Goal: Task Accomplishment & Management: Use online tool/utility

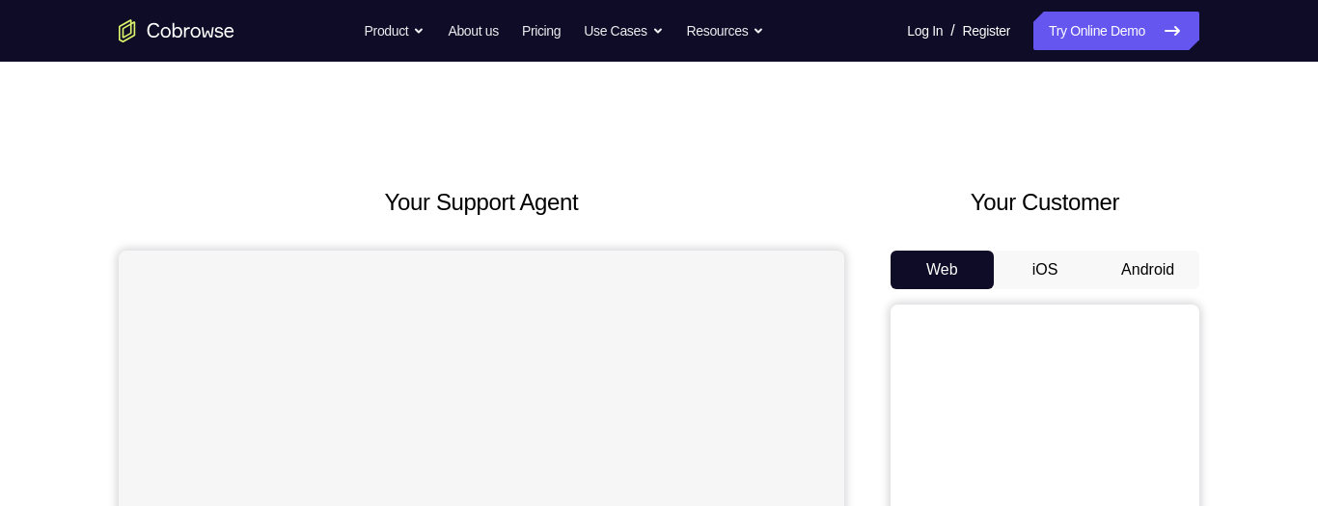
click at [1127, 288] on button "Android" at bounding box center [1147, 270] width 103 height 39
click at [1129, 261] on button "Android" at bounding box center [1147, 270] width 103 height 39
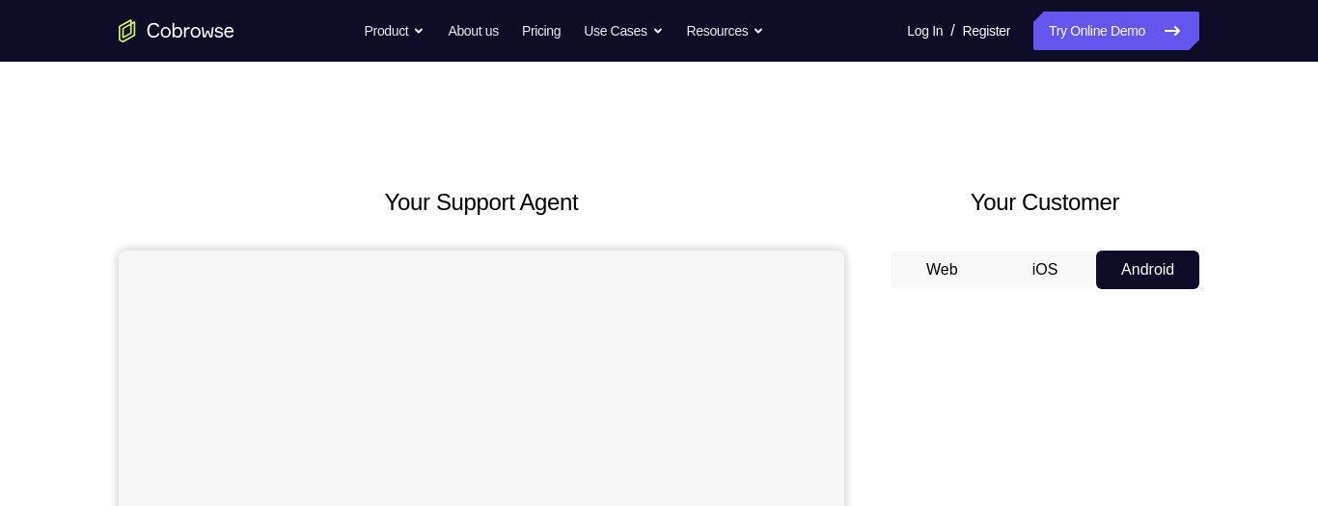
click at [1015, 259] on button "iOS" at bounding box center [1045, 270] width 103 height 39
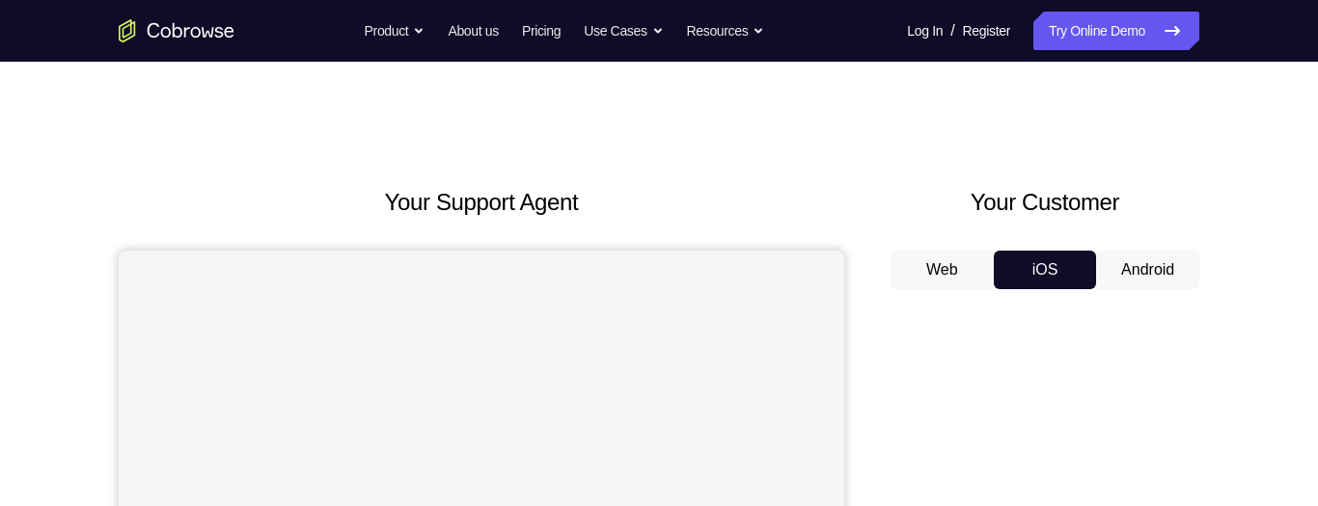
click at [946, 283] on button "Web" at bounding box center [941, 270] width 103 height 39
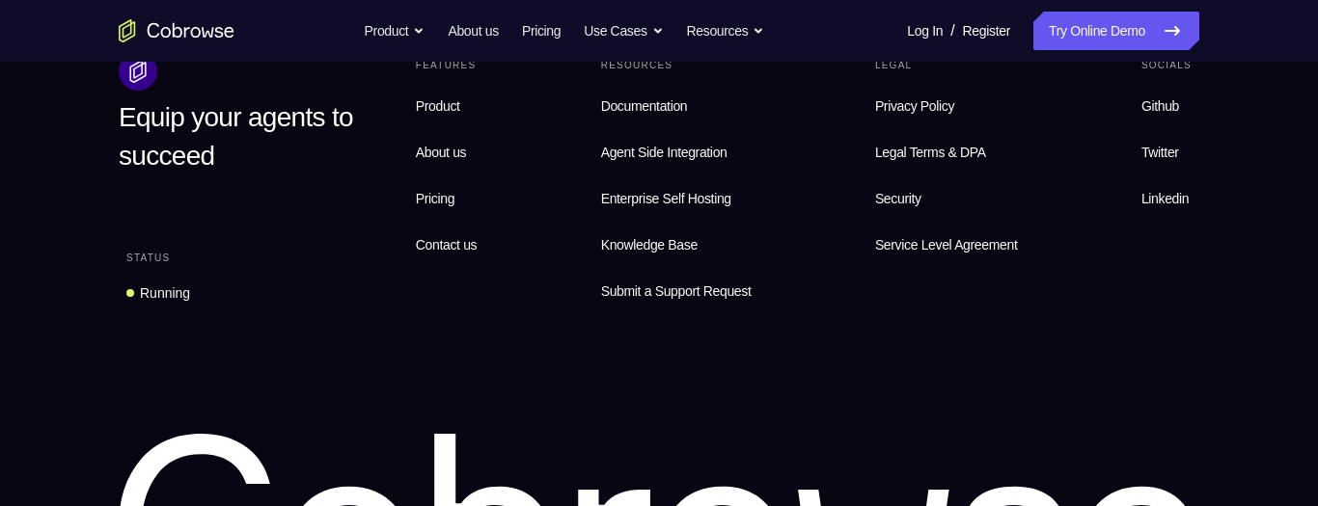
scroll to position [1583, 0]
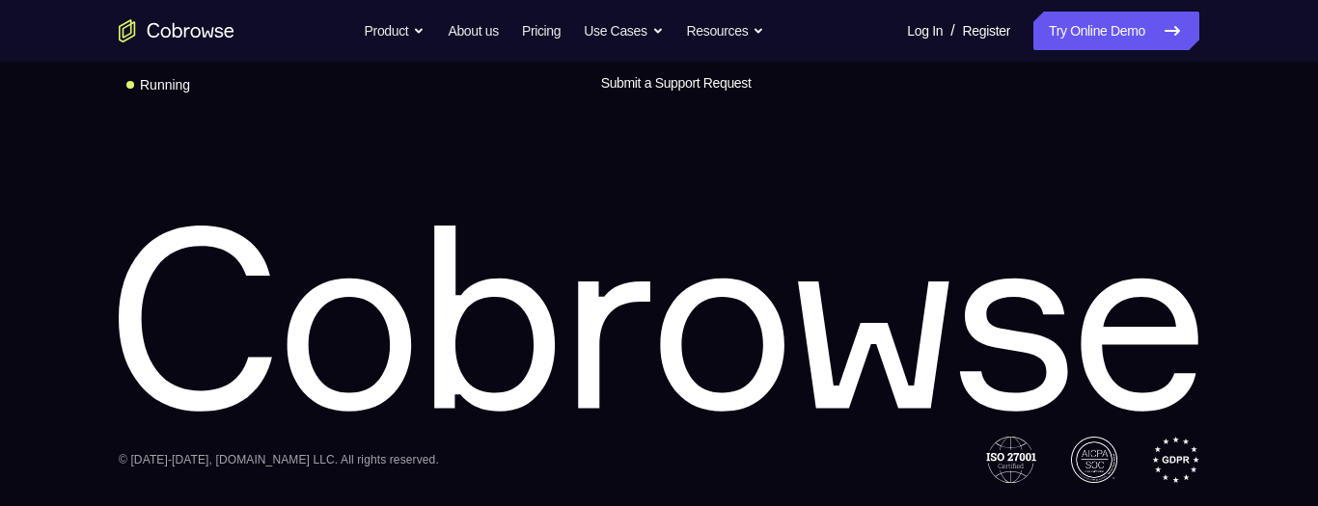
click at [1093, 133] on div "Equip your agents to succeed Status Running Features Product About us Pricing C…" at bounding box center [658, 164] width 1235 height 640
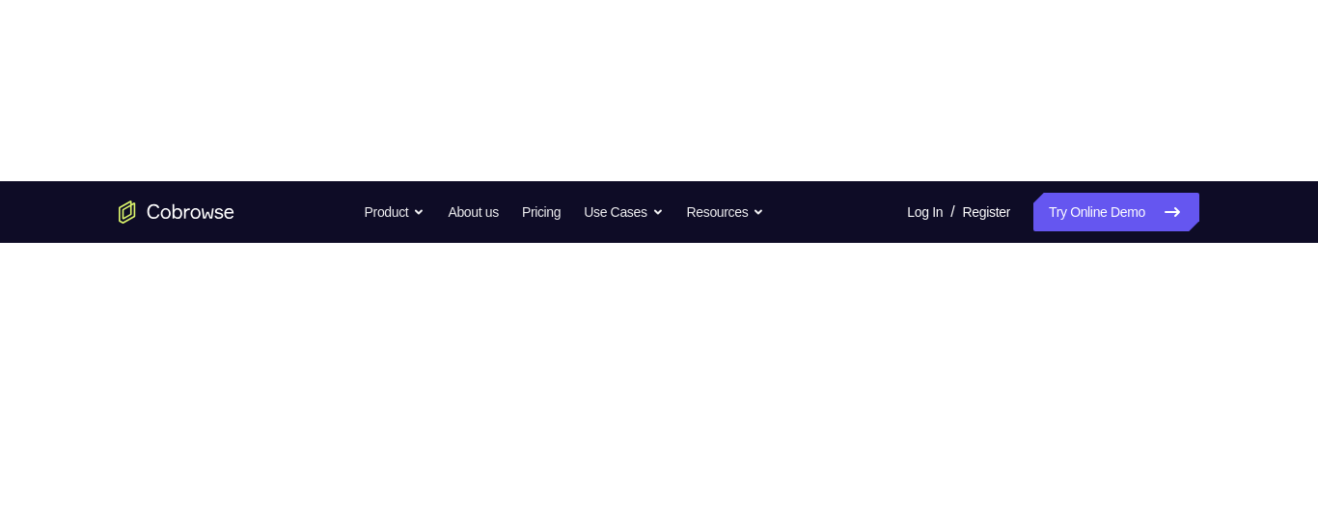
scroll to position [0, 0]
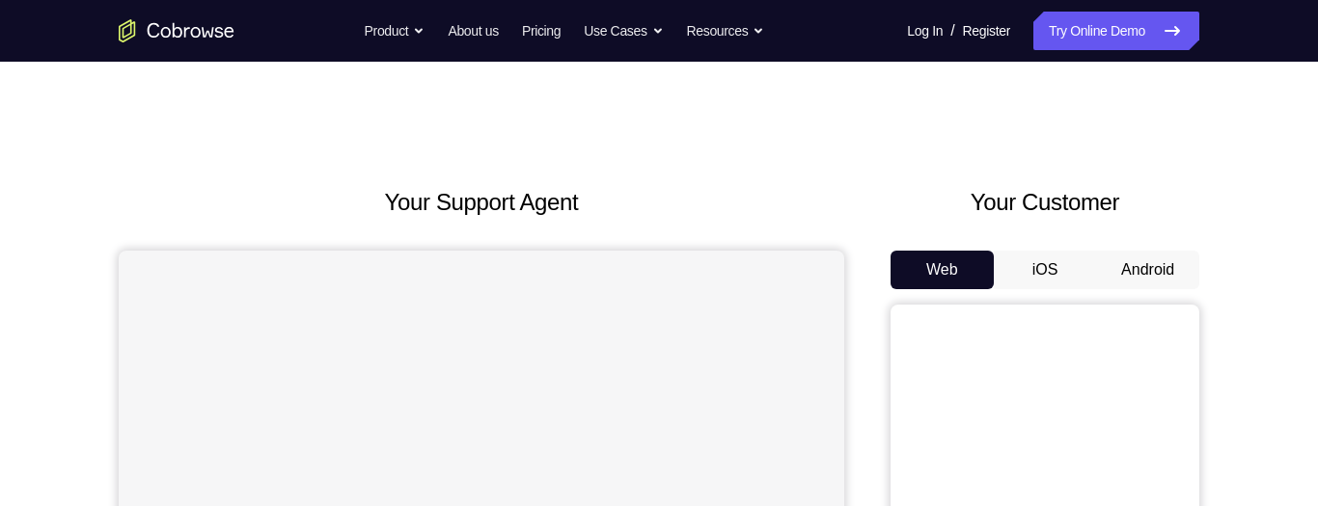
click at [1112, 261] on button "Android" at bounding box center [1147, 270] width 103 height 39
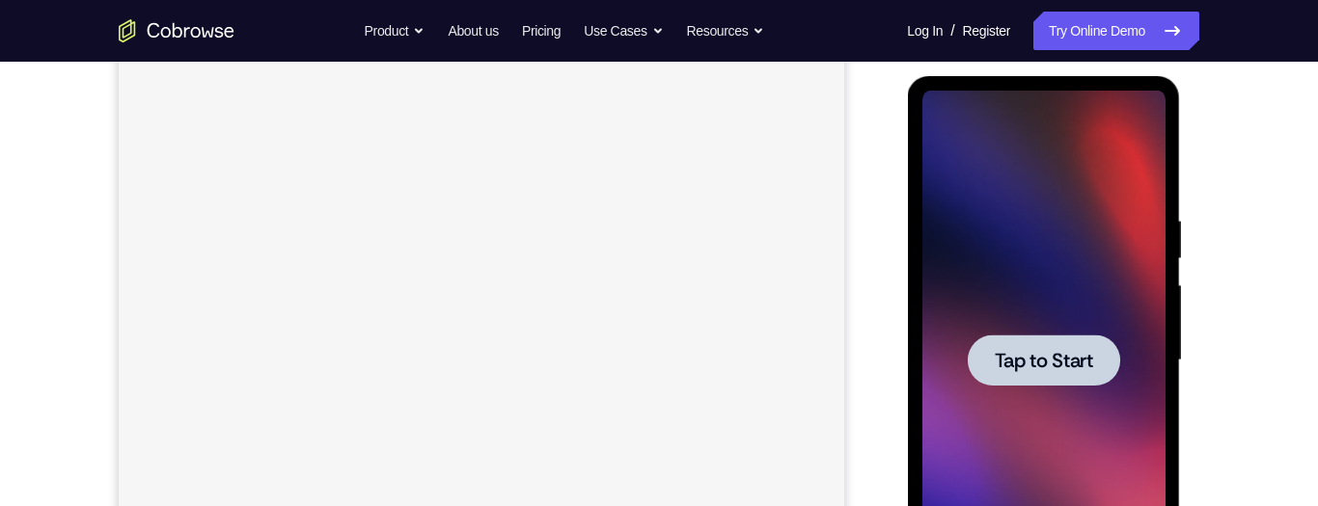
click at [1064, 369] on span "Tap to Start" at bounding box center [1043, 360] width 98 height 19
click at [1075, 369] on span "Tap to Start" at bounding box center [1043, 360] width 98 height 19
click at [1104, 371] on div at bounding box center [1043, 360] width 152 height 51
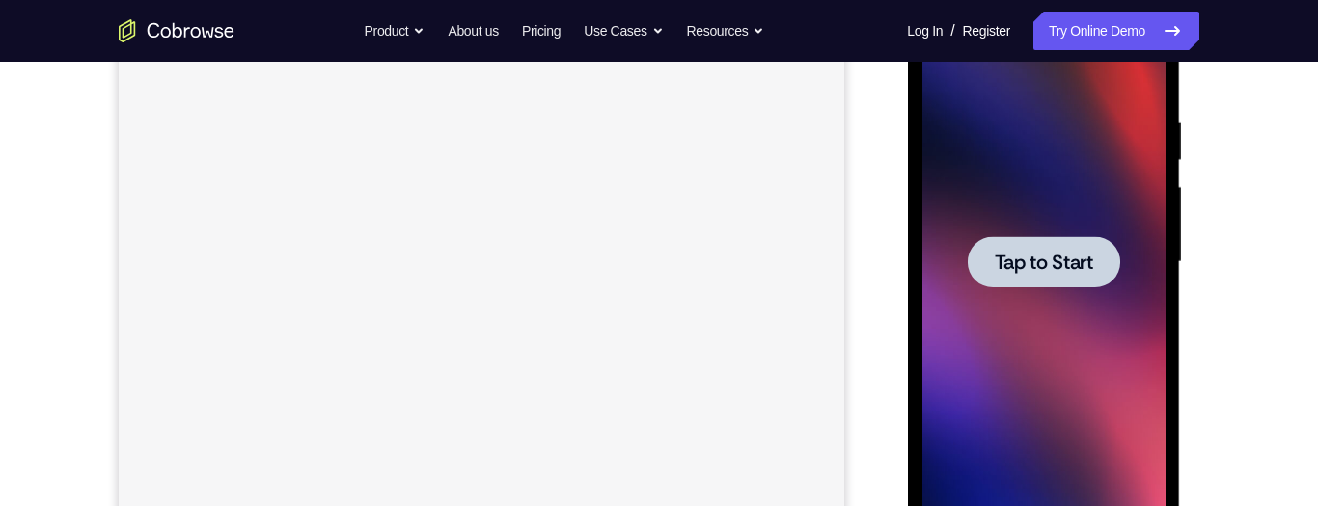
click at [1107, 280] on div at bounding box center [1043, 261] width 152 height 51
click at [1115, 255] on div at bounding box center [1043, 261] width 152 height 51
click at [1098, 249] on div at bounding box center [1043, 261] width 152 height 51
click at [1090, 260] on span "Tap to Start" at bounding box center [1043, 262] width 98 height 19
click at [1088, 272] on span "Tap to Start" at bounding box center [1043, 262] width 98 height 19
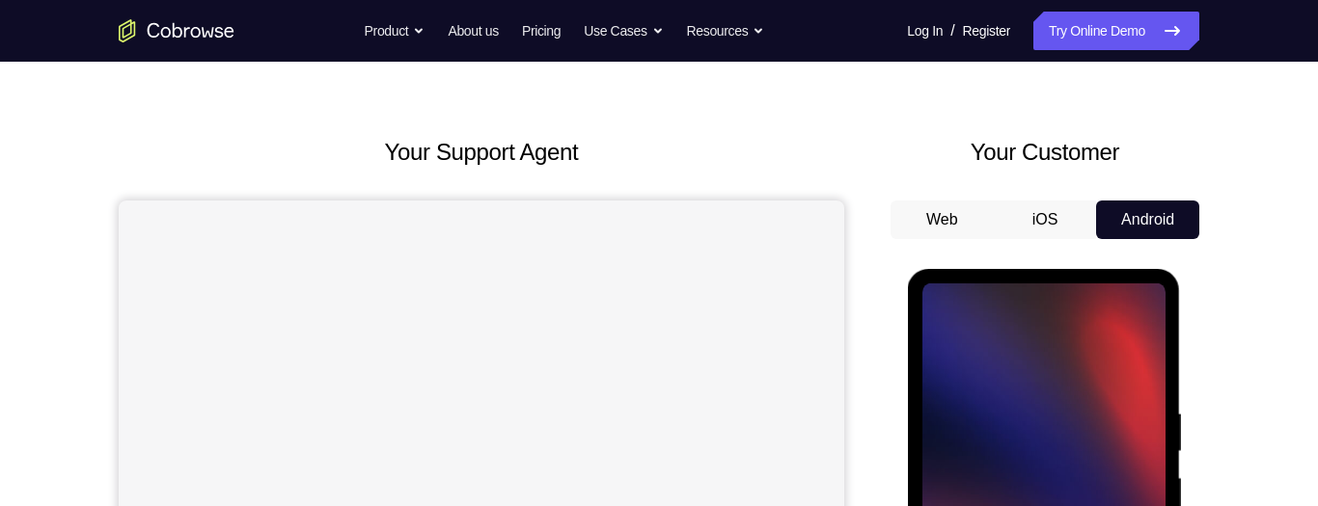
scroll to position [261, 0]
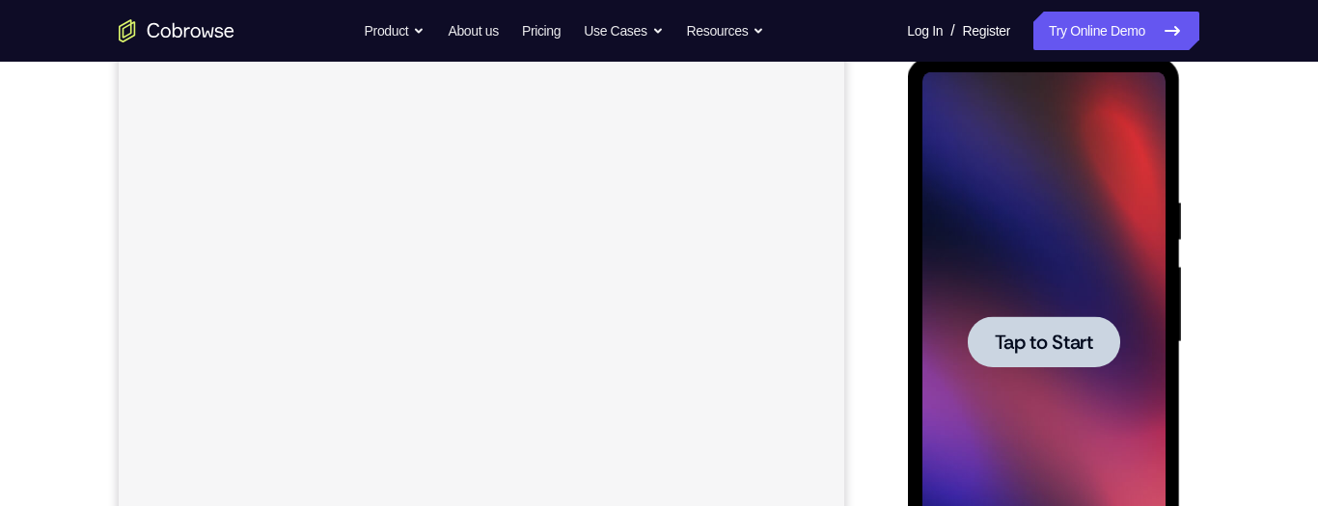
click at [1054, 361] on div at bounding box center [1043, 341] width 152 height 51
click at [1088, 347] on span "Tap to Start" at bounding box center [1043, 342] width 98 height 19
click at [1079, 339] on span "Tap to Start" at bounding box center [1043, 342] width 98 height 19
click at [1087, 335] on span "Tap to Start" at bounding box center [1043, 342] width 98 height 19
click at [1091, 333] on span "Tap to Start" at bounding box center [1043, 342] width 98 height 19
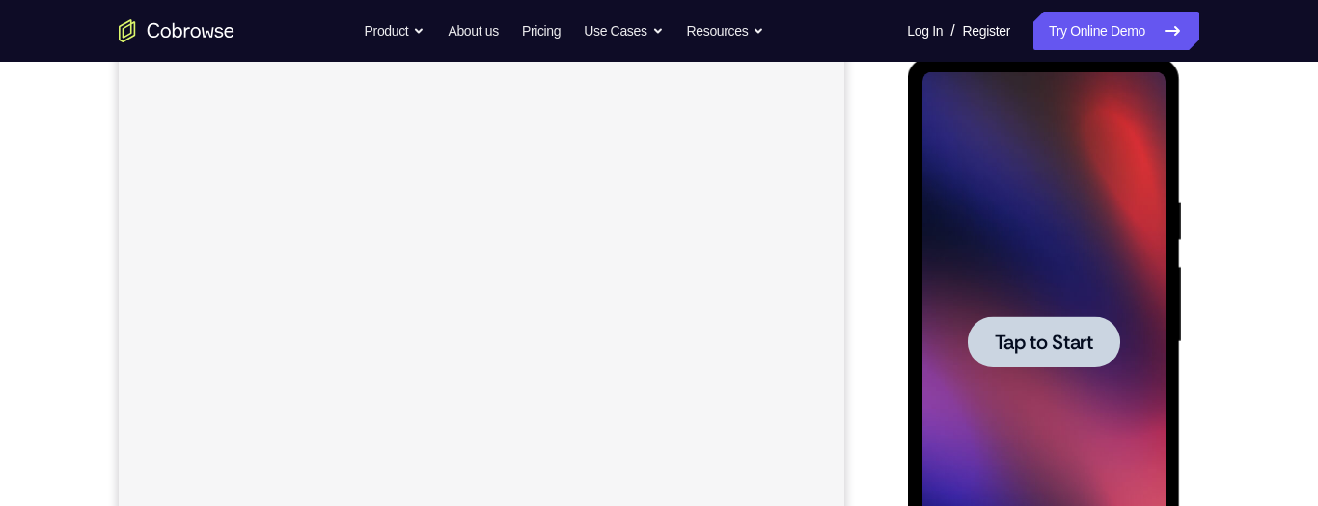
click at [1104, 321] on div at bounding box center [1043, 341] width 152 height 51
click at [1107, 322] on div at bounding box center [1043, 341] width 152 height 51
click at [1095, 336] on div at bounding box center [1043, 341] width 152 height 51
click at [1106, 337] on div at bounding box center [1043, 341] width 152 height 51
click at [1117, 347] on div at bounding box center [1043, 341] width 152 height 51
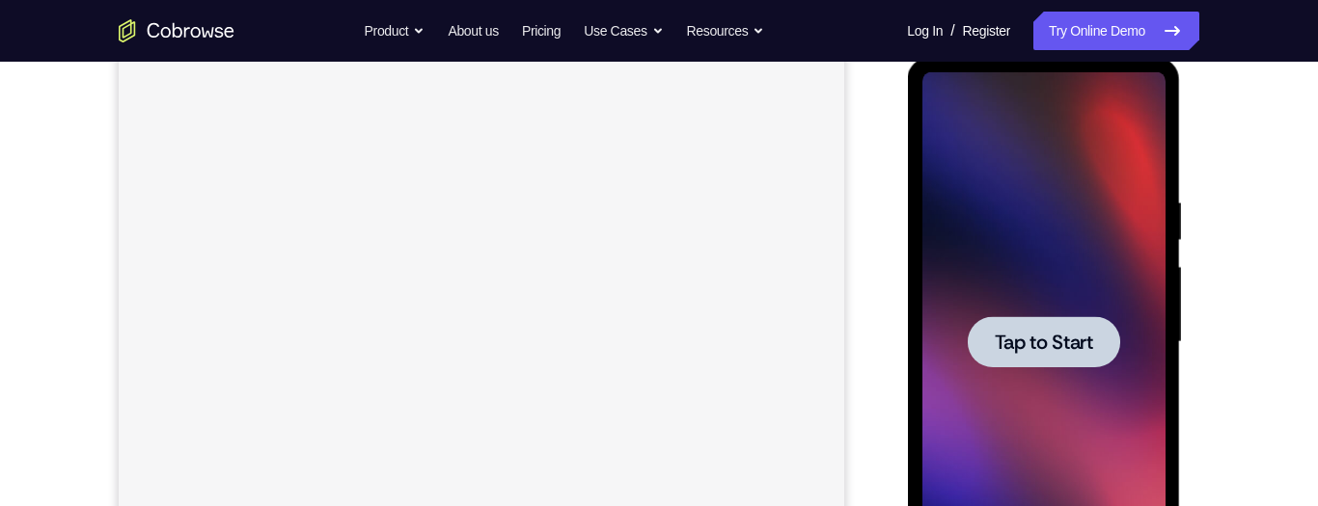
click at [1114, 353] on div at bounding box center [1043, 341] width 152 height 51
click at [1103, 329] on div at bounding box center [1043, 341] width 152 height 51
click at [1114, 319] on div at bounding box center [1043, 341] width 152 height 51
click at [1067, 337] on span "Tap to Start" at bounding box center [1043, 342] width 98 height 19
click at [1037, 334] on span "Tap to Start" at bounding box center [1043, 342] width 98 height 19
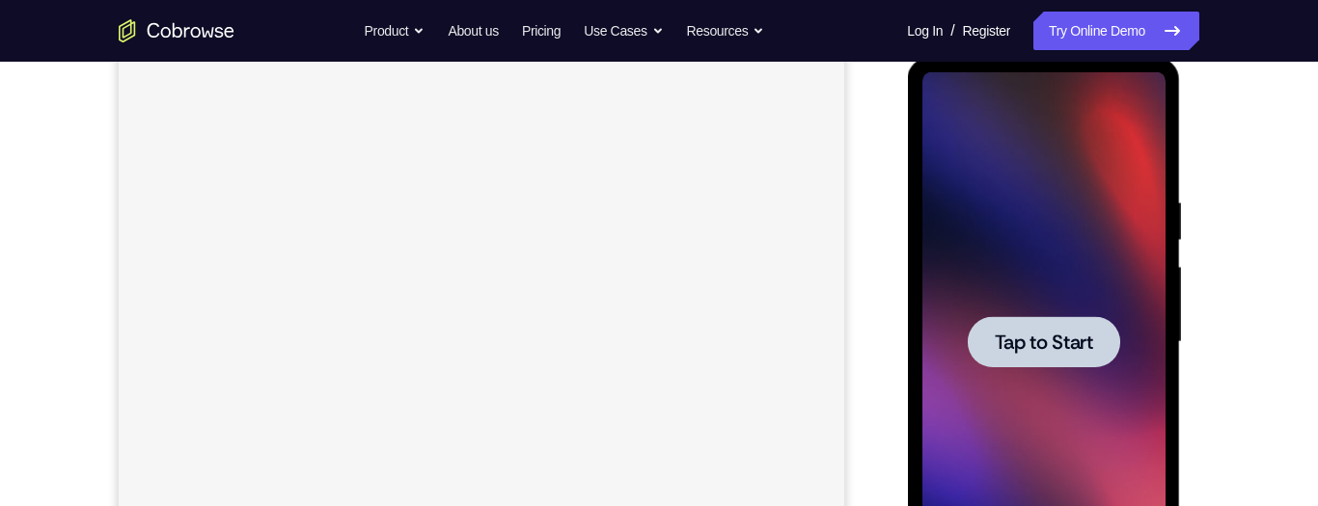
click at [1073, 323] on div at bounding box center [1043, 341] width 152 height 51
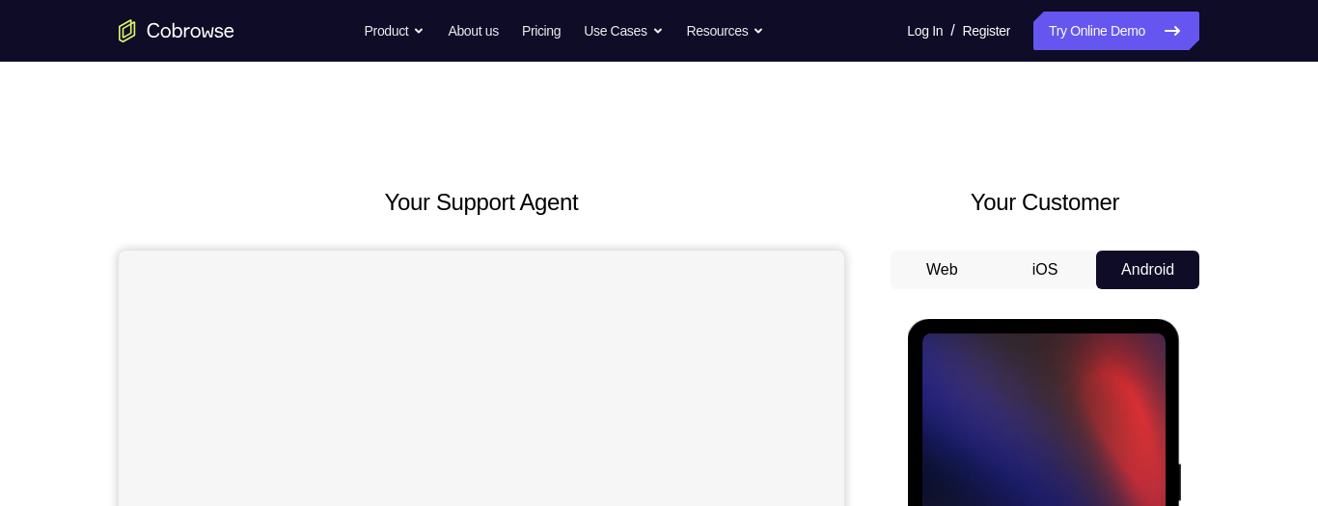
scroll to position [176, 0]
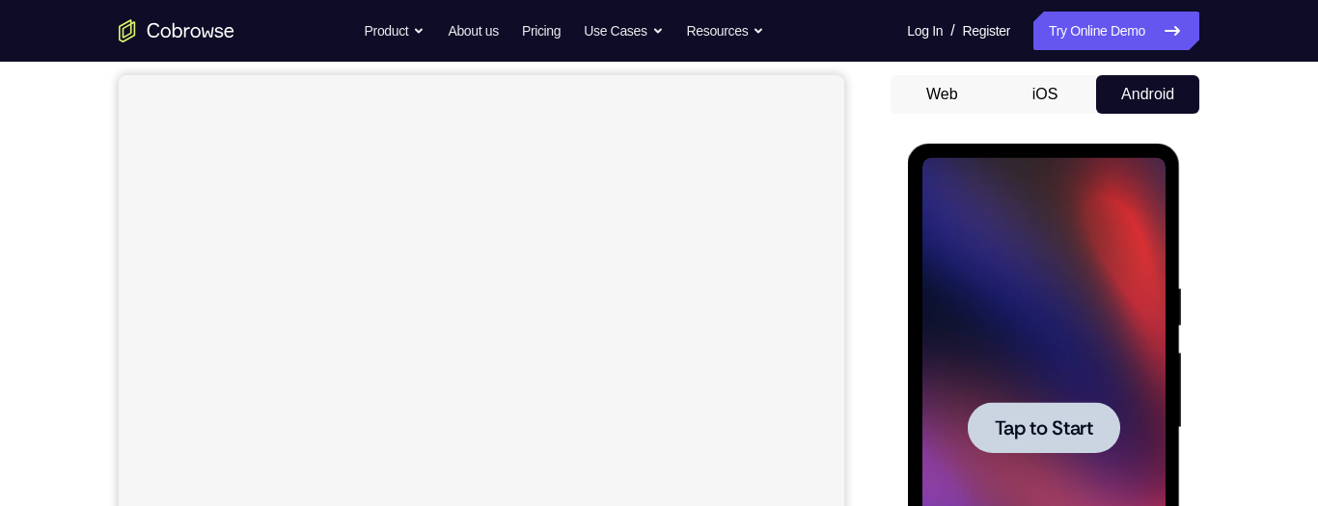
click at [1075, 427] on span "Tap to Start" at bounding box center [1043, 428] width 98 height 19
click at [1066, 433] on span "Tap to Start" at bounding box center [1043, 428] width 98 height 19
click at [1049, 424] on span "Tap to Start" at bounding box center [1043, 428] width 98 height 19
click at [1042, 430] on span "Tap to Start" at bounding box center [1043, 428] width 98 height 19
click at [1044, 392] on div at bounding box center [1042, 428] width 243 height 540
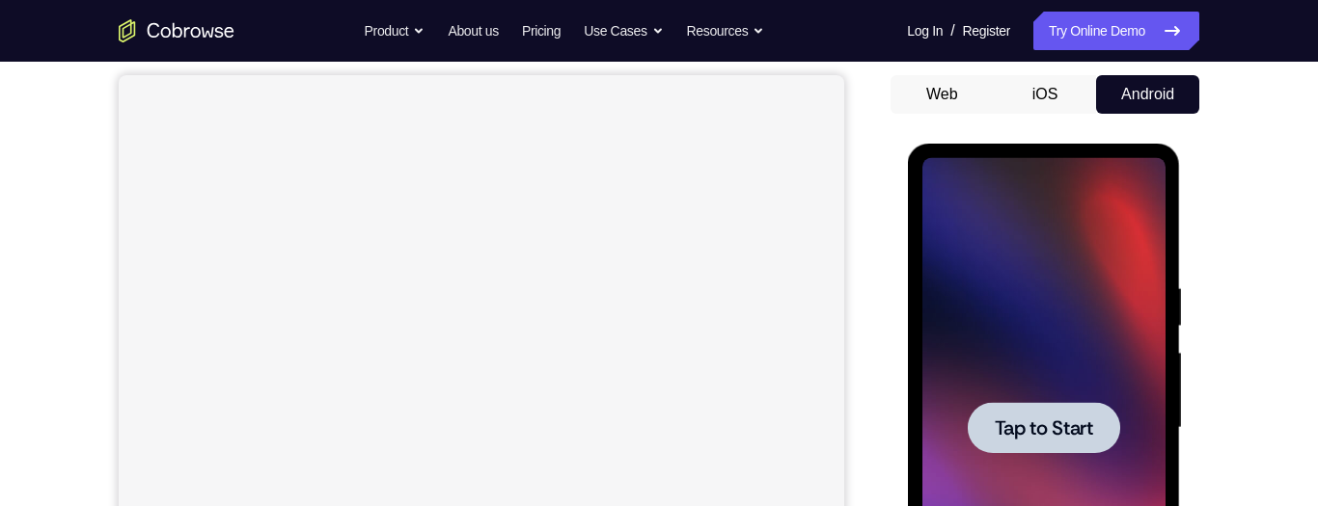
click at [1051, 405] on div at bounding box center [1043, 427] width 152 height 51
click at [1054, 411] on div at bounding box center [1043, 427] width 152 height 51
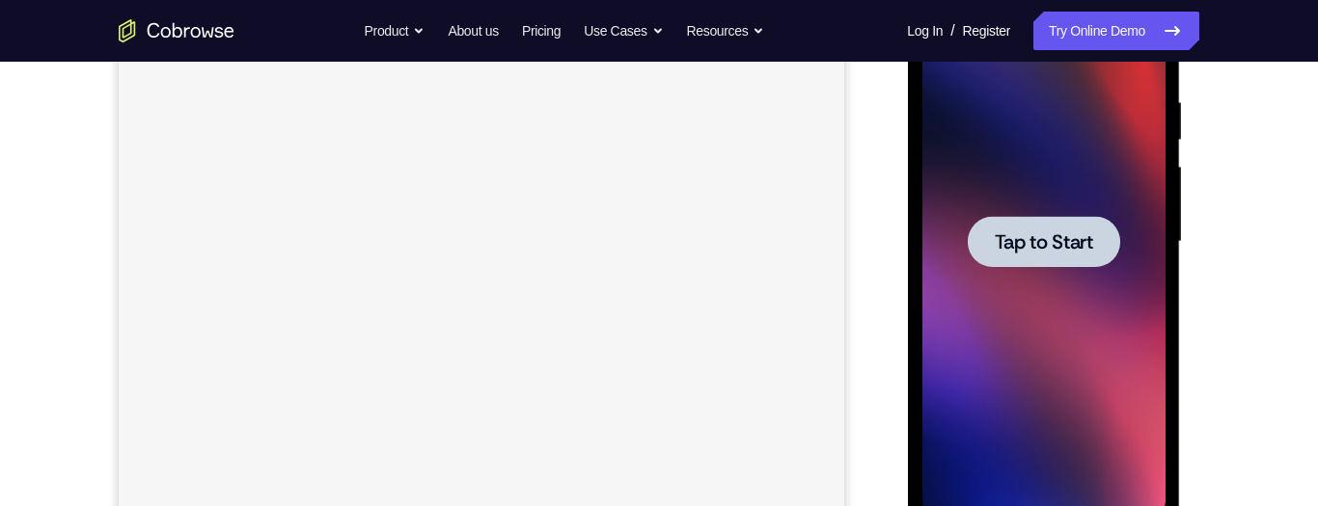
click at [980, 192] on div at bounding box center [1042, 242] width 243 height 540
click at [1012, 255] on div at bounding box center [1043, 241] width 152 height 51
click at [1026, 237] on span "Tap to Start" at bounding box center [1043, 241] width 98 height 19
click at [1039, 218] on div at bounding box center [1043, 241] width 152 height 51
click at [1039, 236] on span "Tap to Start" at bounding box center [1043, 241] width 98 height 19
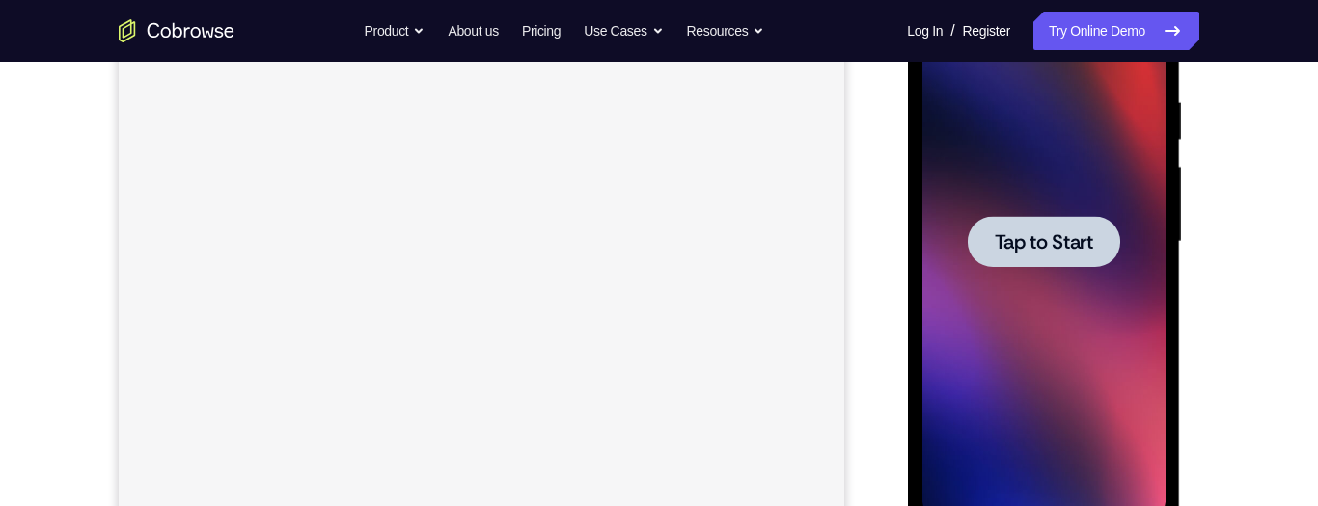
click at [1039, 237] on span "Tap to Start" at bounding box center [1043, 241] width 98 height 19
click at [1033, 247] on span "Tap to Start" at bounding box center [1043, 241] width 98 height 19
click at [1037, 242] on span "Tap to Start" at bounding box center [1043, 241] width 98 height 19
click at [1040, 243] on span "Tap to Start" at bounding box center [1043, 241] width 98 height 19
click at [1037, 244] on span "Tap to Start" at bounding box center [1043, 241] width 98 height 19
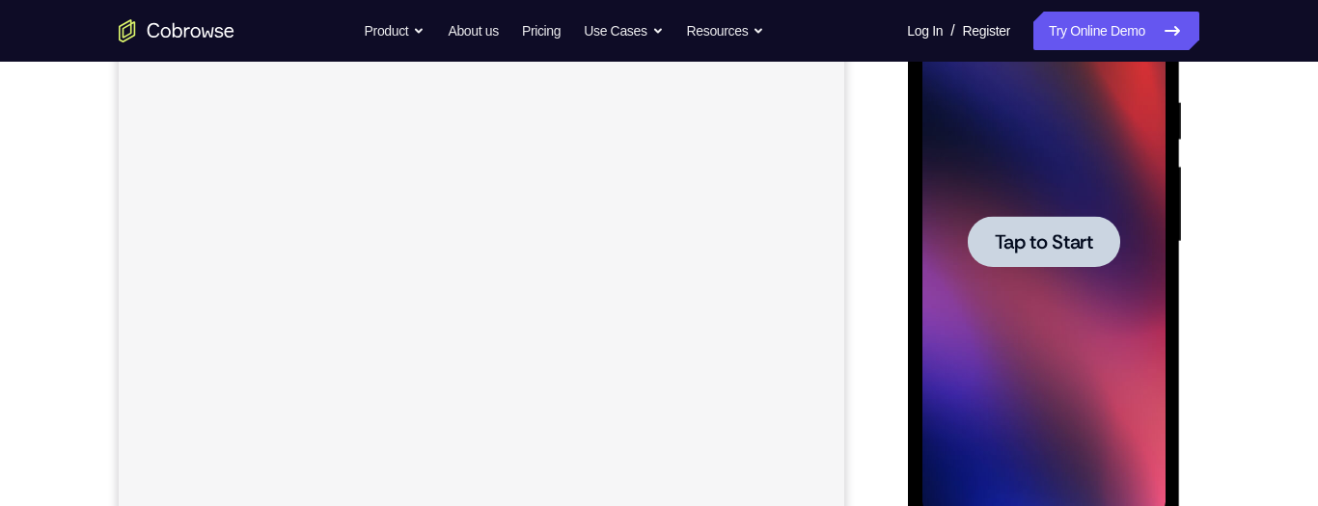
click at [1043, 239] on span "Tap to Start" at bounding box center [1043, 241] width 98 height 19
click at [1034, 252] on span "Tap to Start" at bounding box center [1043, 241] width 98 height 19
click at [1038, 252] on span "Tap to Start" at bounding box center [1043, 241] width 98 height 19
click at [1029, 258] on div at bounding box center [1043, 241] width 152 height 51
click at [1021, 244] on span "Tap to Start" at bounding box center [1043, 241] width 98 height 19
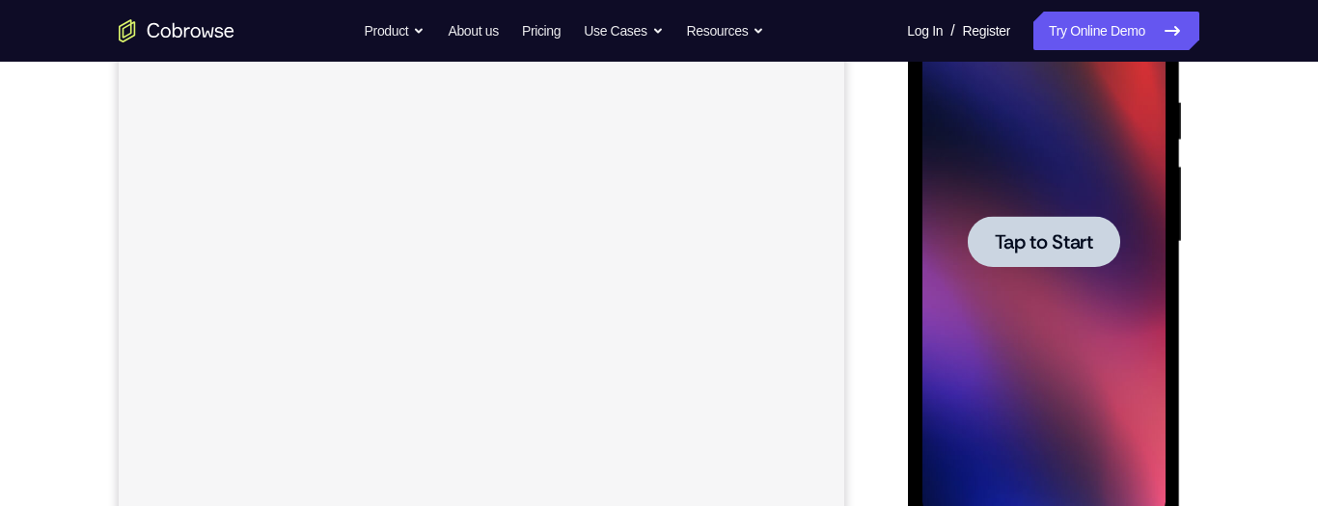
click at [983, 266] on div at bounding box center [1043, 241] width 152 height 51
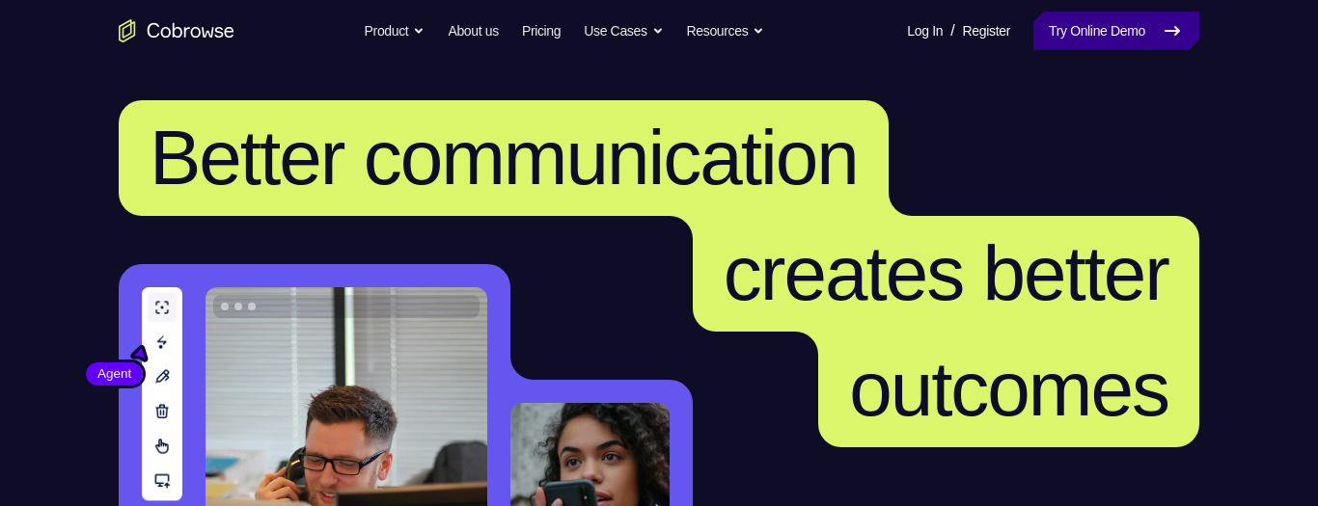
click at [1134, 38] on link "Try Online Demo" at bounding box center [1116, 31] width 166 height 39
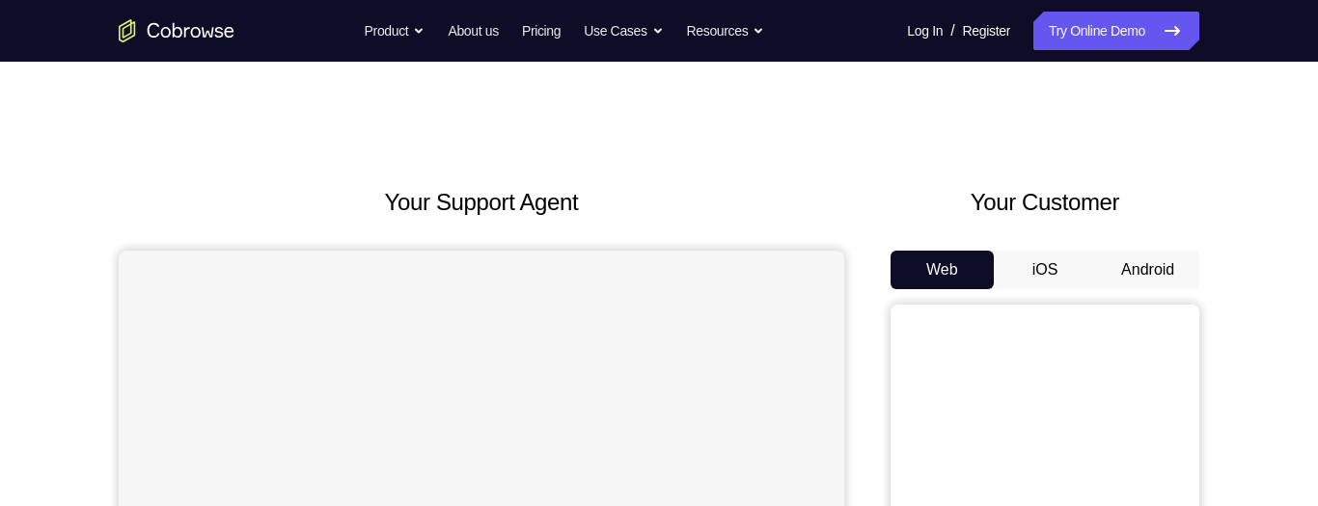
scroll to position [60, 0]
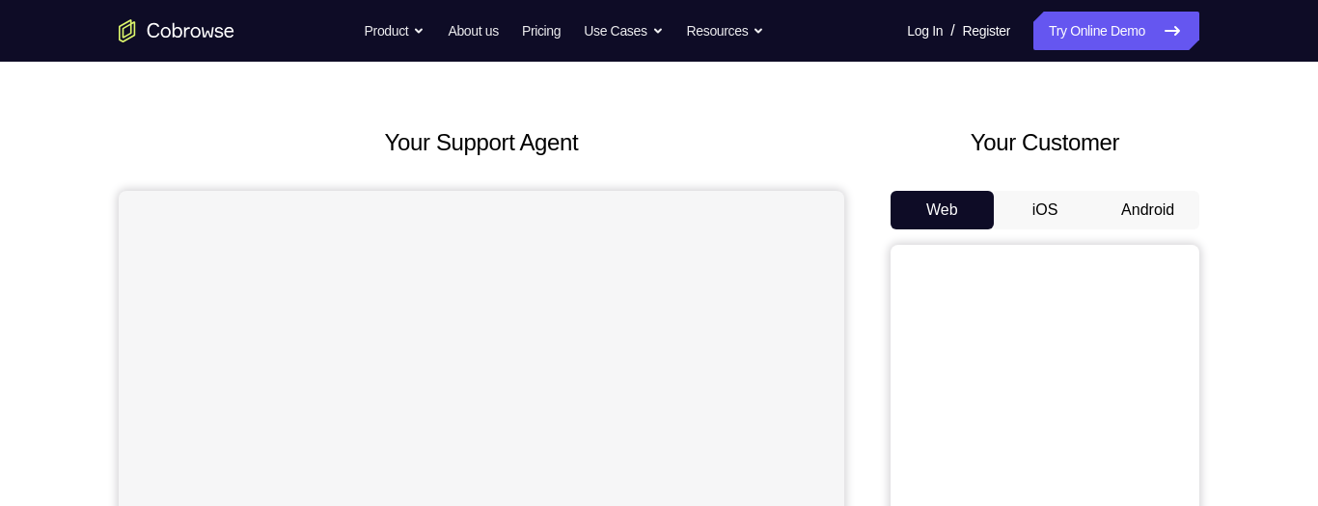
click at [1147, 208] on button "Android" at bounding box center [1147, 210] width 103 height 39
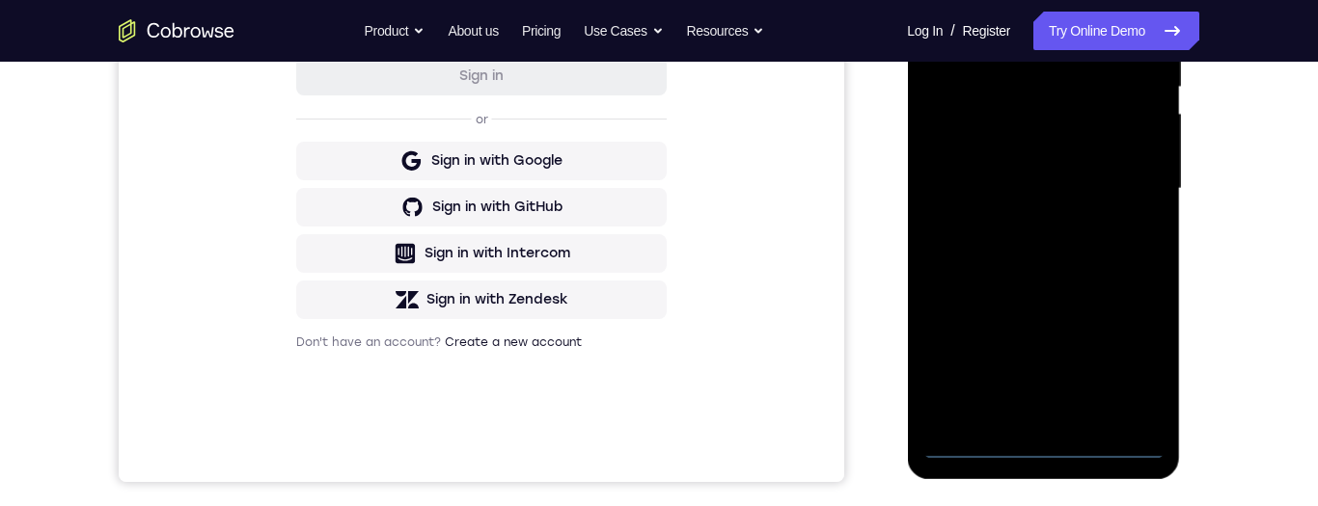
scroll to position [425, 0]
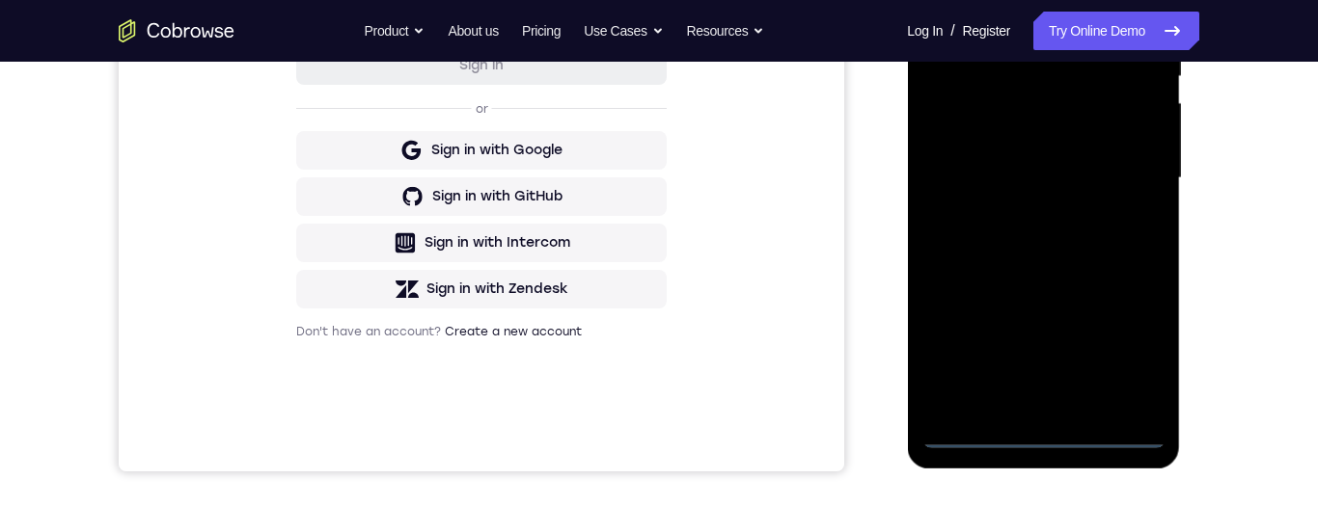
click at [1049, 435] on div at bounding box center [1042, 178] width 243 height 540
click at [1134, 350] on div at bounding box center [1042, 178] width 243 height 540
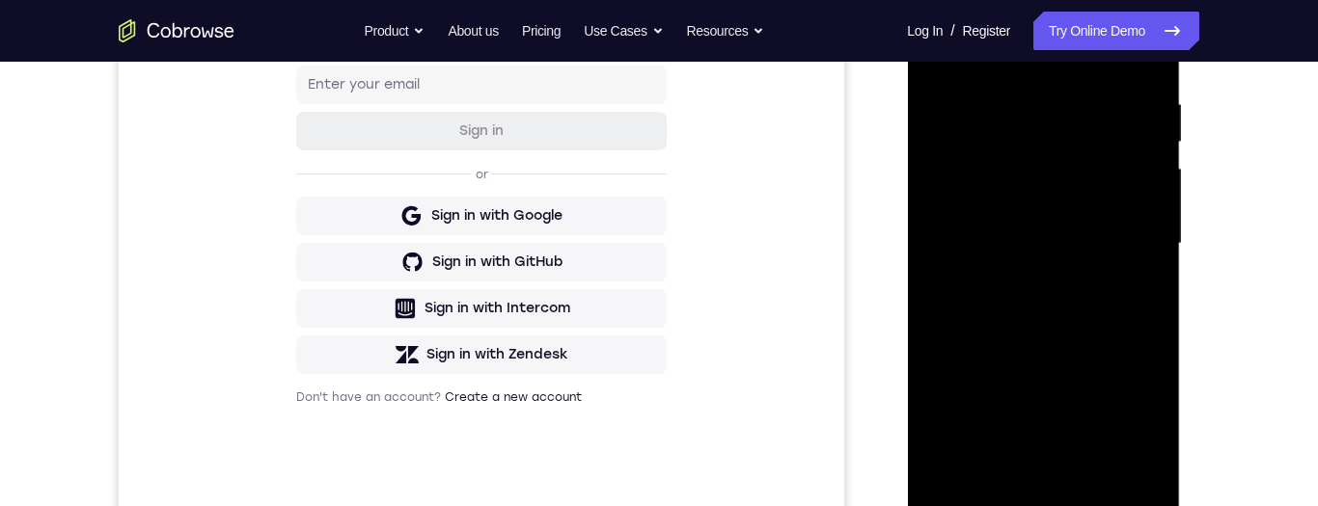
scroll to position [356, 0]
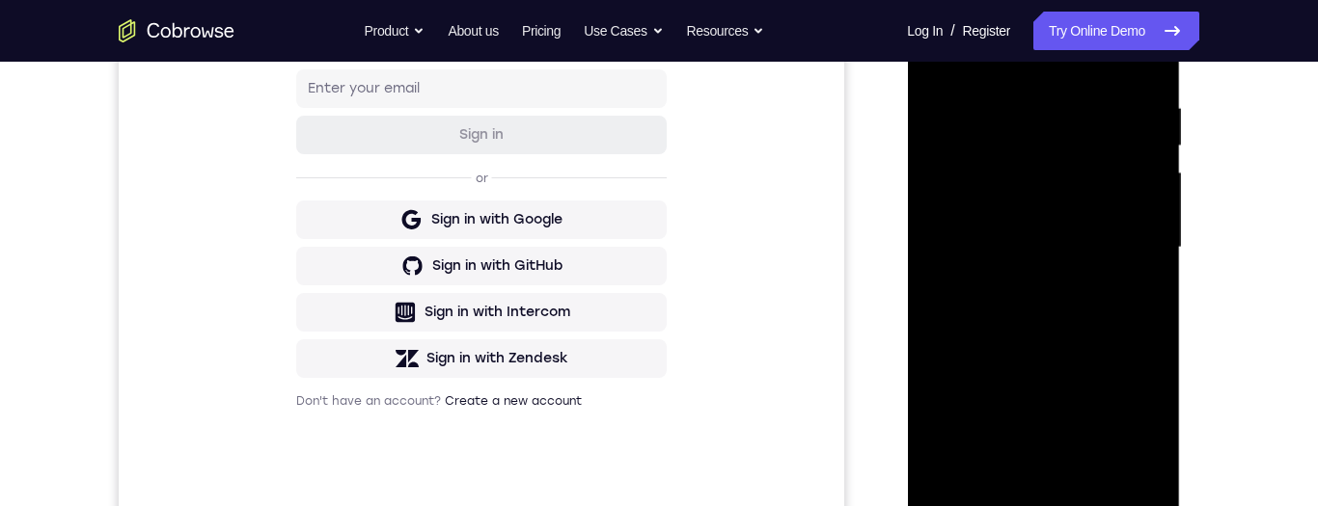
click at [1125, 426] on div at bounding box center [1042, 248] width 243 height 540
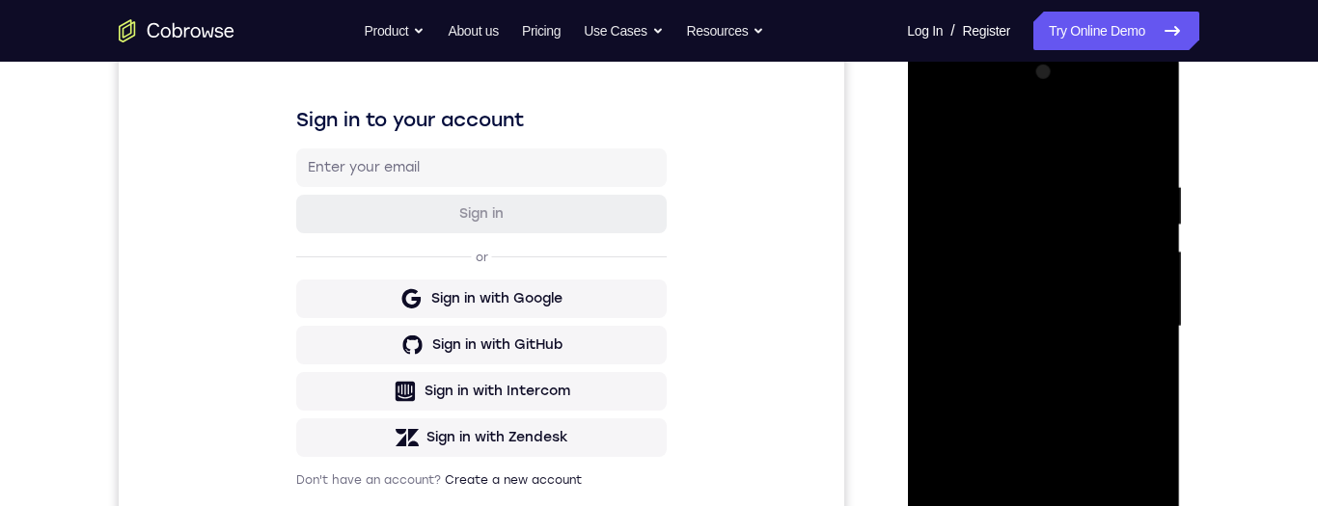
scroll to position [215, 0]
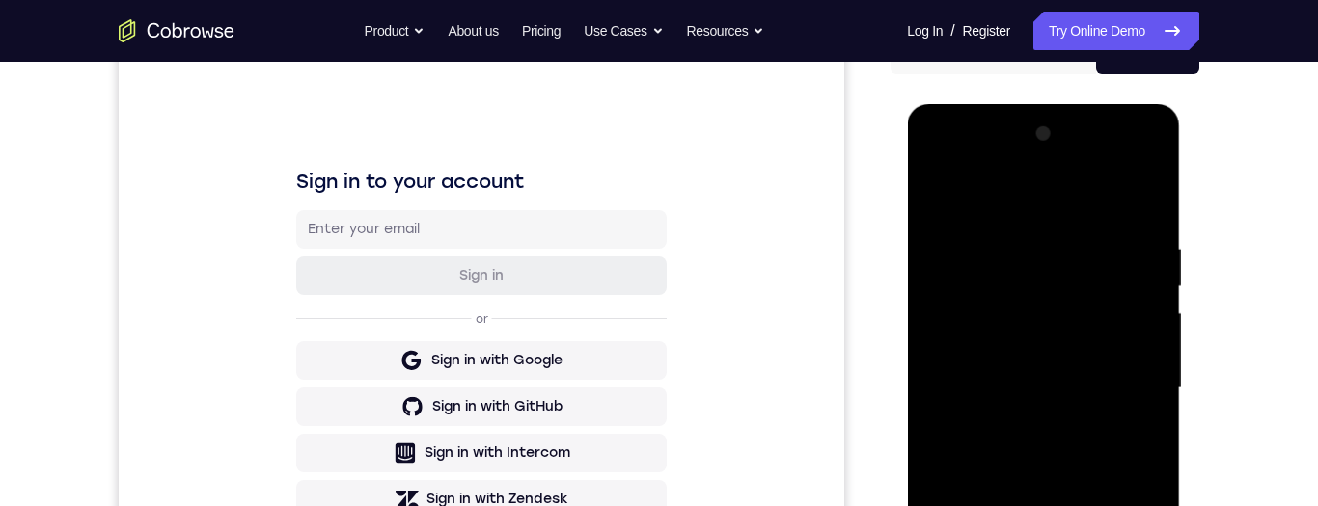
click at [1067, 211] on div at bounding box center [1042, 389] width 243 height 540
click at [1133, 381] on div at bounding box center [1042, 389] width 243 height 540
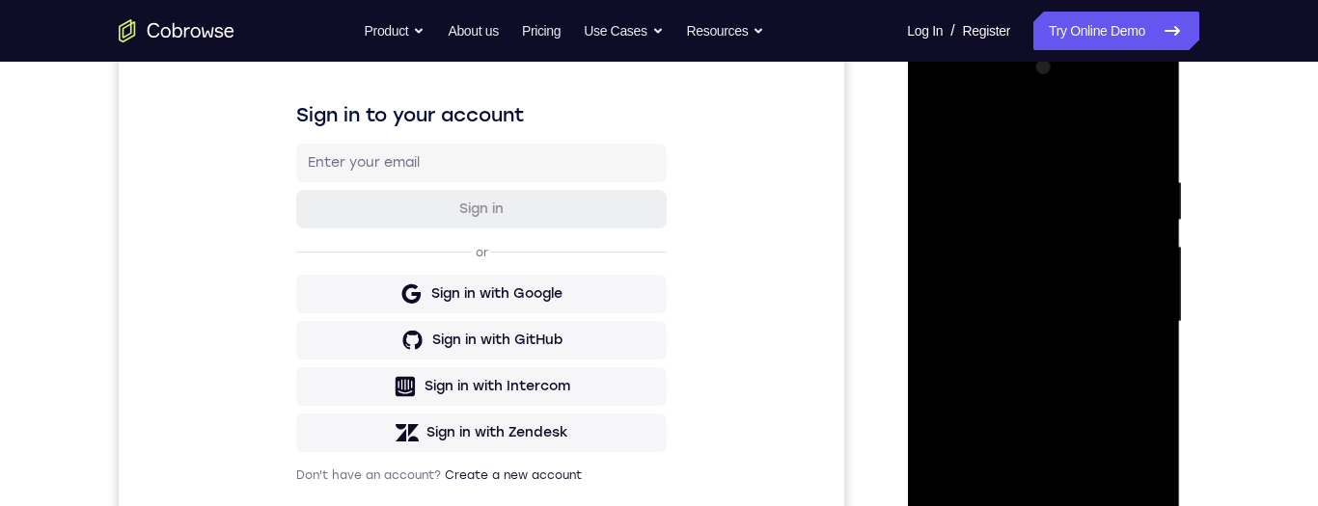
scroll to position [288, 0]
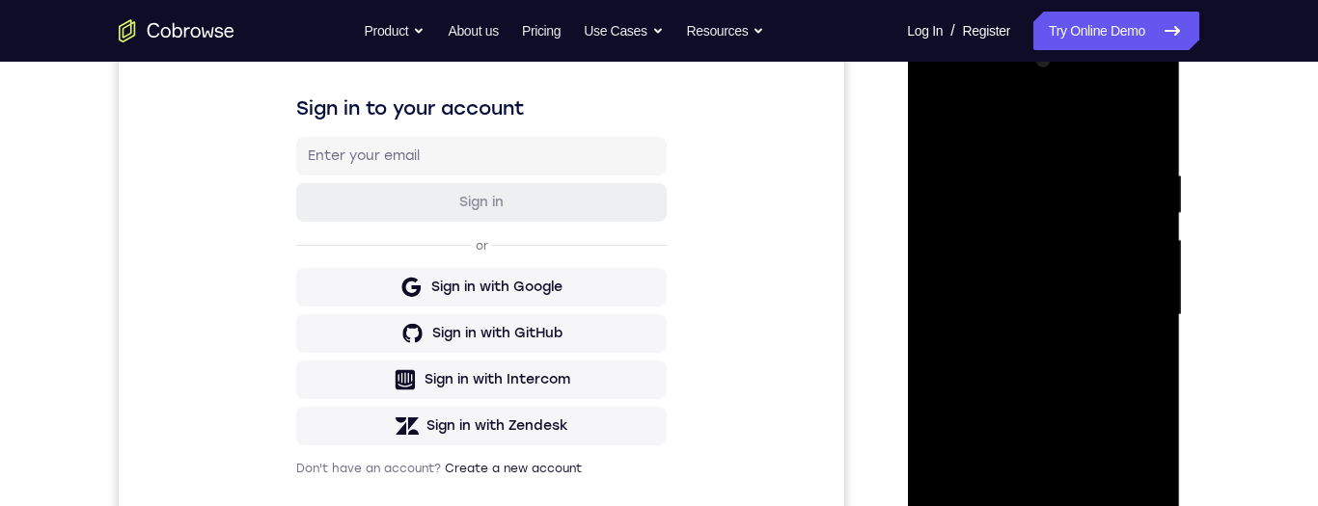
click at [1026, 357] on div at bounding box center [1042, 315] width 243 height 540
click at [1132, 32] on link "Try Online Demo" at bounding box center [1116, 31] width 166 height 39
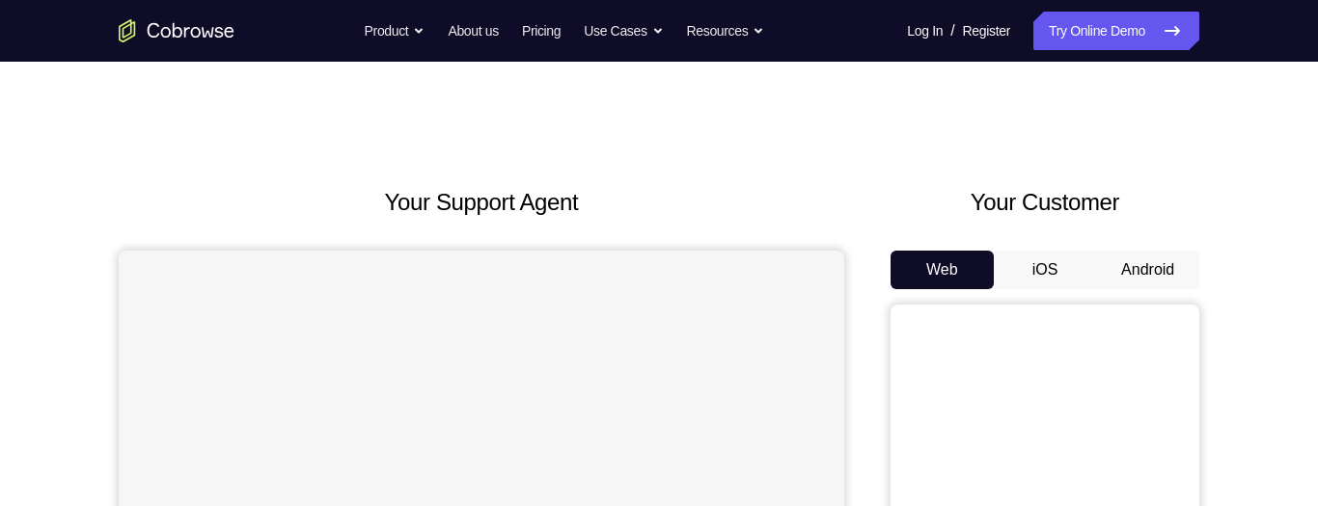
click at [1131, 270] on button "Android" at bounding box center [1147, 270] width 103 height 39
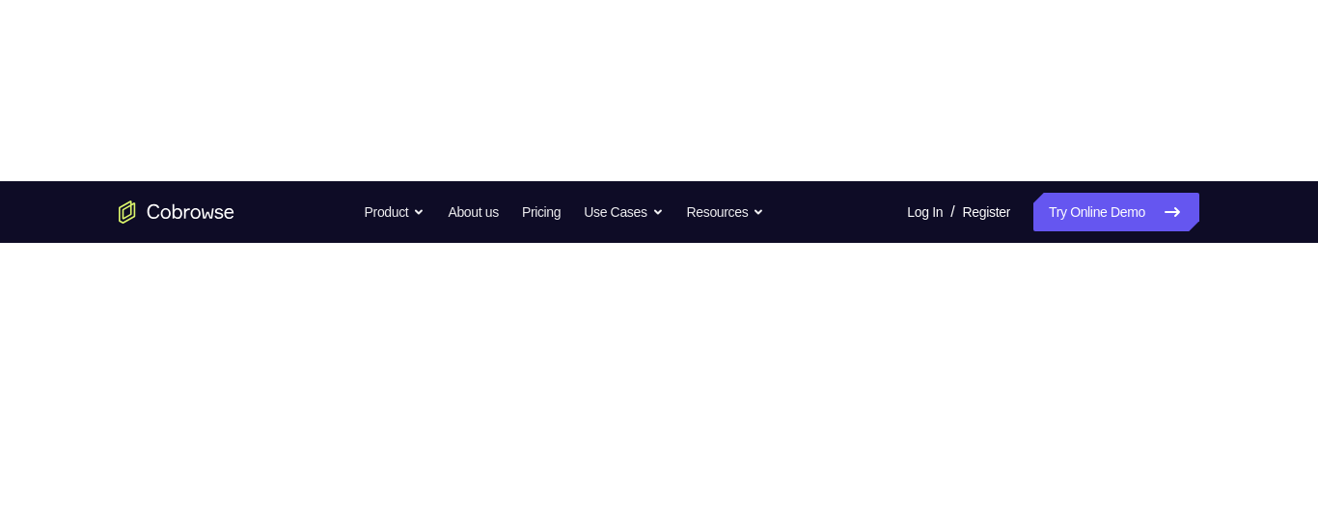
scroll to position [163, 0]
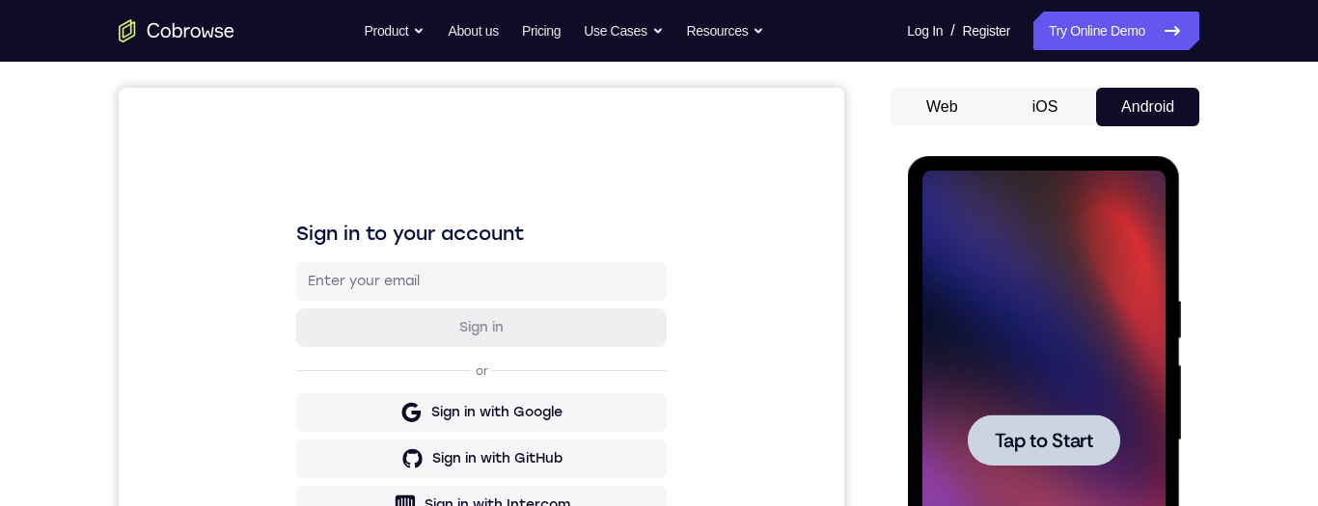
click at [1073, 439] on span "Tap to Start" at bounding box center [1043, 440] width 98 height 19
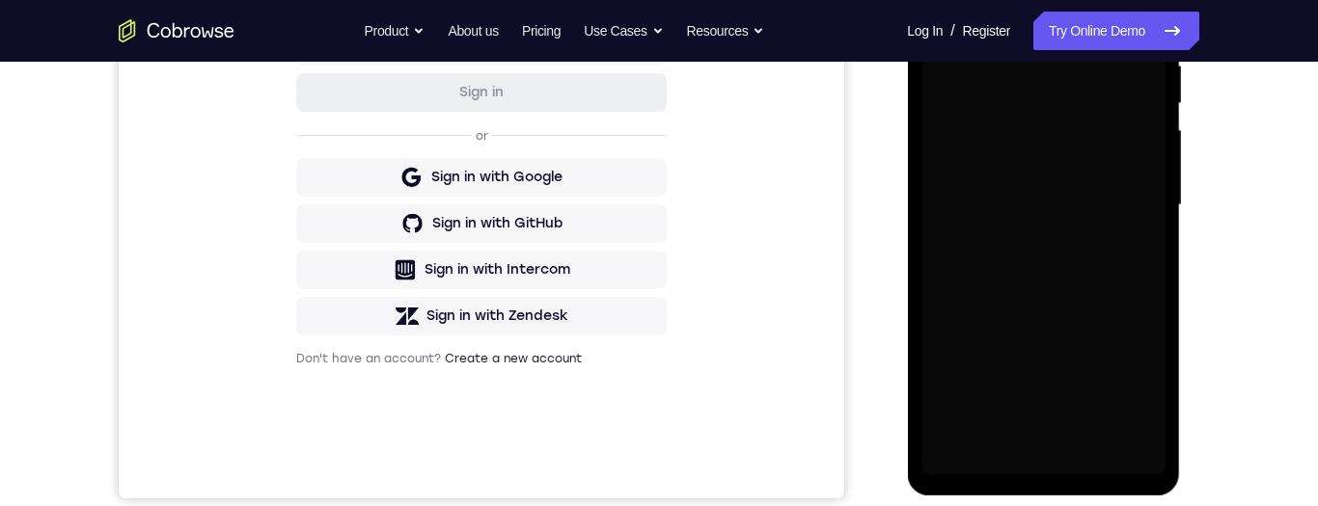
scroll to position [408, 0]
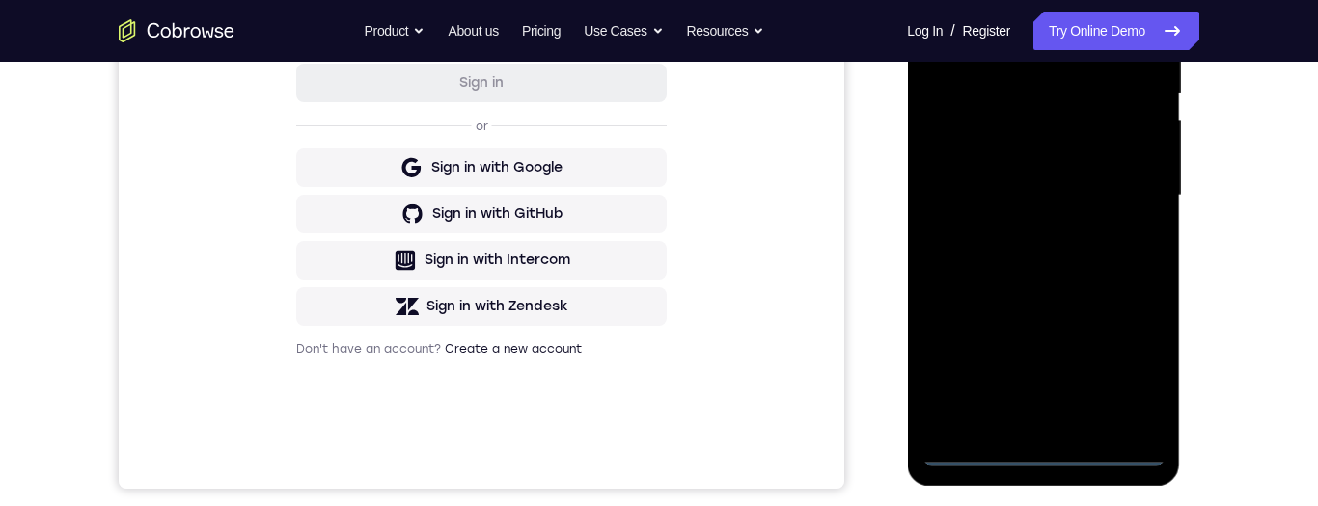
click at [1050, 445] on div at bounding box center [1042, 196] width 243 height 540
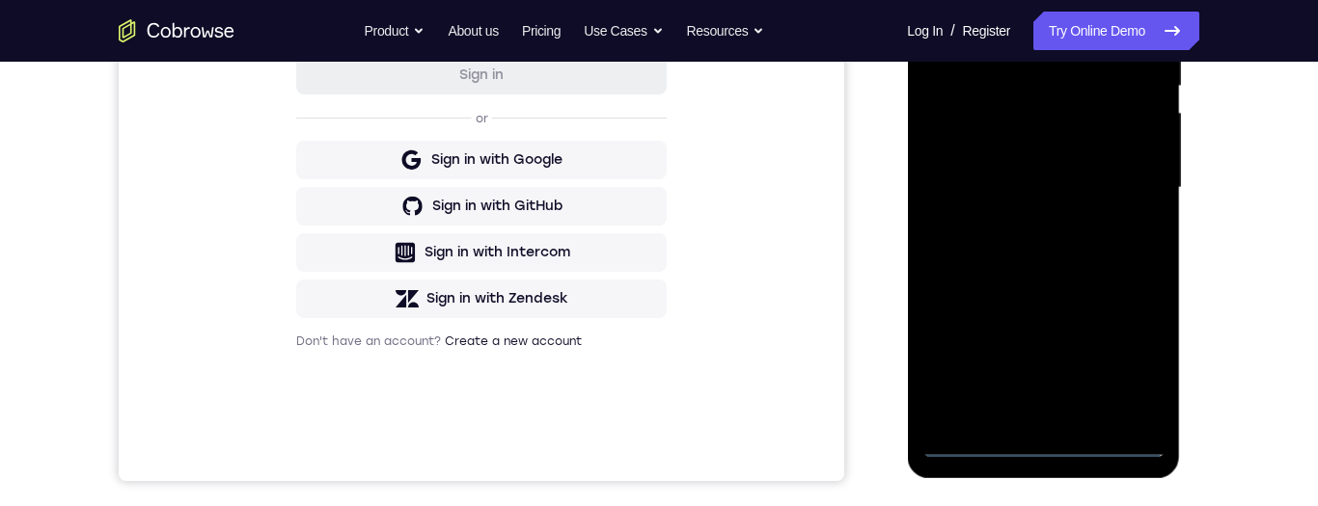
click at [1050, 444] on div at bounding box center [1042, 188] width 243 height 540
click at [1050, 447] on div at bounding box center [1042, 188] width 243 height 540
click at [1052, 439] on div at bounding box center [1042, 188] width 243 height 540
click at [1050, 441] on div at bounding box center [1042, 188] width 243 height 540
click at [1049, 442] on div at bounding box center [1042, 188] width 243 height 540
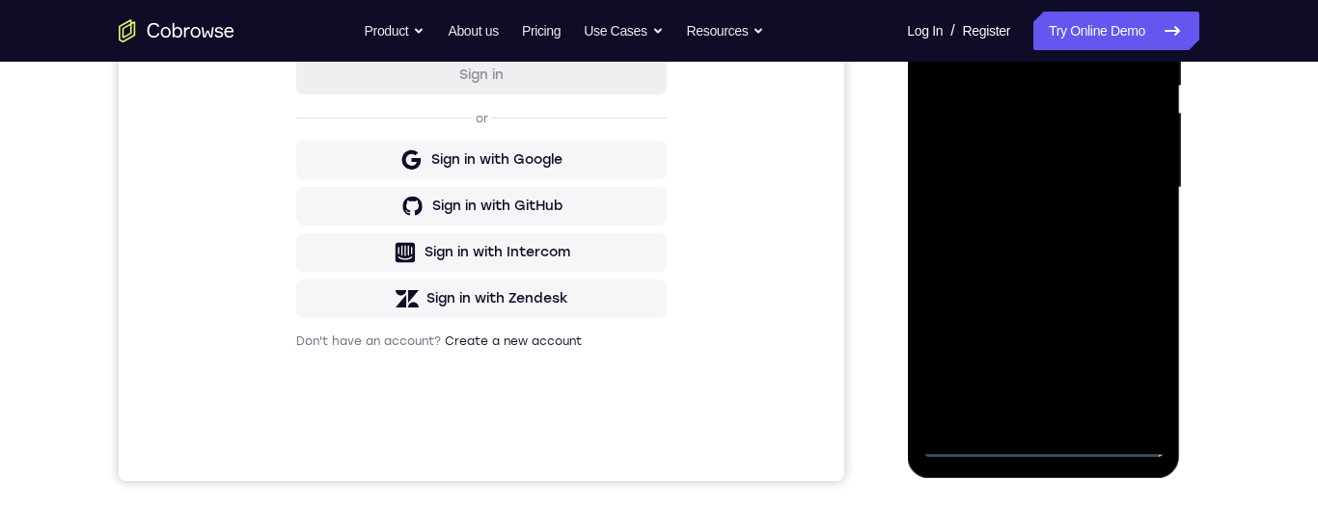
click at [1050, 443] on div at bounding box center [1042, 188] width 243 height 540
click at [1051, 442] on div at bounding box center [1042, 188] width 243 height 540
click at [1052, 440] on div at bounding box center [1042, 188] width 243 height 540
click at [1052, 441] on div at bounding box center [1042, 188] width 243 height 540
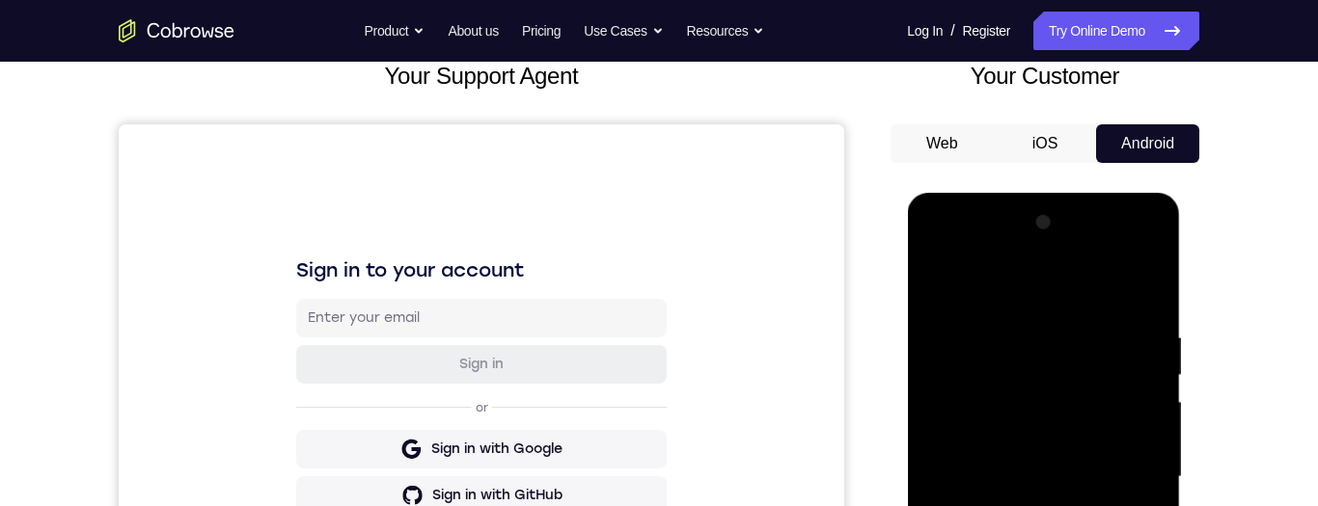
scroll to position [90, 0]
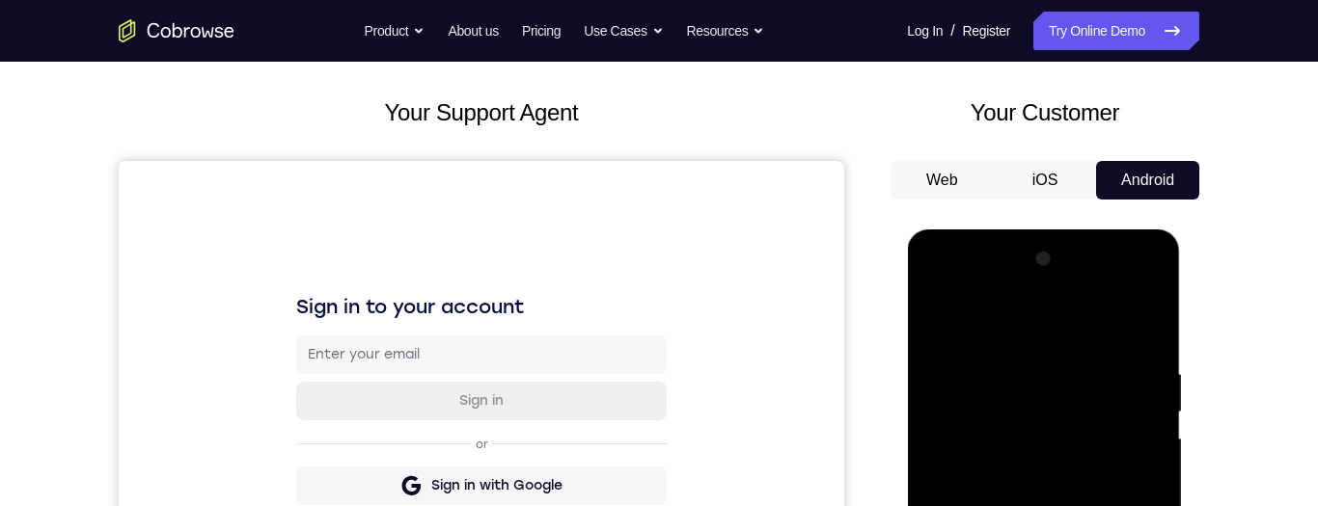
click at [1052, 173] on button "iOS" at bounding box center [1045, 180] width 103 height 39
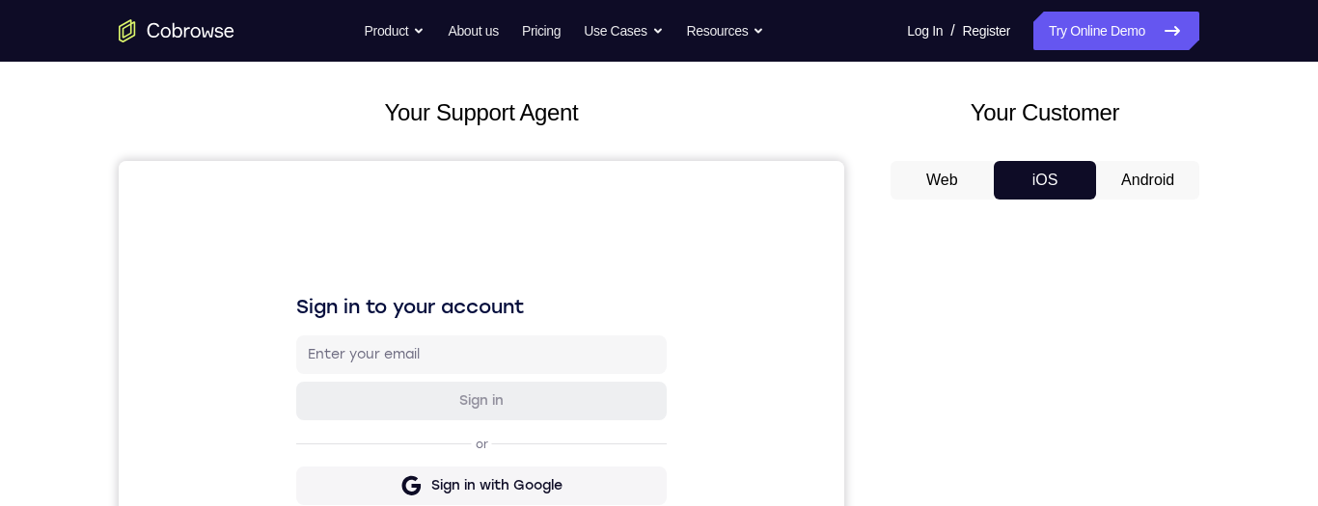
click at [958, 186] on button "Web" at bounding box center [941, 180] width 103 height 39
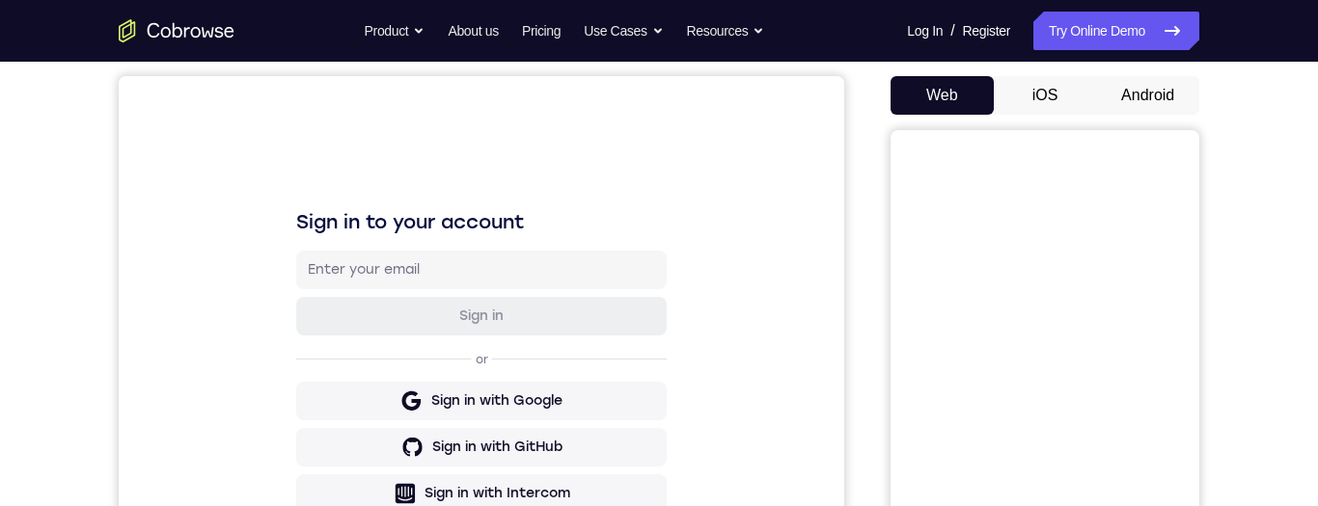
click at [1156, 93] on button "Android" at bounding box center [1147, 95] width 103 height 39
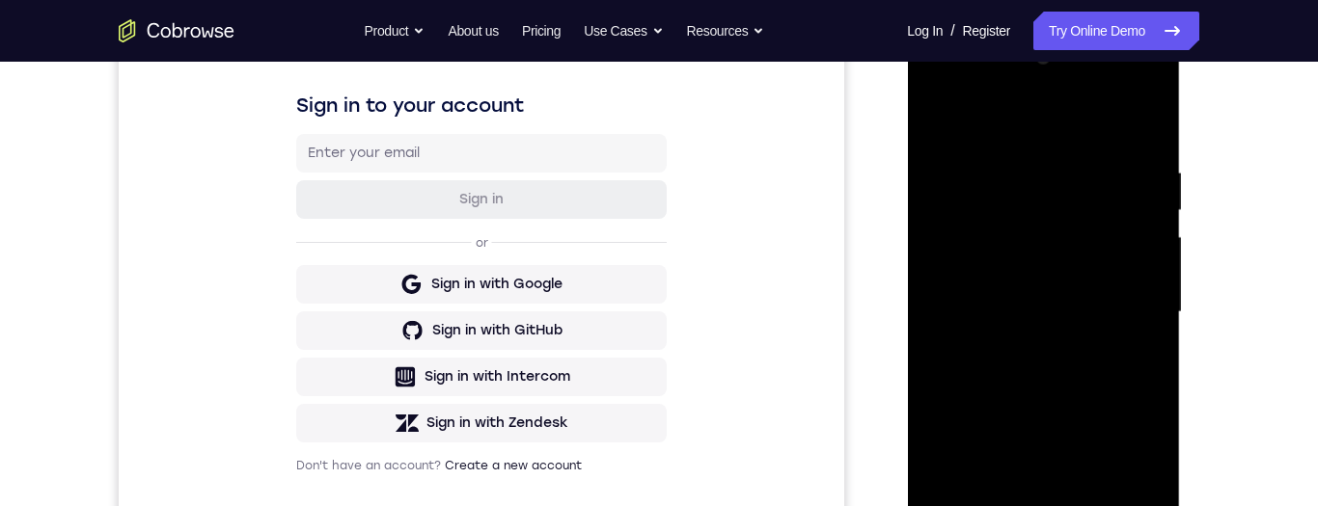
scroll to position [422, 0]
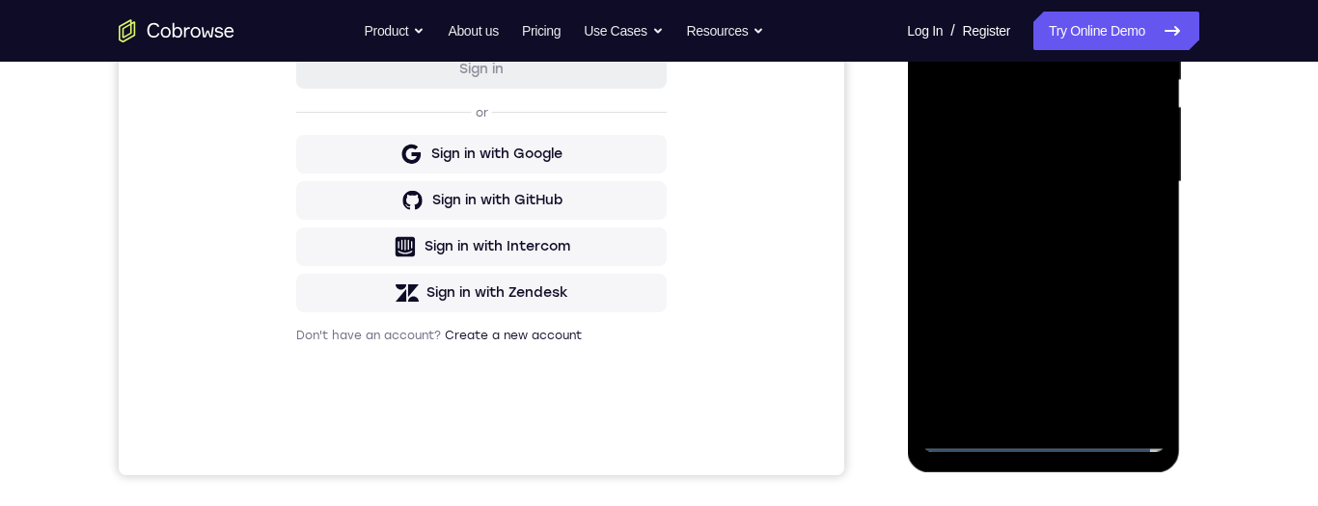
click at [1048, 429] on div at bounding box center [1042, 182] width 243 height 540
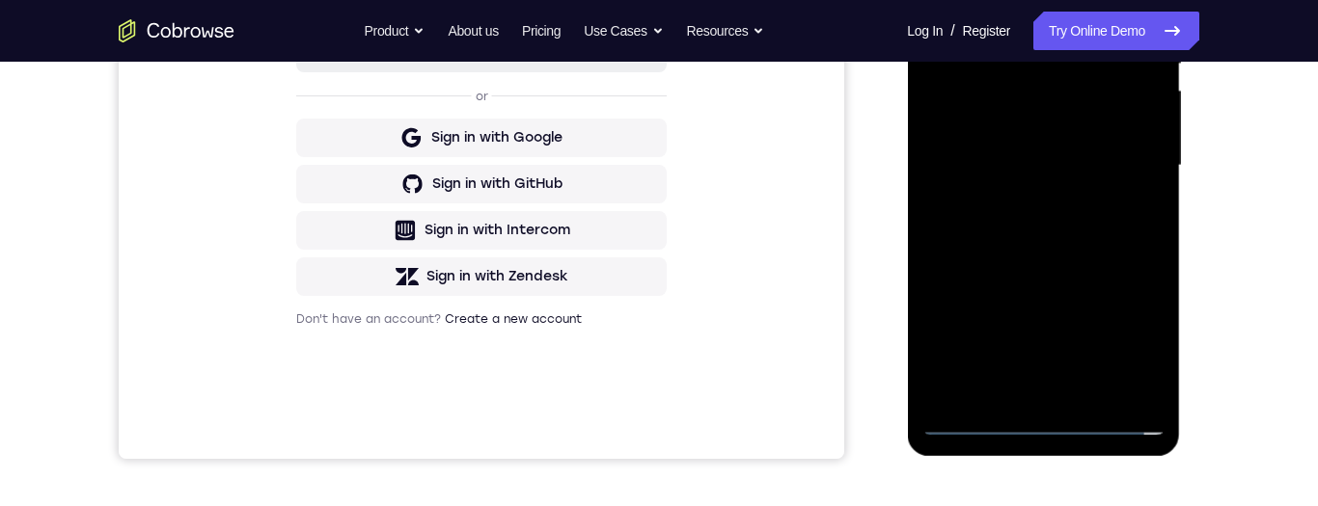
click at [1038, 422] on div at bounding box center [1042, 166] width 243 height 540
click at [1047, 420] on div at bounding box center [1042, 166] width 243 height 540
click at [1047, 428] on div at bounding box center [1042, 166] width 243 height 540
click at [1048, 424] on div at bounding box center [1042, 166] width 243 height 540
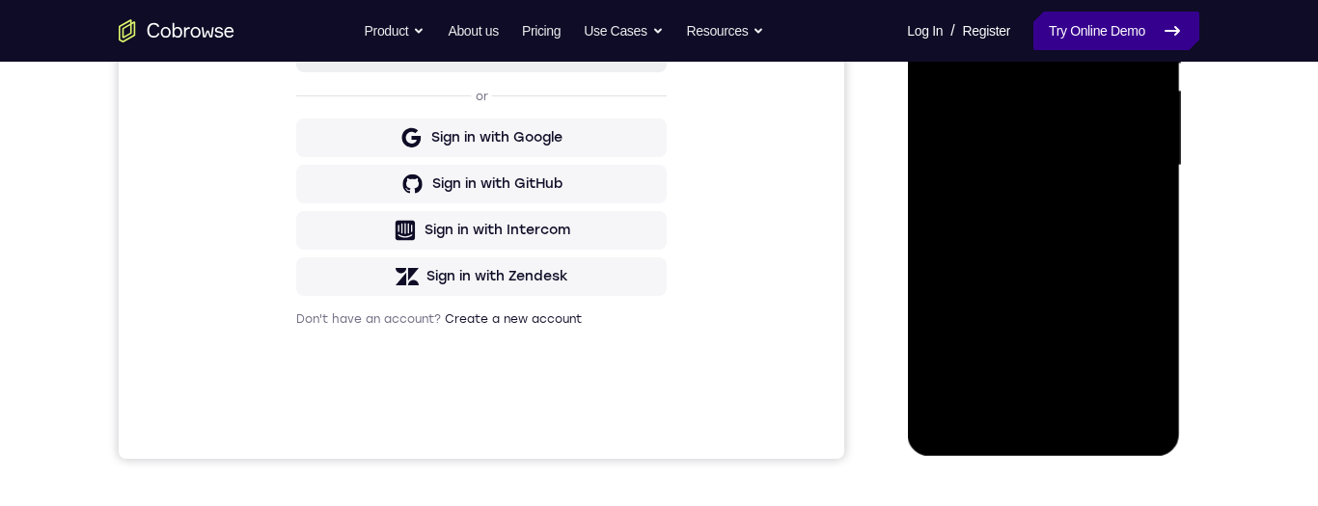
click at [1133, 32] on link "Try Online Demo" at bounding box center [1116, 31] width 166 height 39
click at [1111, 33] on link "Try Online Demo" at bounding box center [1116, 31] width 166 height 39
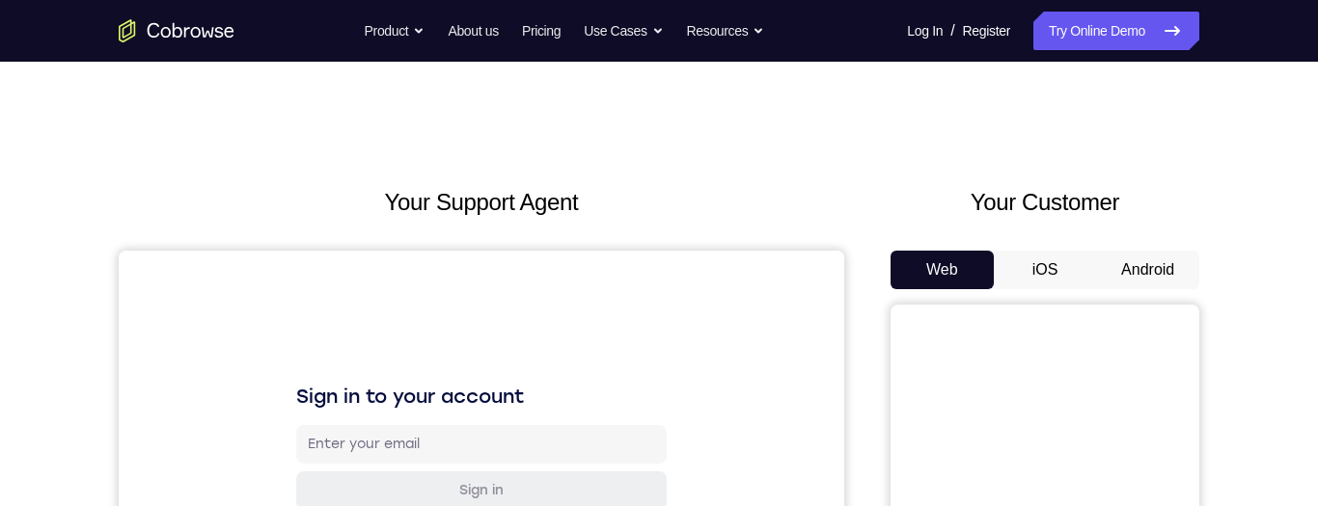
click at [1158, 269] on button "Android" at bounding box center [1147, 270] width 103 height 39
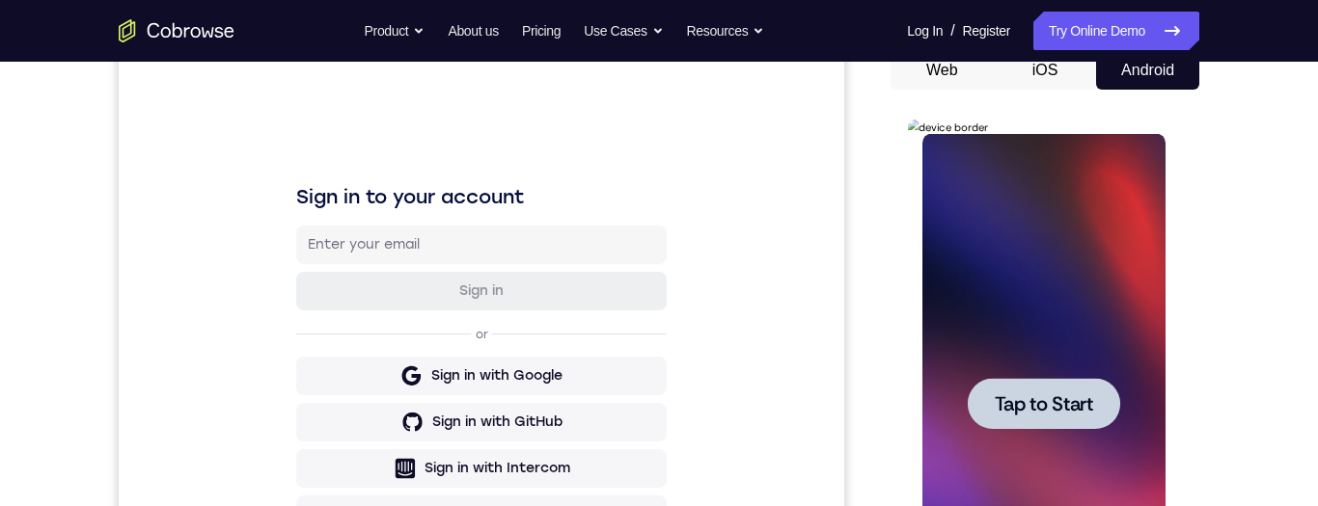
click at [1061, 412] on span "Tap to Start" at bounding box center [1043, 404] width 98 height 19
click at [1072, 397] on div at bounding box center [1042, 404] width 243 height 540
click at [1069, 397] on div at bounding box center [1042, 404] width 243 height 540
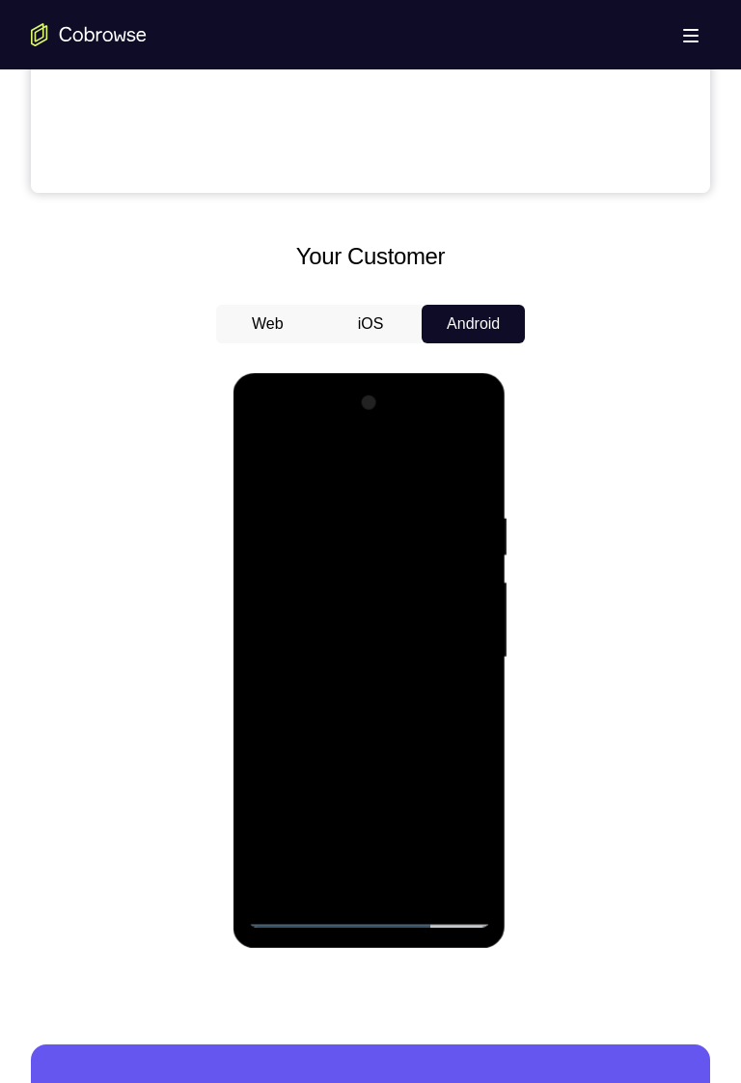
scroll to position [883, 0]
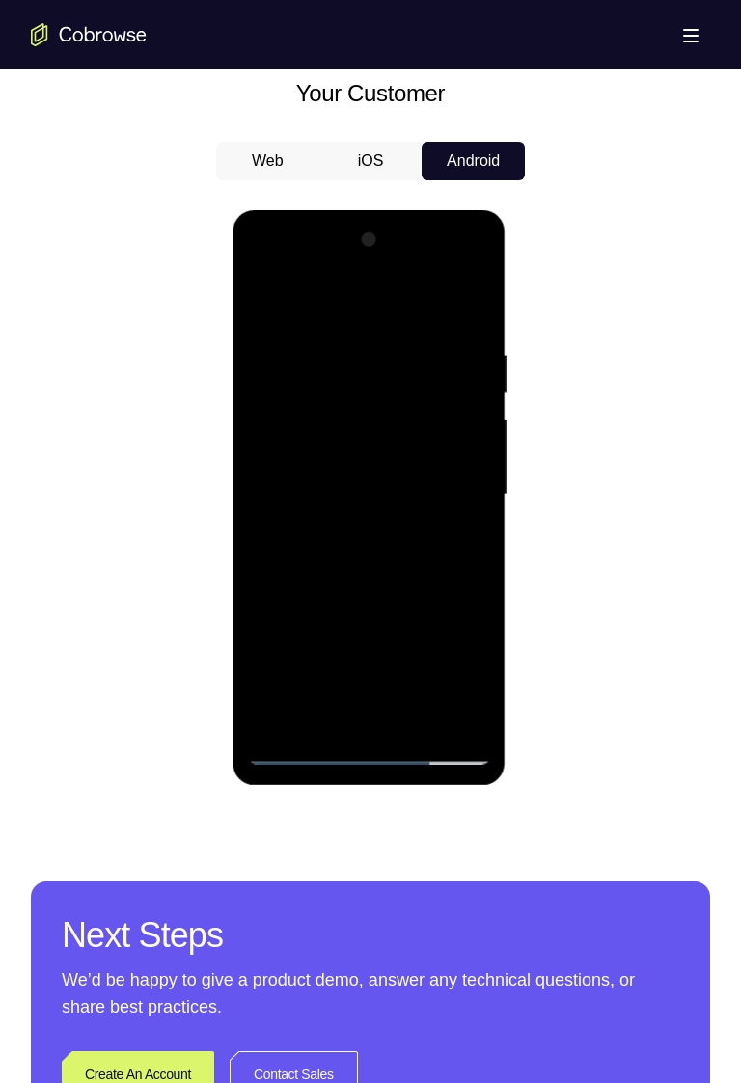
click at [372, 505] on div at bounding box center [368, 495] width 243 height 540
click at [366, 505] on div at bounding box center [368, 494] width 243 height 540
click at [369, 505] on div at bounding box center [368, 494] width 243 height 540
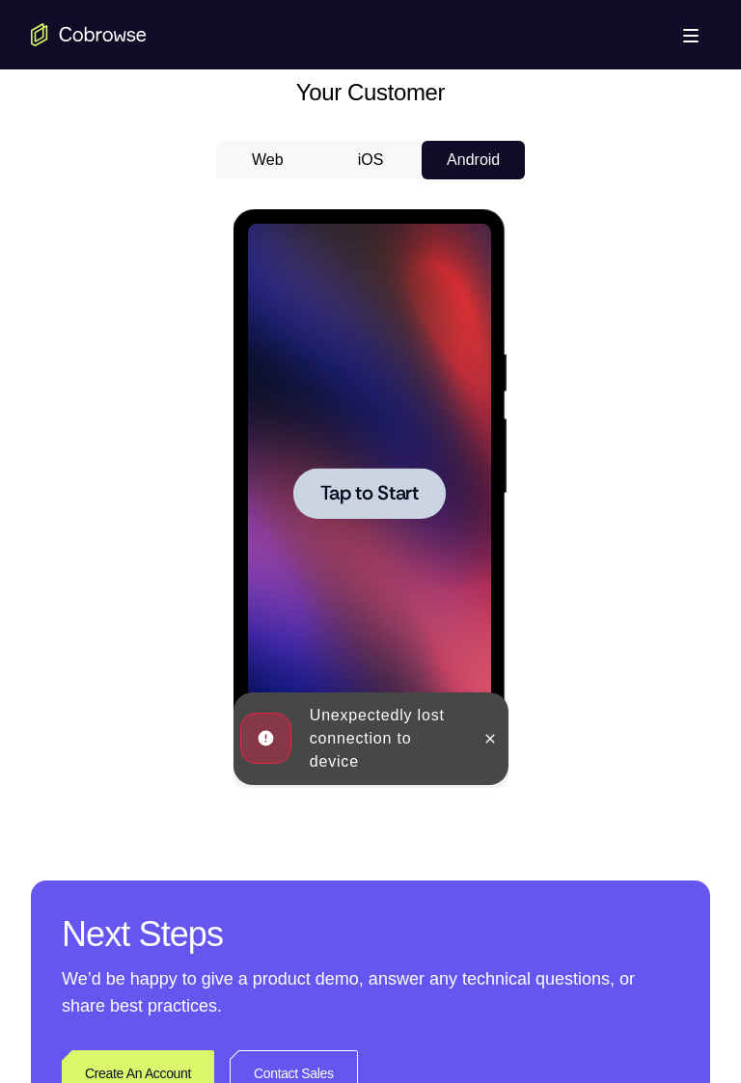
click at [382, 505] on div at bounding box center [368, 493] width 152 height 51
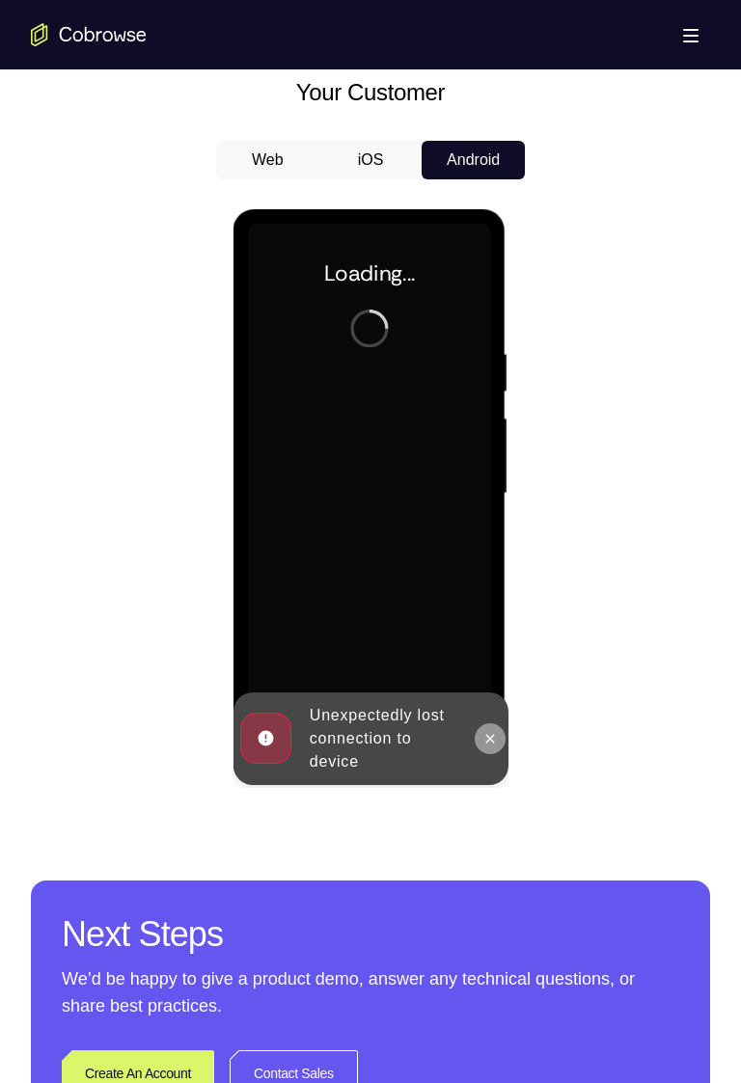
click at [486, 505] on icon at bounding box center [488, 738] width 15 height 15
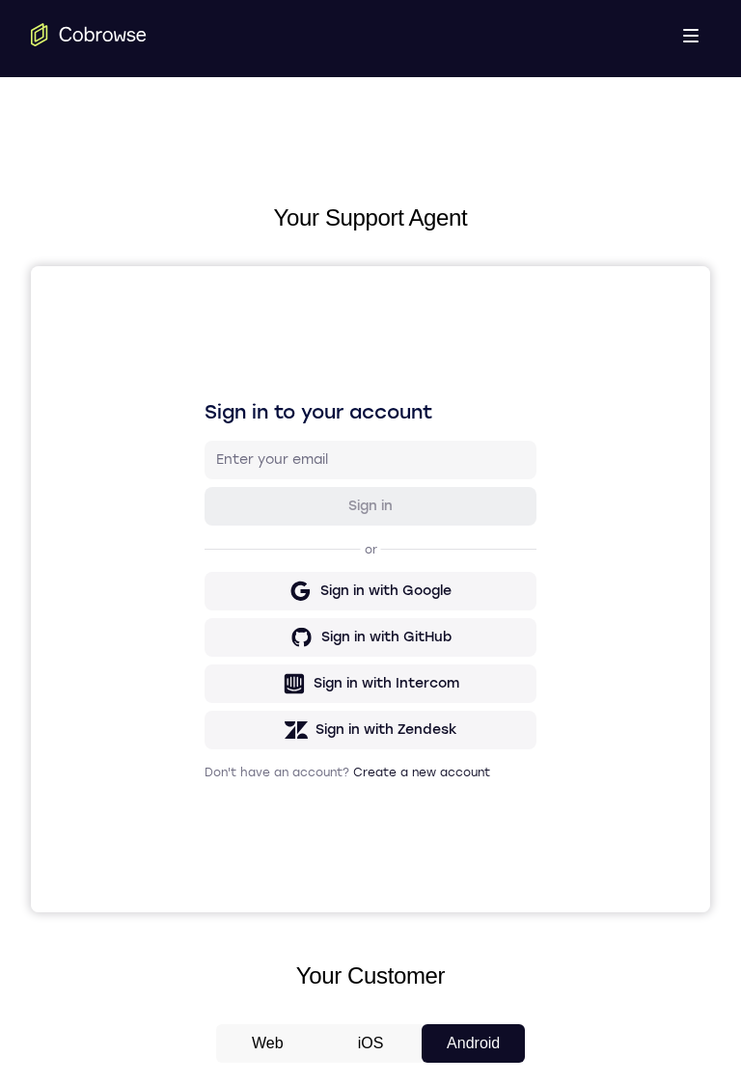
scroll to position [539, 0]
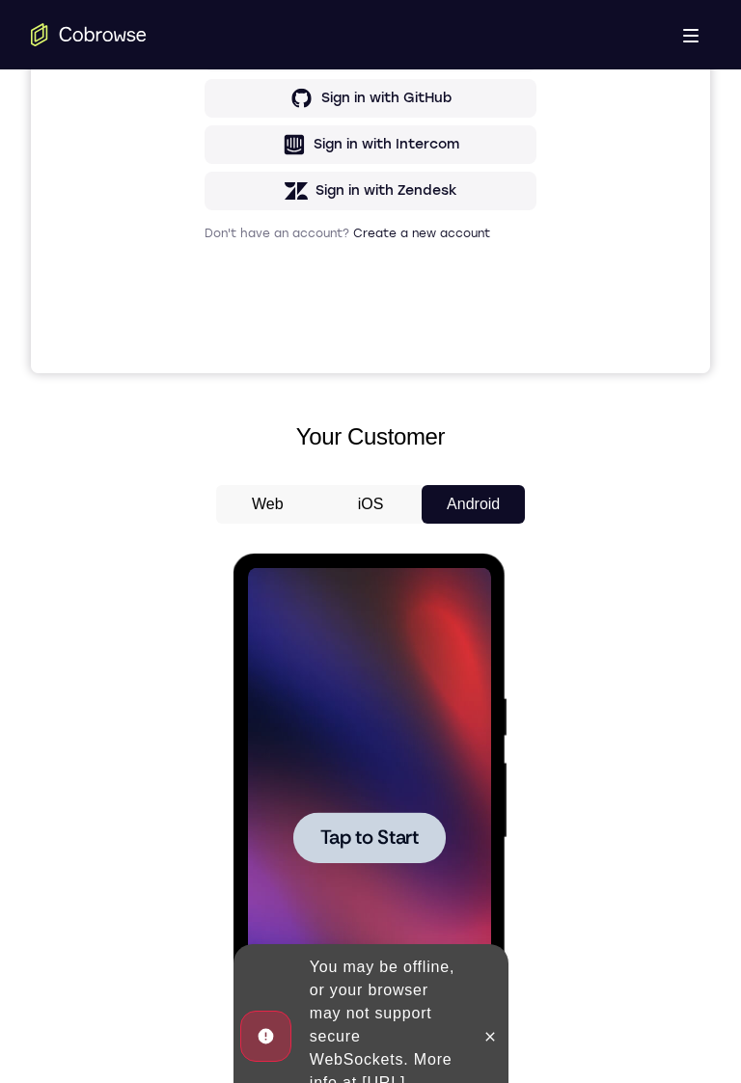
click at [393, 505] on span "Tap to Start" at bounding box center [368, 838] width 98 height 19
click at [489, 505] on icon at bounding box center [488, 1036] width 15 height 15
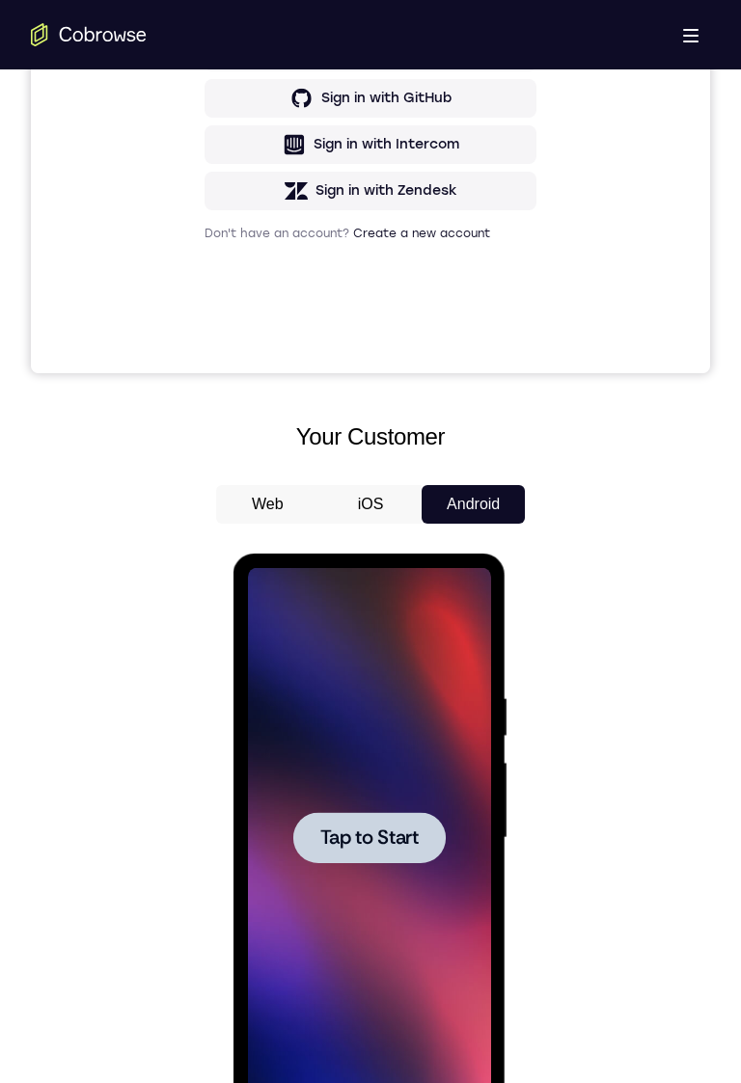
click at [398, 505] on span "Tap to Start" at bounding box center [368, 838] width 98 height 19
click at [413, 505] on span "Tap to Start" at bounding box center [368, 838] width 98 height 19
click at [414, 505] on span "Tap to Start" at bounding box center [368, 838] width 98 height 19
click at [408, 505] on span "Tap to Start" at bounding box center [368, 838] width 98 height 19
click at [409, 505] on span "Tap to Start" at bounding box center [368, 838] width 98 height 19
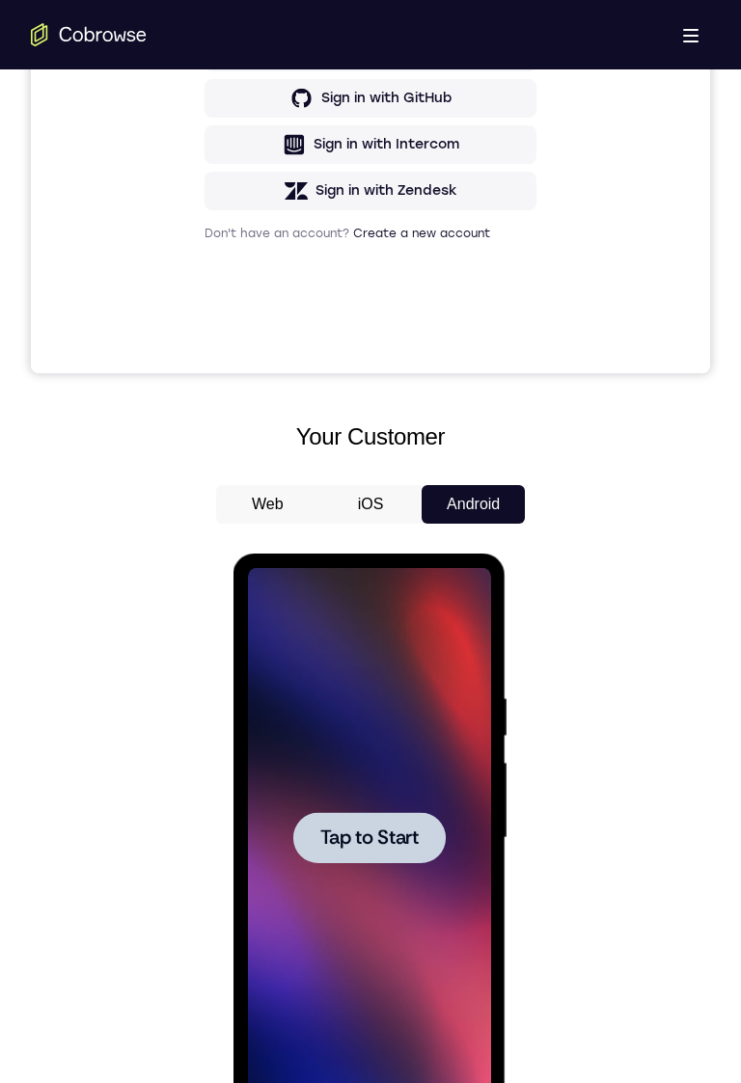
click at [416, 505] on span "Tap to Start" at bounding box center [368, 838] width 98 height 19
click at [415, 505] on span "Tap to Start" at bounding box center [368, 838] width 98 height 19
click at [418, 505] on div at bounding box center [368, 837] width 152 height 51
click at [421, 505] on div at bounding box center [368, 837] width 152 height 51
click at [428, 505] on div at bounding box center [368, 837] width 152 height 51
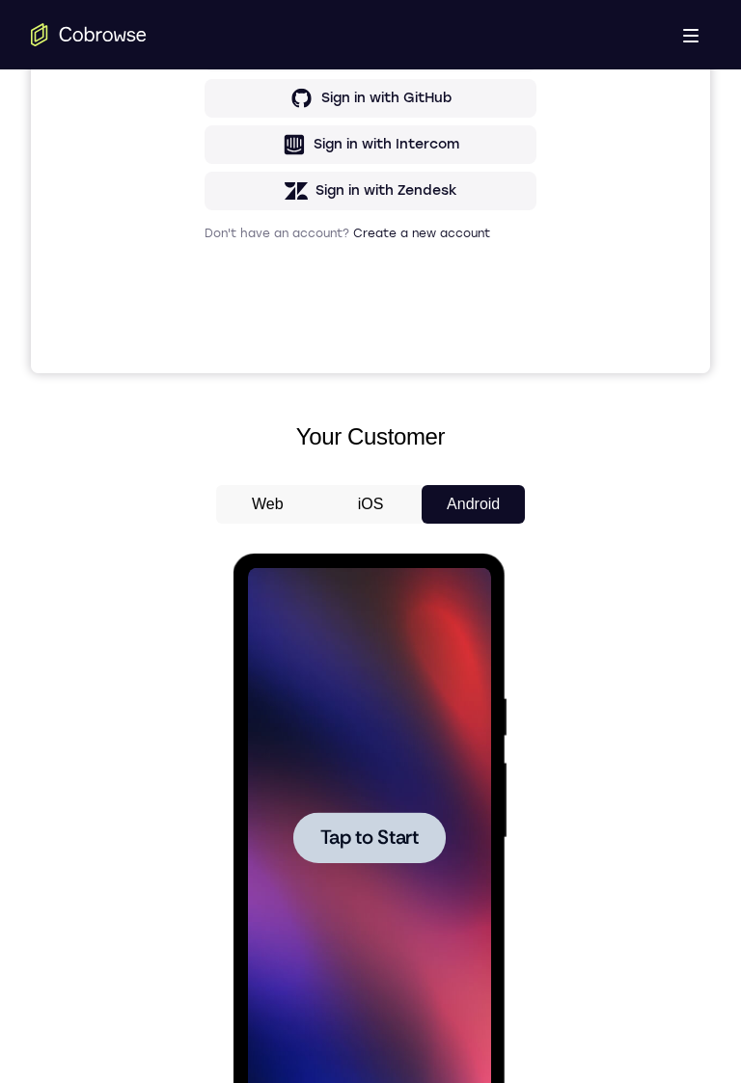
click at [438, 505] on div at bounding box center [368, 837] width 152 height 51
click at [365, 505] on span "Tap to Start" at bounding box center [368, 838] width 98 height 19
click at [395, 505] on div at bounding box center [368, 837] width 152 height 51
click at [394, 505] on span "Tap to Start" at bounding box center [368, 838] width 98 height 19
click at [392, 505] on span "Tap to Start" at bounding box center [368, 838] width 98 height 19
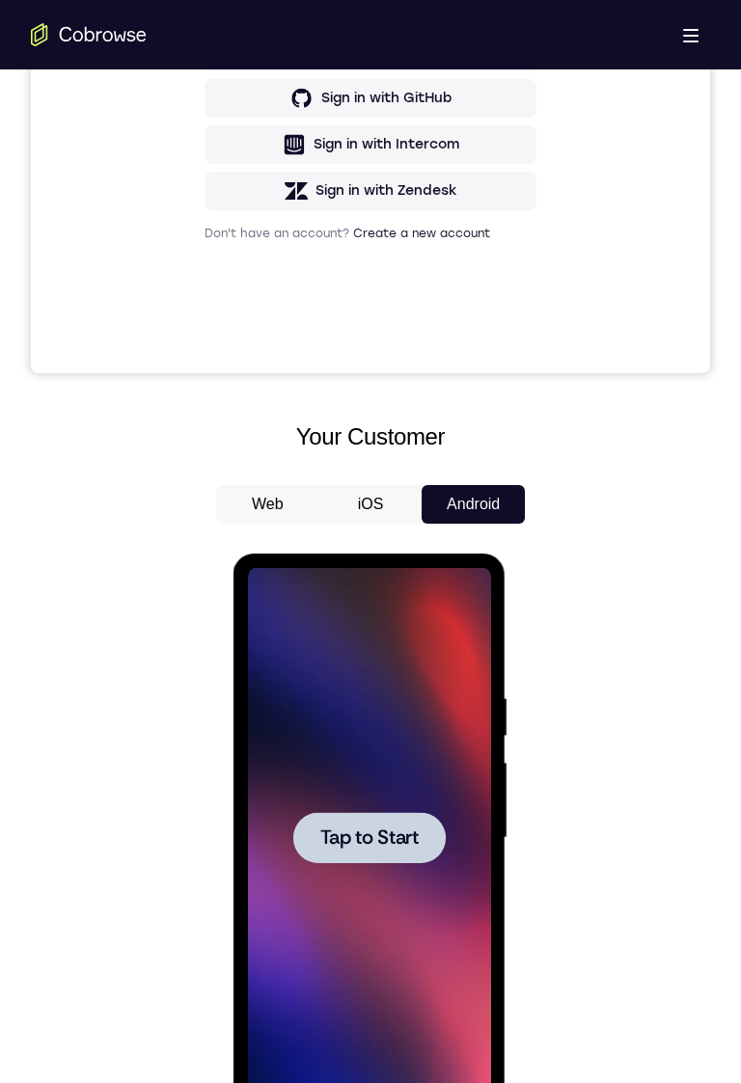
click at [393, 505] on span "Tap to Start" at bounding box center [368, 838] width 98 height 19
click at [398, 505] on span "Tap to Start" at bounding box center [368, 838] width 98 height 19
click at [399, 505] on span "Tap to Start" at bounding box center [368, 838] width 98 height 19
click at [416, 505] on span "Tap to Start" at bounding box center [368, 838] width 98 height 19
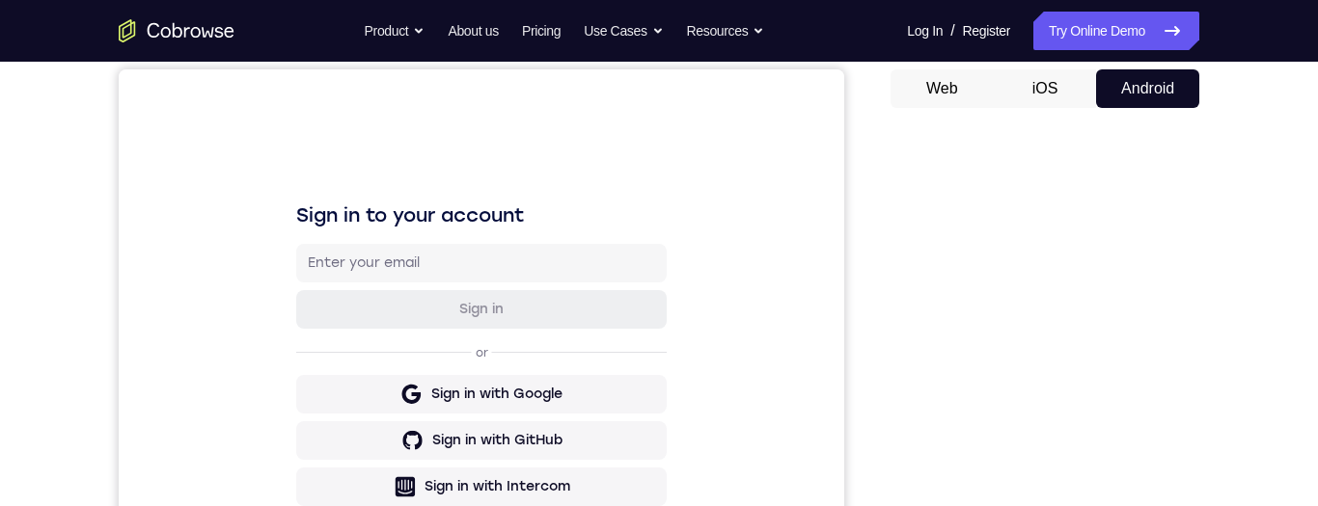
scroll to position [116, 0]
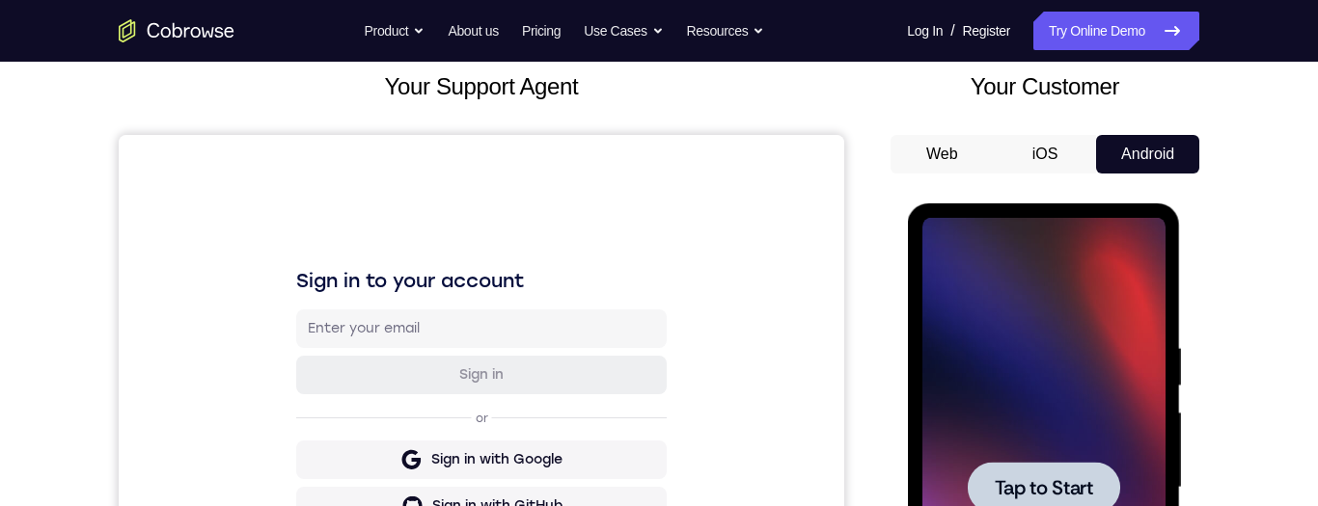
click at [1066, 342] on div at bounding box center [1042, 488] width 243 height 540
click at [1069, 328] on div at bounding box center [1042, 488] width 243 height 540
click at [1079, 340] on div at bounding box center [1042, 488] width 243 height 540
click at [1083, 348] on div at bounding box center [1042, 488] width 243 height 540
click at [1067, 342] on div at bounding box center [1042, 488] width 243 height 540
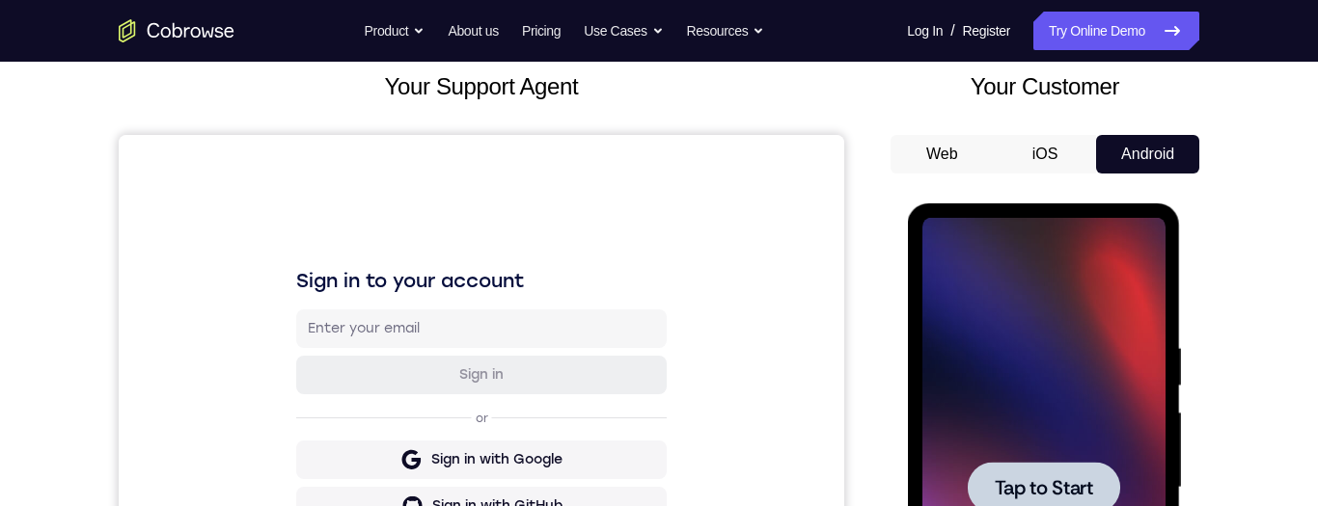
click at [1082, 324] on div at bounding box center [1042, 488] width 243 height 540
click at [1070, 342] on div at bounding box center [1042, 488] width 243 height 540
click at [1060, 416] on div at bounding box center [1042, 488] width 243 height 540
click at [1071, 483] on div at bounding box center [1042, 488] width 243 height 540
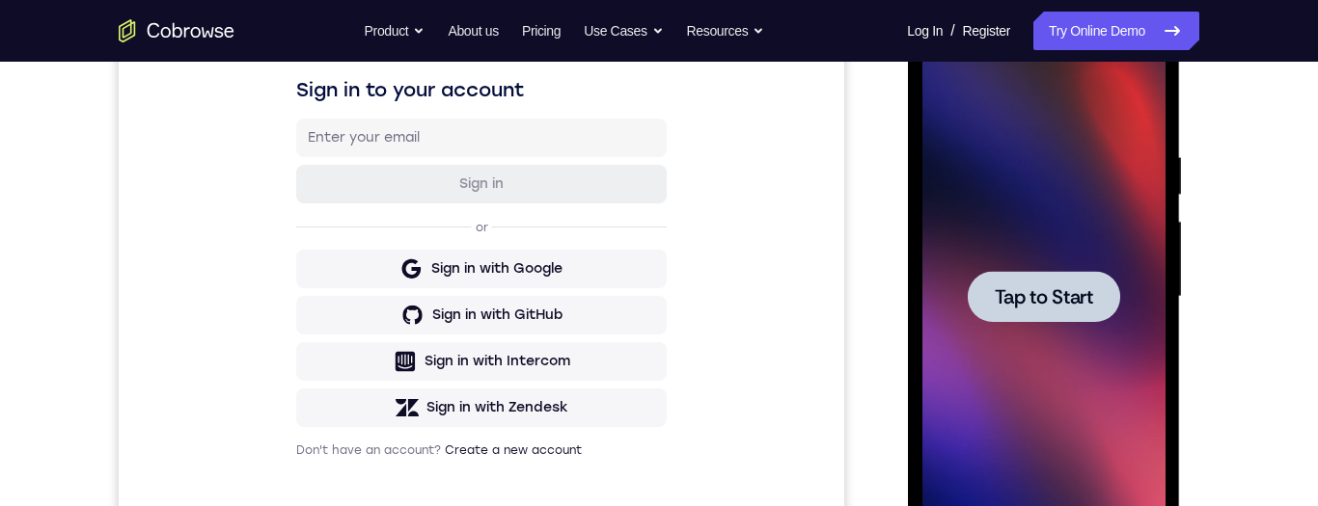
click at [1042, 302] on div at bounding box center [1042, 297] width 243 height 540
click at [1026, 299] on div at bounding box center [1042, 297] width 243 height 540
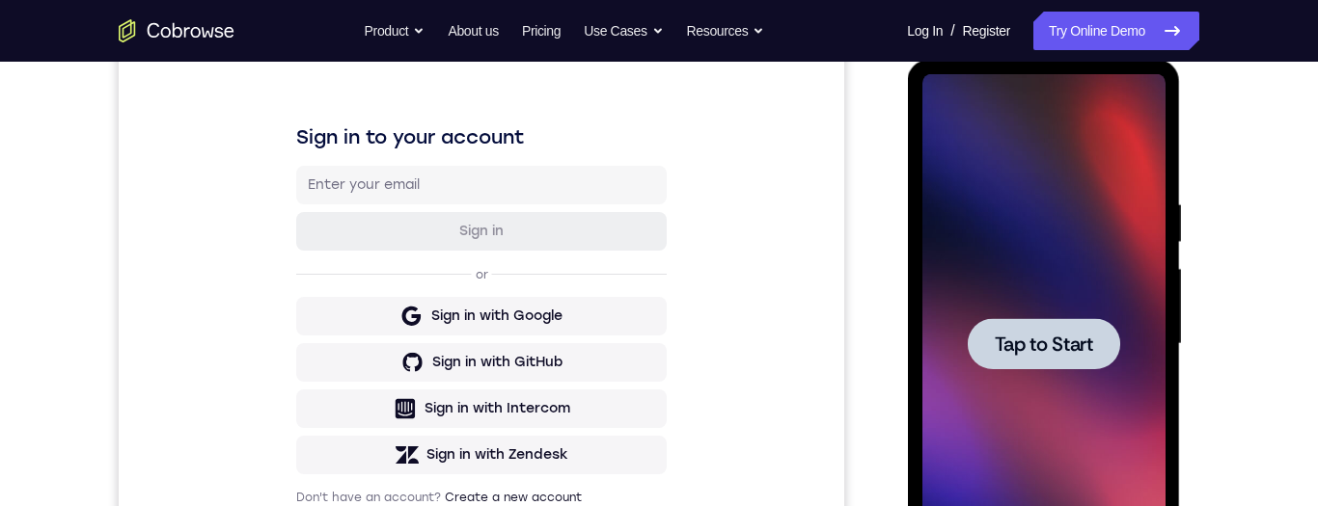
scroll to position [196, 0]
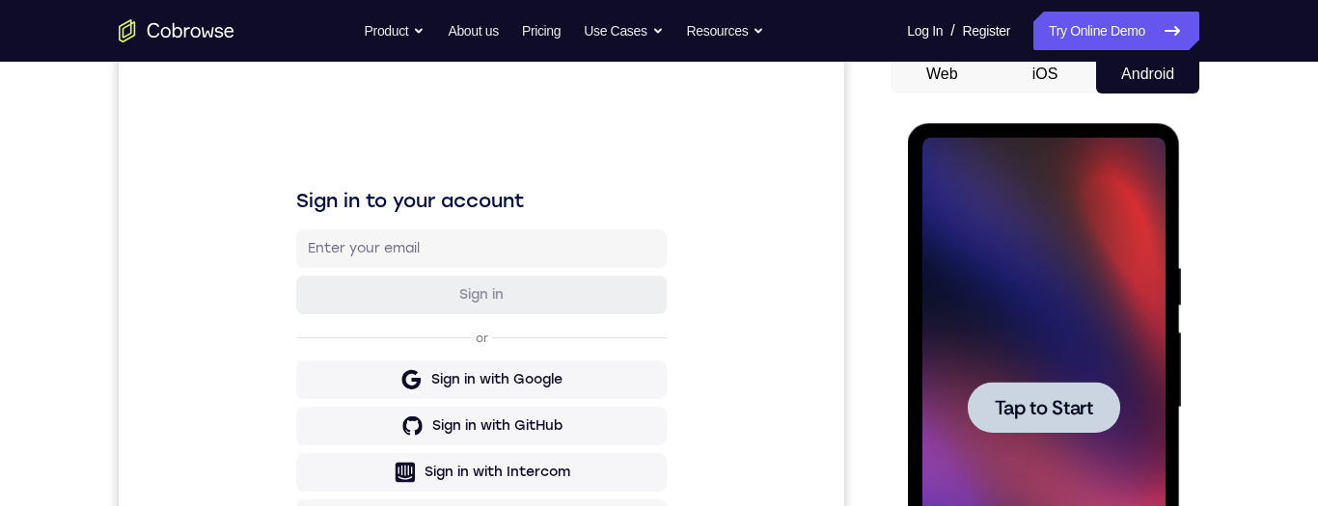
click at [1068, 405] on span "Tap to Start" at bounding box center [1043, 407] width 98 height 19
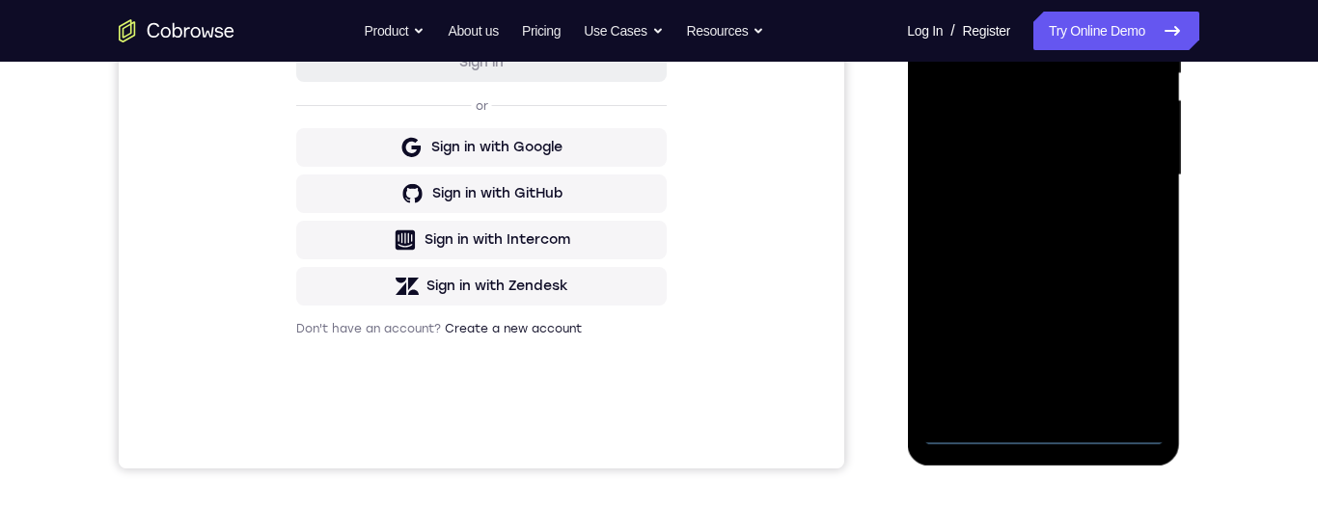
scroll to position [452, 0]
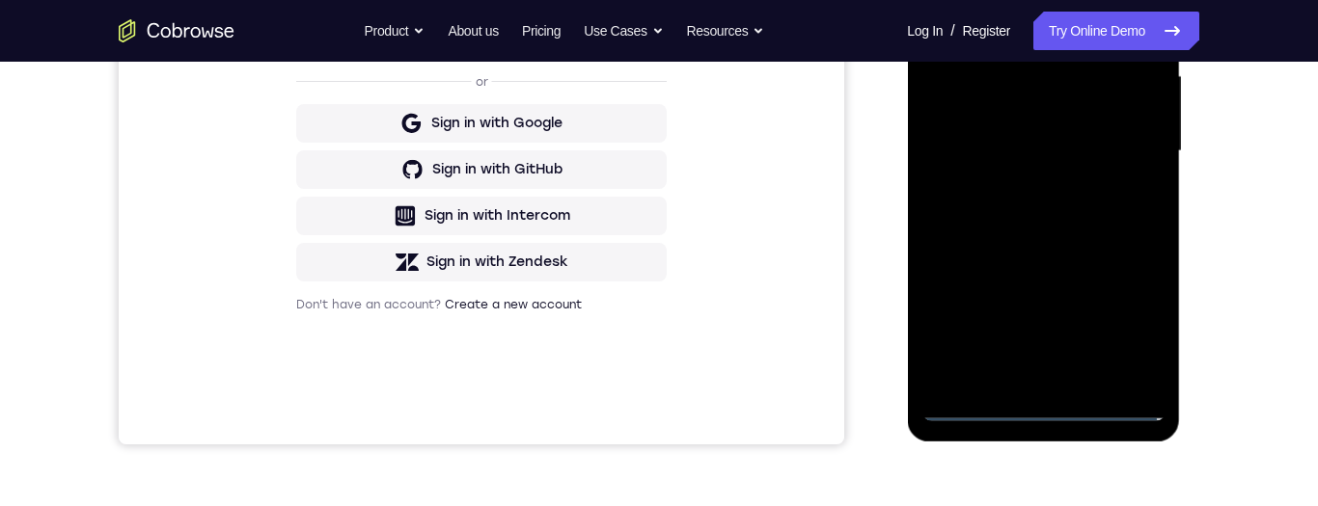
click at [1051, 409] on div at bounding box center [1042, 151] width 243 height 540
click at [1052, 418] on div at bounding box center [1042, 151] width 243 height 540
click at [1067, 400] on div at bounding box center [1042, 151] width 243 height 540
click at [1058, 408] on div at bounding box center [1042, 151] width 243 height 540
click at [1055, 413] on div at bounding box center [1042, 151] width 243 height 540
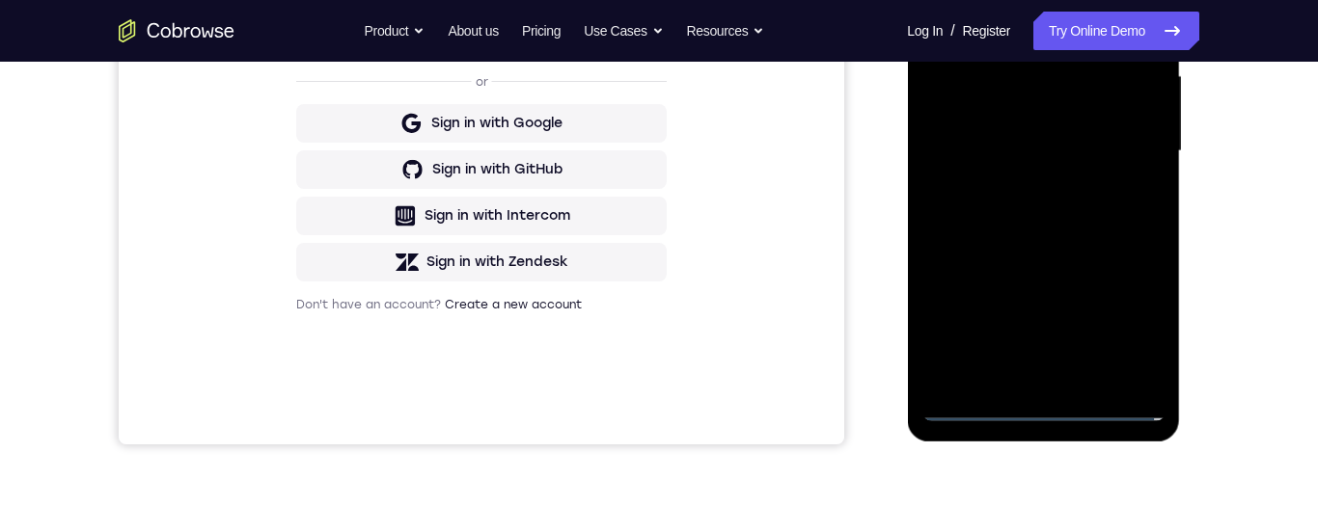
click at [1056, 414] on div at bounding box center [1042, 151] width 243 height 540
click at [1058, 418] on div at bounding box center [1042, 151] width 243 height 540
click at [1058, 412] on div at bounding box center [1042, 151] width 243 height 540
click at [1060, 413] on div at bounding box center [1042, 151] width 243 height 540
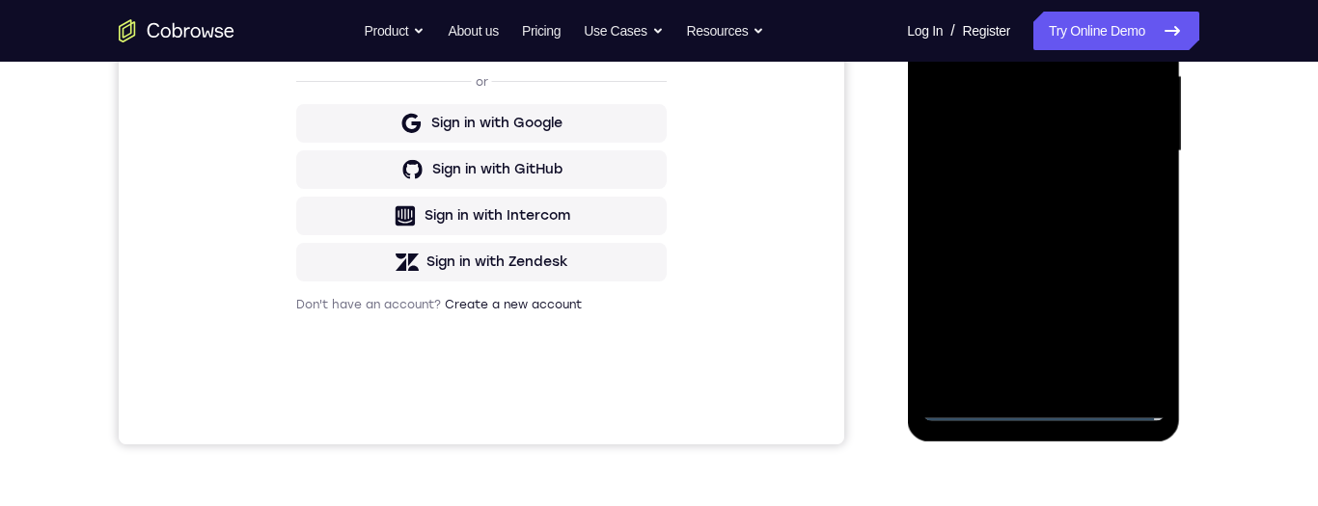
click at [1062, 412] on div at bounding box center [1042, 151] width 243 height 540
click at [1063, 412] on div at bounding box center [1042, 151] width 243 height 540
click at [1066, 417] on div at bounding box center [1042, 151] width 243 height 540
click at [1041, 411] on div at bounding box center [1042, 151] width 243 height 540
click at [1042, 412] on div at bounding box center [1042, 151] width 243 height 540
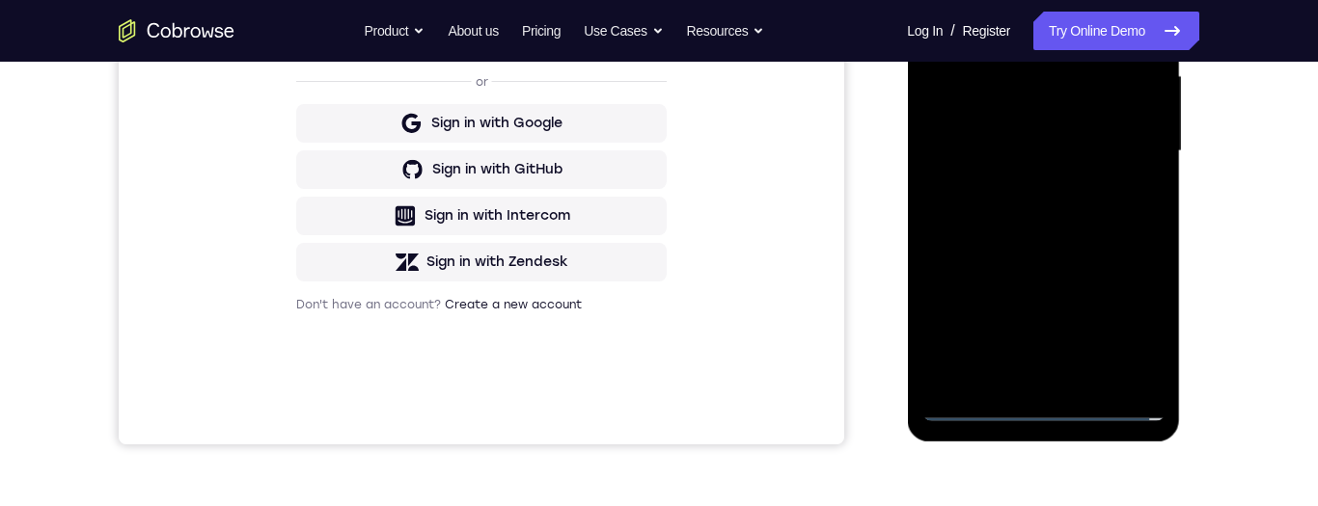
click at [1051, 409] on div at bounding box center [1042, 151] width 243 height 540
click at [1045, 410] on div at bounding box center [1042, 151] width 243 height 540
click at [1045, 409] on div at bounding box center [1042, 151] width 243 height 540
click at [1048, 411] on div at bounding box center [1042, 151] width 243 height 540
click at [1050, 412] on div at bounding box center [1042, 151] width 243 height 540
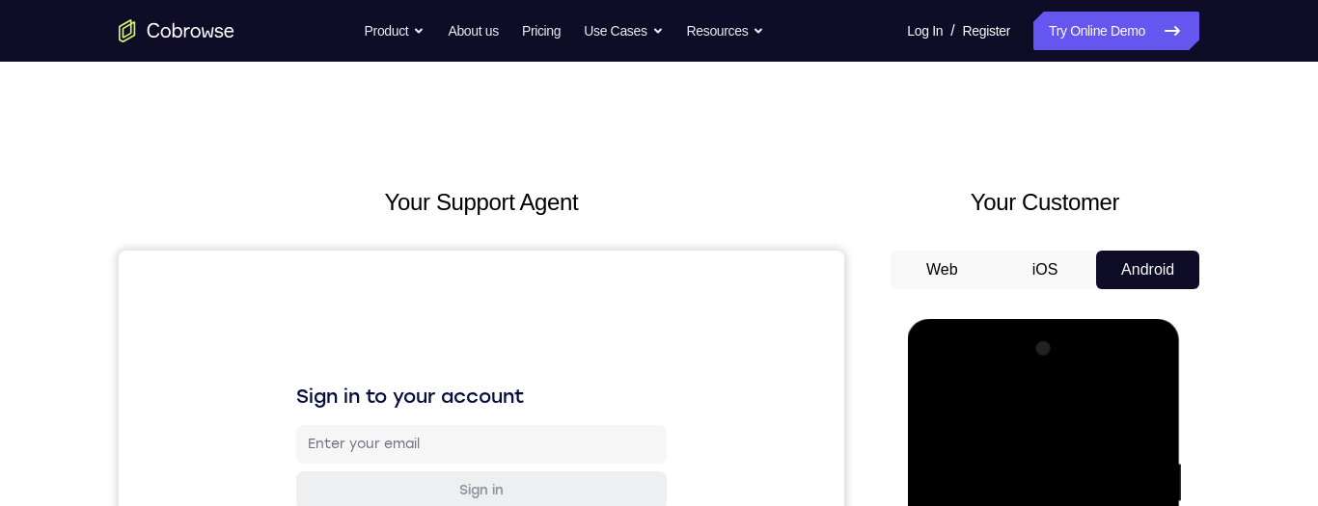
scroll to position [355, 0]
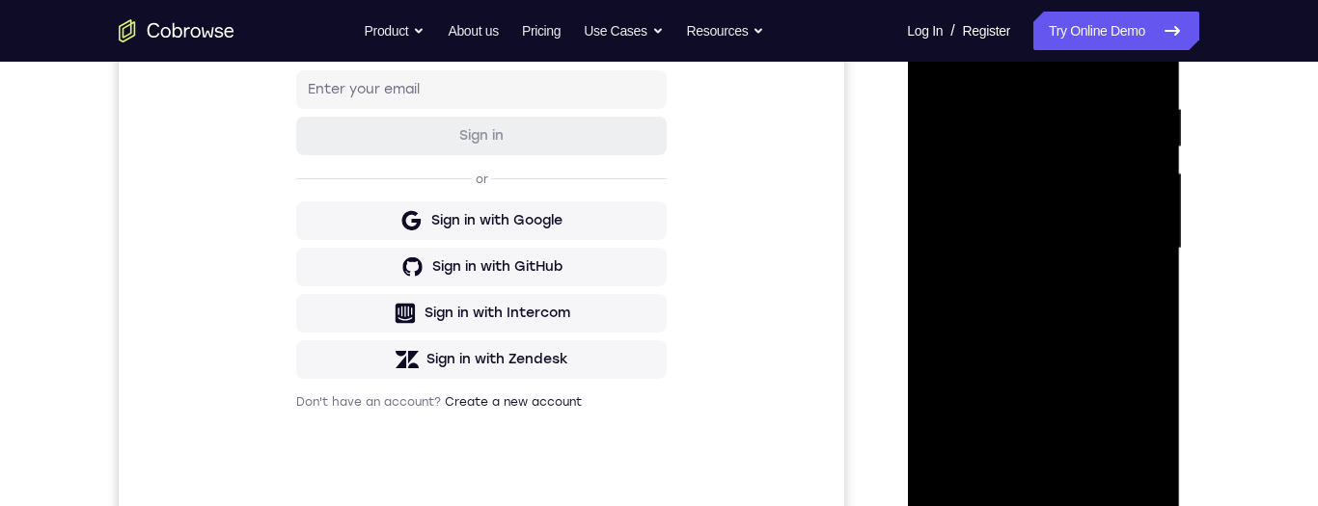
click at [1127, 424] on div at bounding box center [1042, 249] width 243 height 540
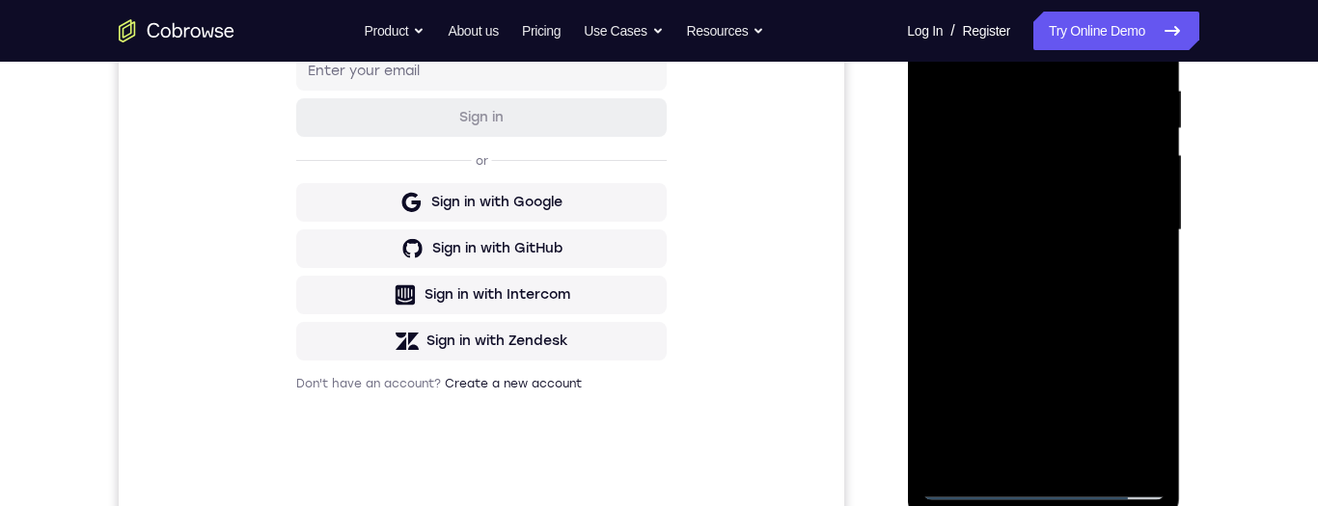
click at [1126, 403] on div at bounding box center [1042, 230] width 243 height 540
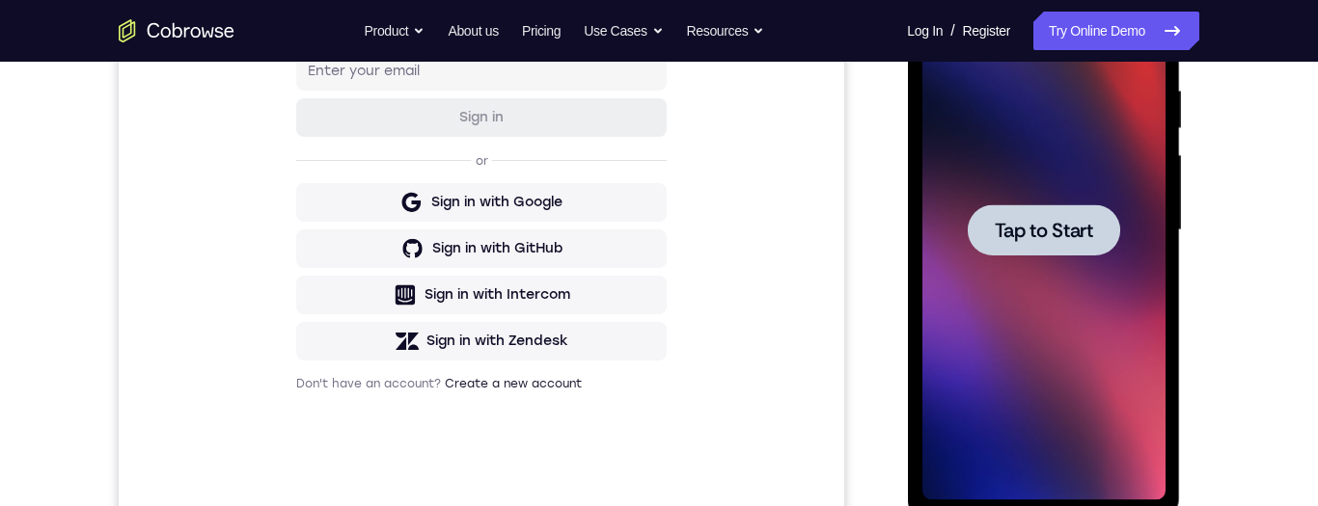
click at [1060, 221] on span "Tap to Start" at bounding box center [1043, 230] width 98 height 19
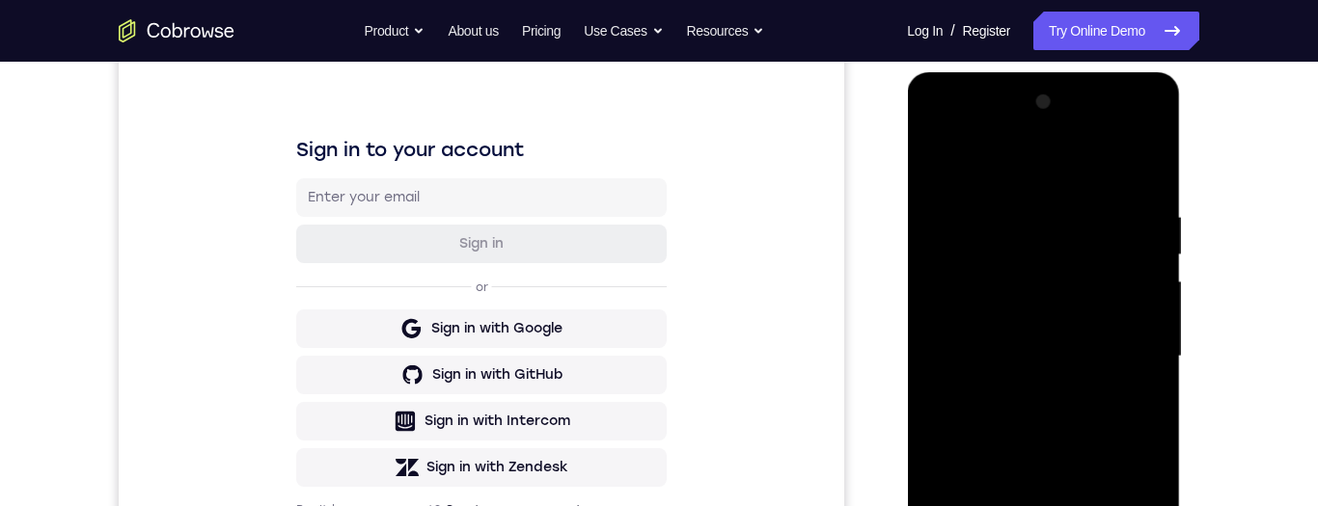
scroll to position [378, 0]
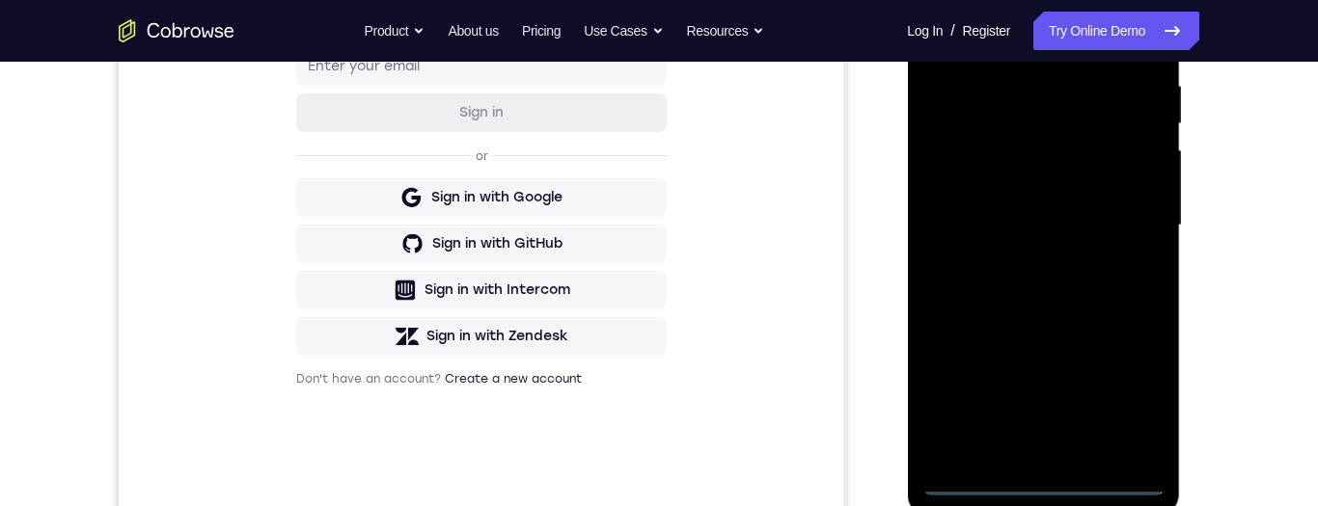
click at [1051, 482] on div at bounding box center [1042, 226] width 243 height 540
click at [1132, 405] on div at bounding box center [1042, 226] width 243 height 540
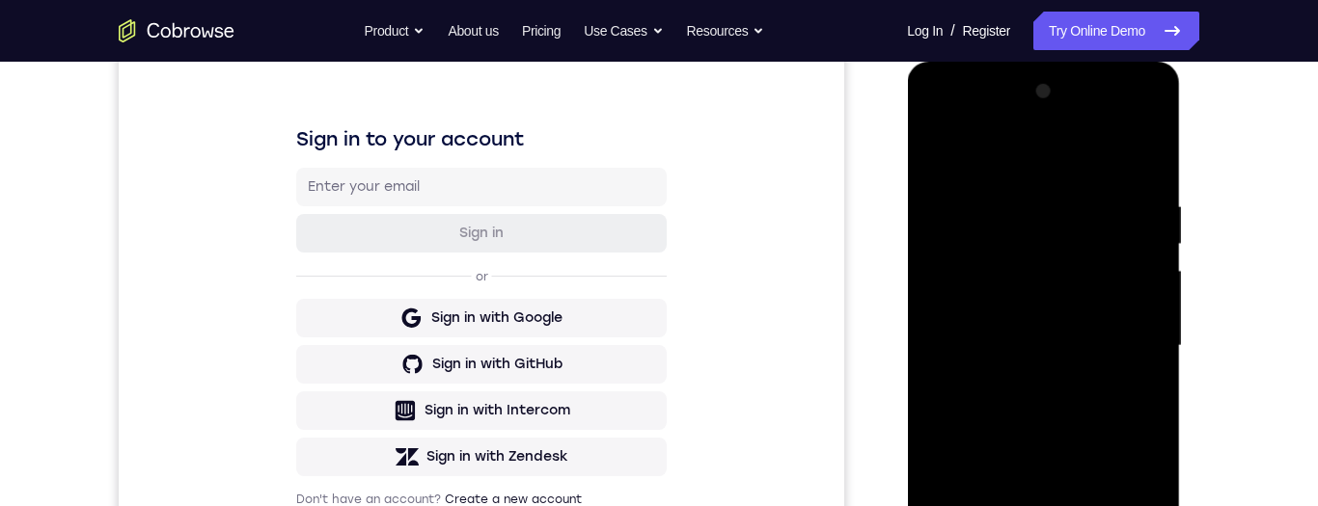
scroll to position [230, 0]
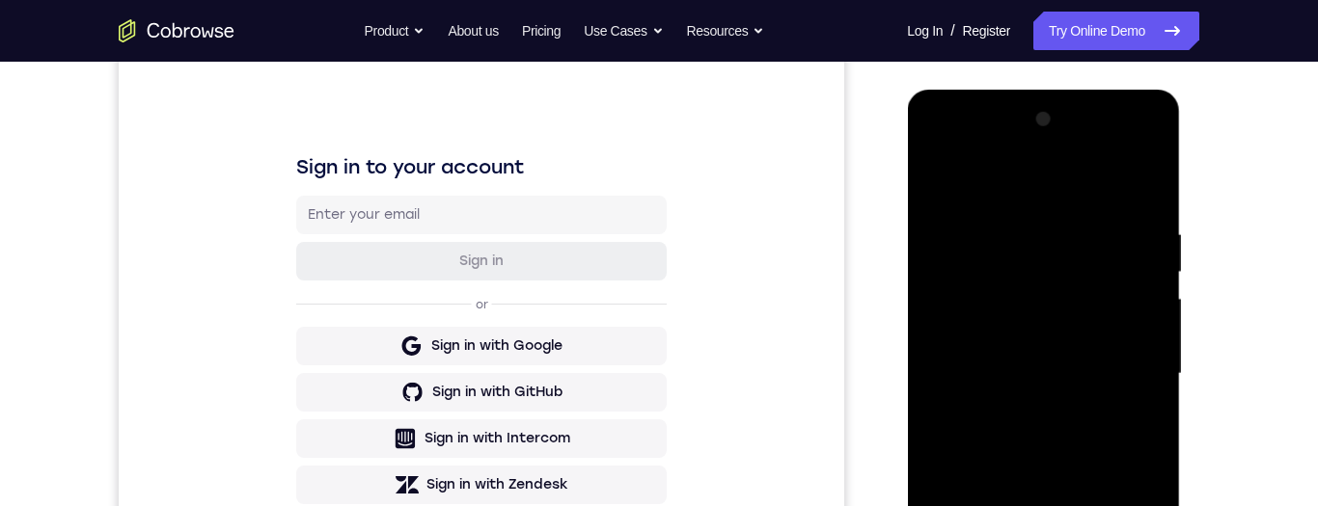
click at [1078, 184] on div at bounding box center [1042, 374] width 243 height 540
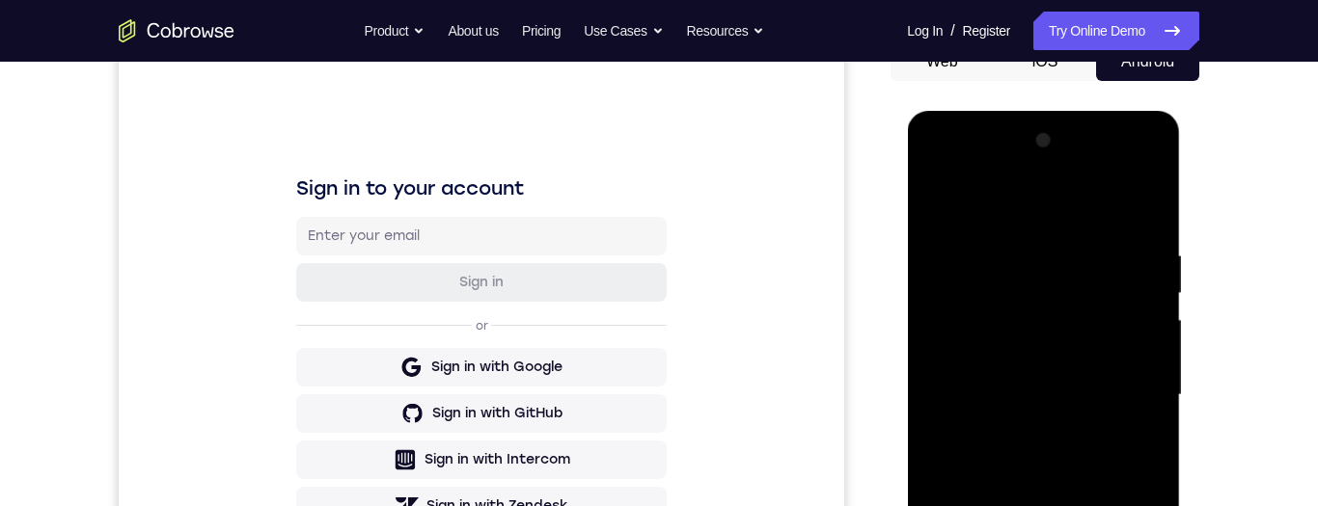
scroll to position [211, 0]
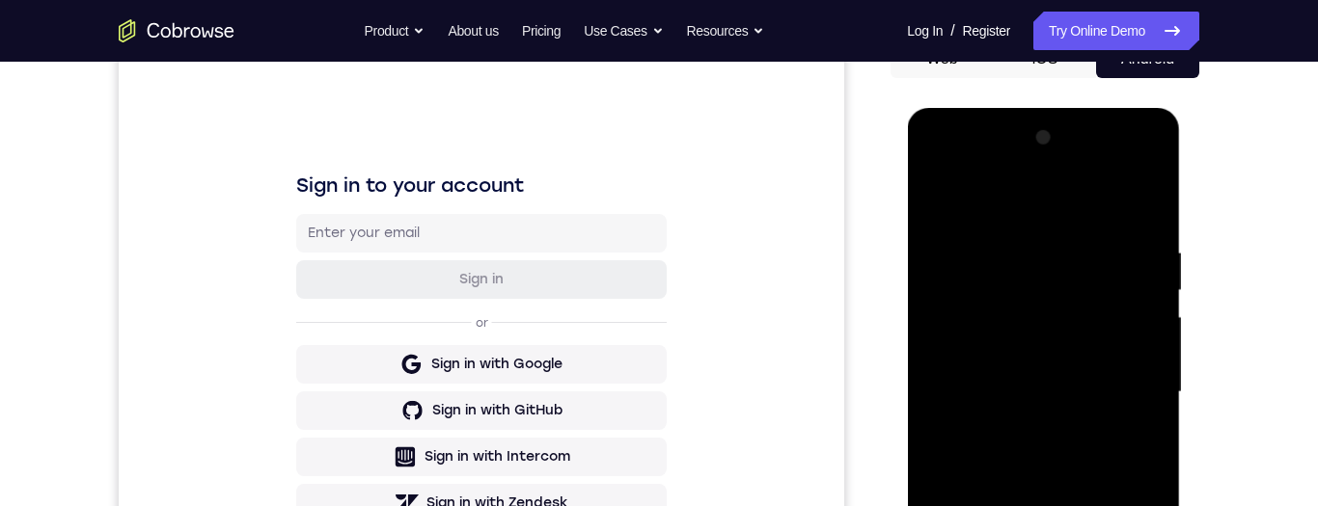
click at [1135, 392] on div at bounding box center [1042, 393] width 243 height 540
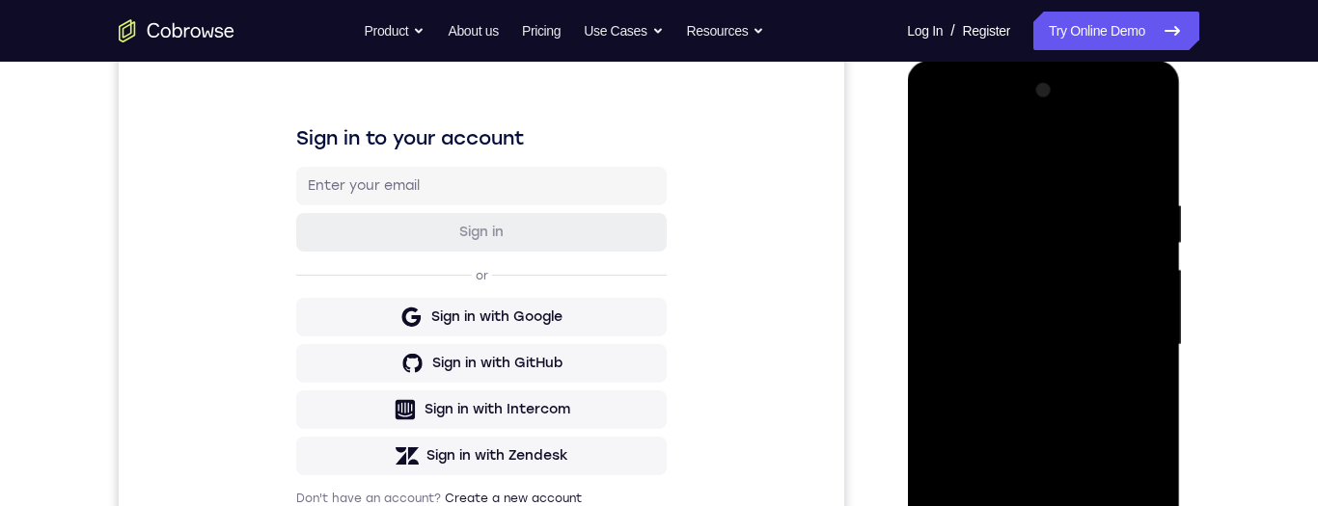
scroll to position [277, 0]
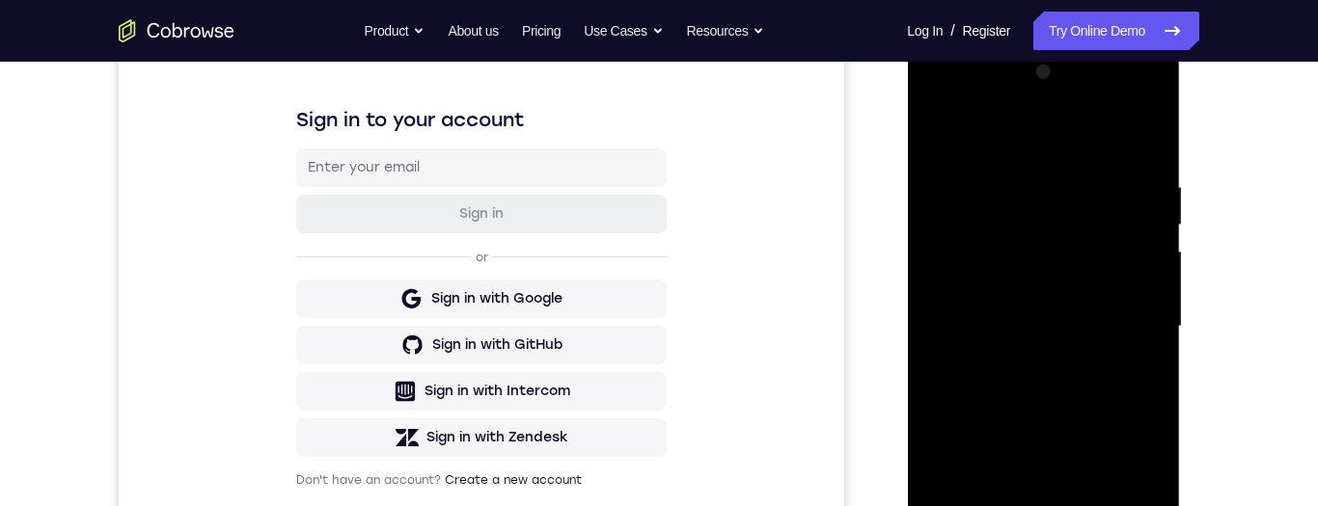
click at [1025, 358] on div at bounding box center [1042, 327] width 243 height 540
click at [1107, 308] on div at bounding box center [1042, 327] width 243 height 540
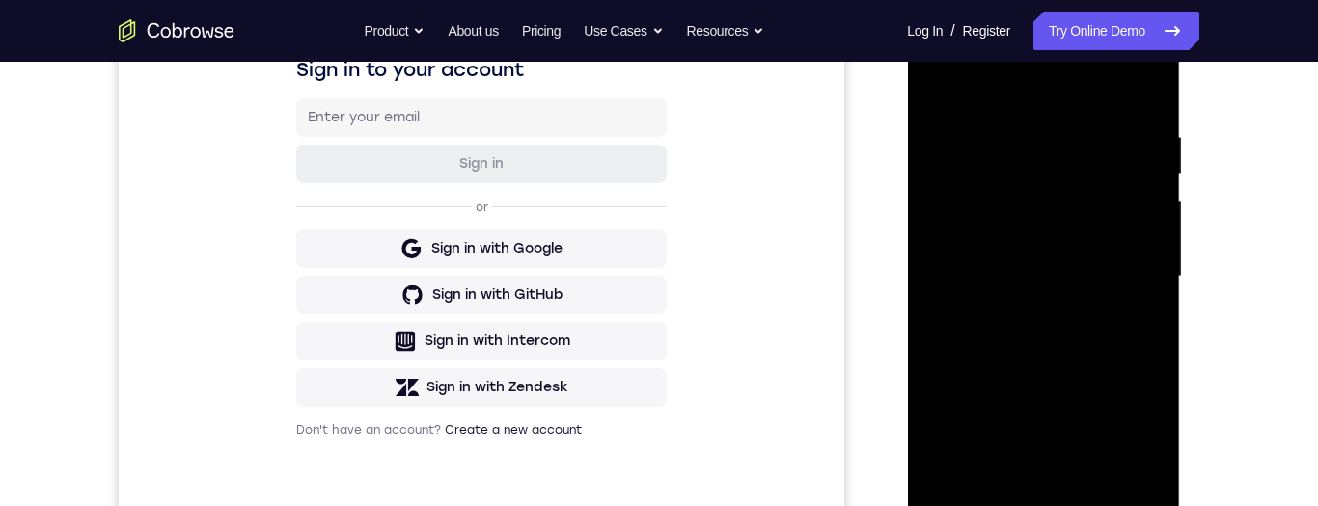
click at [1070, 246] on div at bounding box center [1042, 277] width 243 height 540
click at [1109, 281] on div at bounding box center [1042, 277] width 243 height 540
click at [1116, 343] on div at bounding box center [1042, 277] width 243 height 540
click at [1112, 331] on div at bounding box center [1042, 277] width 243 height 540
click at [1146, 297] on div at bounding box center [1042, 277] width 243 height 540
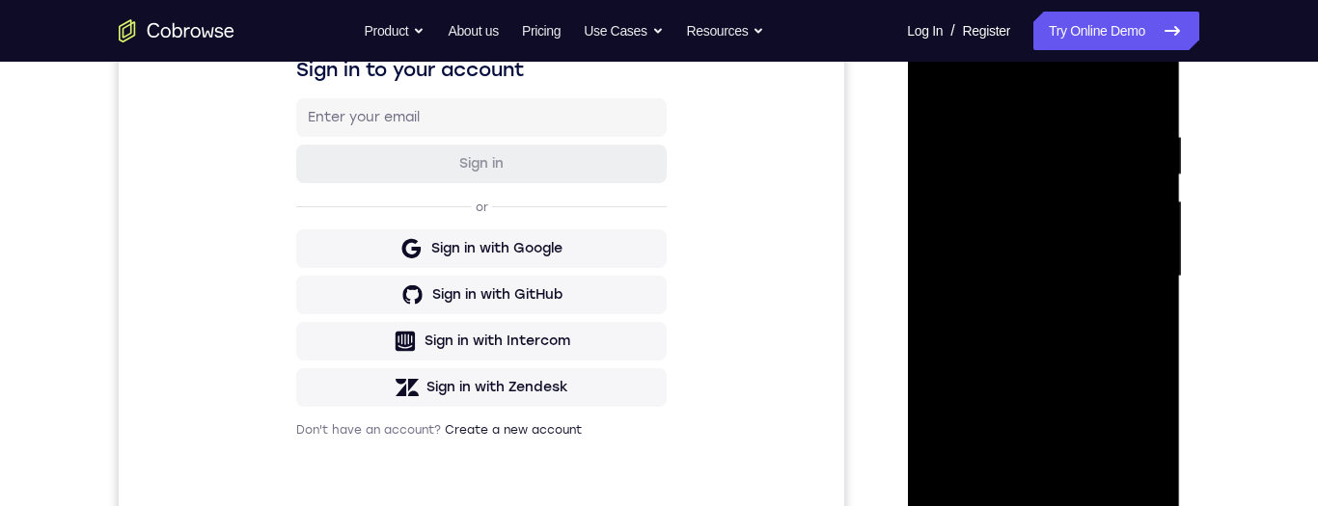
click at [1114, 344] on div at bounding box center [1042, 277] width 243 height 540
click at [1108, 282] on div at bounding box center [1042, 277] width 243 height 540
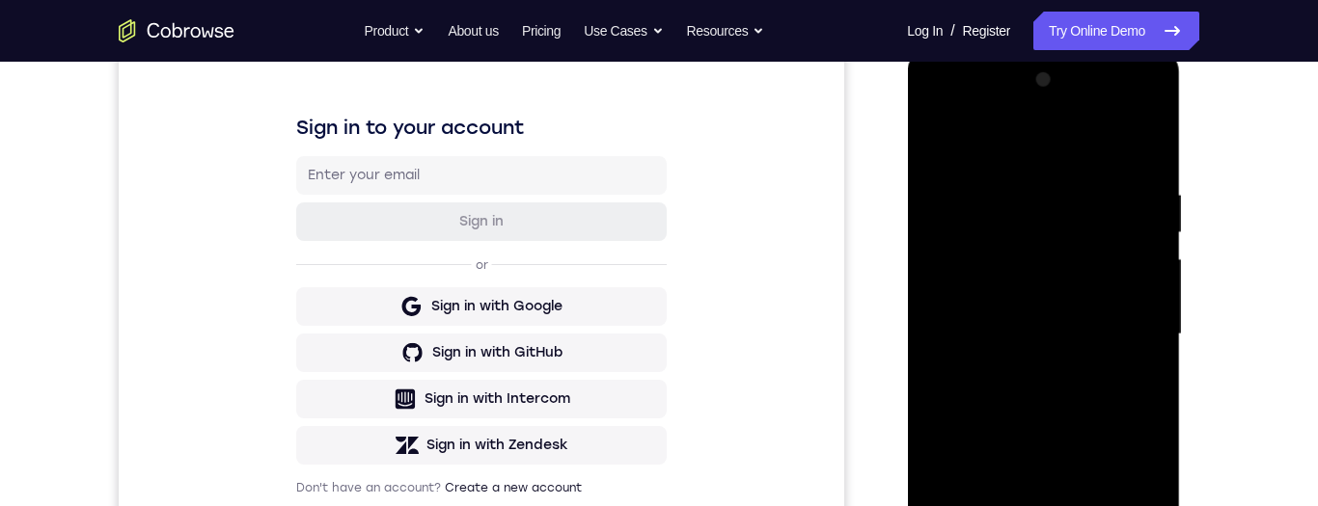
scroll to position [249, 0]
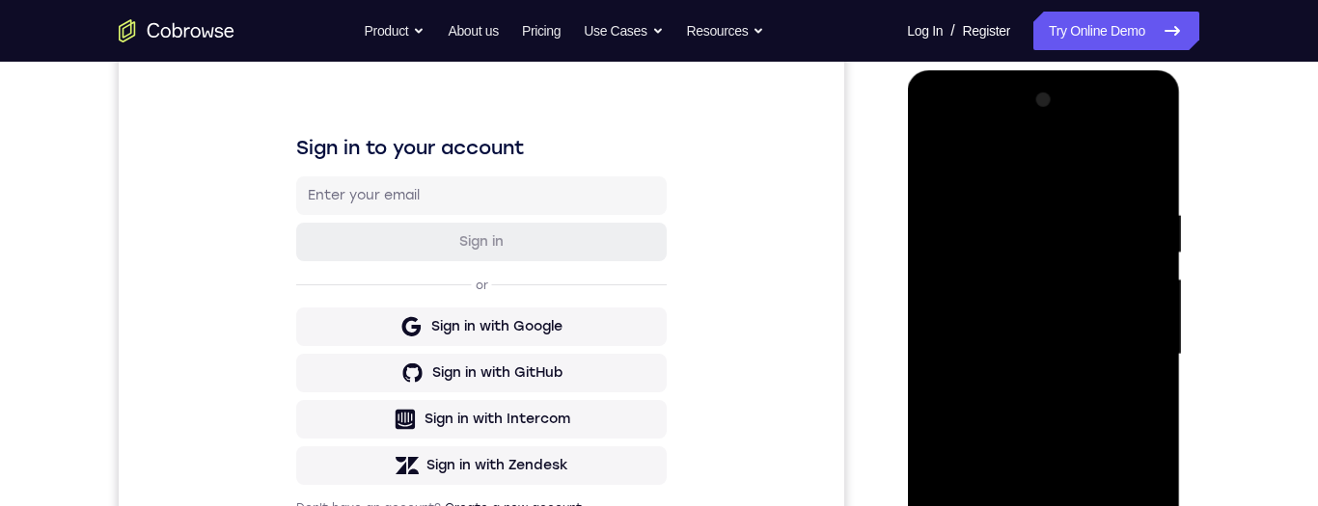
click at [1148, 187] on div at bounding box center [1042, 355] width 243 height 540
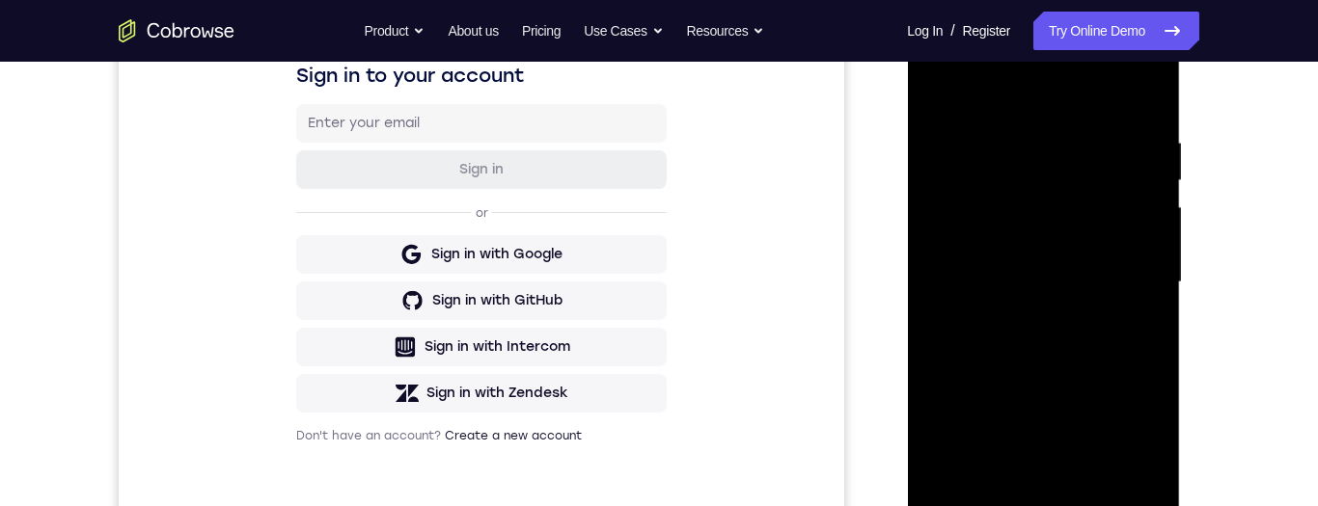
scroll to position [320, 0]
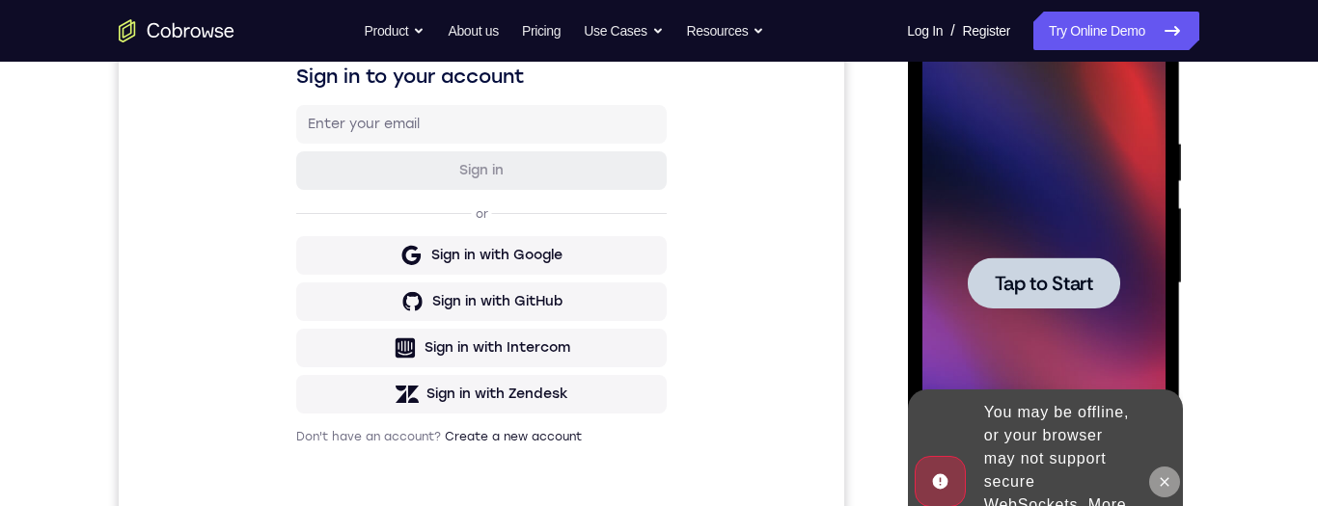
click at [1168, 479] on icon at bounding box center [1163, 482] width 15 height 15
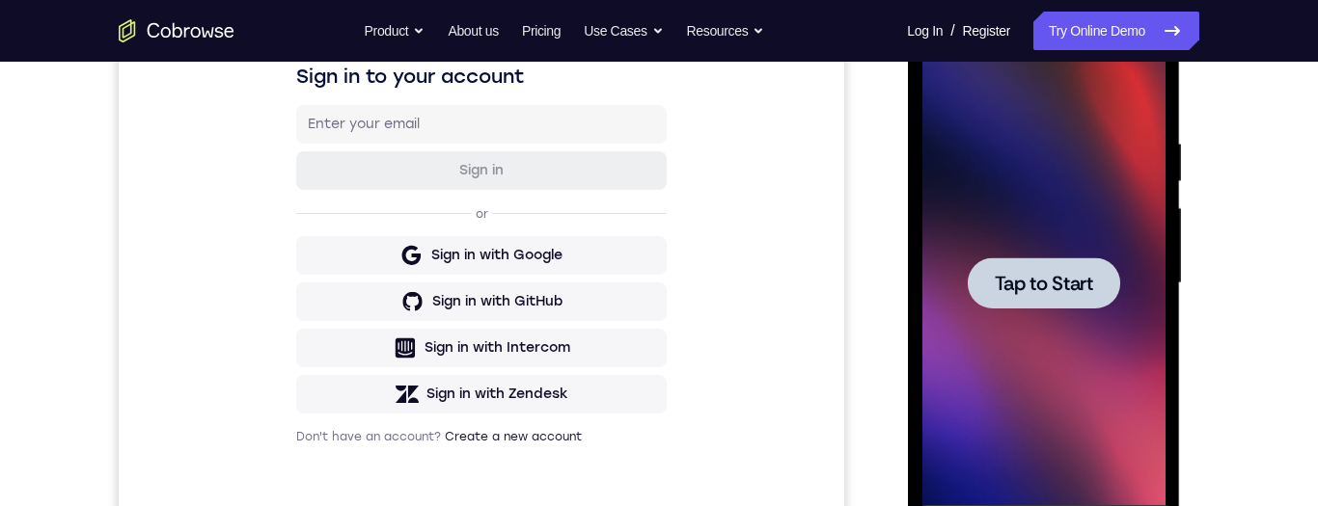
click at [1080, 292] on span "Tap to Start" at bounding box center [1043, 283] width 98 height 19
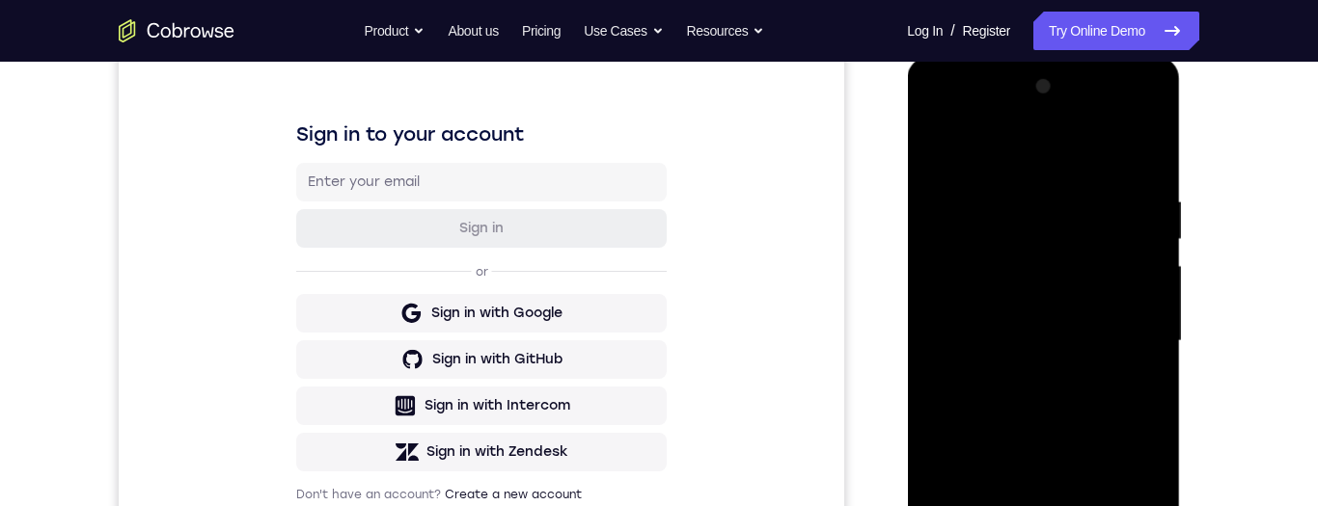
scroll to position [425, 0]
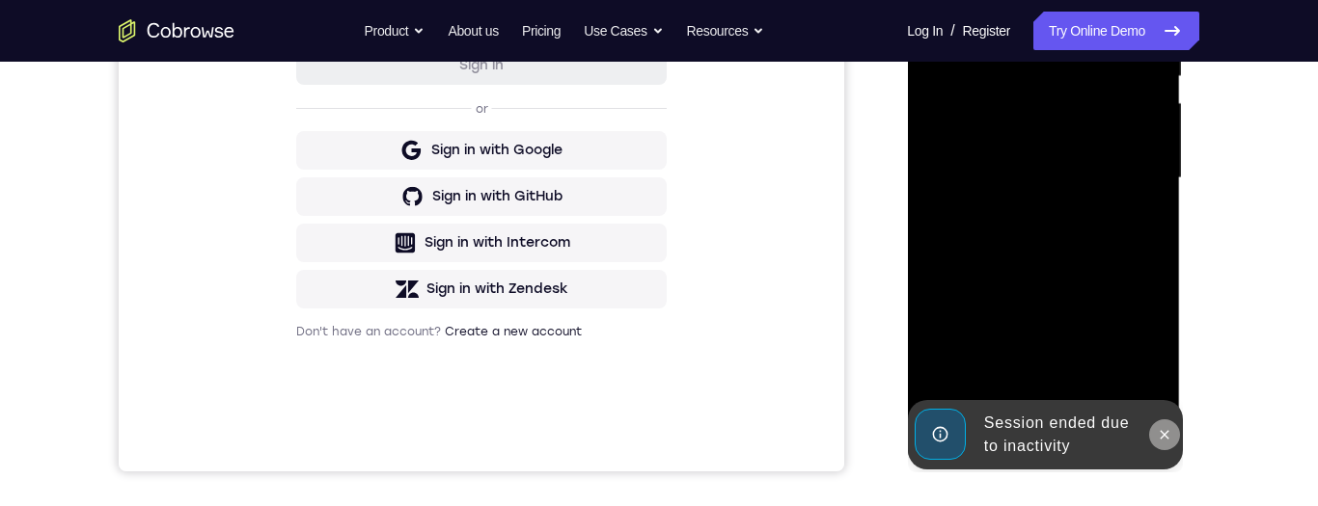
click at [1160, 442] on icon at bounding box center [1163, 434] width 15 height 15
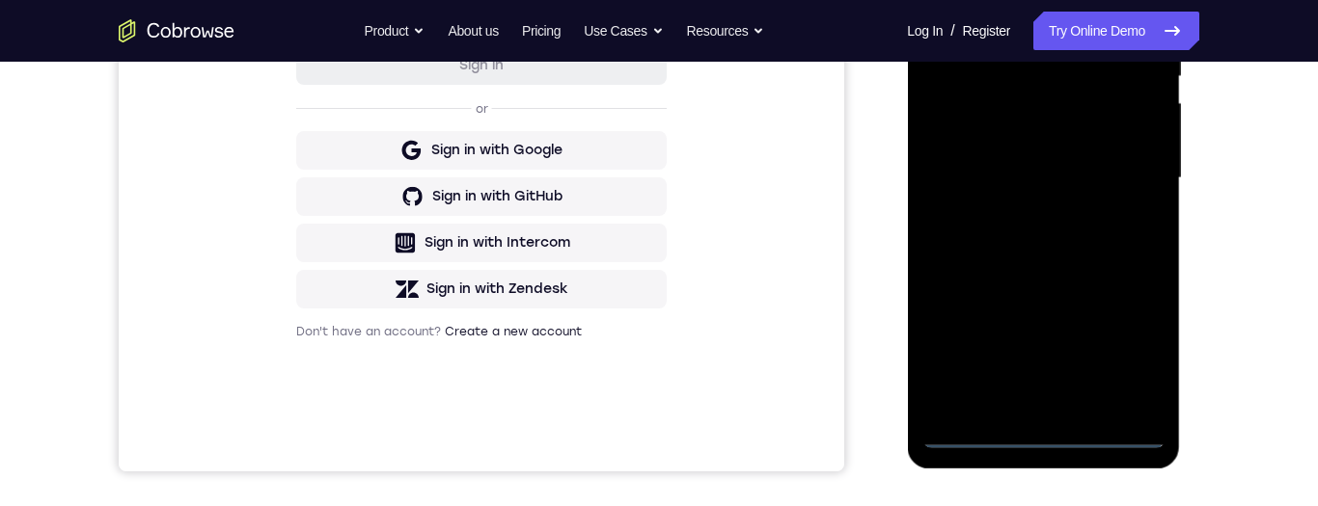
click at [1047, 441] on div at bounding box center [1042, 178] width 243 height 540
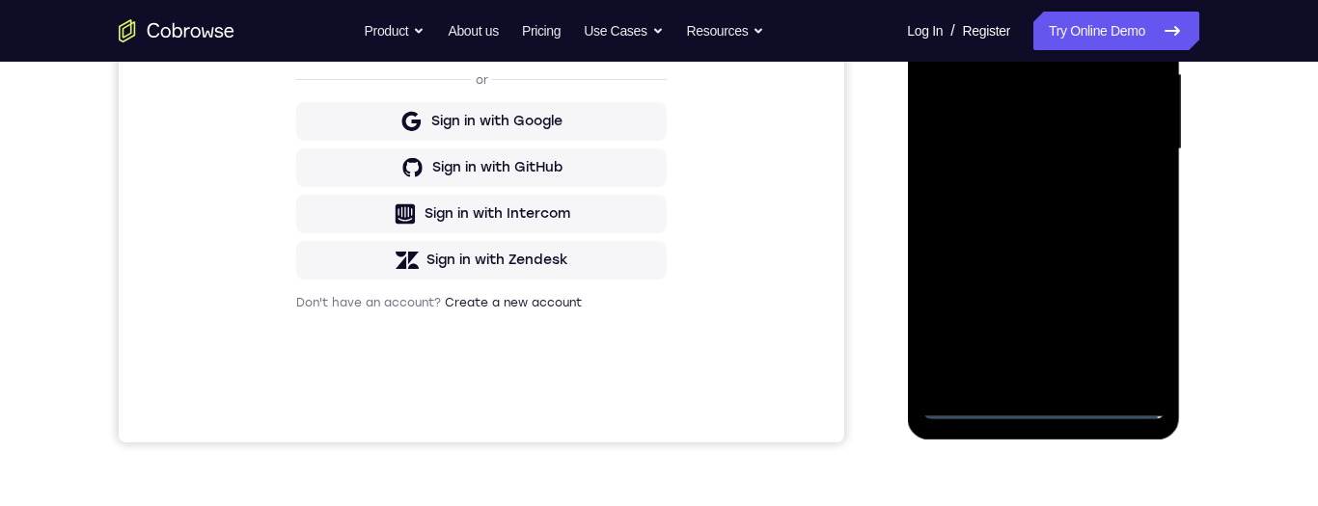
click at [1047, 406] on div at bounding box center [1042, 149] width 243 height 540
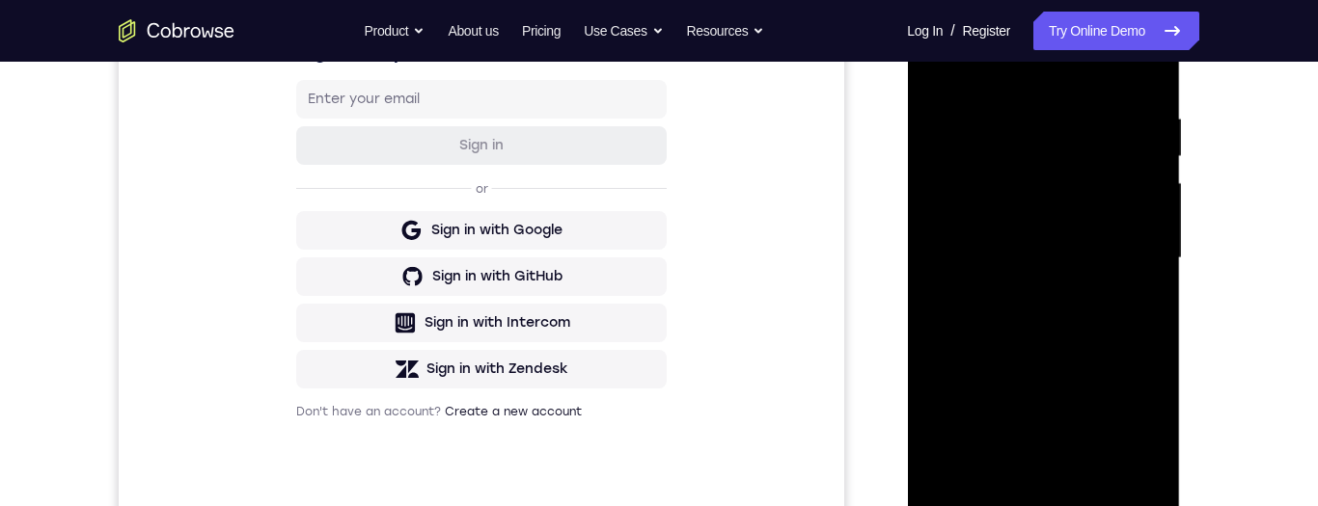
scroll to position [332, 0]
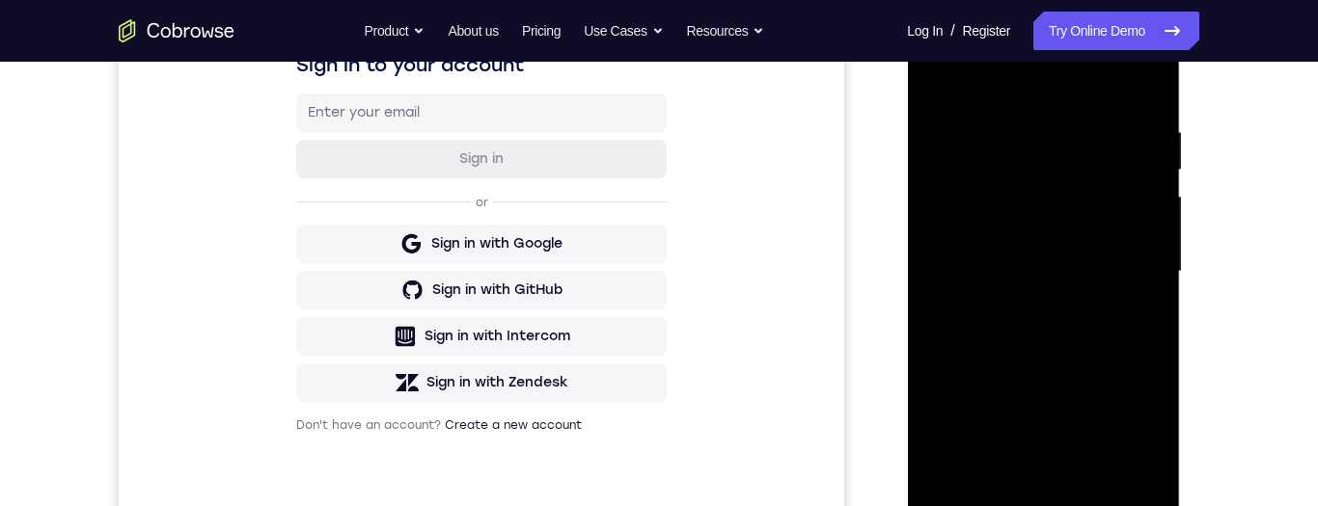
click at [1133, 454] on div at bounding box center [1042, 272] width 243 height 540
click at [1126, 449] on div at bounding box center [1042, 272] width 243 height 540
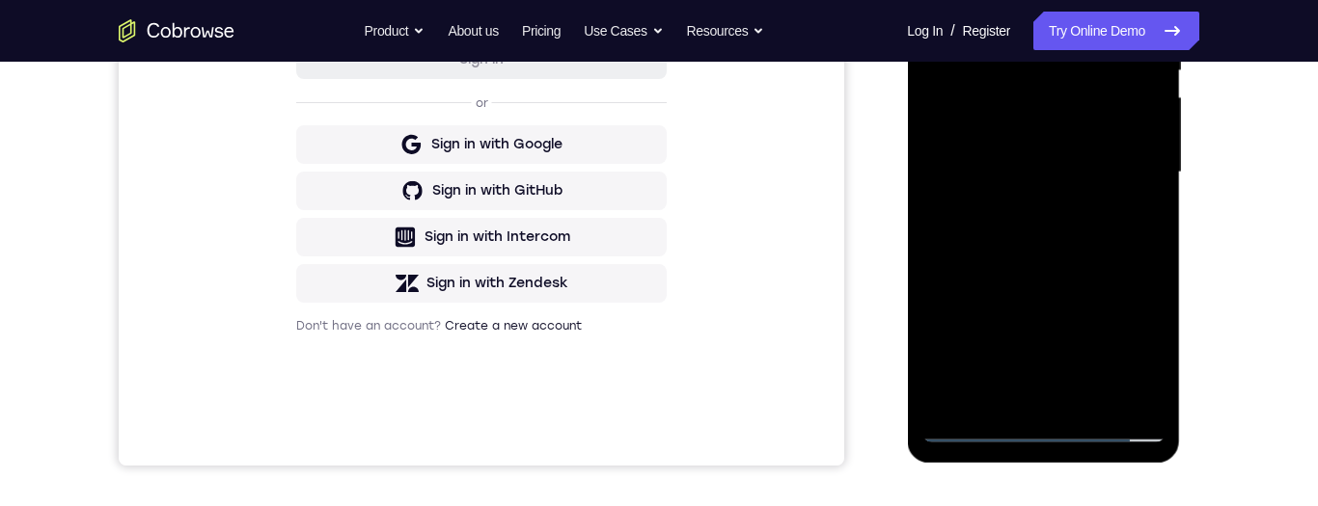
click at [1129, 356] on div at bounding box center [1042, 173] width 243 height 540
click at [1127, 349] on div at bounding box center [1042, 173] width 243 height 540
click at [1126, 347] on div at bounding box center [1042, 173] width 243 height 540
click at [1127, 347] on div at bounding box center [1042, 173] width 243 height 540
click at [1128, 344] on div at bounding box center [1042, 173] width 243 height 540
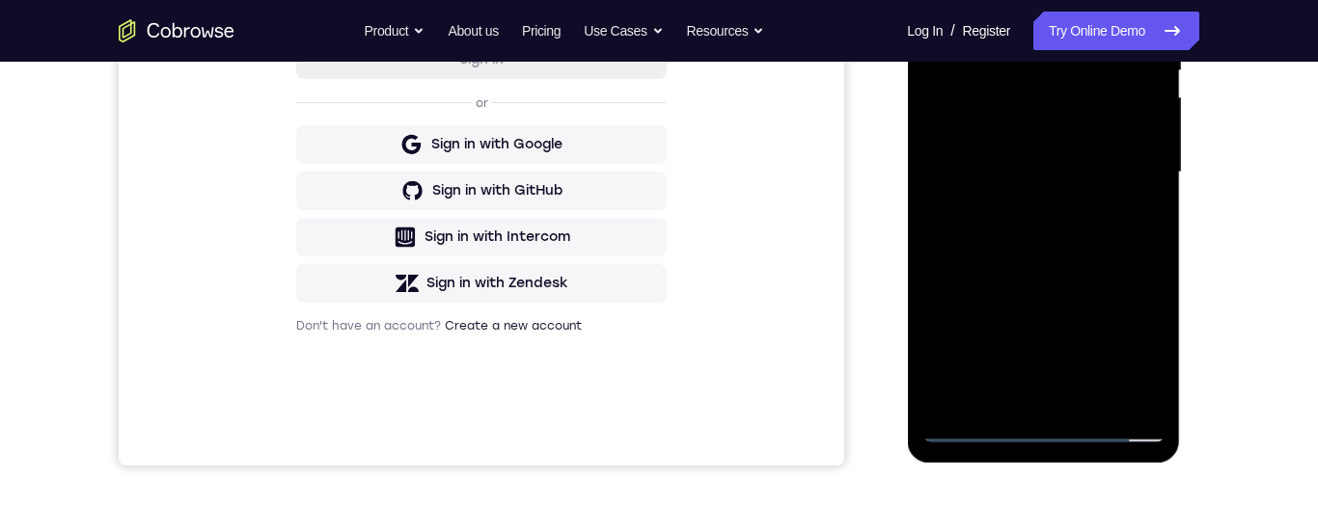
click at [1128, 339] on div at bounding box center [1042, 173] width 243 height 540
click at [1123, 335] on div at bounding box center [1042, 173] width 243 height 540
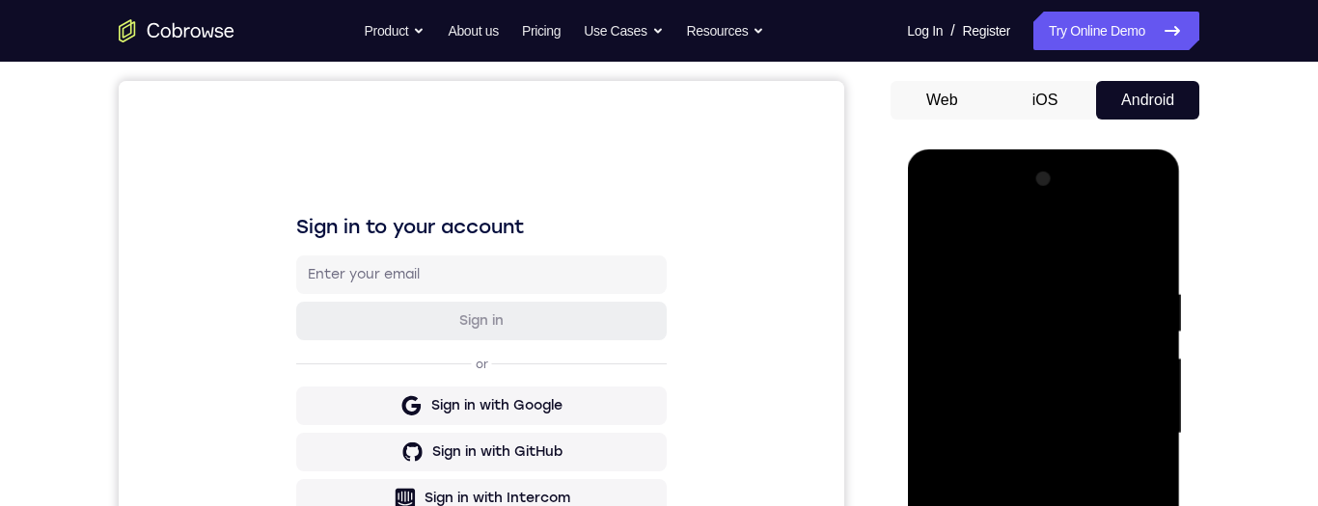
scroll to position [152, 0]
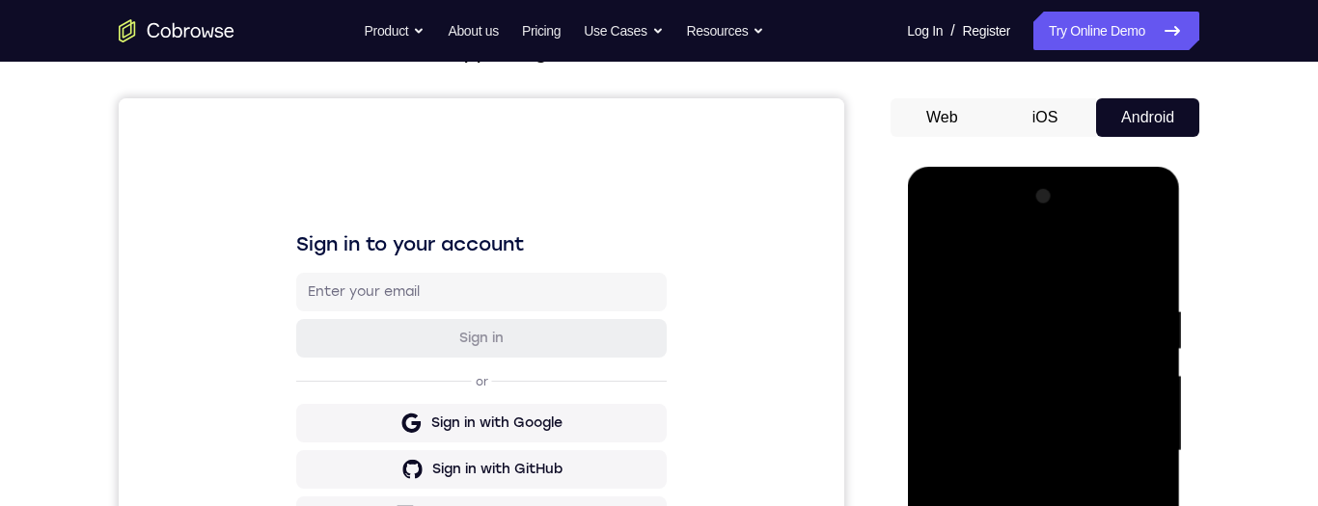
click at [1090, 269] on div at bounding box center [1042, 451] width 243 height 540
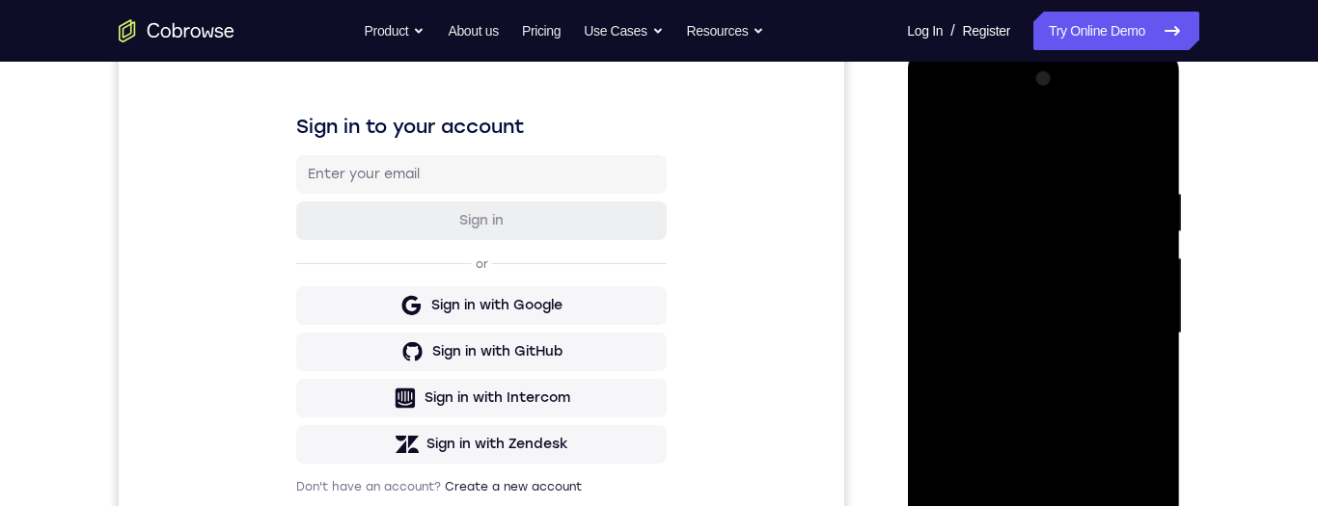
scroll to position [278, 0]
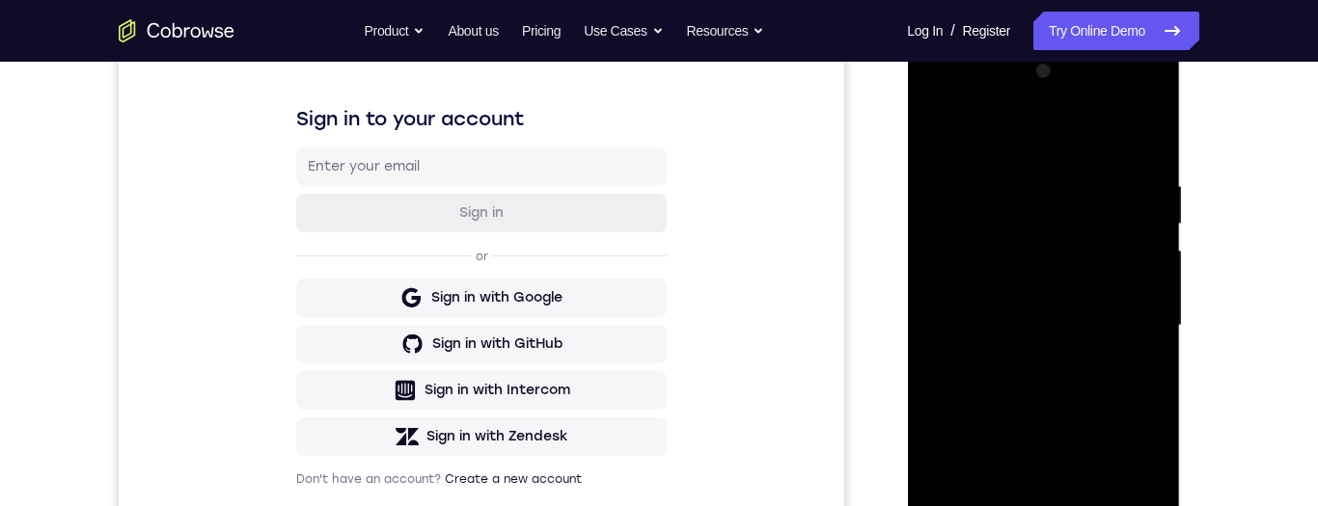
click at [1123, 328] on div at bounding box center [1042, 326] width 243 height 540
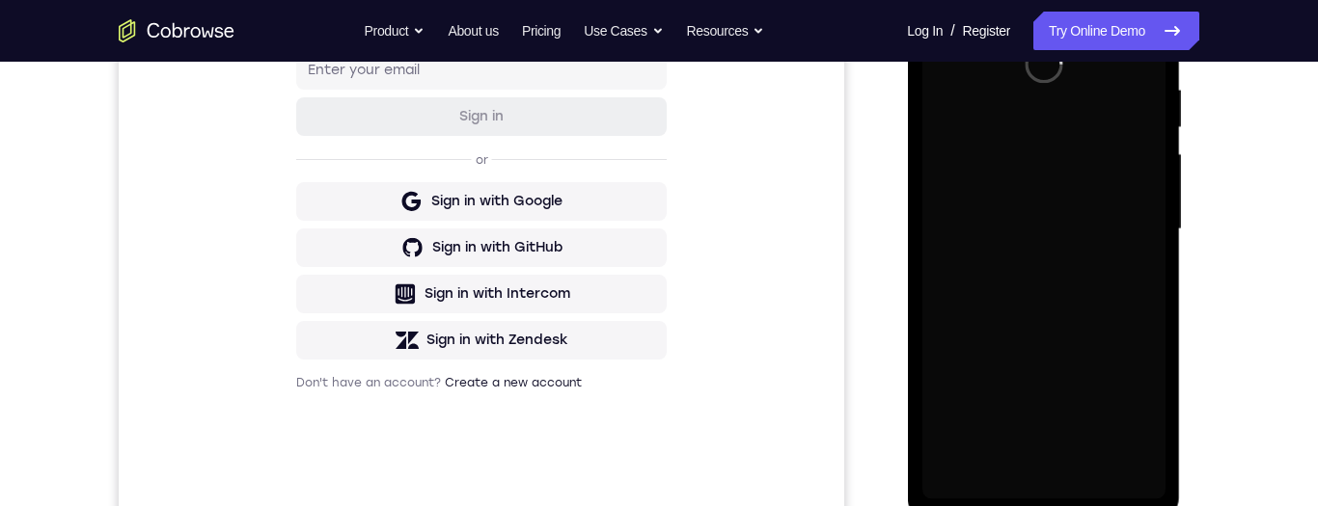
scroll to position [326, 0]
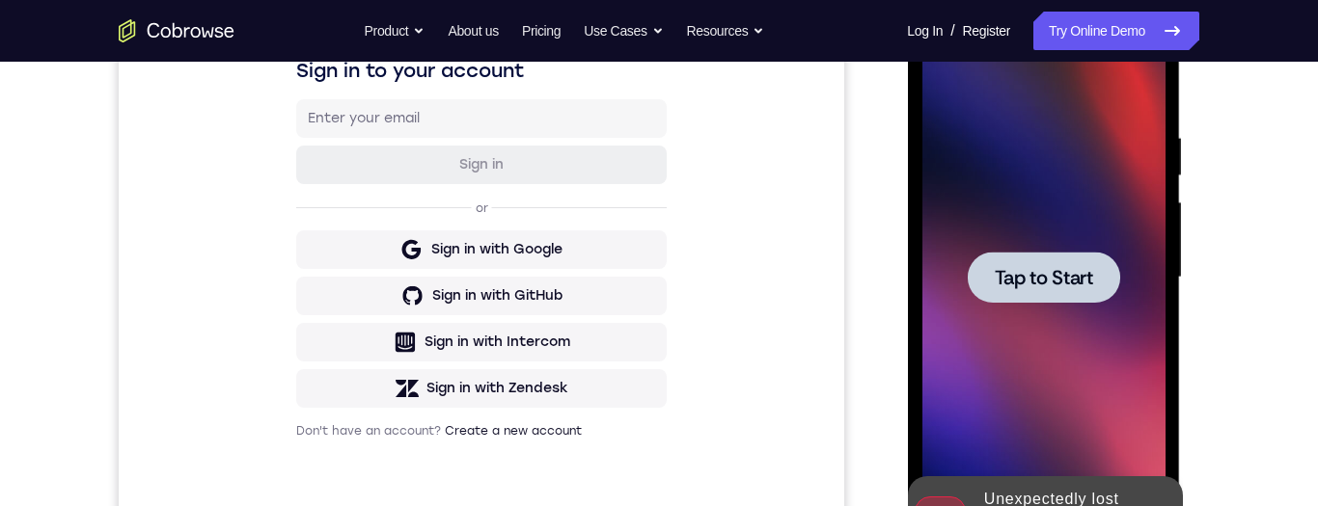
click at [1062, 268] on span "Tap to Start" at bounding box center [1043, 277] width 98 height 19
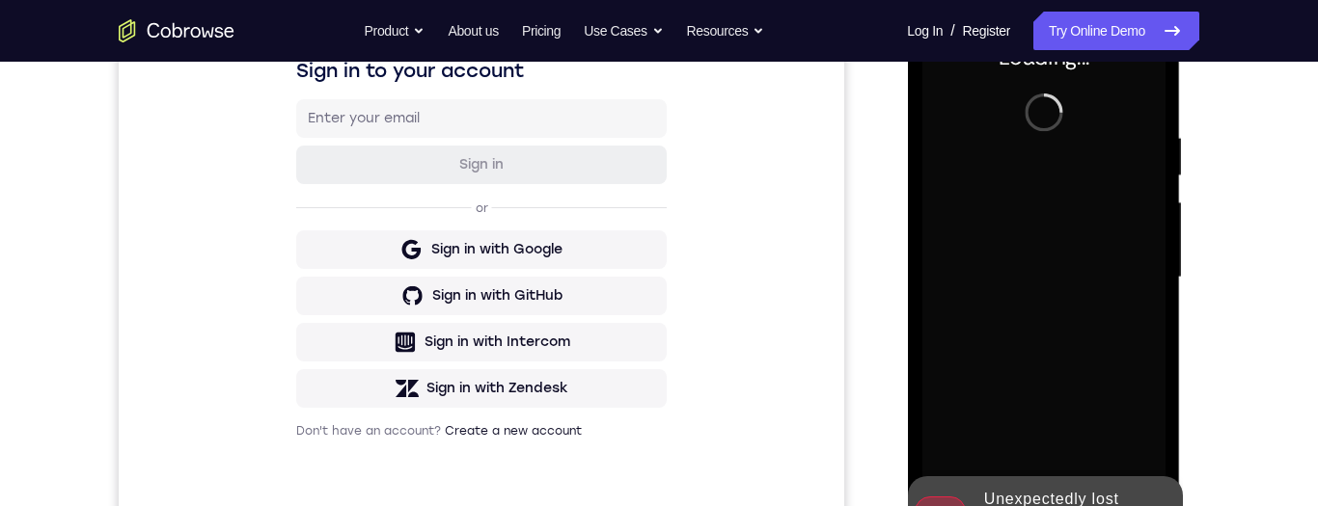
scroll to position [478, 0]
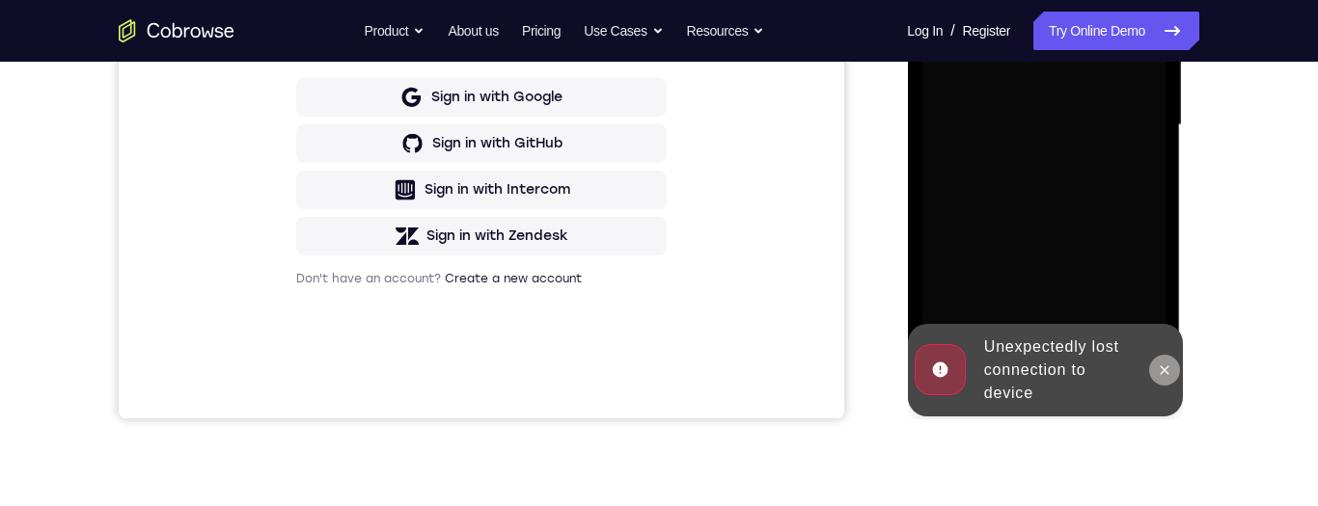
click at [1167, 372] on icon at bounding box center [1163, 370] width 15 height 15
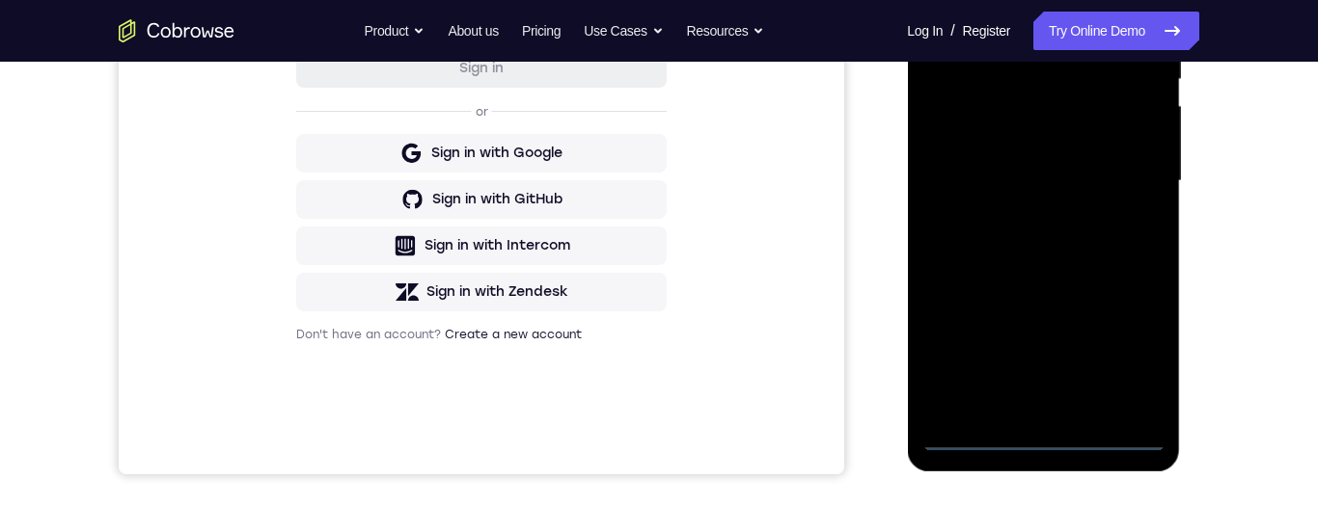
scroll to position [422, 0]
click at [1051, 449] on div at bounding box center [1042, 182] width 243 height 540
click at [1124, 352] on div at bounding box center [1042, 182] width 243 height 540
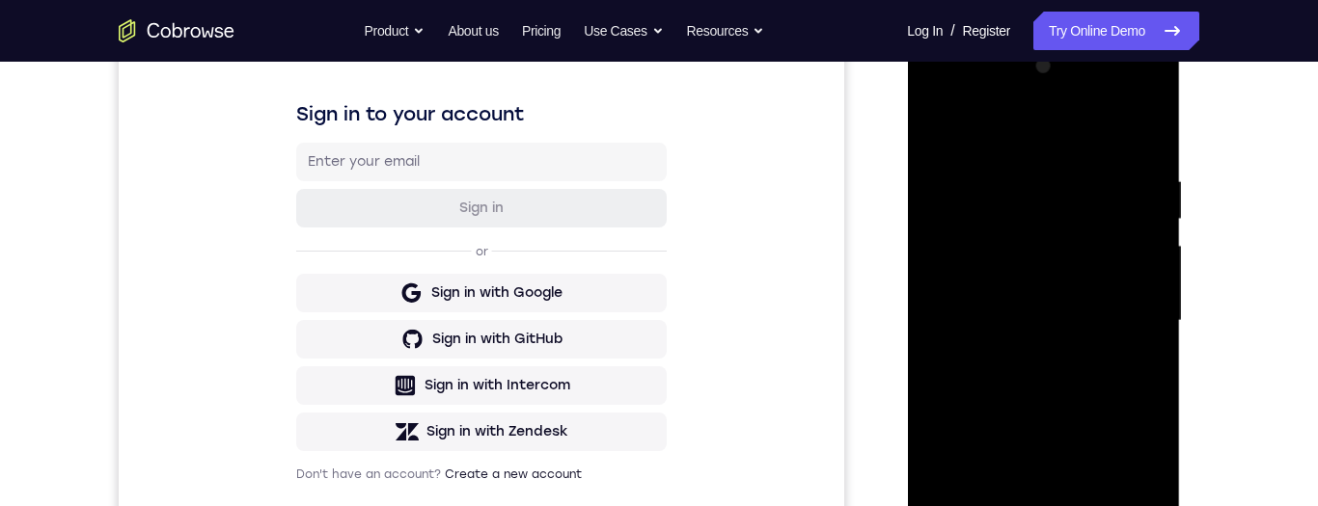
scroll to position [238, 0]
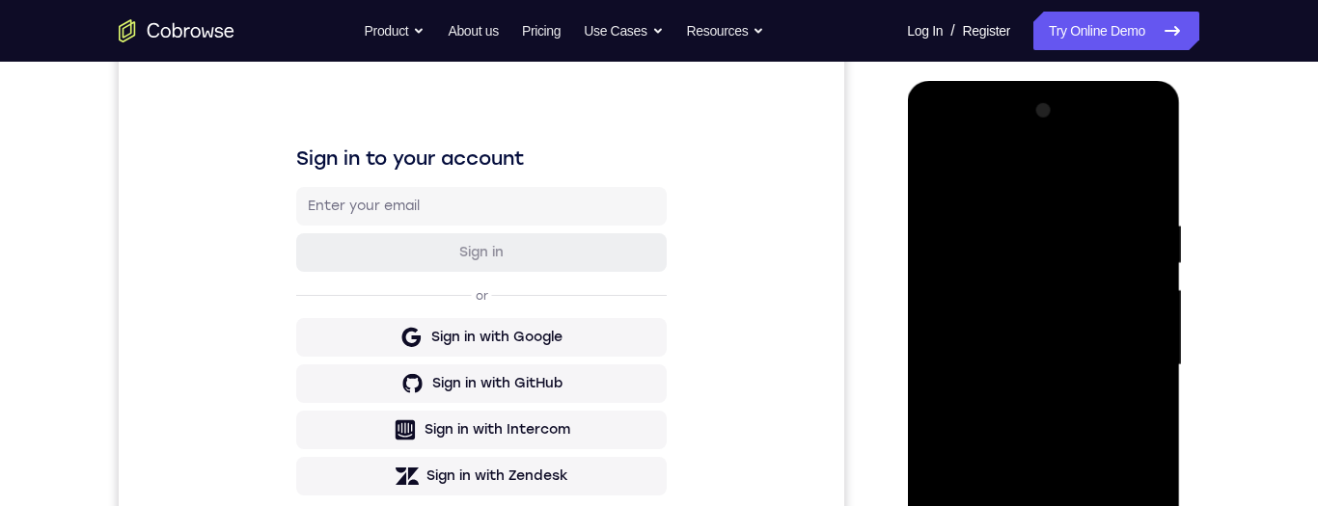
click at [1056, 179] on div at bounding box center [1042, 366] width 243 height 540
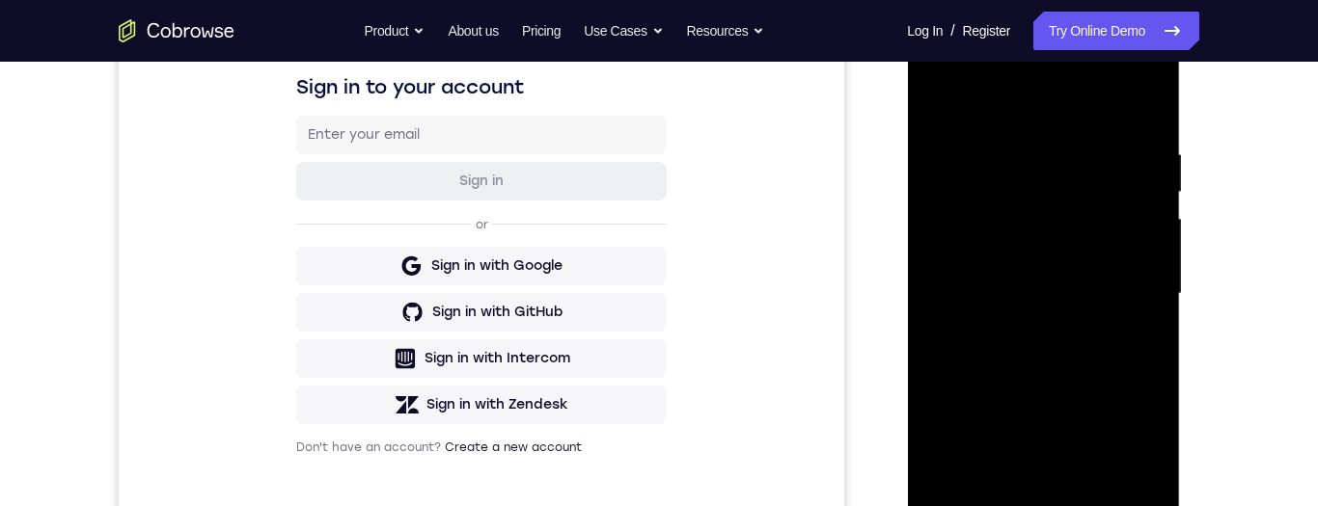
scroll to position [311, 0]
click at [1120, 291] on div at bounding box center [1042, 293] width 243 height 540
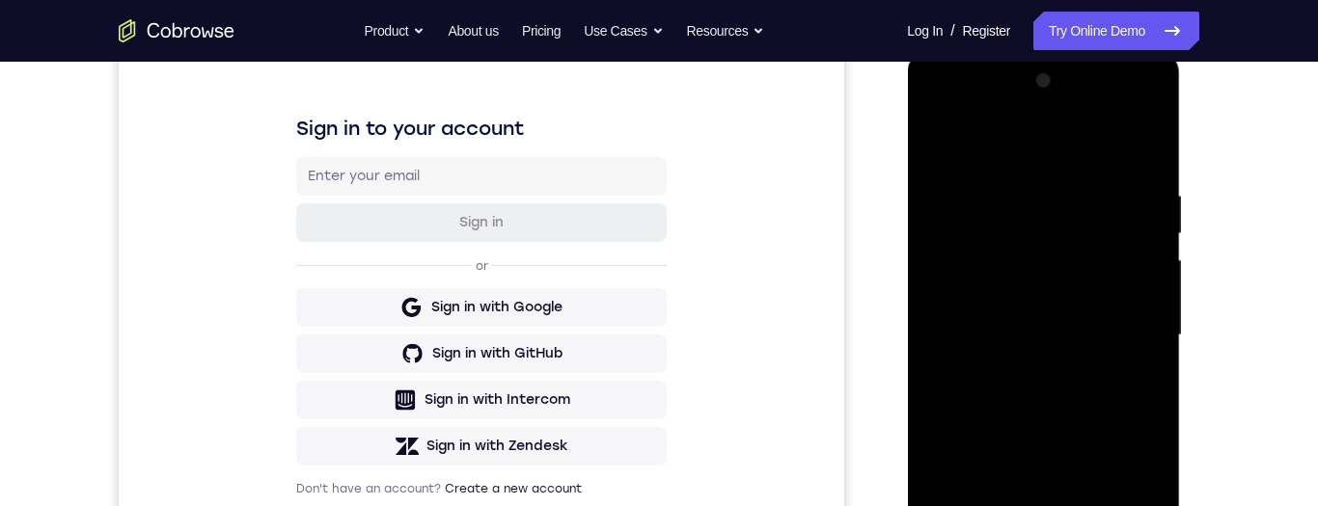
scroll to position [275, 0]
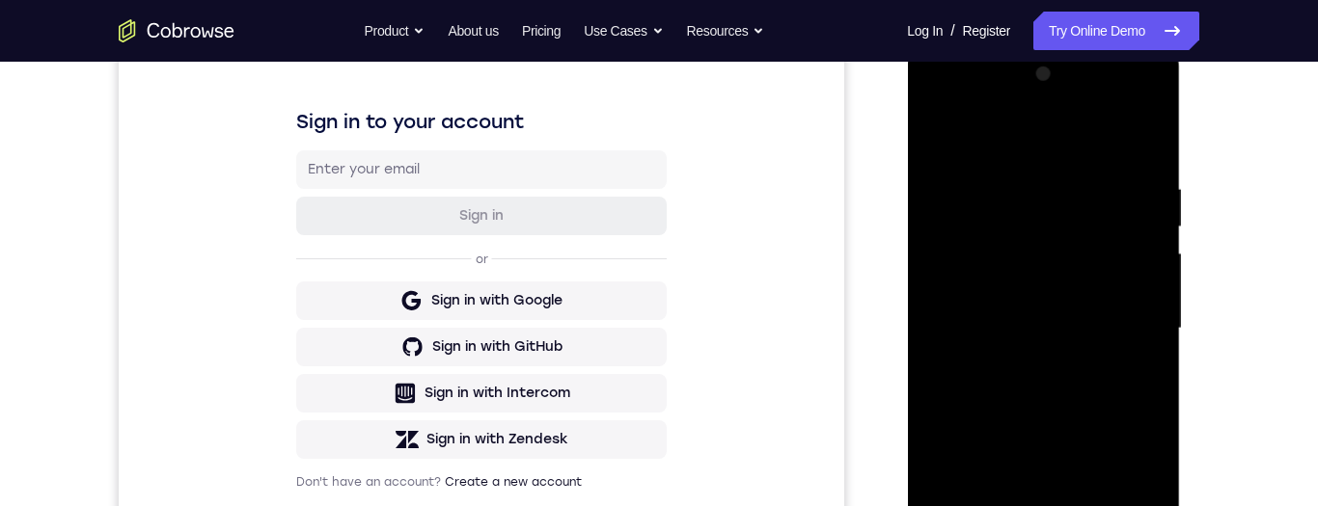
click at [1028, 364] on div at bounding box center [1042, 329] width 243 height 540
click at [1024, 362] on div at bounding box center [1042, 329] width 243 height 540
click at [1091, 316] on div at bounding box center [1042, 329] width 243 height 540
click at [1052, 235] on div at bounding box center [1042, 329] width 243 height 540
click at [1056, 244] on div at bounding box center [1042, 329] width 243 height 540
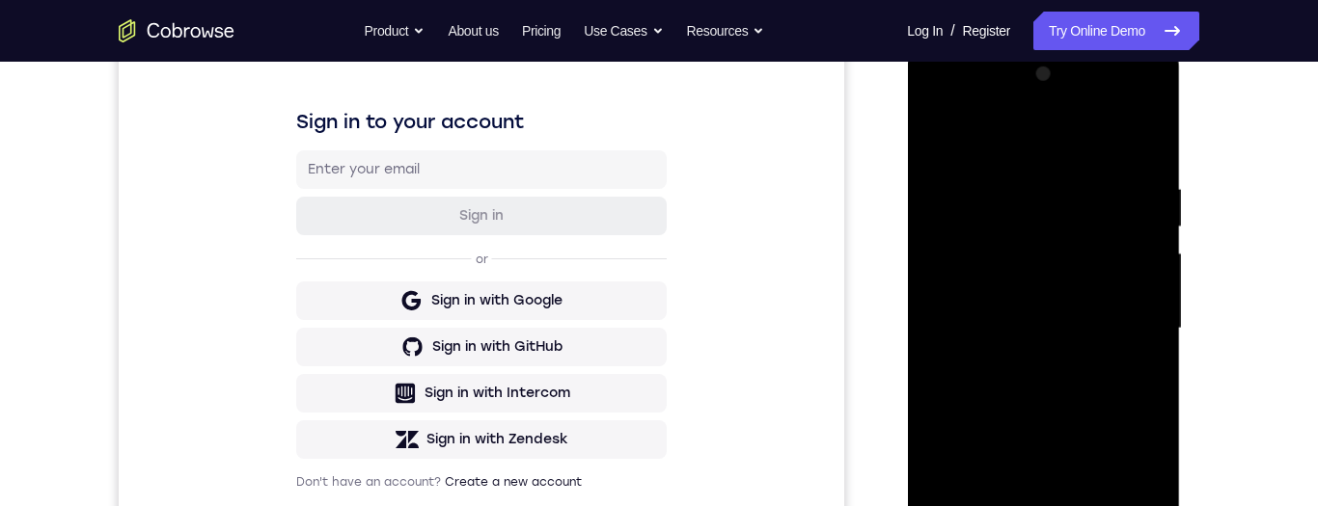
click at [1047, 245] on div at bounding box center [1042, 329] width 243 height 540
click at [1063, 249] on div at bounding box center [1042, 329] width 243 height 540
click at [1075, 234] on div at bounding box center [1042, 329] width 243 height 540
click at [1080, 242] on div at bounding box center [1042, 329] width 243 height 540
click at [1085, 243] on div at bounding box center [1042, 329] width 243 height 540
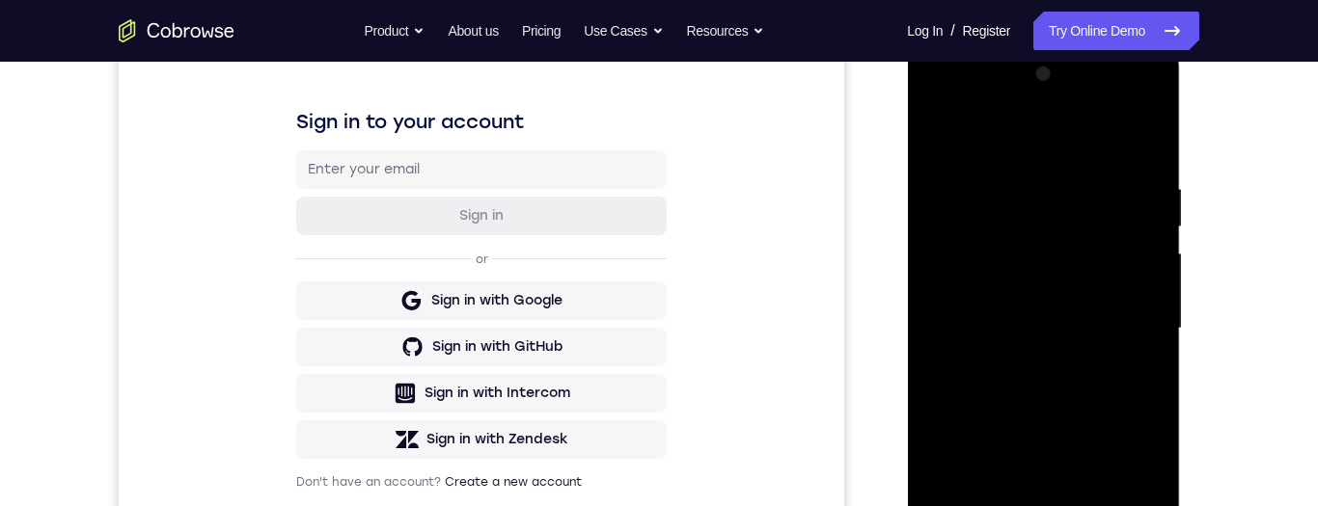
click at [1082, 245] on div at bounding box center [1042, 329] width 243 height 540
click at [1064, 347] on div at bounding box center [1042, 329] width 243 height 540
click at [1079, 242] on div at bounding box center [1042, 329] width 243 height 540
click at [1138, 245] on div at bounding box center [1042, 329] width 243 height 540
click at [1116, 238] on div at bounding box center [1042, 329] width 243 height 540
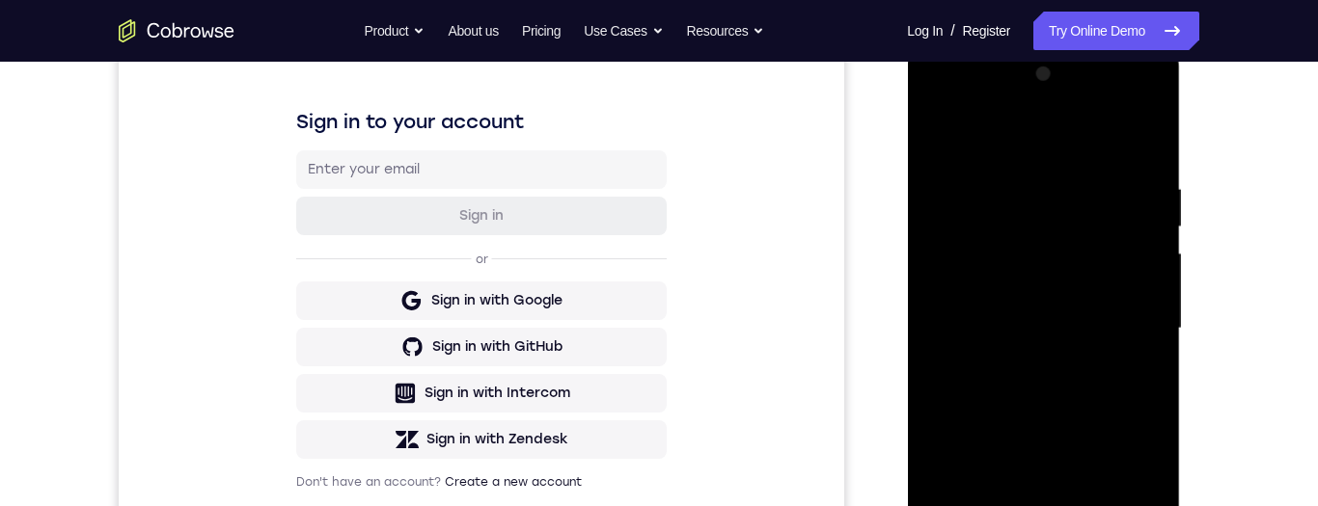
click at [1075, 251] on div at bounding box center [1042, 329] width 243 height 540
click at [1088, 240] on div at bounding box center [1042, 329] width 243 height 540
click at [1095, 232] on div at bounding box center [1042, 329] width 243 height 540
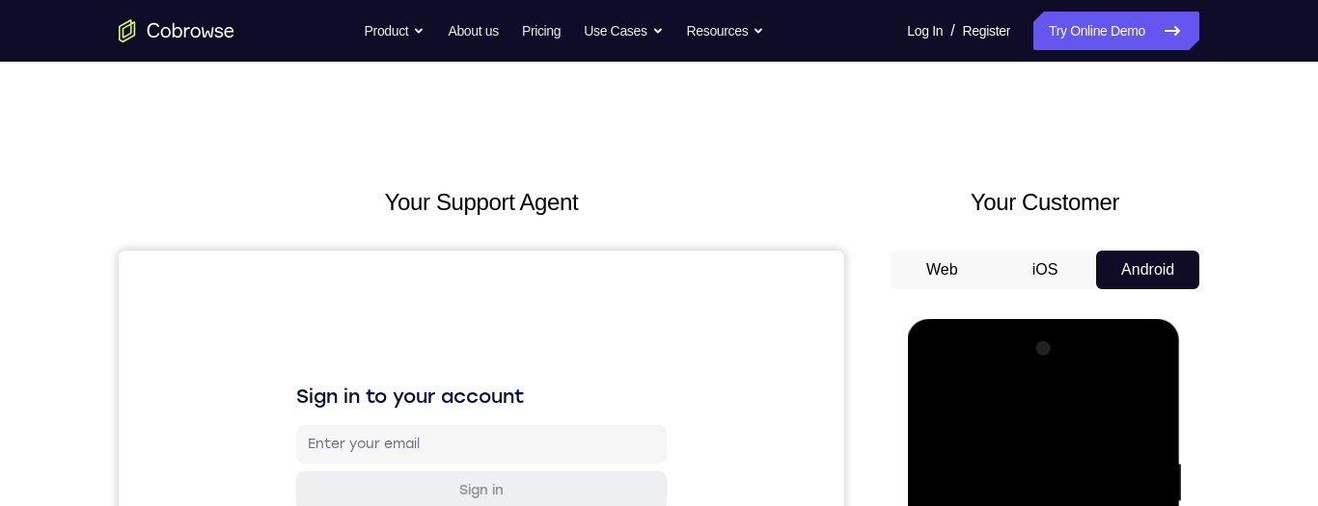
scroll to position [211, 0]
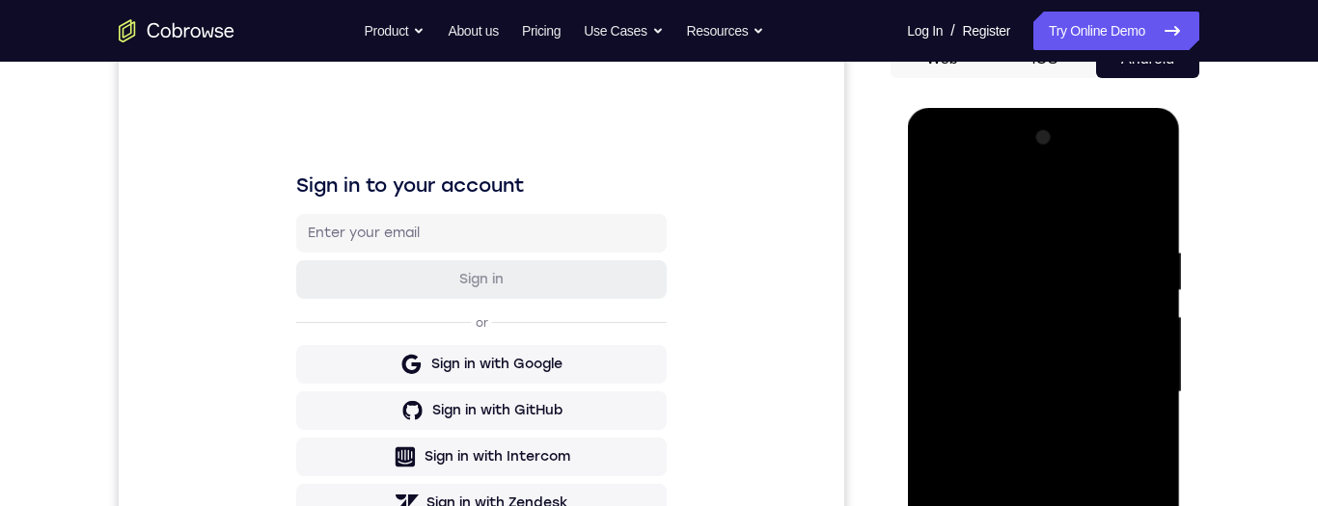
click at [1074, 311] on div at bounding box center [1042, 393] width 243 height 540
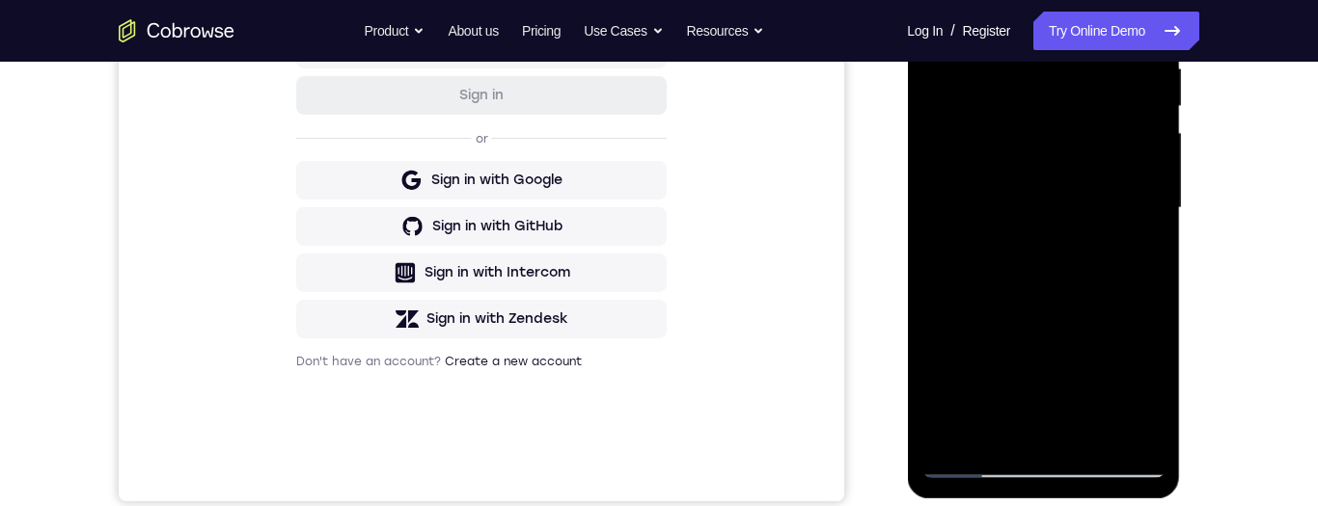
scroll to position [385, 0]
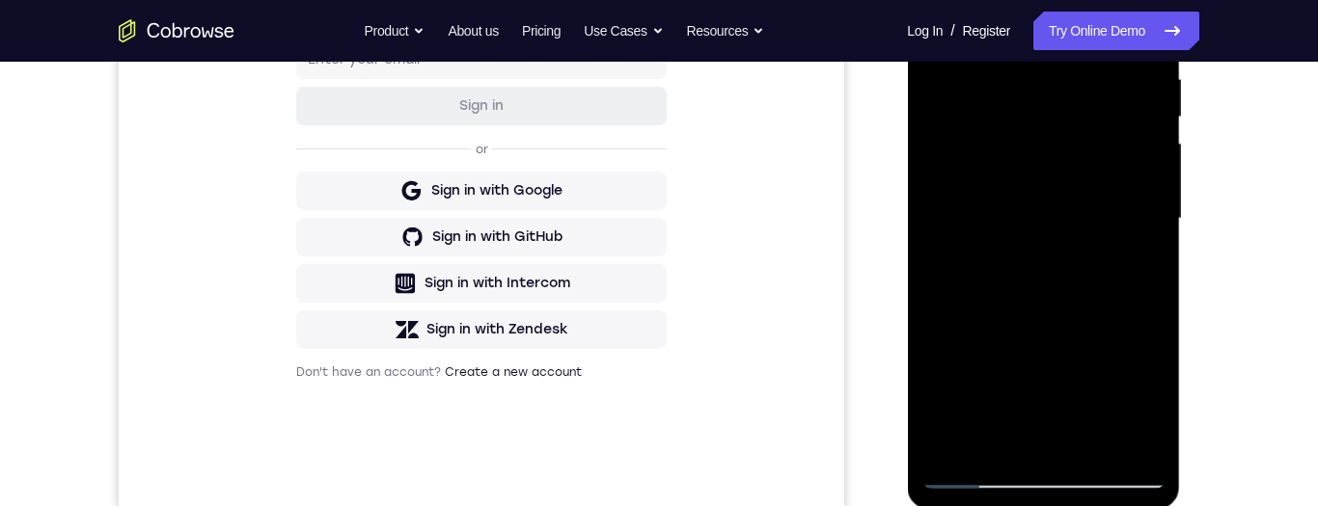
click at [1085, 222] on div at bounding box center [1042, 219] width 243 height 540
click at [1078, 225] on div at bounding box center [1042, 219] width 243 height 540
click at [1063, 224] on div at bounding box center [1042, 219] width 243 height 540
click at [1057, 217] on div at bounding box center [1042, 219] width 243 height 540
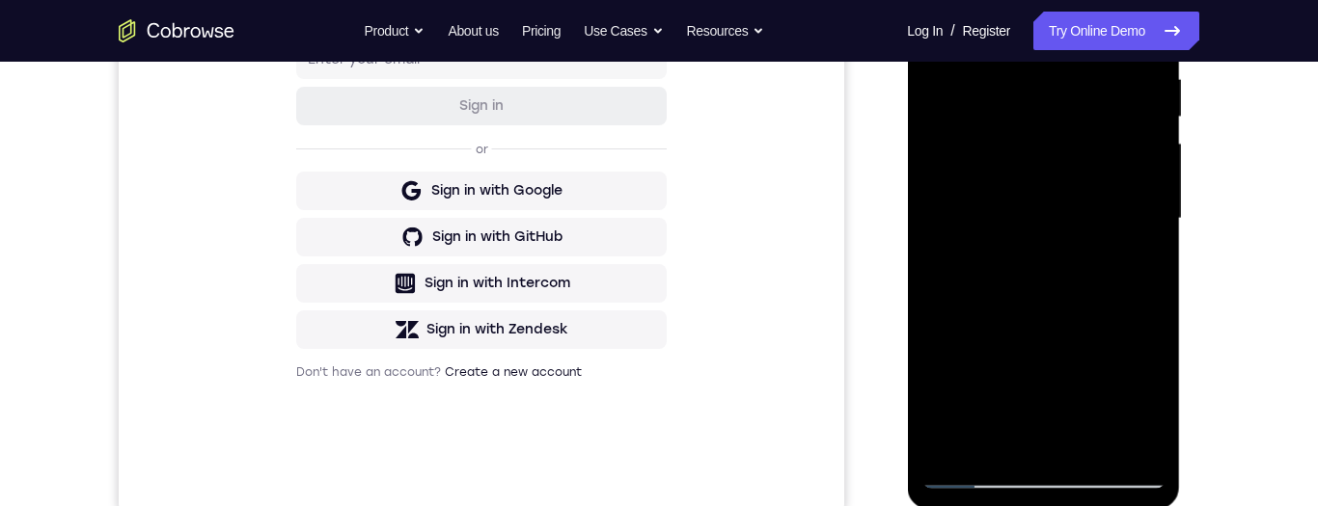
click at [1058, 214] on div at bounding box center [1042, 219] width 243 height 540
click at [1077, 215] on div at bounding box center [1042, 219] width 243 height 540
click at [1075, 215] on div at bounding box center [1042, 219] width 243 height 540
click at [1072, 218] on div at bounding box center [1042, 219] width 243 height 540
click at [1074, 214] on div at bounding box center [1042, 219] width 243 height 540
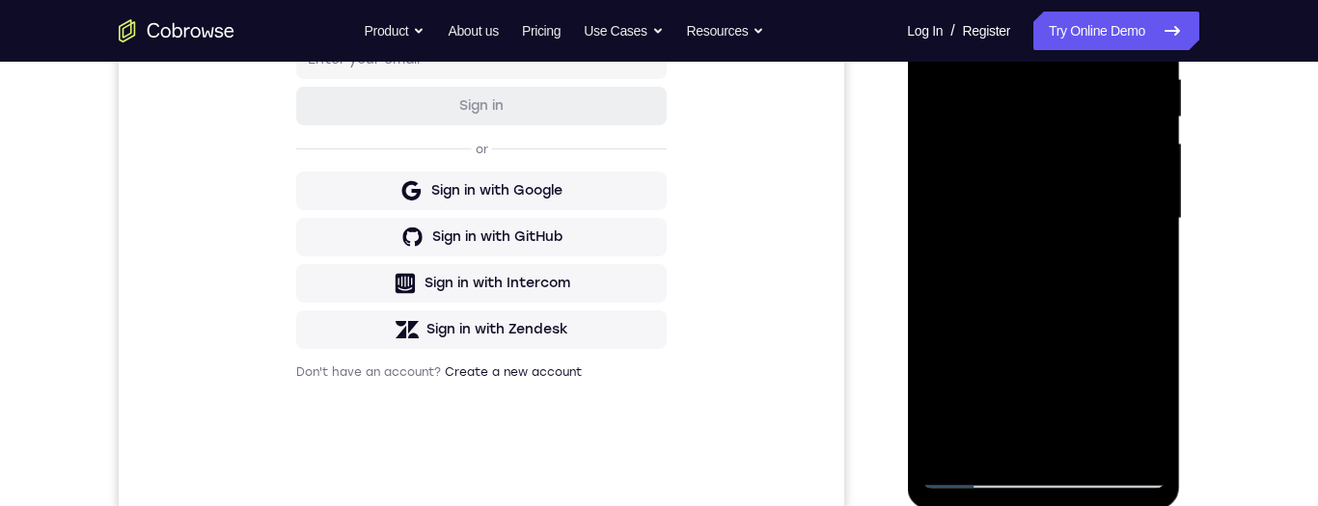
click at [1071, 217] on div at bounding box center [1042, 219] width 243 height 540
click at [1058, 213] on div at bounding box center [1042, 219] width 243 height 540
click at [1056, 215] on div at bounding box center [1042, 219] width 243 height 540
click at [1060, 207] on div at bounding box center [1042, 219] width 243 height 540
click at [1055, 217] on div at bounding box center [1042, 219] width 243 height 540
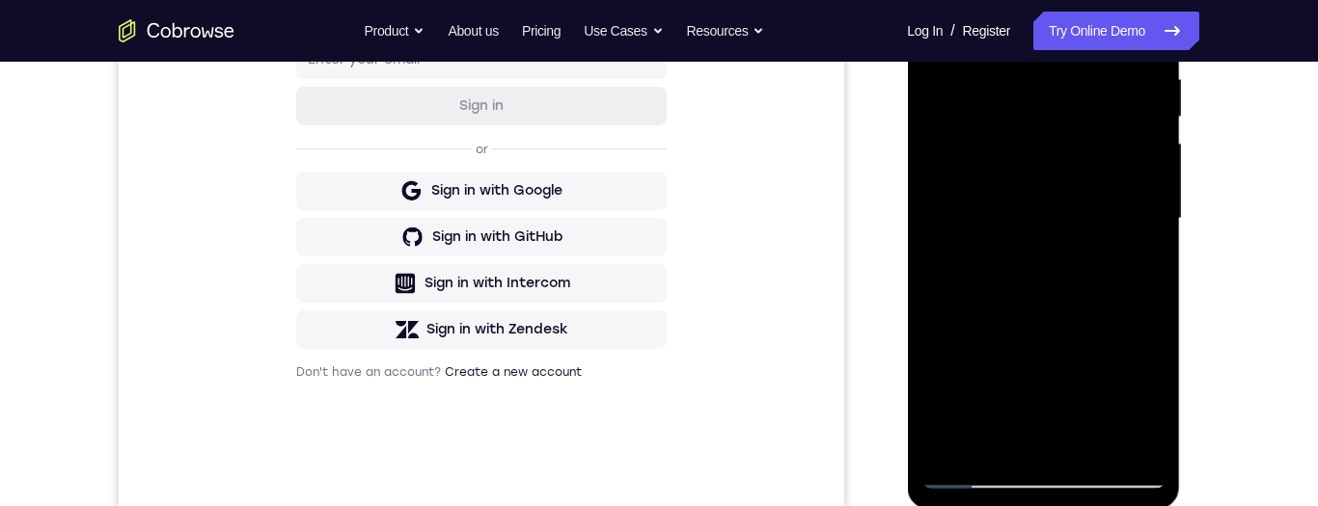
click at [1053, 218] on div at bounding box center [1042, 219] width 243 height 540
click at [1050, 219] on div at bounding box center [1042, 219] width 243 height 540
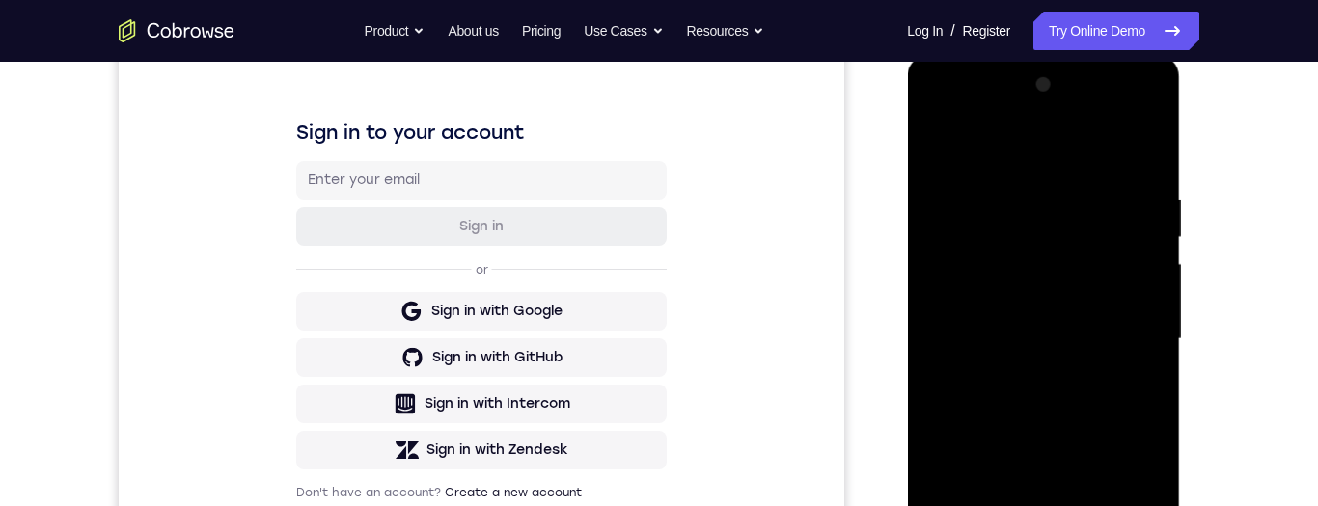
scroll to position [323, 0]
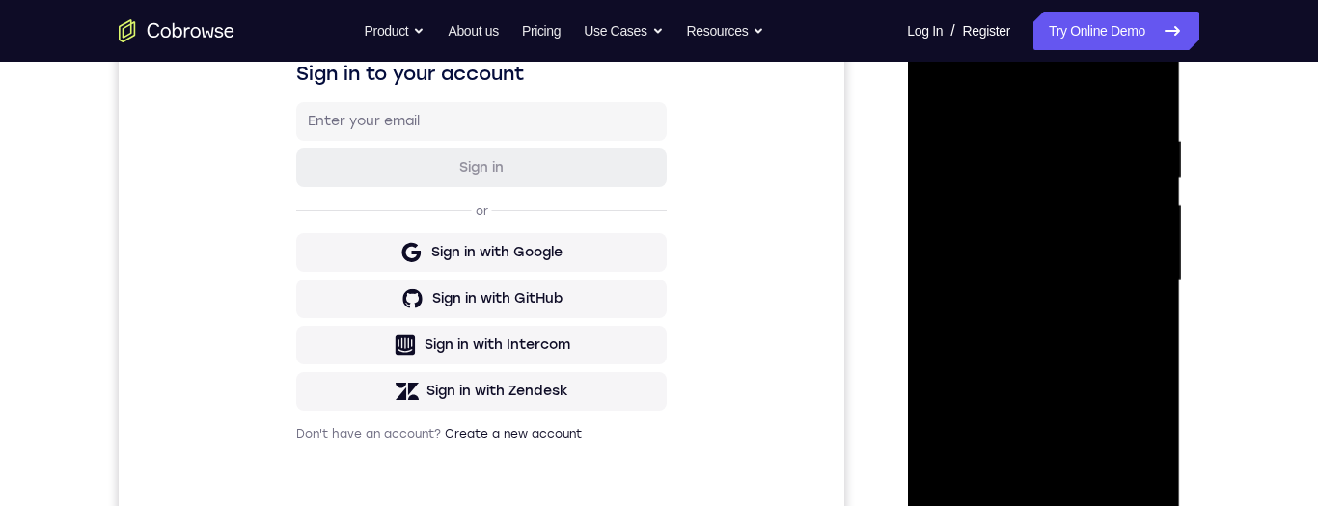
click at [1096, 292] on div at bounding box center [1042, 281] width 243 height 540
click at [1073, 283] on div at bounding box center [1042, 281] width 243 height 540
click at [1073, 277] on div at bounding box center [1042, 281] width 243 height 540
click at [1060, 280] on div at bounding box center [1042, 281] width 243 height 540
click at [1060, 279] on div at bounding box center [1042, 281] width 243 height 540
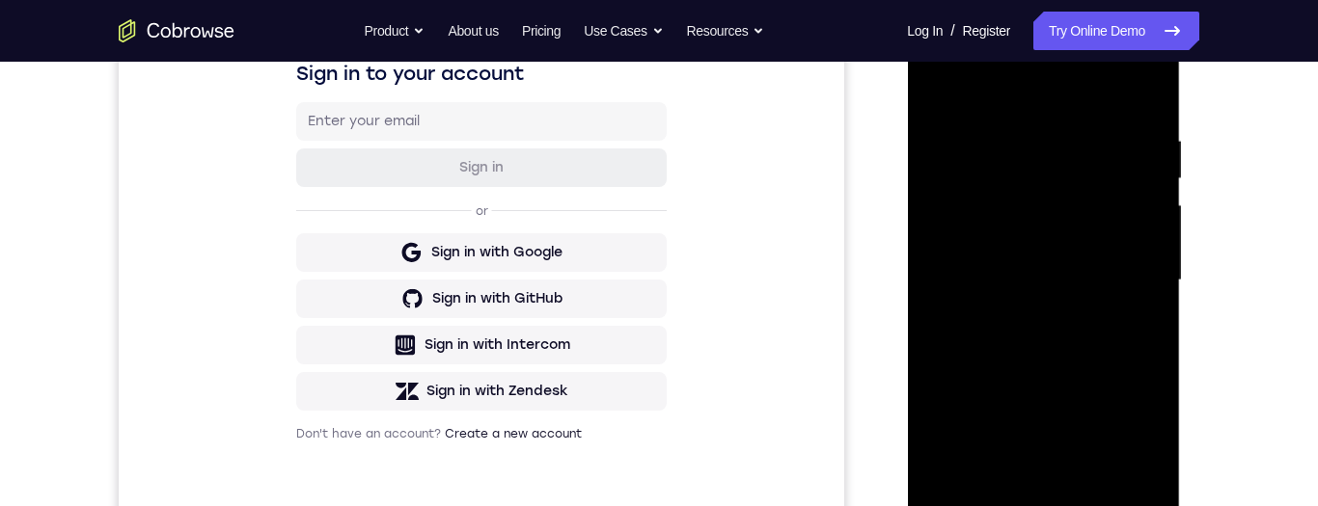
click at [1054, 283] on div at bounding box center [1042, 281] width 243 height 540
click at [1053, 281] on div at bounding box center [1042, 281] width 243 height 540
click at [1052, 282] on div at bounding box center [1042, 281] width 243 height 540
click at [1052, 280] on div at bounding box center [1042, 281] width 243 height 540
click at [1056, 277] on div at bounding box center [1042, 281] width 243 height 540
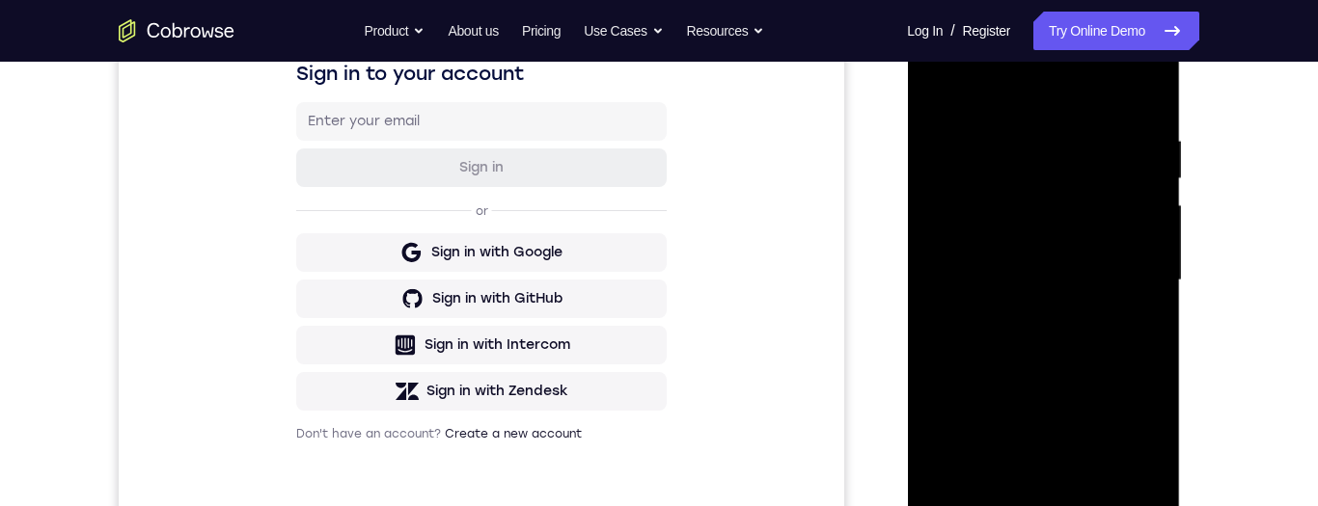
click at [1054, 282] on div at bounding box center [1042, 281] width 243 height 540
click at [1053, 282] on div at bounding box center [1042, 281] width 243 height 540
click at [1052, 287] on div at bounding box center [1042, 281] width 243 height 540
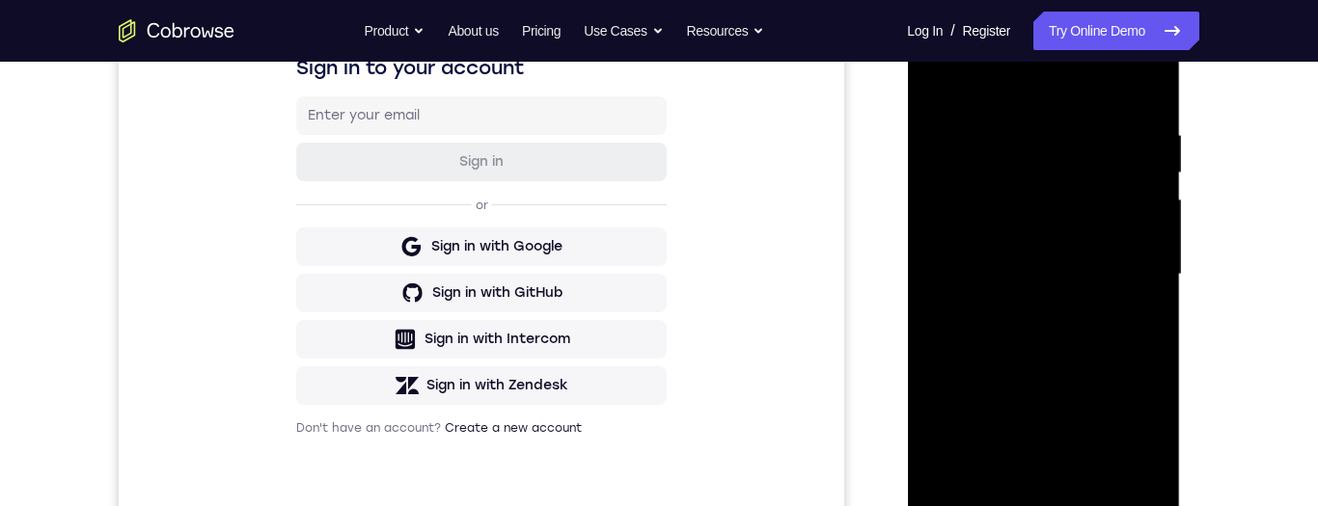
click at [1056, 287] on div at bounding box center [1042, 275] width 243 height 540
click at [1052, 288] on div at bounding box center [1042, 275] width 243 height 540
click at [1048, 286] on div at bounding box center [1042, 275] width 243 height 540
click at [1038, 288] on div at bounding box center [1042, 275] width 243 height 540
click at [1036, 296] on div at bounding box center [1042, 275] width 243 height 540
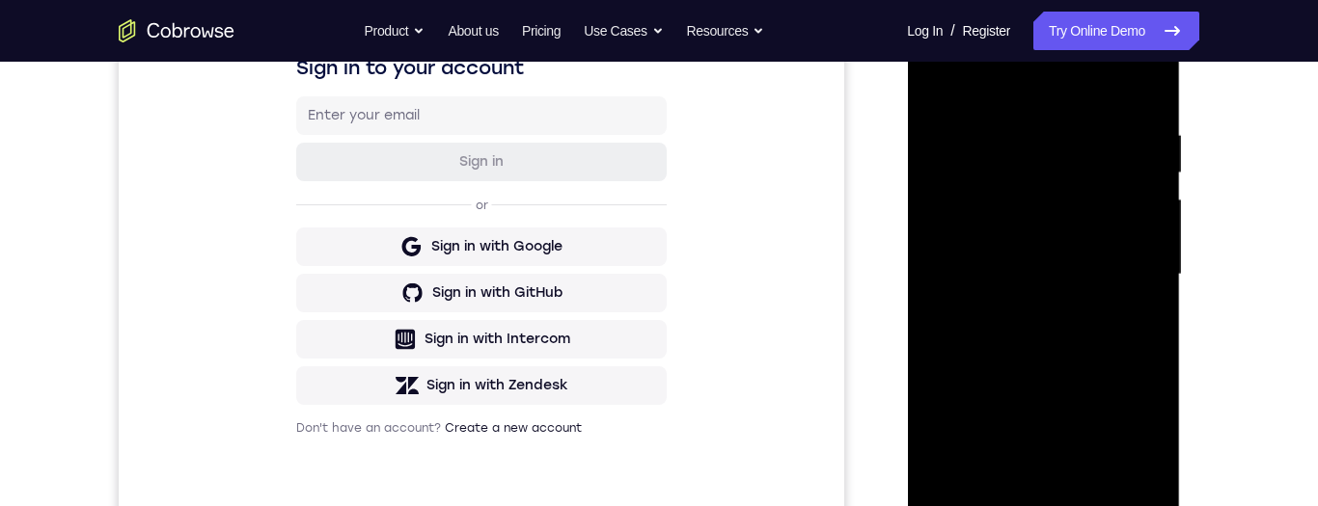
click at [1036, 292] on div at bounding box center [1042, 275] width 243 height 540
click at [1079, 282] on div at bounding box center [1042, 275] width 243 height 540
click at [1080, 274] on div at bounding box center [1042, 275] width 243 height 540
click at [1081, 277] on div at bounding box center [1042, 275] width 243 height 540
click at [1079, 274] on div at bounding box center [1042, 275] width 243 height 540
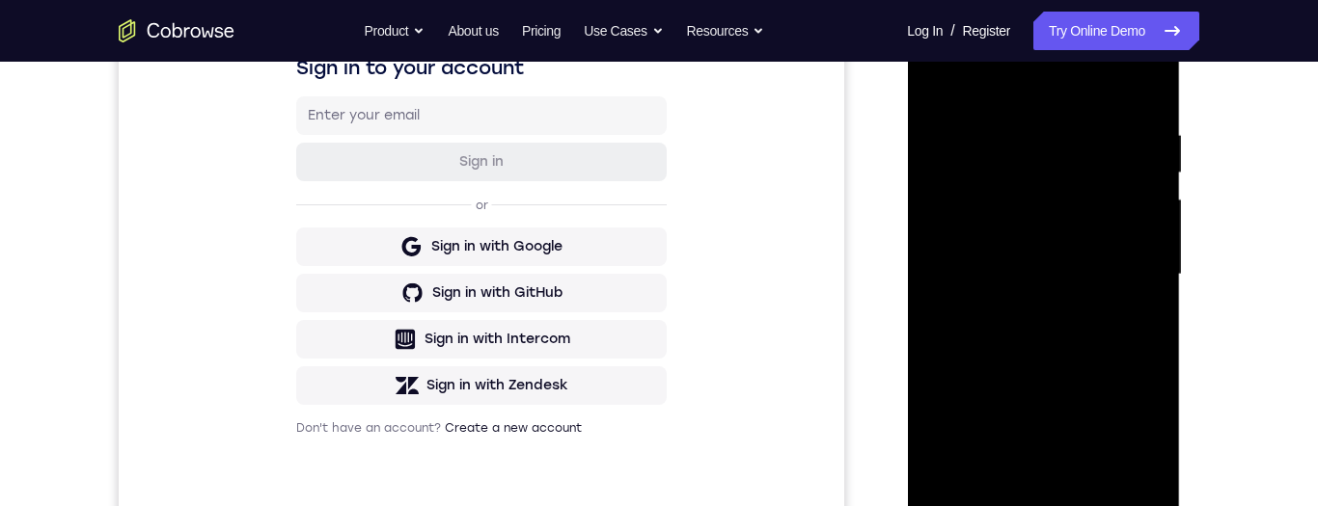
click at [1079, 276] on div at bounding box center [1042, 275] width 243 height 540
click at [1080, 280] on div at bounding box center [1042, 275] width 243 height 540
click at [1079, 277] on div at bounding box center [1042, 275] width 243 height 540
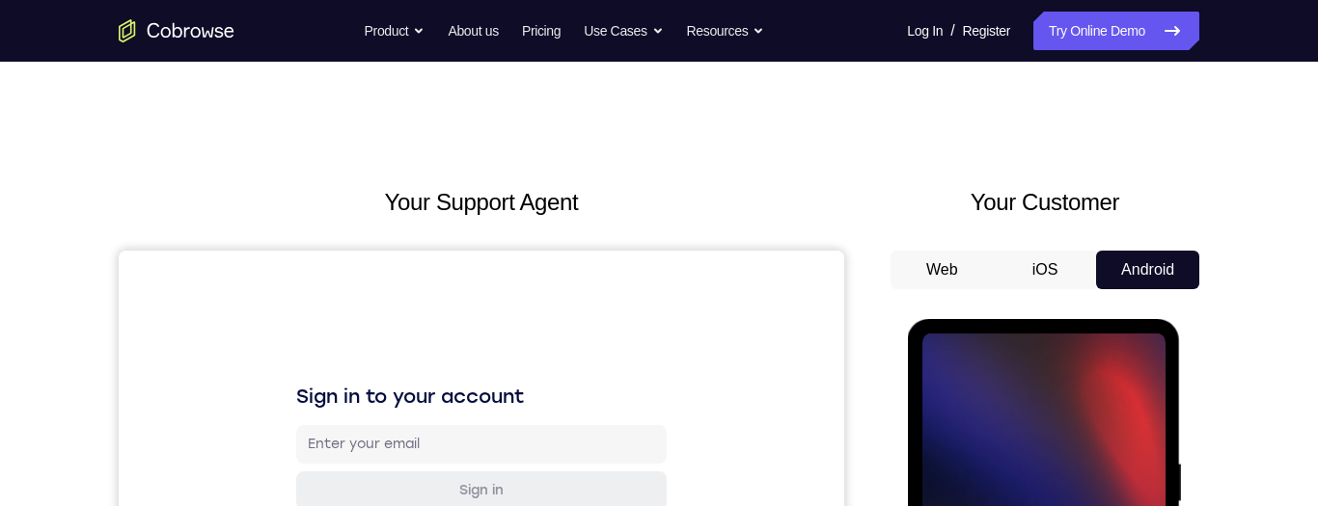
scroll to position [226, 0]
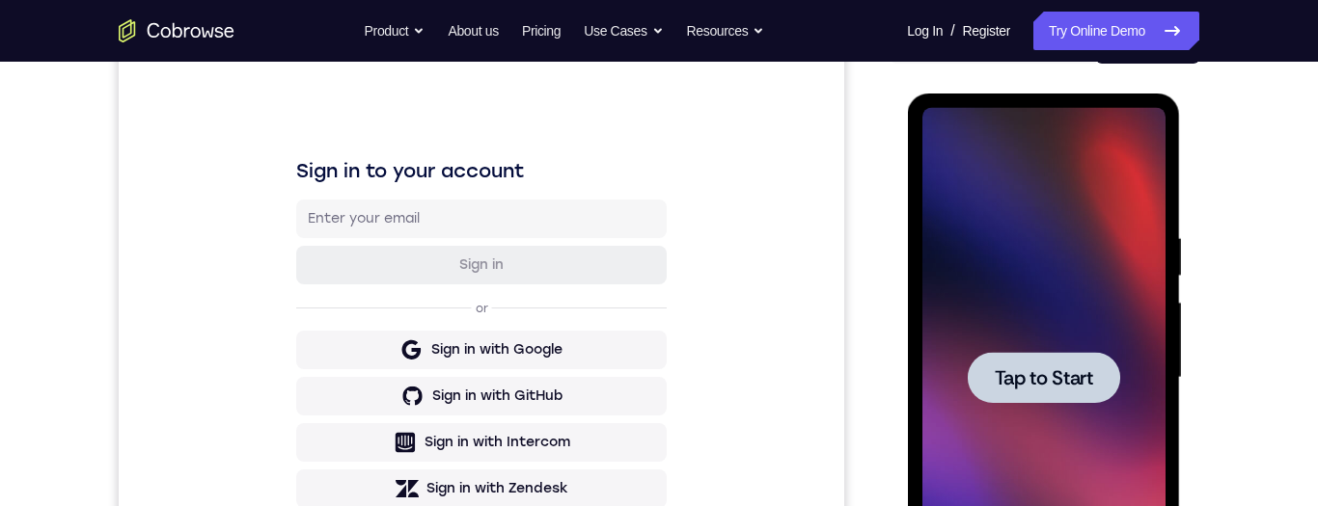
click at [1048, 373] on span "Tap to Start" at bounding box center [1043, 378] width 98 height 19
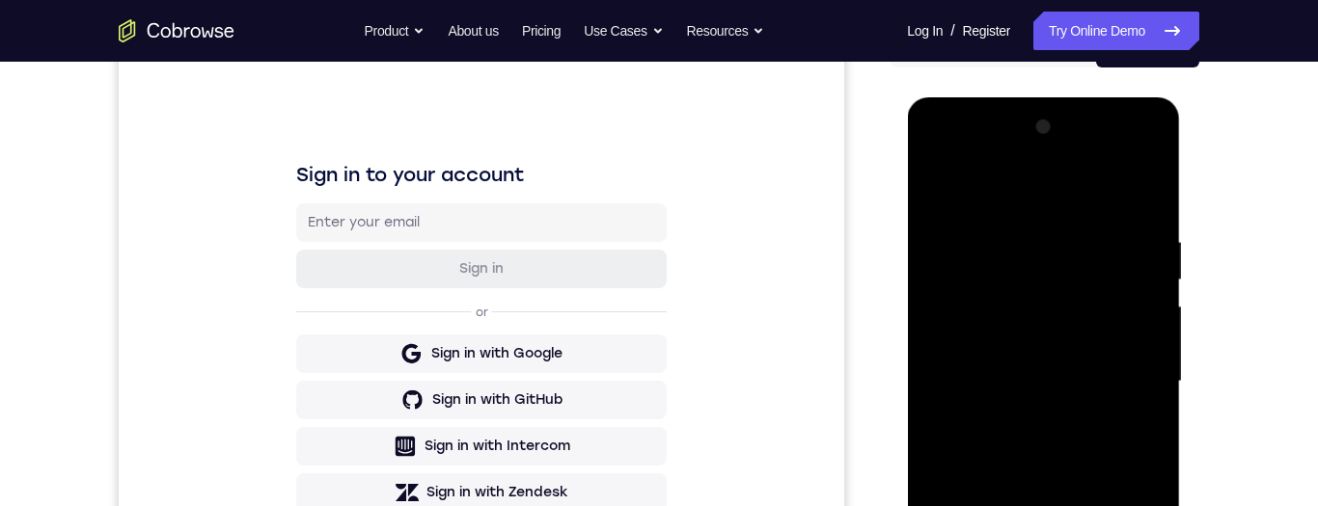
scroll to position [388, 0]
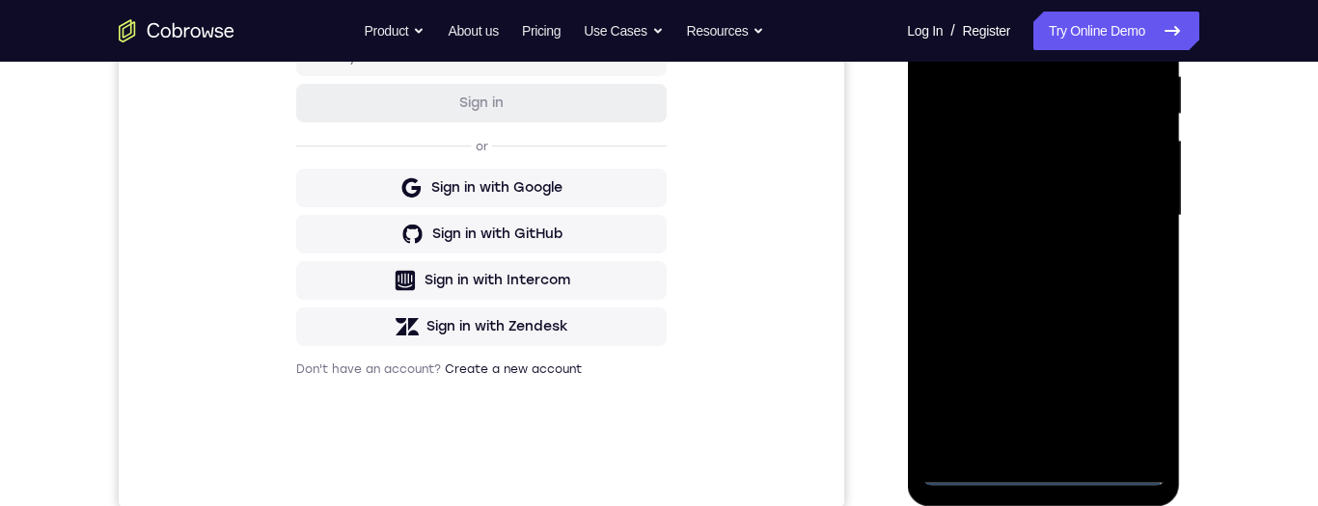
click at [1041, 481] on div at bounding box center [1042, 216] width 243 height 540
click at [1044, 478] on div at bounding box center [1042, 216] width 243 height 540
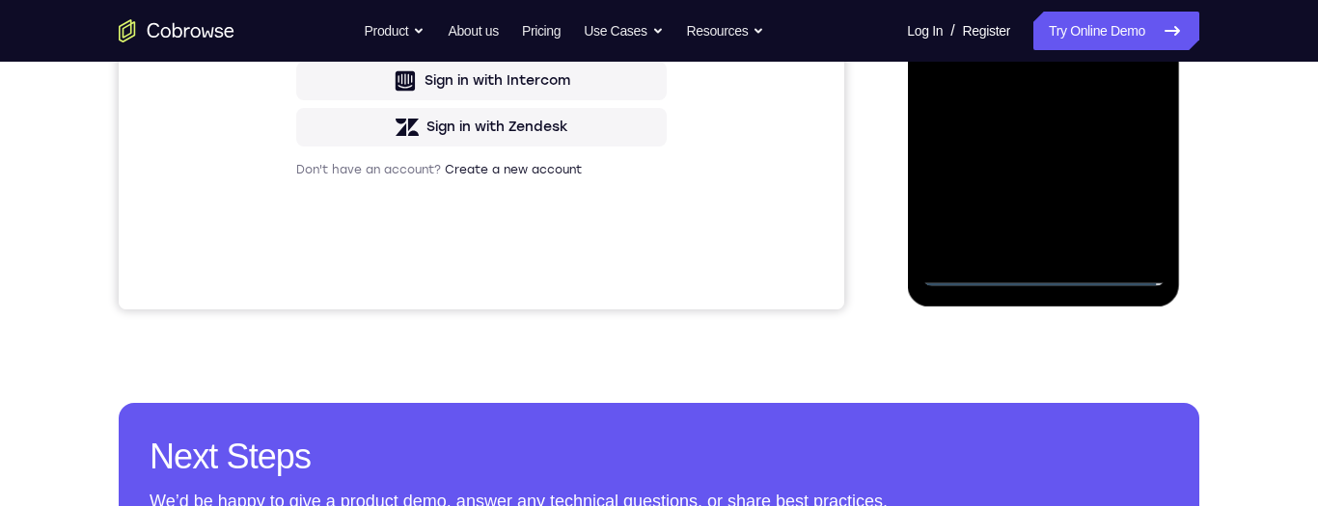
click at [1052, 274] on div at bounding box center [1042, 16] width 243 height 540
click at [1049, 280] on div at bounding box center [1042, 16] width 243 height 540
click at [1053, 279] on div at bounding box center [1042, 16] width 243 height 540
click at [1052, 278] on div at bounding box center [1042, 16] width 243 height 540
click at [1054, 280] on div at bounding box center [1042, 16] width 243 height 540
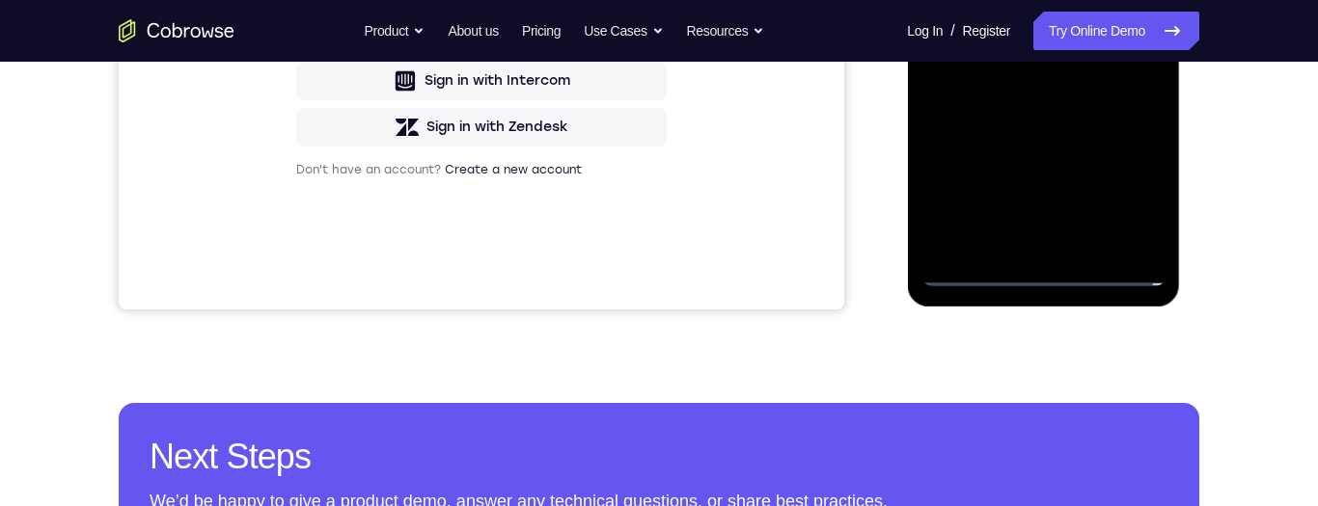
click at [1055, 277] on div at bounding box center [1042, 16] width 243 height 540
click at [1054, 278] on div at bounding box center [1042, 16] width 243 height 540
click at [1055, 273] on div at bounding box center [1042, 16] width 243 height 540
click at [1054, 272] on div at bounding box center [1042, 16] width 243 height 540
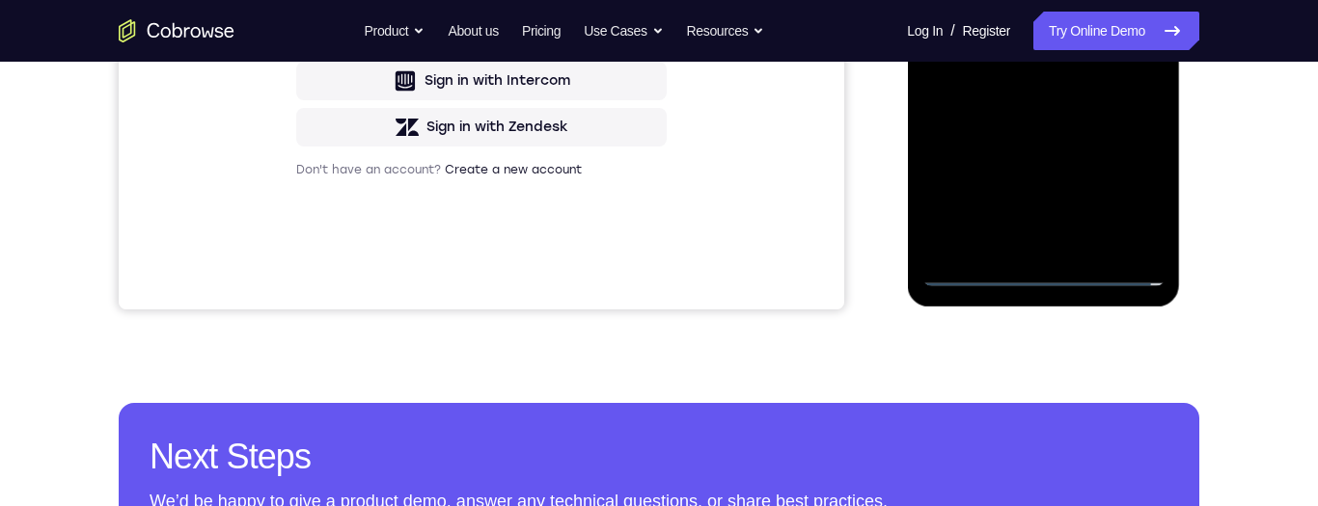
click at [1052, 273] on div at bounding box center [1042, 16] width 243 height 540
click at [1051, 278] on div at bounding box center [1042, 16] width 243 height 540
click at [1052, 279] on div at bounding box center [1042, 16] width 243 height 540
click at [1048, 280] on div at bounding box center [1042, 16] width 243 height 540
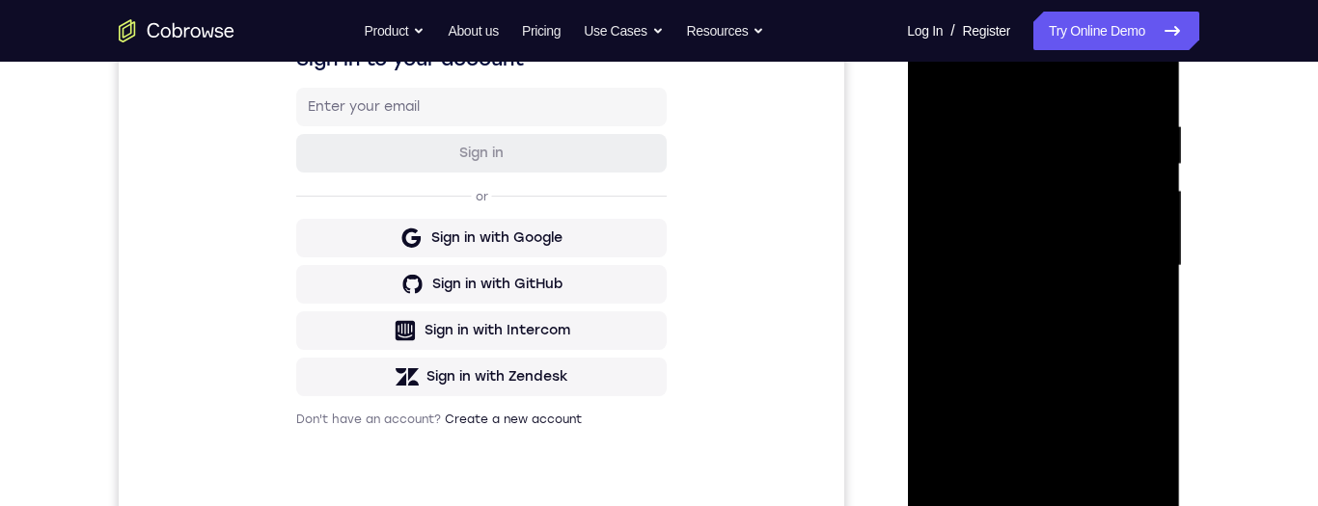
scroll to position [365, 0]
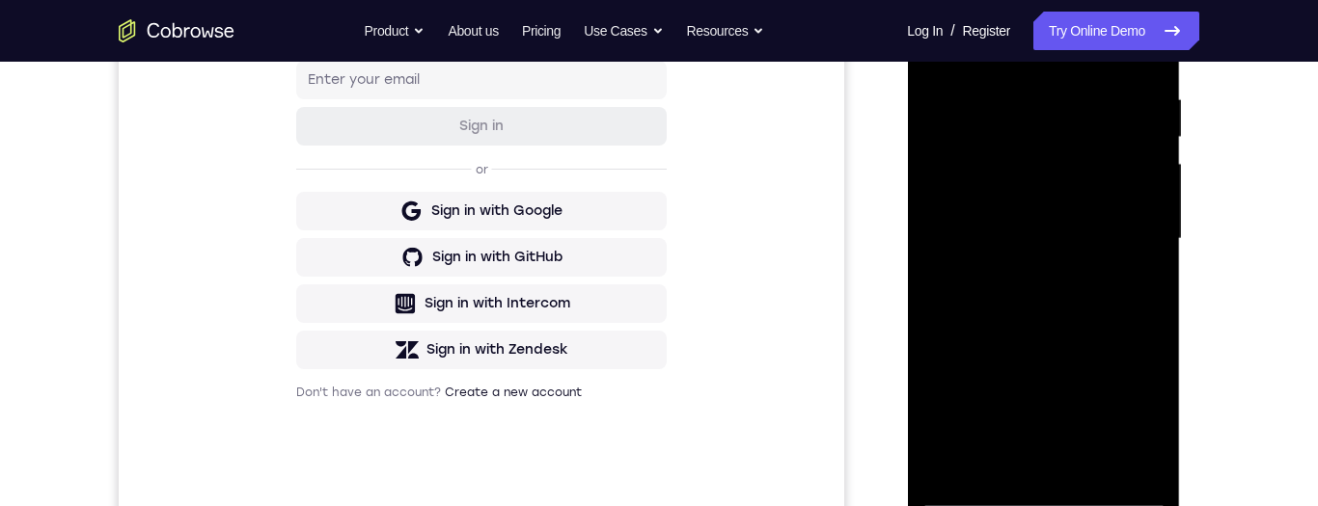
click at [1128, 411] on div at bounding box center [1042, 239] width 243 height 540
click at [1127, 416] on div at bounding box center [1042, 239] width 243 height 540
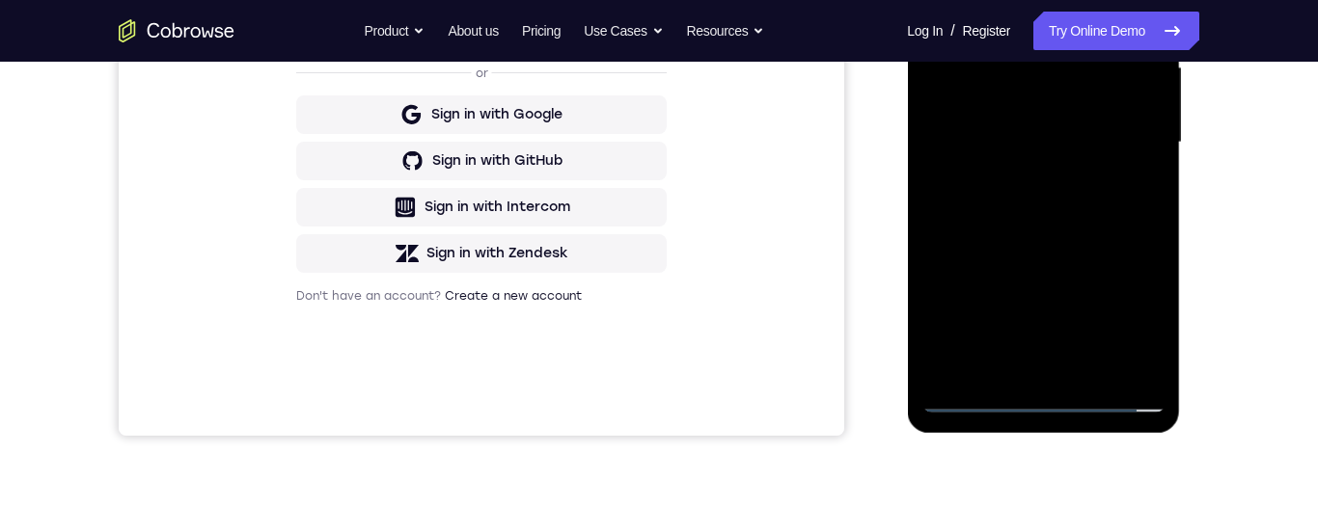
scroll to position [403, 0]
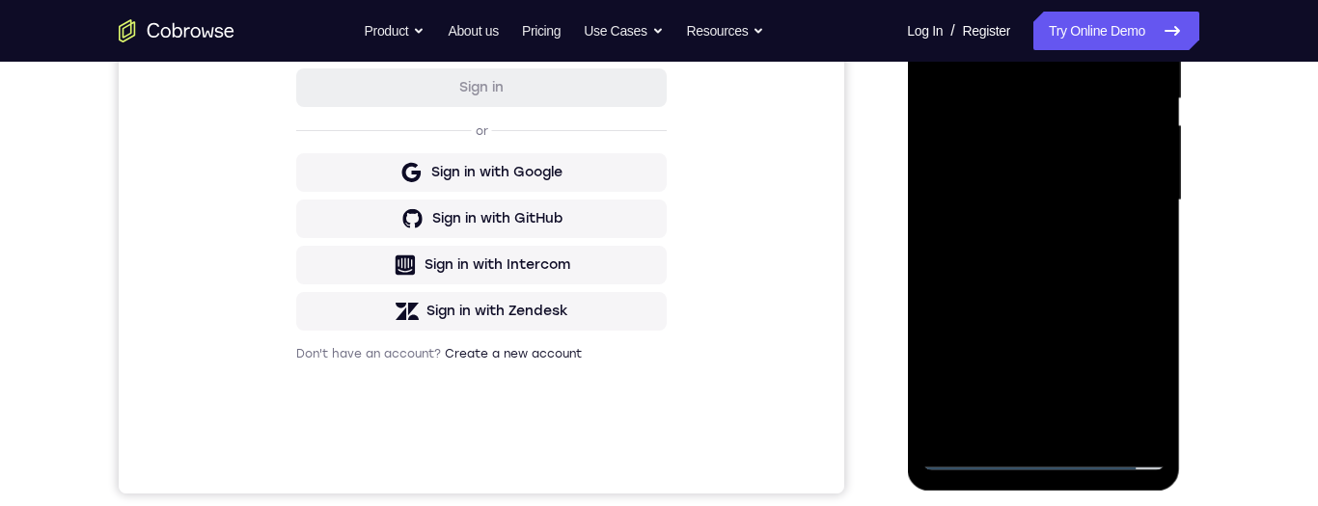
click at [1125, 378] on div at bounding box center [1042, 201] width 243 height 540
click at [1121, 372] on div at bounding box center [1042, 201] width 243 height 540
click at [1131, 383] on div at bounding box center [1042, 201] width 243 height 540
click at [1128, 381] on div at bounding box center [1042, 201] width 243 height 540
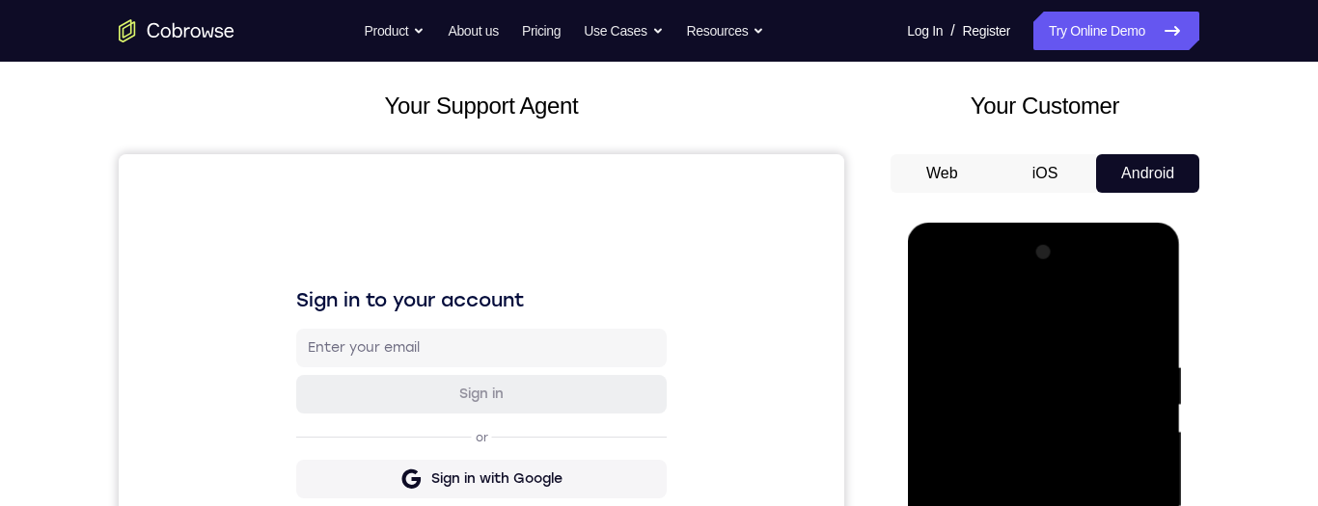
scroll to position [396, 0]
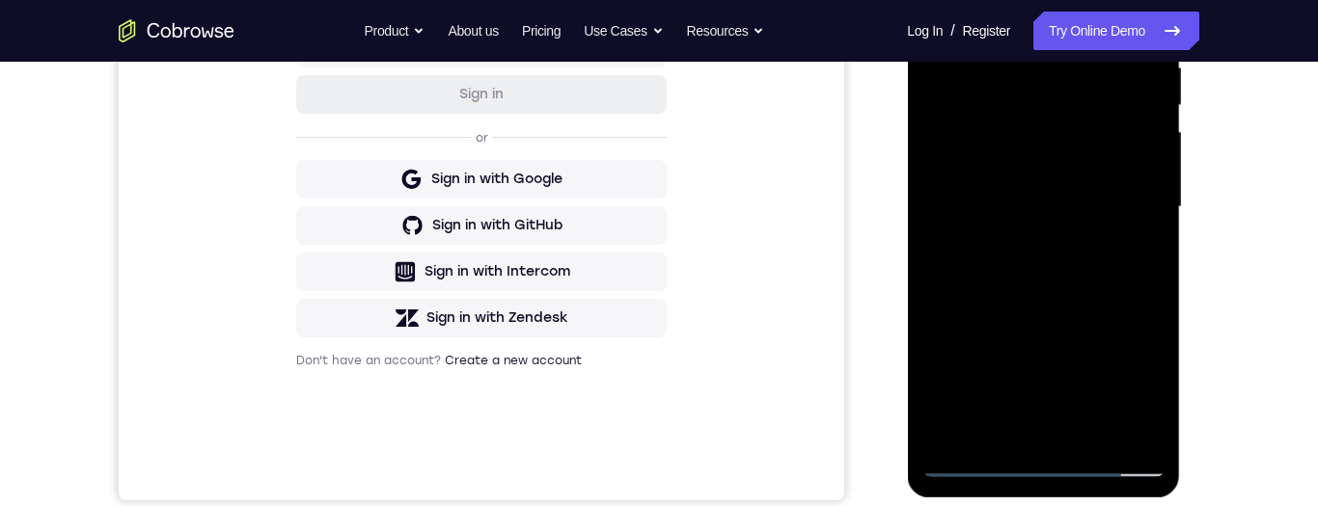
click at [1130, 380] on div at bounding box center [1042, 207] width 243 height 540
click at [1131, 384] on div at bounding box center [1042, 207] width 243 height 540
click at [1131, 378] on div at bounding box center [1042, 207] width 243 height 540
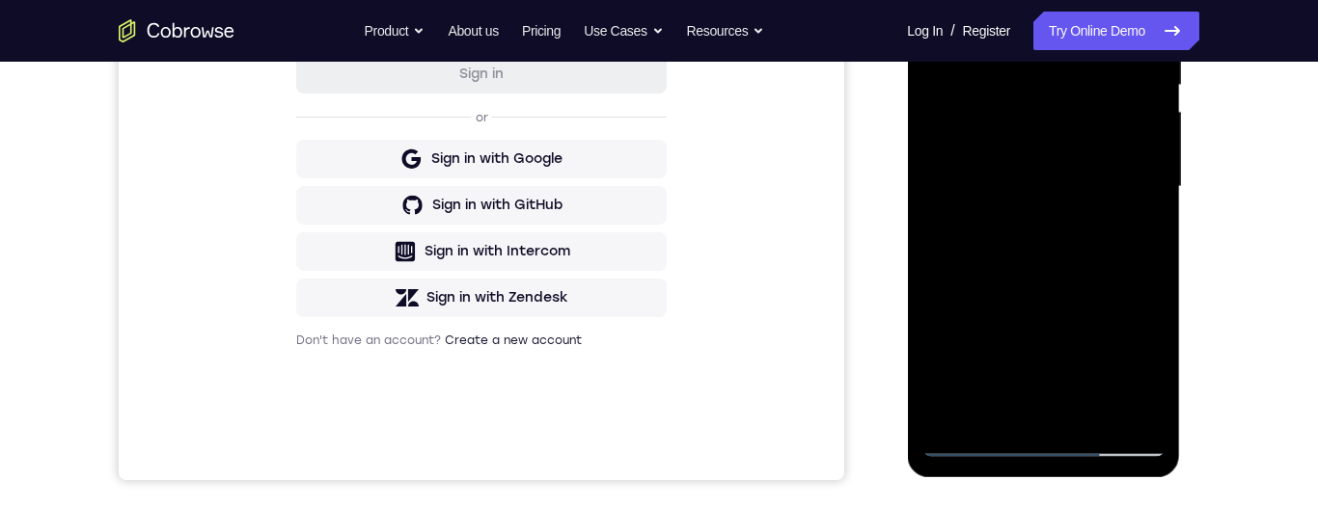
scroll to position [289, 0]
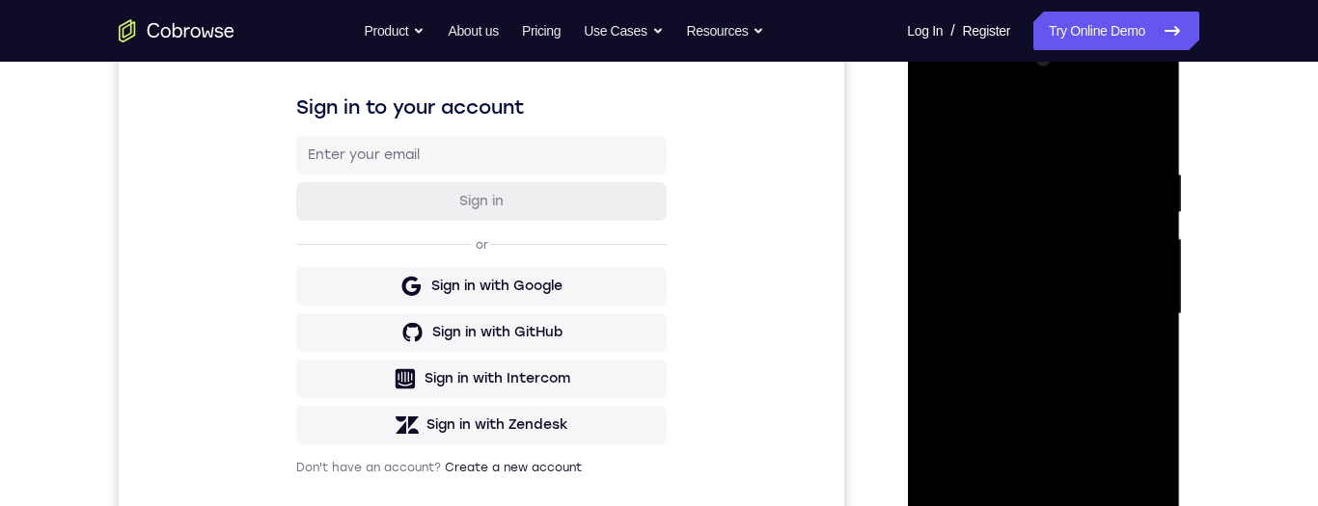
click at [1087, 126] on div at bounding box center [1042, 314] width 243 height 540
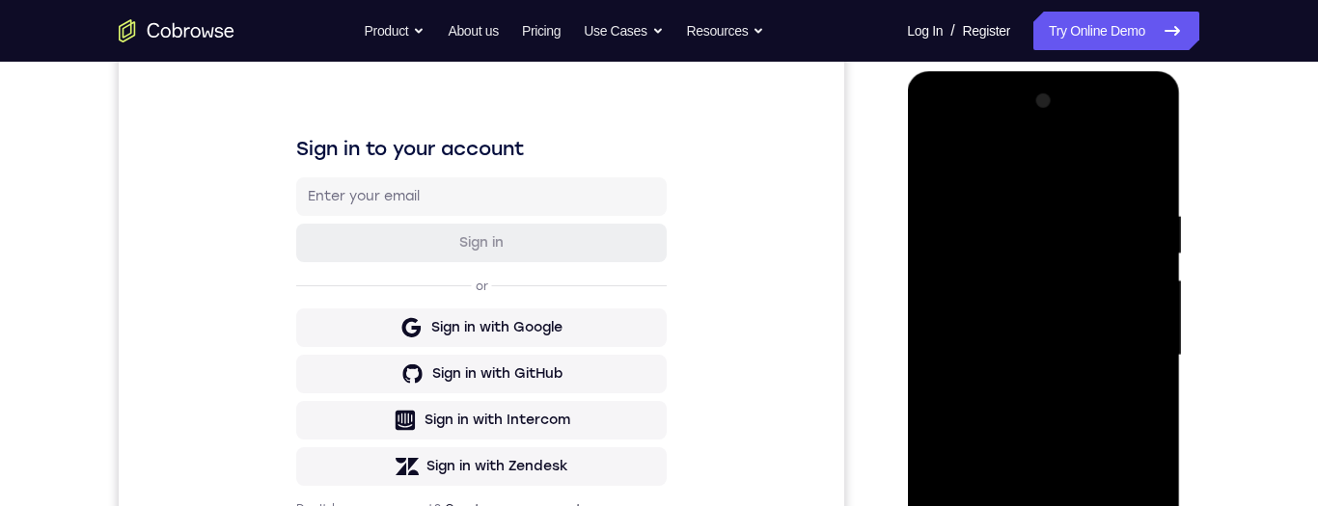
click at [1121, 354] on div at bounding box center [1042, 356] width 243 height 540
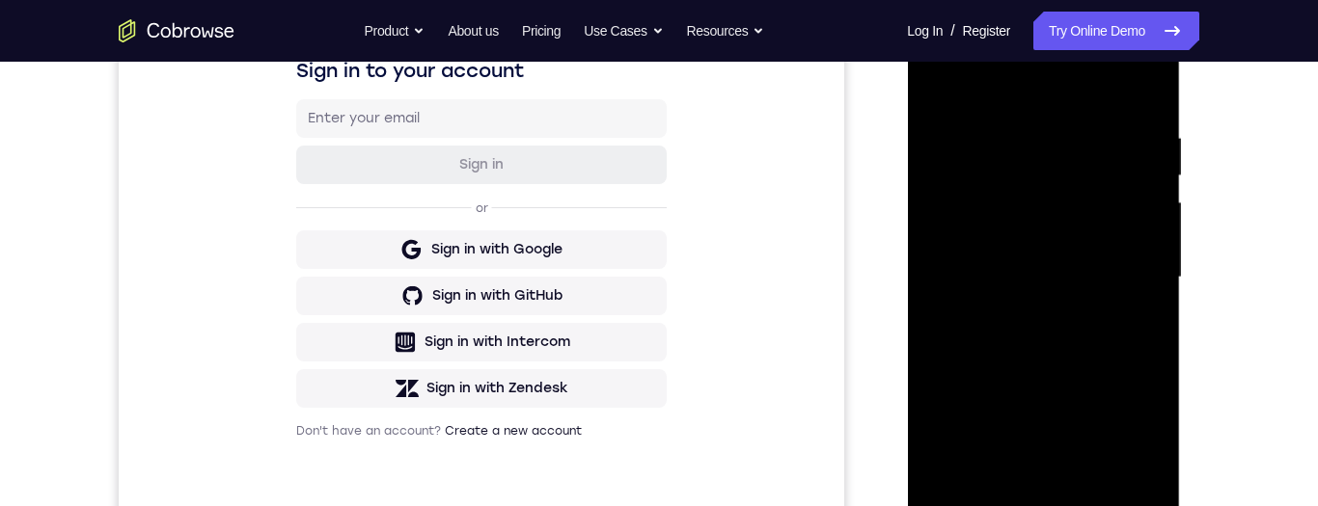
scroll to position [274, 0]
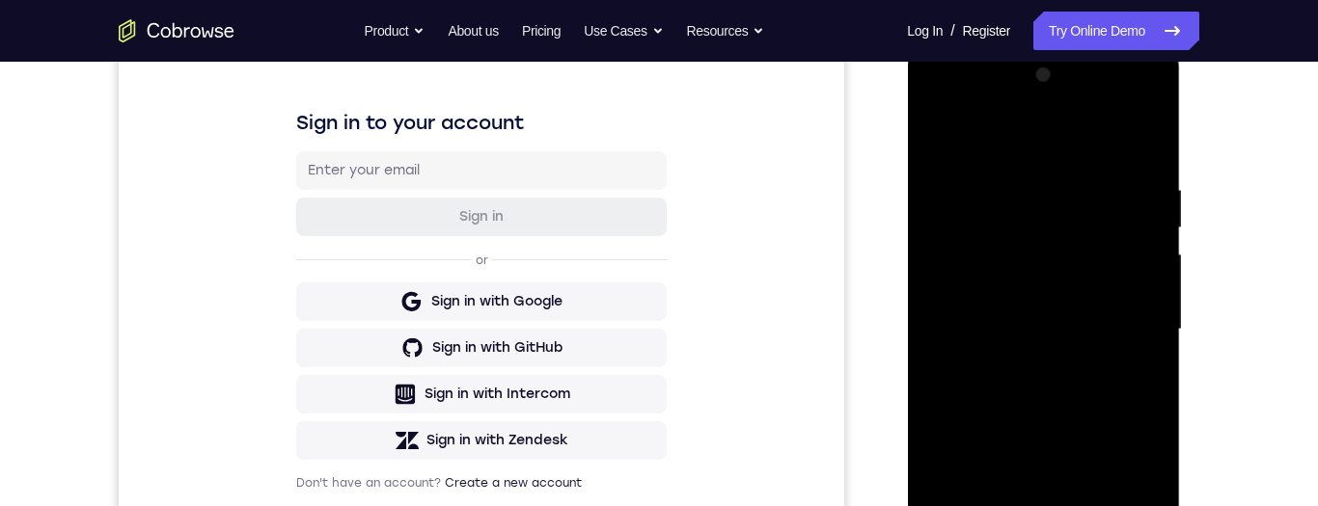
click at [1022, 367] on div at bounding box center [1042, 330] width 243 height 540
click at [1086, 311] on div at bounding box center [1042, 330] width 243 height 540
click at [1078, 287] on div at bounding box center [1042, 330] width 243 height 540
click at [1074, 287] on div at bounding box center [1042, 330] width 243 height 540
click at [1090, 336] on div at bounding box center [1042, 330] width 243 height 540
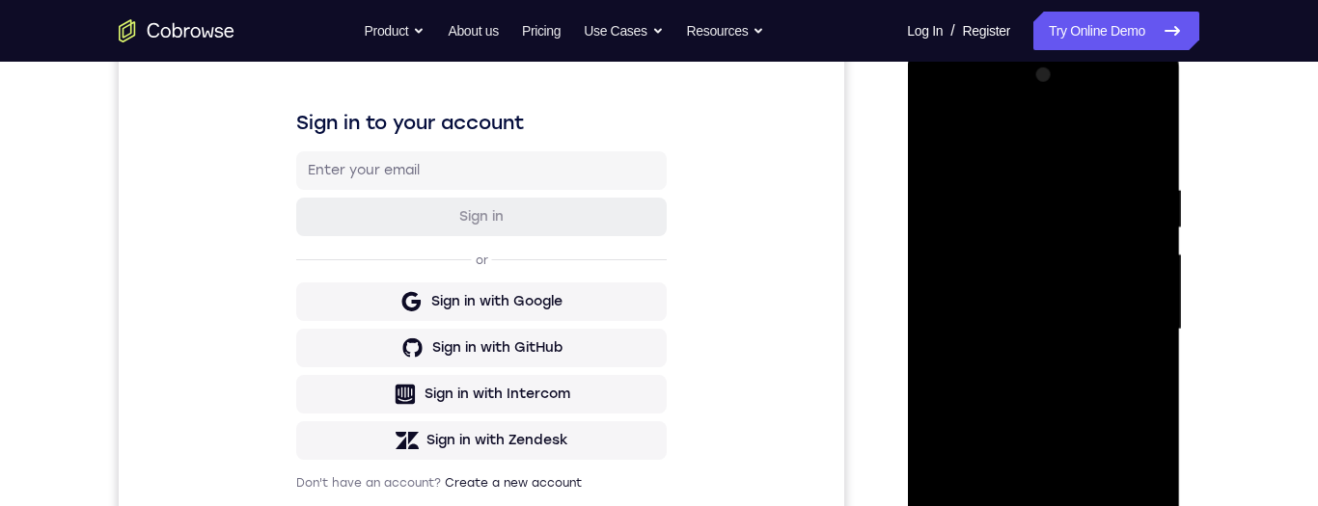
click at [1092, 397] on div at bounding box center [1042, 330] width 243 height 540
click at [908, 364] on div at bounding box center [1043, 332] width 273 height 575
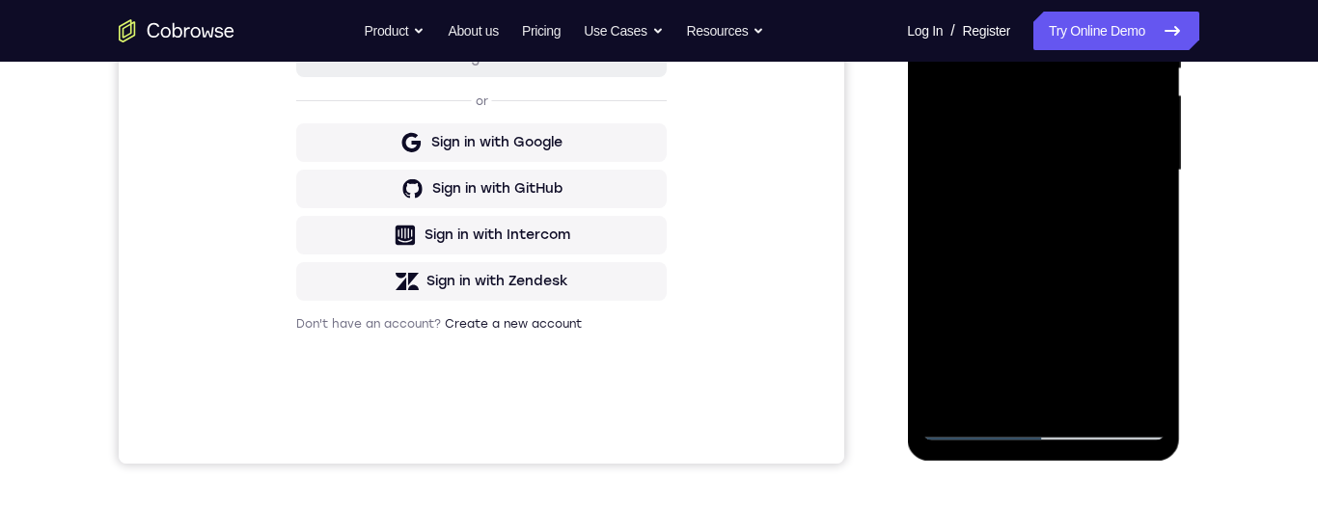
scroll to position [241, 0]
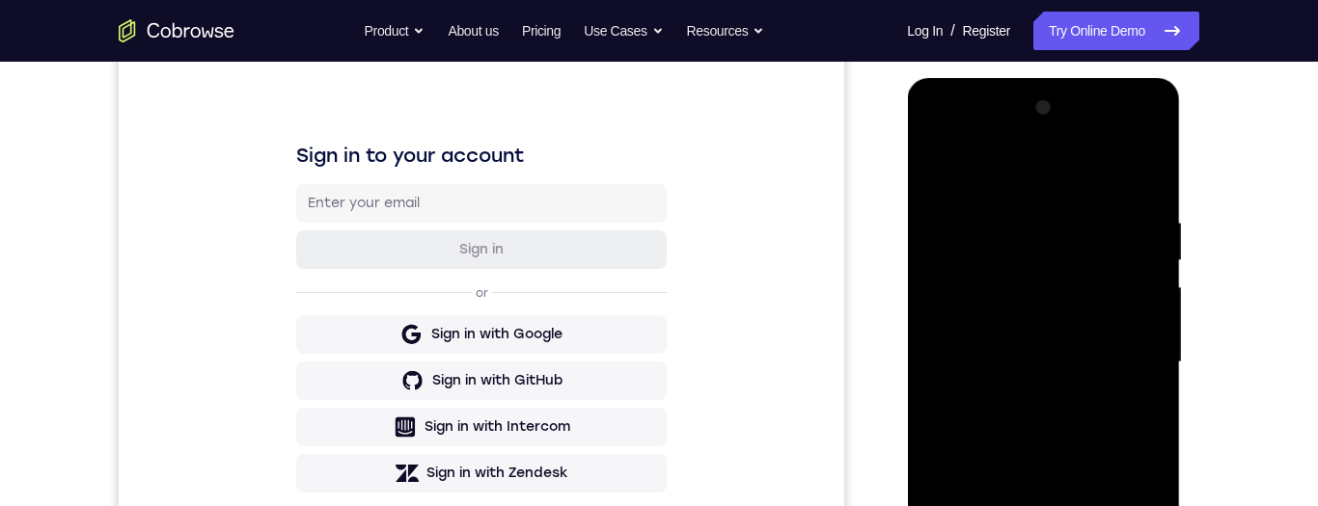
click at [1141, 193] on div at bounding box center [1042, 363] width 243 height 540
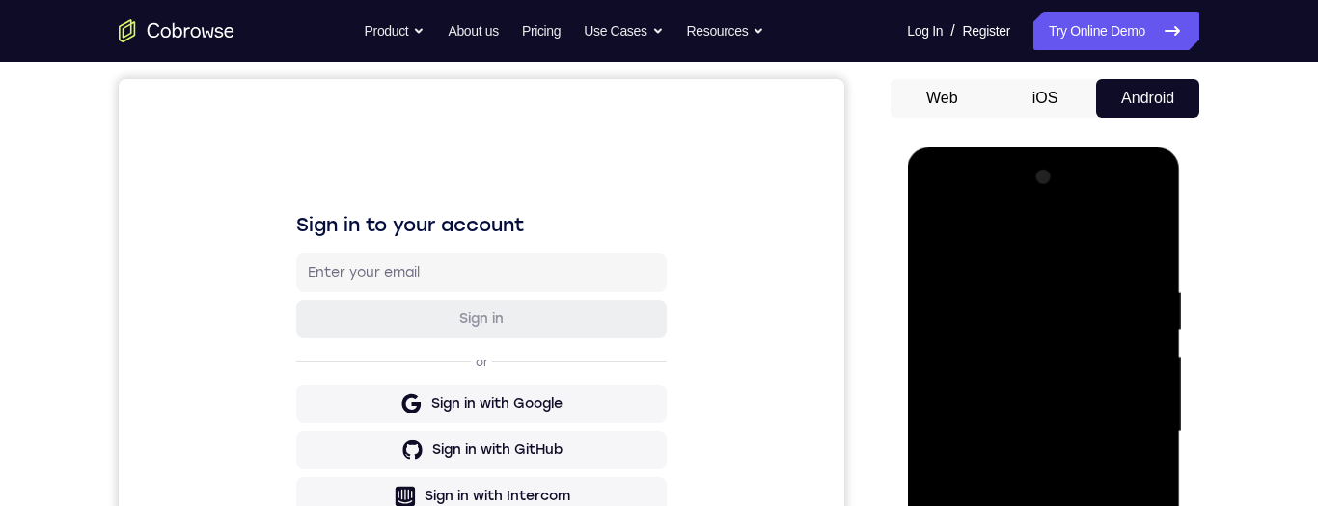
click at [1147, 243] on div at bounding box center [1042, 432] width 243 height 540
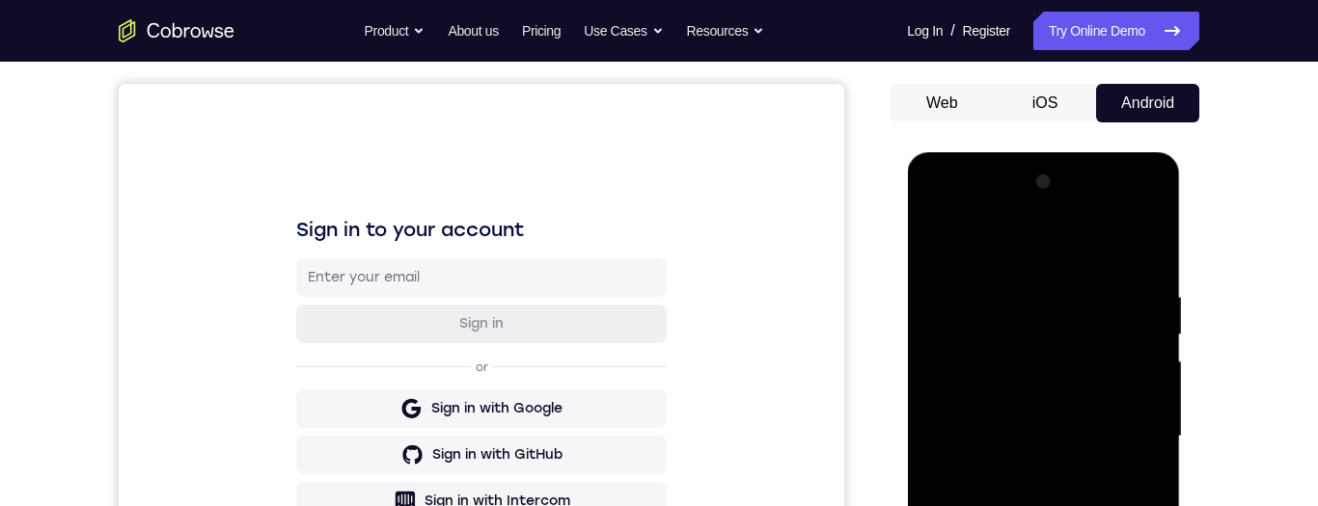
click at [1147, 249] on div at bounding box center [1042, 437] width 243 height 540
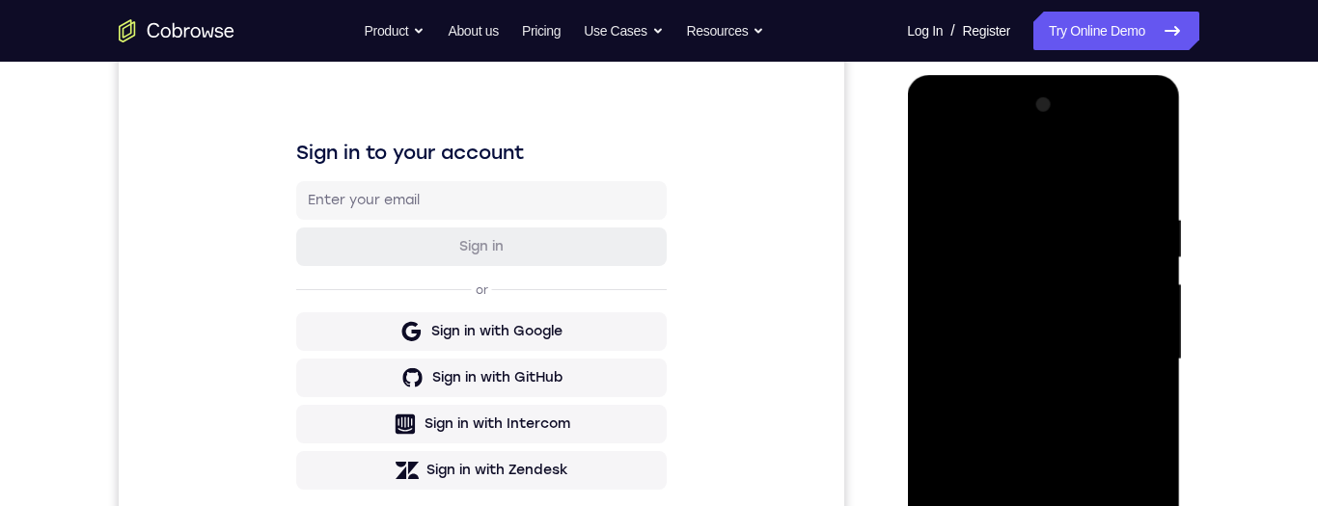
scroll to position [268, 0]
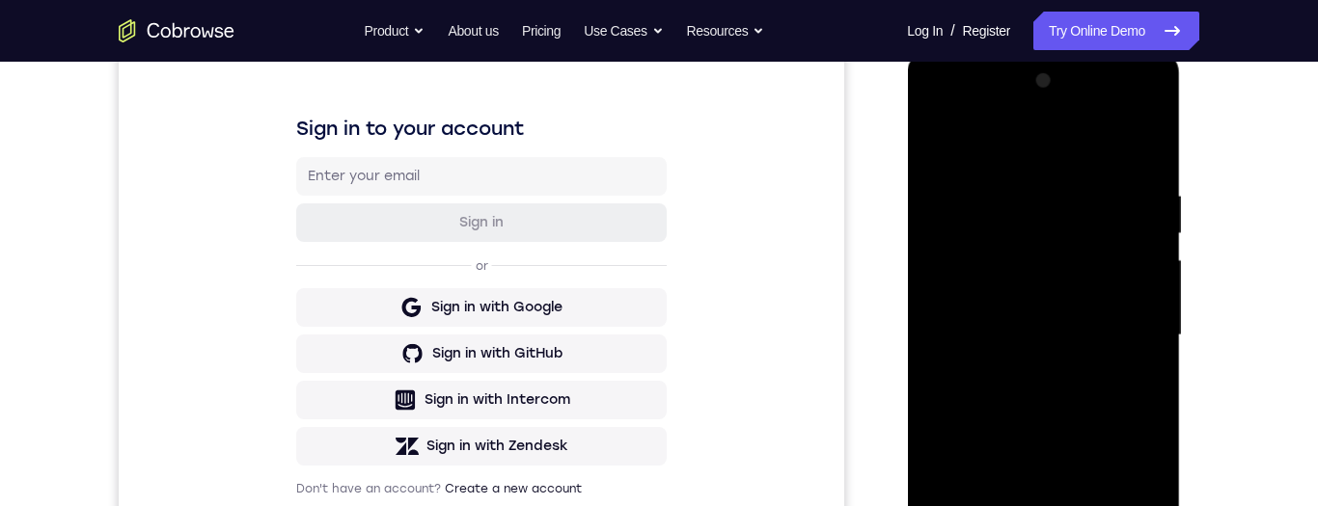
click at [1113, 380] on div at bounding box center [1042, 336] width 243 height 540
click at [1108, 380] on div at bounding box center [1042, 336] width 243 height 540
click at [1103, 381] on div at bounding box center [1042, 336] width 243 height 540
click at [1094, 384] on div at bounding box center [1042, 336] width 243 height 540
click at [1081, 416] on div at bounding box center [1042, 336] width 243 height 540
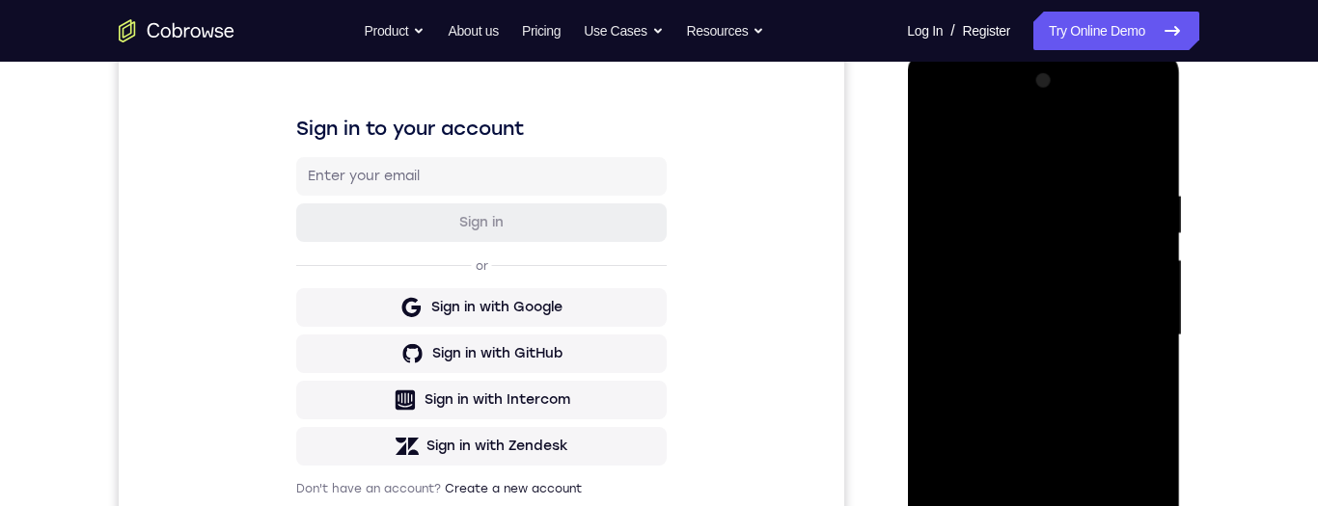
scroll to position [287, 0]
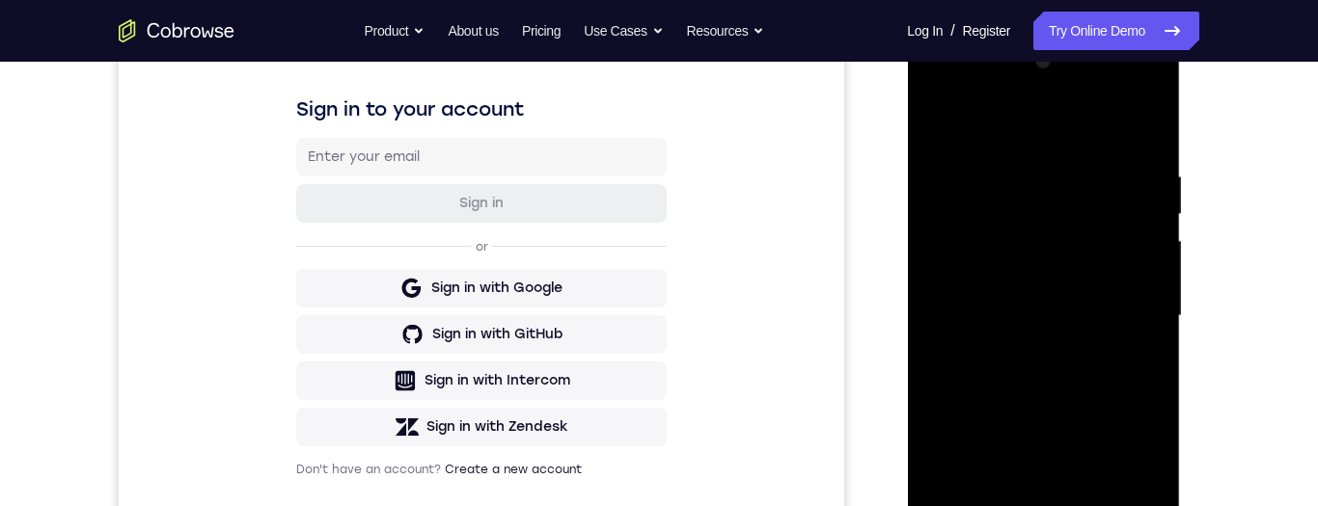
click at [1094, 362] on div at bounding box center [1042, 316] width 243 height 540
click at [1096, 364] on div at bounding box center [1042, 316] width 243 height 540
click at [1091, 363] on div at bounding box center [1042, 316] width 243 height 540
click at [1086, 363] on div at bounding box center [1042, 316] width 243 height 540
click at [1080, 362] on div at bounding box center [1042, 316] width 243 height 540
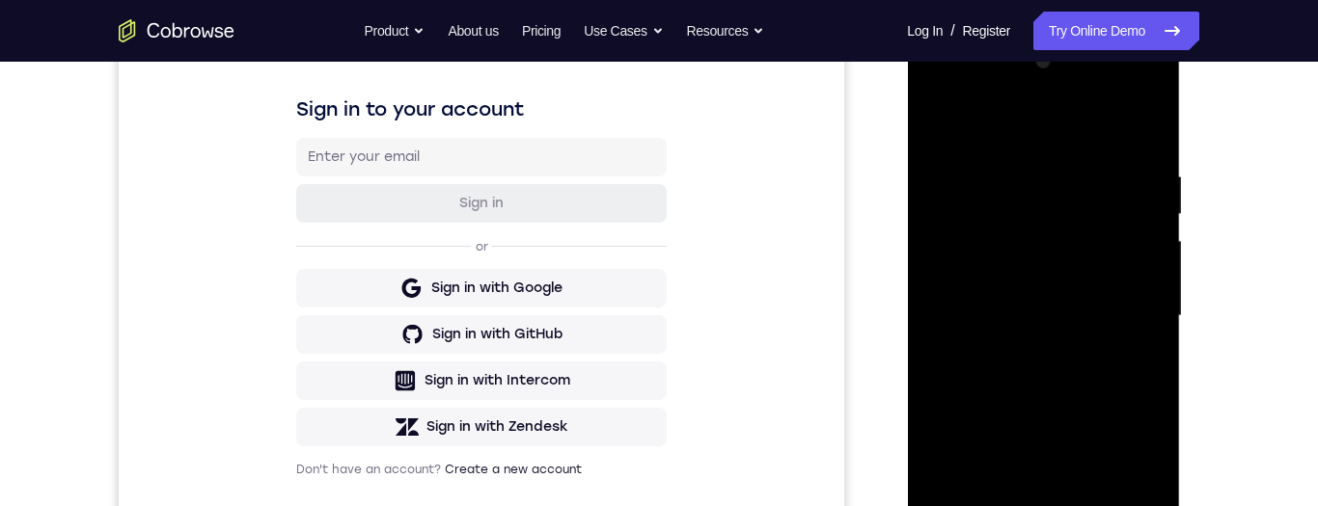
click at [1073, 363] on div at bounding box center [1042, 316] width 243 height 540
click at [1061, 362] on div at bounding box center [1042, 316] width 243 height 540
click at [1151, 126] on div at bounding box center [1042, 316] width 243 height 540
click at [1132, 138] on div at bounding box center [1042, 316] width 243 height 540
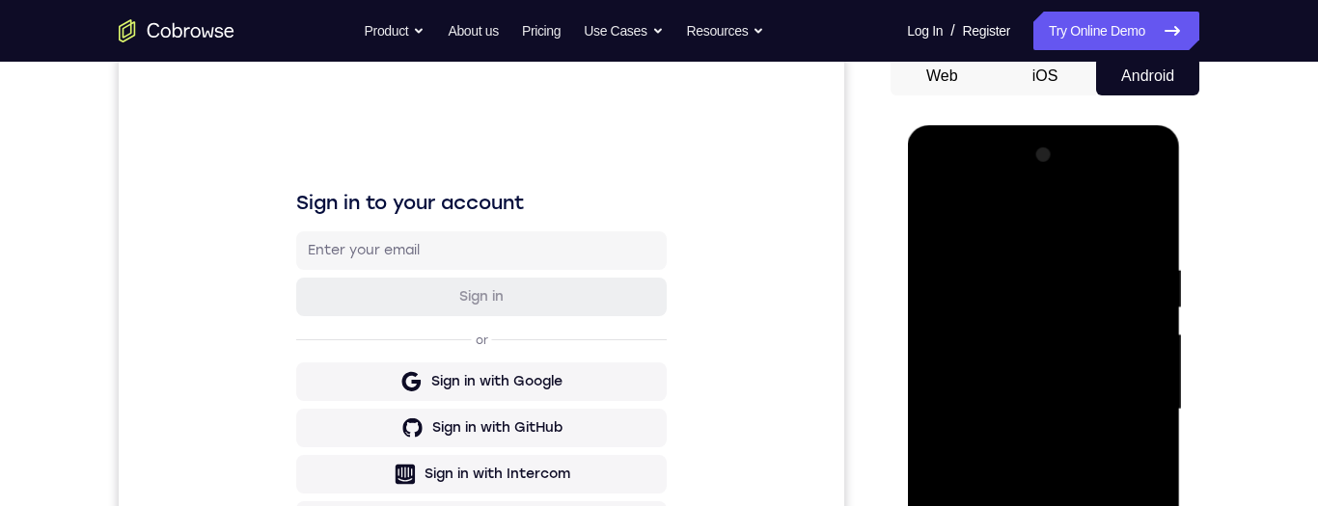
scroll to position [294, 0]
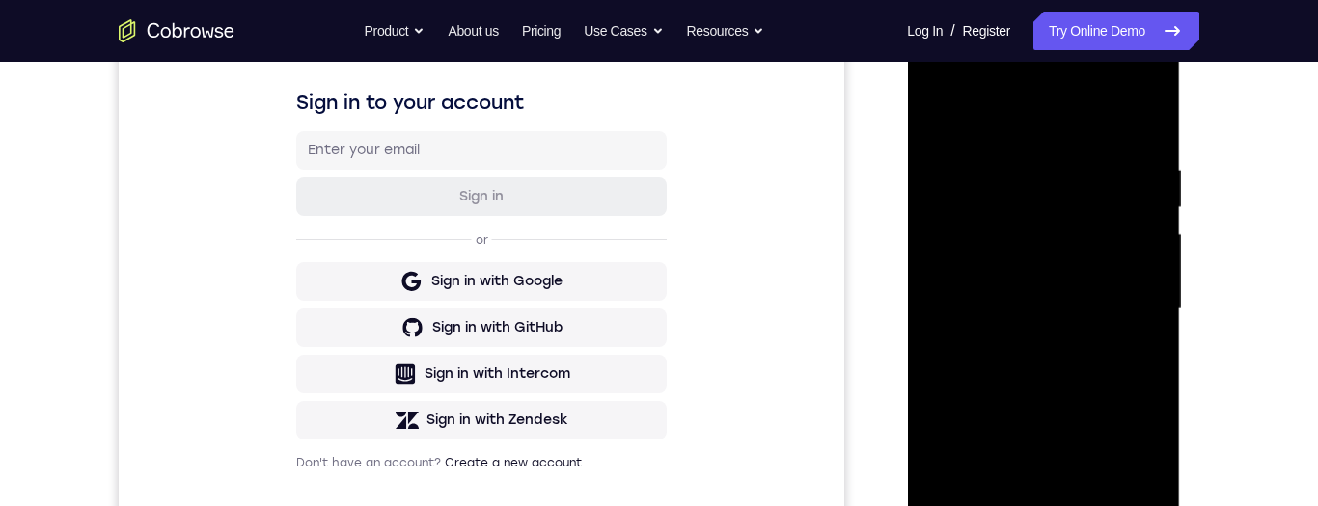
click at [1145, 123] on div at bounding box center [1042, 310] width 243 height 540
click at [1146, 121] on div at bounding box center [1042, 310] width 243 height 540
click at [1149, 121] on div at bounding box center [1042, 310] width 243 height 540
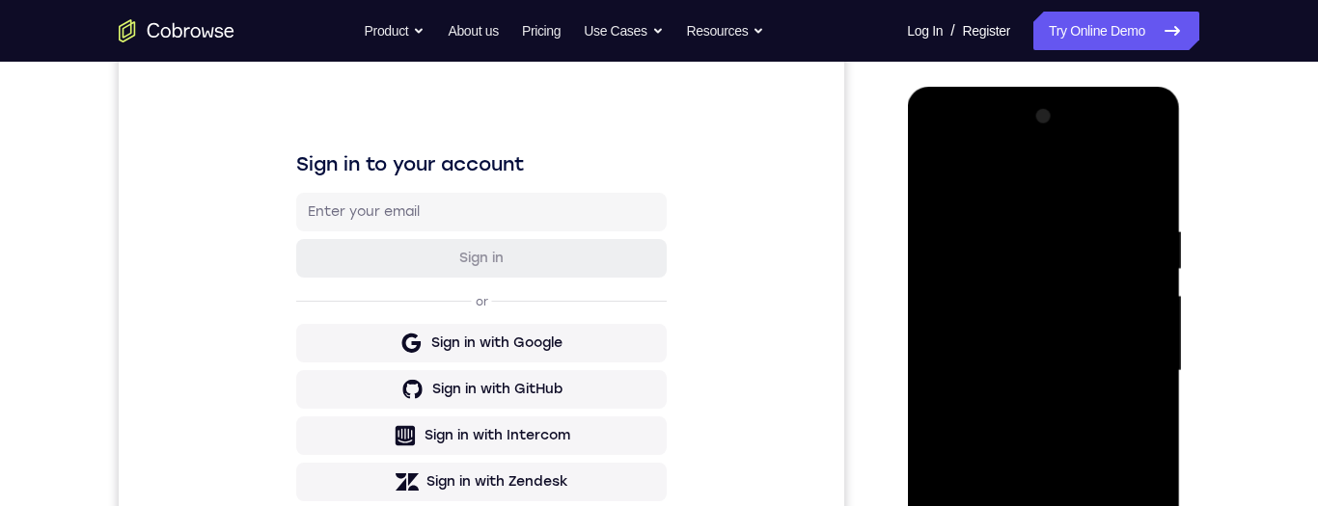
click at [1149, 180] on div at bounding box center [1042, 371] width 243 height 540
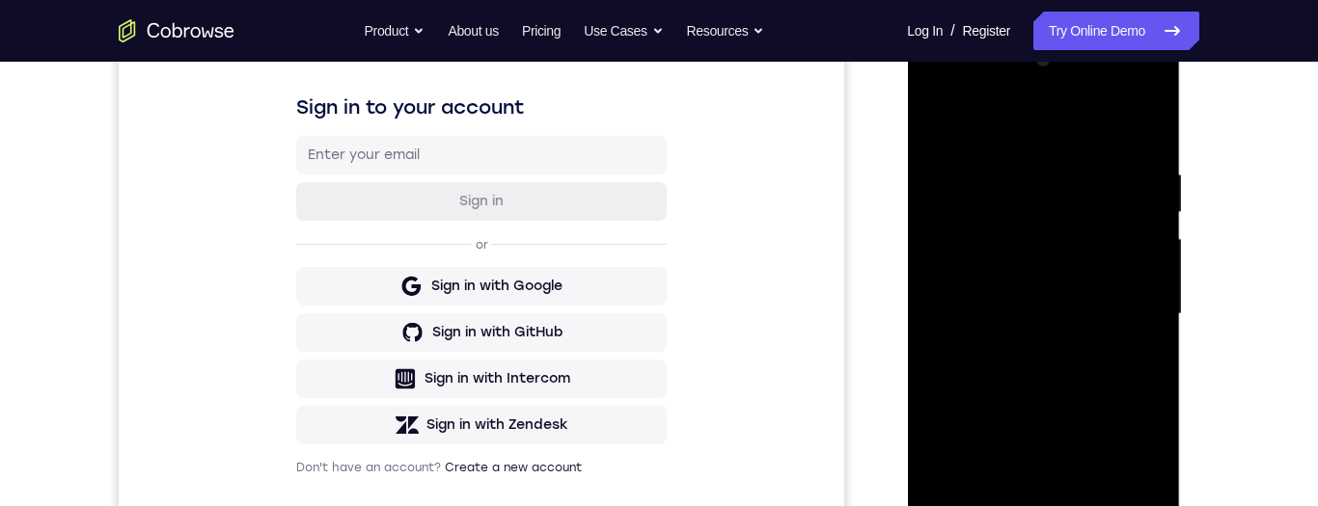
click at [1109, 359] on div at bounding box center [1042, 314] width 243 height 540
click at [1109, 358] on div at bounding box center [1042, 314] width 243 height 540
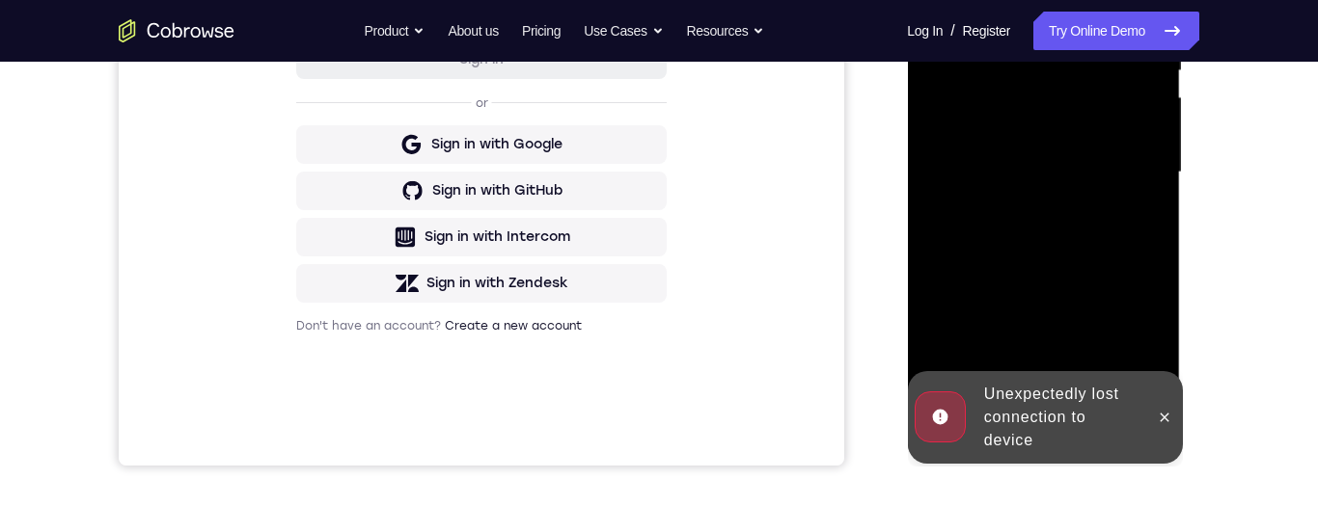
scroll to position [432, 0]
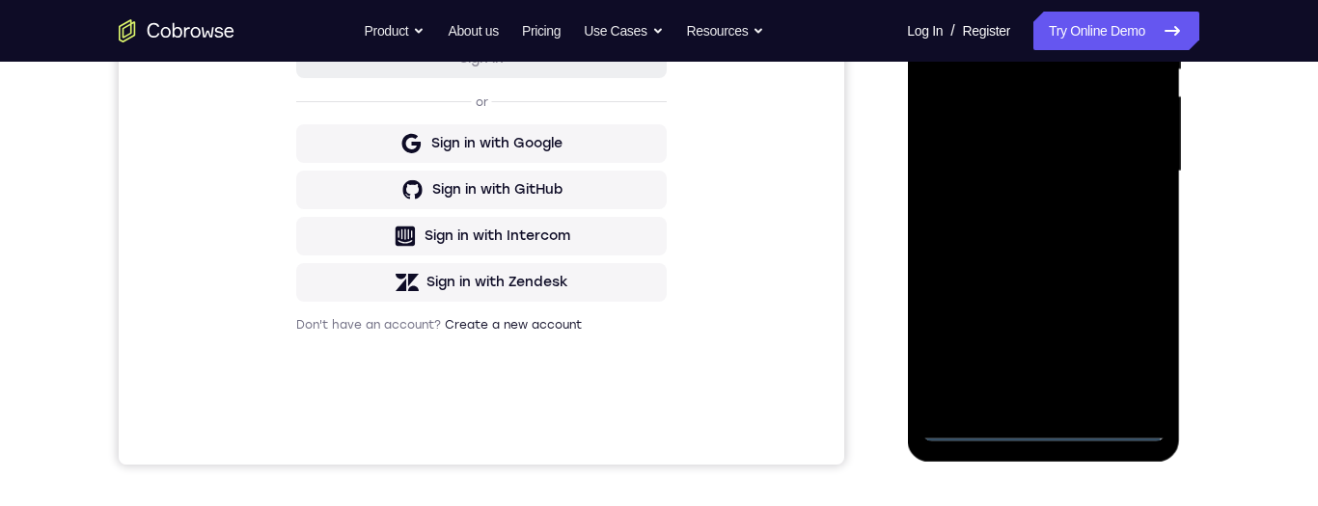
click at [1045, 434] on div at bounding box center [1042, 172] width 243 height 540
click at [1047, 432] on div at bounding box center [1042, 172] width 243 height 540
click at [1051, 434] on div at bounding box center [1042, 172] width 243 height 540
click at [1121, 350] on div at bounding box center [1042, 172] width 243 height 540
click at [1130, 342] on div at bounding box center [1042, 172] width 243 height 540
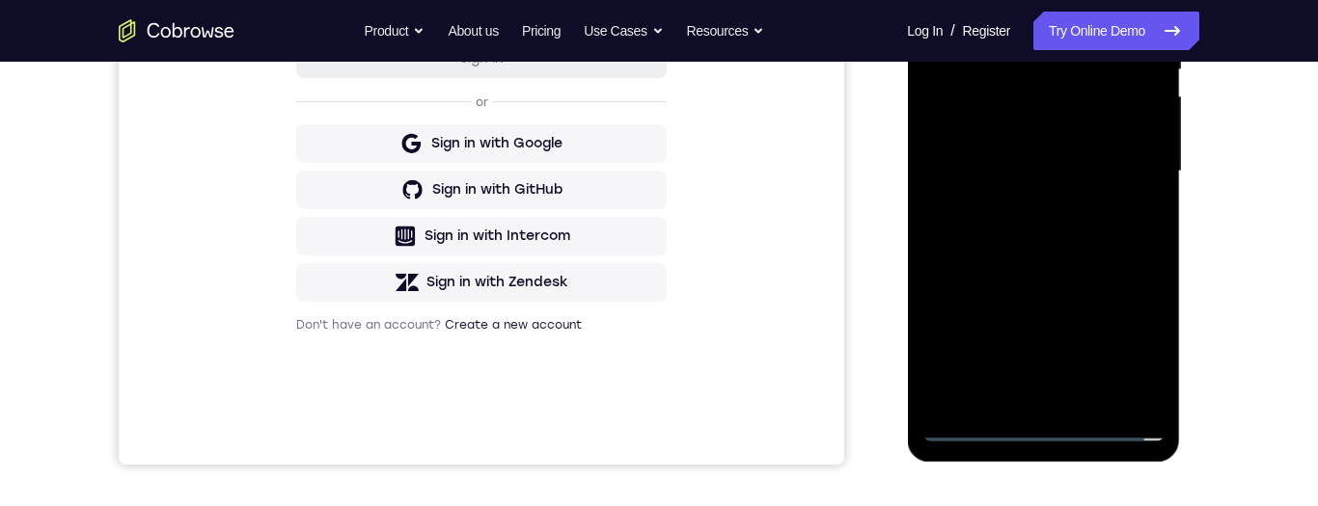
click at [1127, 342] on div at bounding box center [1042, 172] width 243 height 540
click at [1126, 339] on div at bounding box center [1042, 172] width 243 height 540
click at [1124, 347] on div at bounding box center [1042, 172] width 243 height 540
click at [1125, 348] on div at bounding box center [1042, 172] width 243 height 540
click at [1129, 343] on div at bounding box center [1042, 172] width 243 height 540
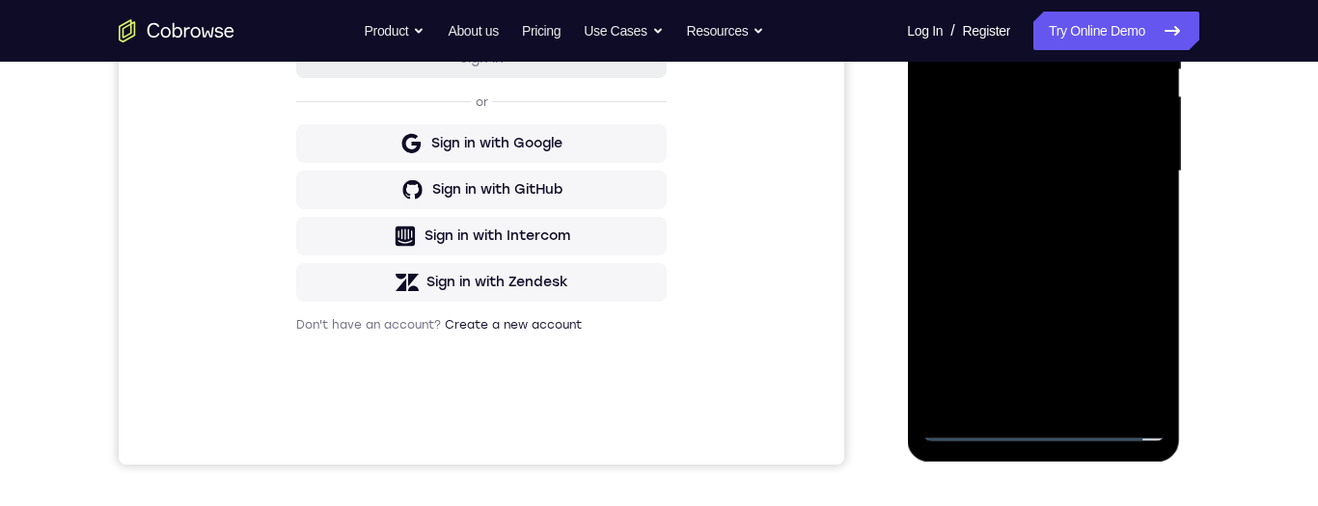
click at [1127, 344] on div at bounding box center [1042, 172] width 243 height 540
click at [1125, 348] on div at bounding box center [1042, 172] width 243 height 540
click at [1130, 352] on div at bounding box center [1042, 172] width 243 height 540
click at [1133, 352] on div at bounding box center [1042, 172] width 243 height 540
click at [1132, 350] on div at bounding box center [1042, 172] width 243 height 540
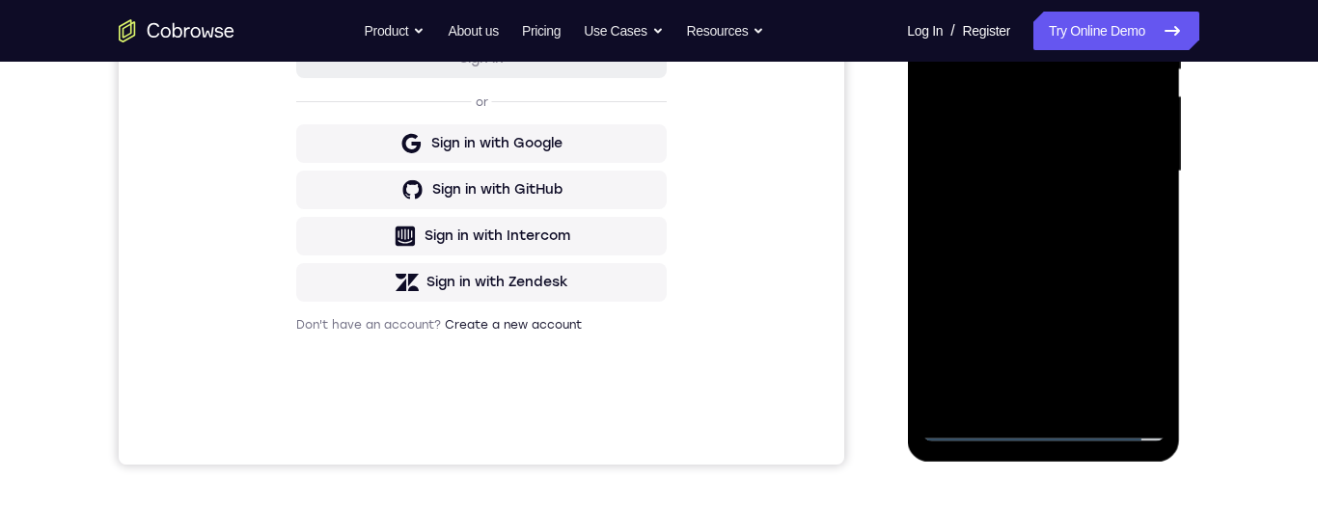
click at [1137, 345] on div at bounding box center [1042, 172] width 243 height 540
click at [1134, 341] on div at bounding box center [1042, 172] width 243 height 540
click at [1138, 337] on div at bounding box center [1042, 172] width 243 height 540
click at [1134, 339] on div at bounding box center [1042, 172] width 243 height 540
click at [1134, 338] on div at bounding box center [1042, 172] width 243 height 540
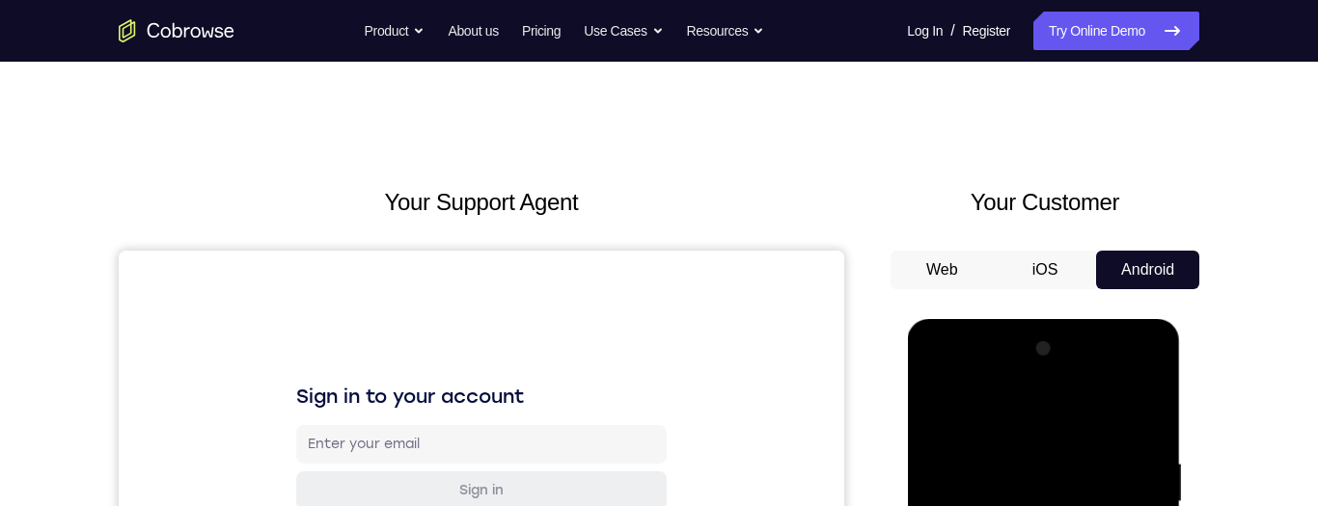
scroll to position [187, 0]
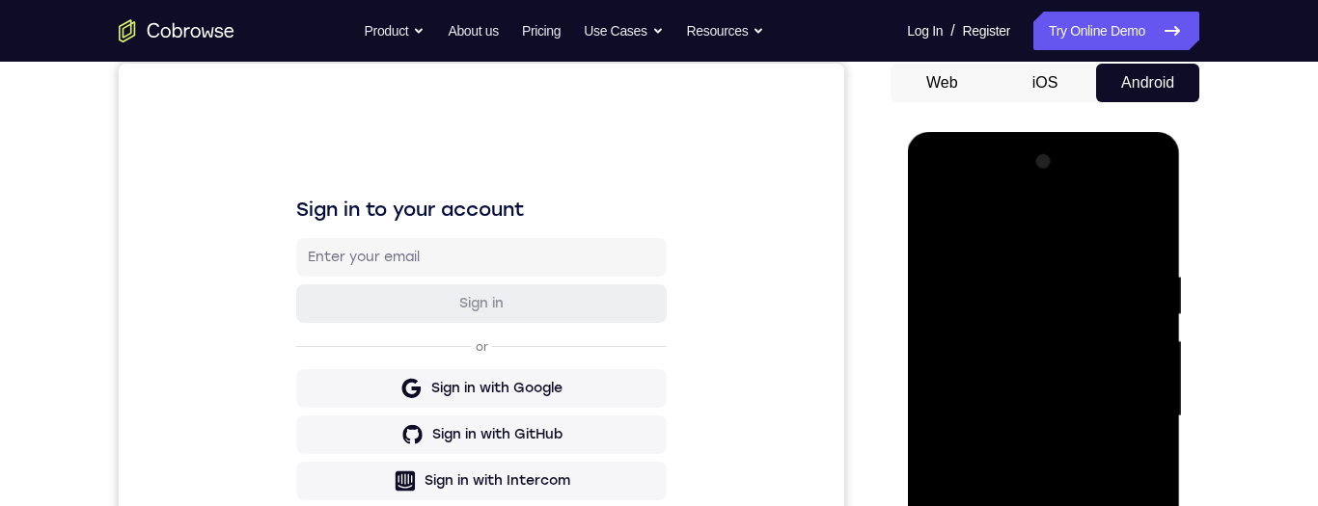
click at [1087, 230] on div at bounding box center [1042, 417] width 243 height 540
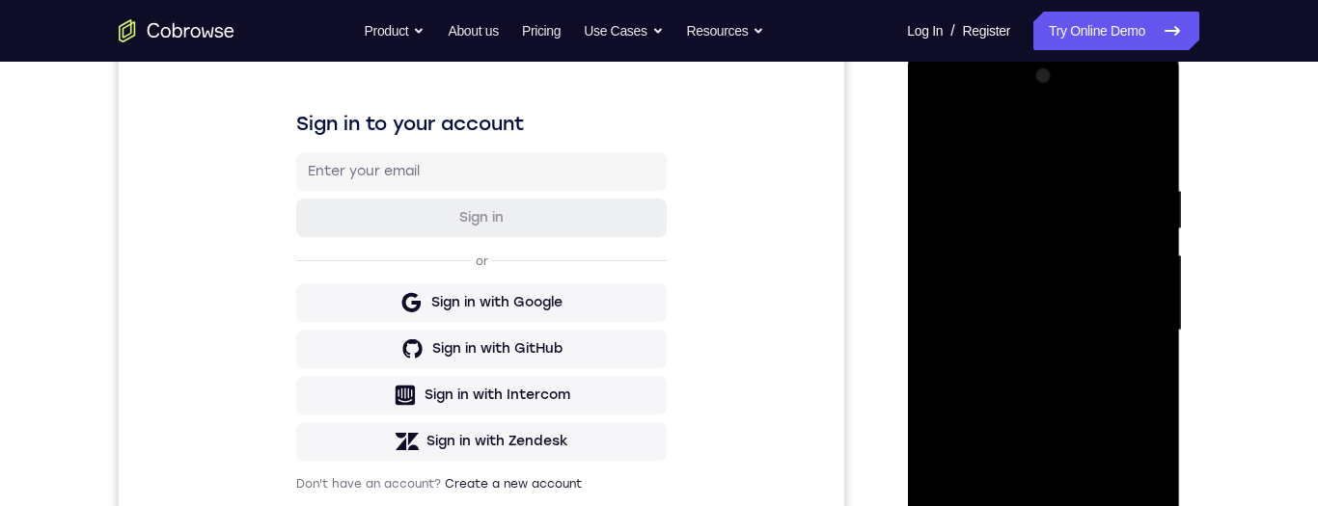
scroll to position [303, 0]
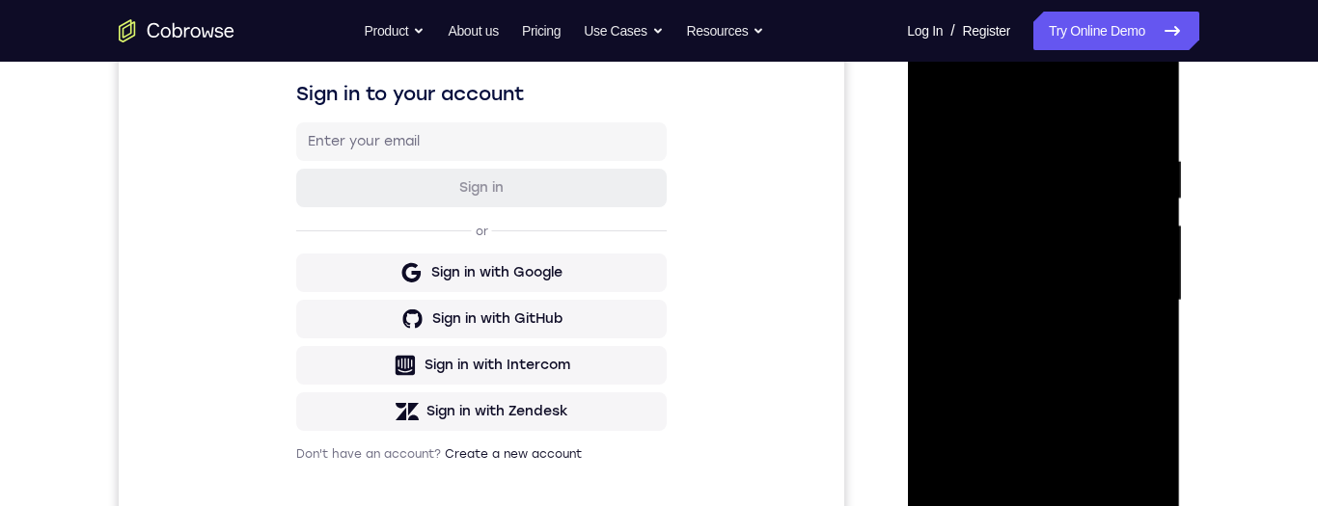
click at [1124, 295] on div at bounding box center [1042, 301] width 243 height 540
click at [1026, 343] on div at bounding box center [1042, 301] width 243 height 540
click at [1023, 340] on div at bounding box center [1042, 301] width 243 height 540
click at [1079, 291] on div at bounding box center [1042, 301] width 243 height 540
click at [1067, 283] on div at bounding box center [1042, 301] width 243 height 540
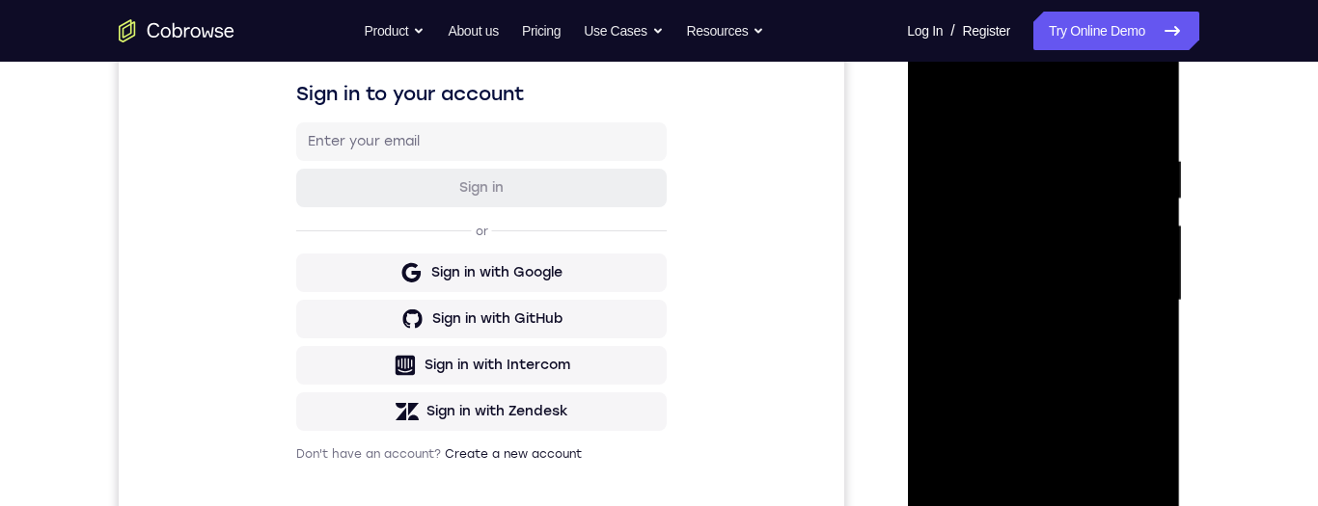
click at [1076, 213] on div at bounding box center [1042, 301] width 243 height 540
click at [1107, 221] on div at bounding box center [1042, 301] width 243 height 540
click at [1058, 226] on div at bounding box center [1042, 301] width 243 height 540
click at [1073, 216] on div at bounding box center [1042, 301] width 243 height 540
click at [1076, 215] on div at bounding box center [1042, 301] width 243 height 540
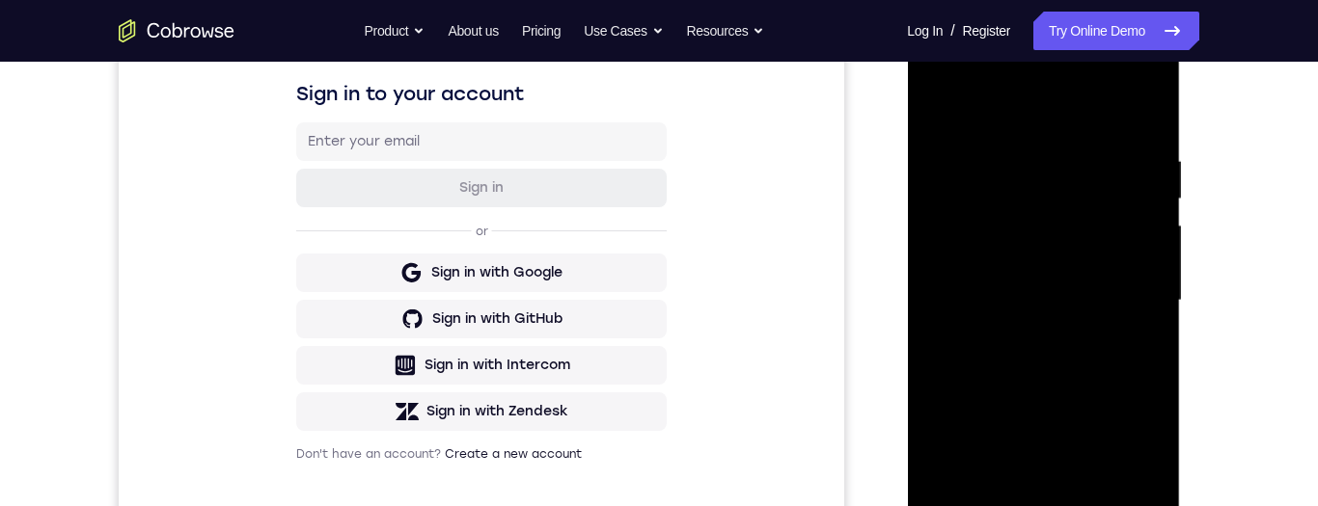
click at [1087, 205] on div at bounding box center [1042, 301] width 243 height 540
click at [1081, 214] on div at bounding box center [1042, 301] width 243 height 540
click at [1088, 213] on div at bounding box center [1042, 301] width 243 height 540
click at [1080, 214] on div at bounding box center [1042, 301] width 243 height 540
click at [1079, 215] on div at bounding box center [1042, 301] width 243 height 540
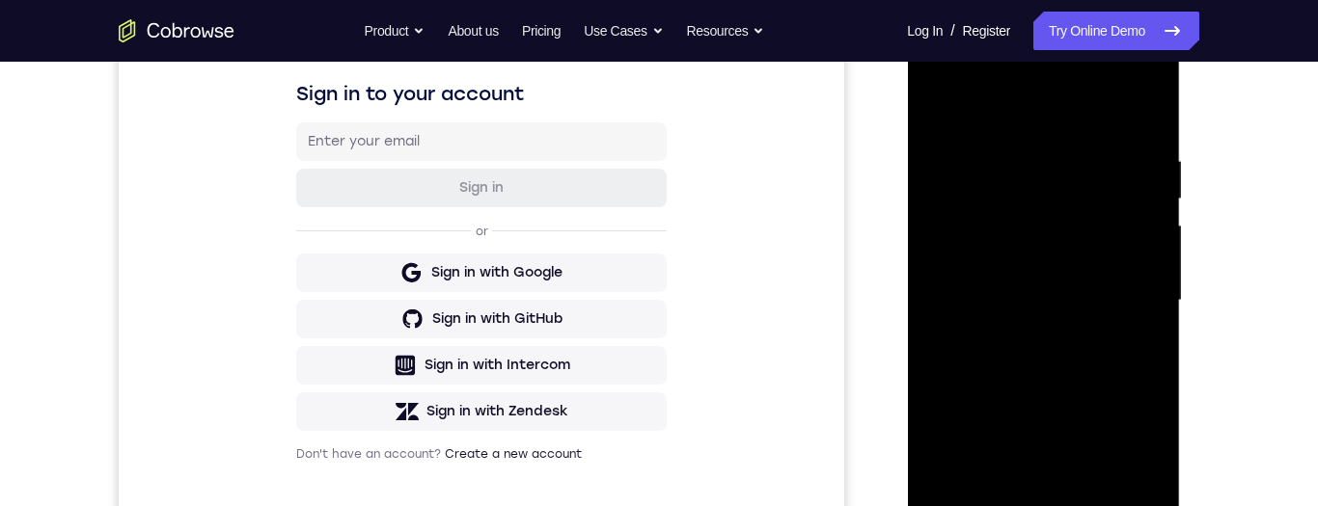
click at [1082, 213] on div at bounding box center [1042, 301] width 243 height 540
click at [1081, 209] on div at bounding box center [1042, 301] width 243 height 540
click at [1078, 213] on div at bounding box center [1042, 301] width 243 height 540
click at [1092, 211] on div at bounding box center [1042, 301] width 243 height 540
click at [1092, 213] on div at bounding box center [1042, 301] width 243 height 540
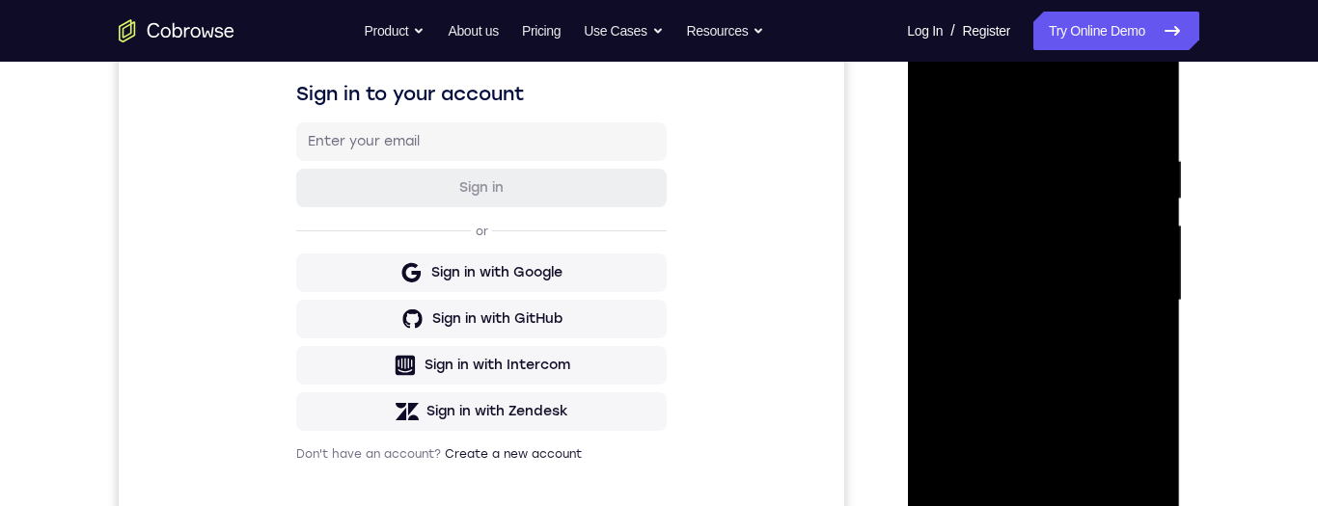
click at [1137, 222] on div at bounding box center [1042, 301] width 243 height 540
click at [1136, 217] on div at bounding box center [1042, 301] width 243 height 540
click at [1140, 215] on div at bounding box center [1042, 301] width 243 height 540
click at [1140, 218] on div at bounding box center [1042, 301] width 243 height 540
click at [1141, 219] on div at bounding box center [1042, 301] width 243 height 540
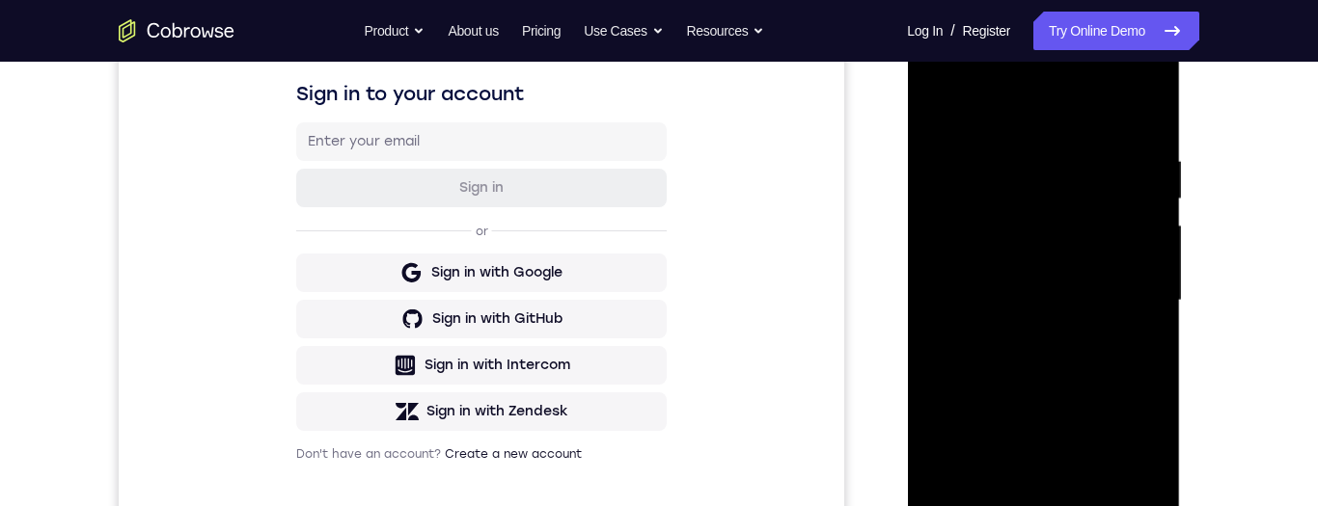
click at [1140, 216] on div at bounding box center [1042, 301] width 243 height 540
click at [1140, 219] on div at bounding box center [1042, 301] width 243 height 540
click at [1129, 227] on div at bounding box center [1042, 301] width 243 height 540
click at [1149, 211] on div at bounding box center [1042, 301] width 243 height 540
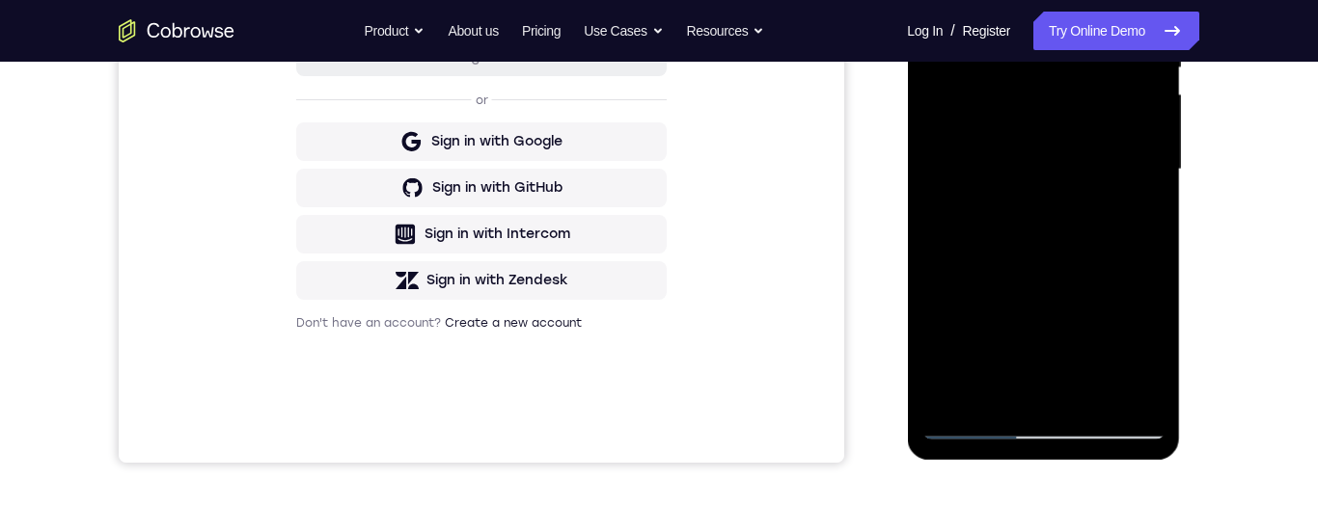
scroll to position [398, 0]
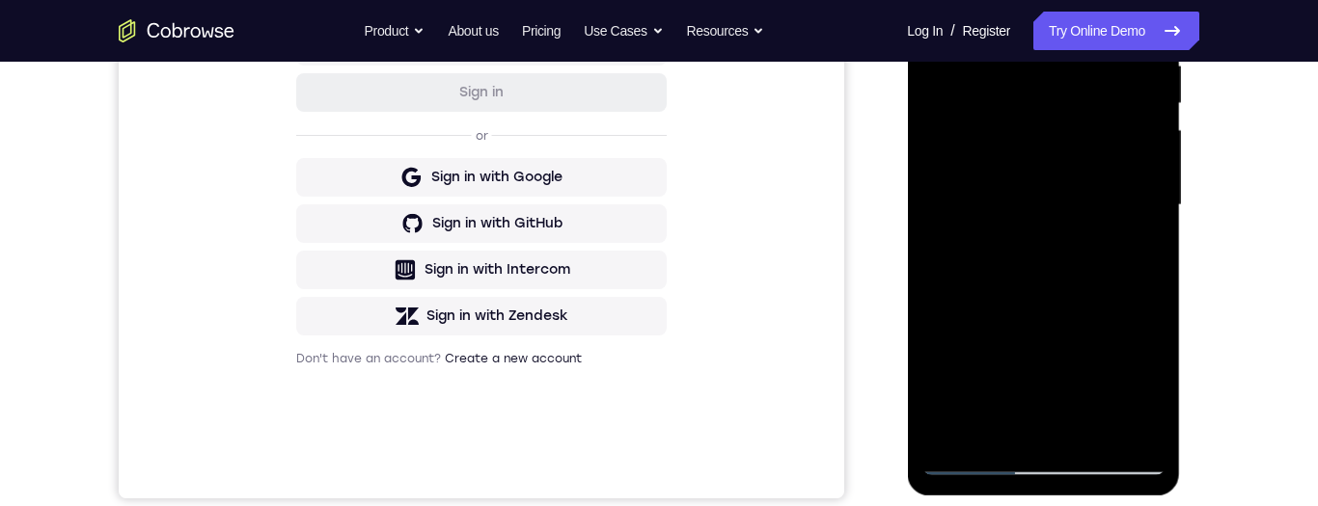
click at [1138, 119] on div at bounding box center [1042, 205] width 243 height 540
click at [1137, 121] on div at bounding box center [1042, 205] width 243 height 540
click at [1134, 122] on div at bounding box center [1042, 205] width 243 height 540
click at [1121, 130] on div at bounding box center [1042, 205] width 243 height 540
click at [1133, 121] on div at bounding box center [1042, 205] width 243 height 540
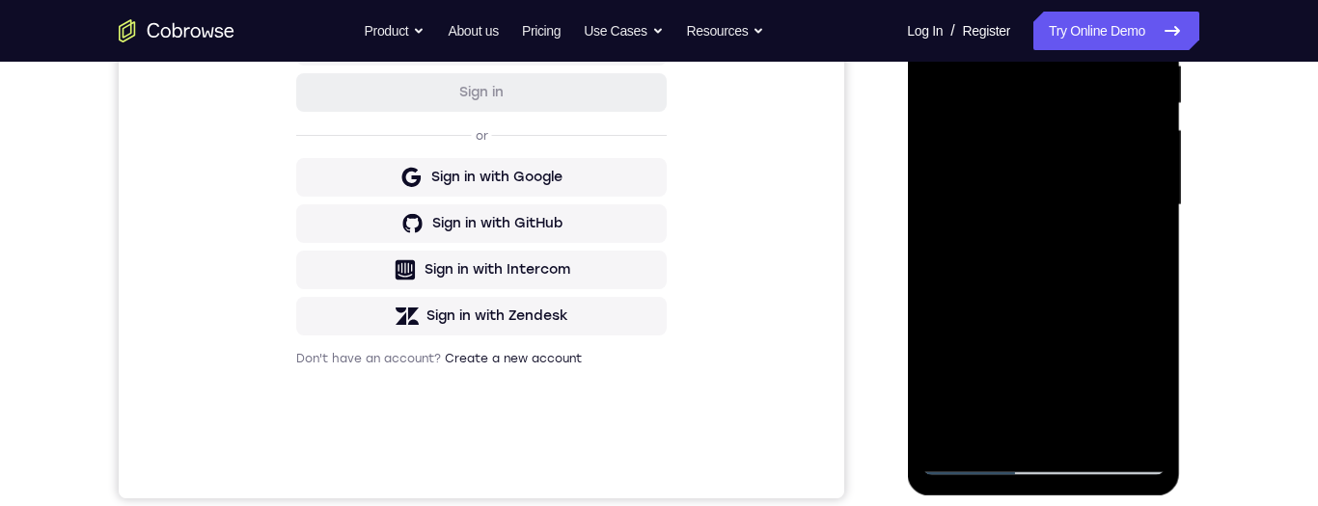
click at [1127, 128] on div at bounding box center [1042, 205] width 243 height 540
click at [1140, 123] on div at bounding box center [1042, 205] width 243 height 540
click at [1126, 129] on div at bounding box center [1042, 205] width 243 height 540
click at [1120, 138] on div at bounding box center [1042, 205] width 243 height 540
click at [1128, 136] on div at bounding box center [1042, 205] width 243 height 540
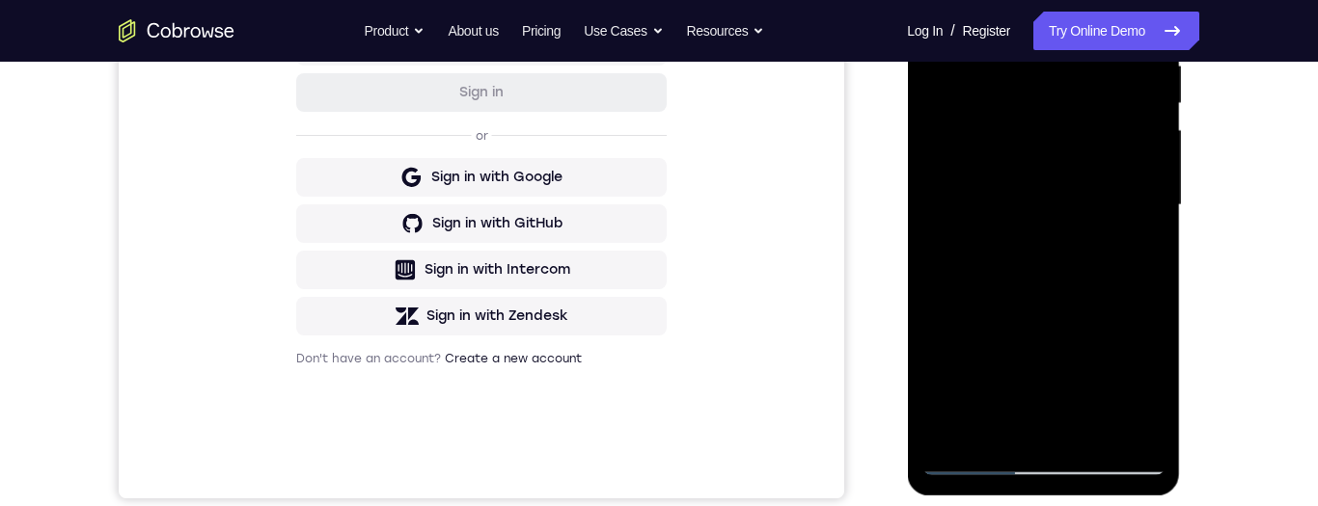
scroll to position [310, 0]
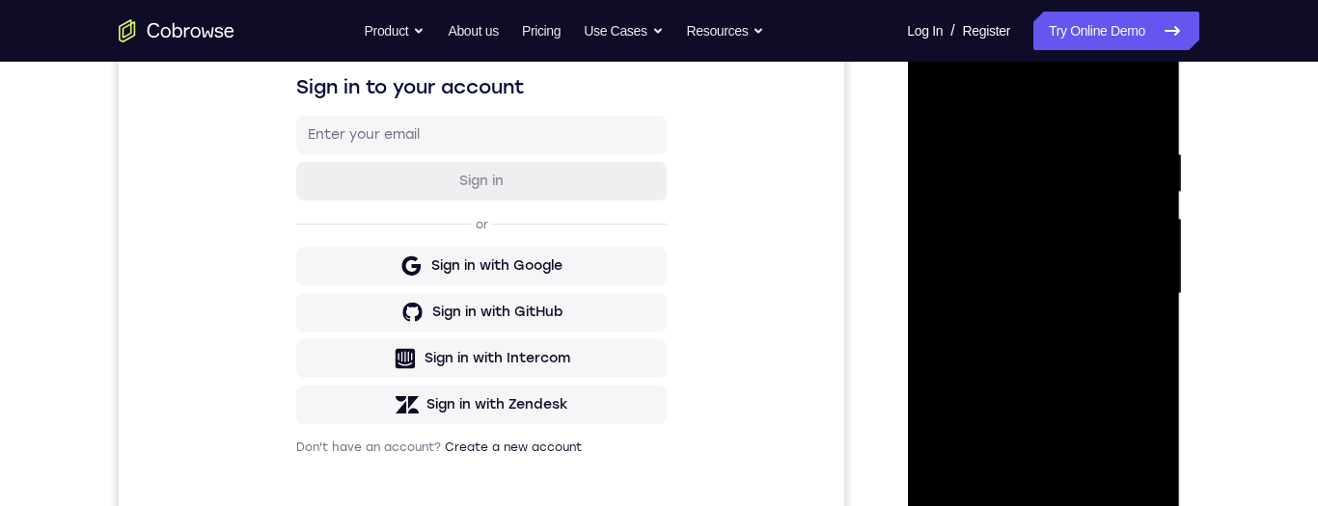
click at [1069, 264] on div at bounding box center [1042, 294] width 243 height 540
click at [1073, 255] on div at bounding box center [1042, 294] width 243 height 540
click at [1095, 253] on div at bounding box center [1042, 294] width 243 height 540
click at [1058, 257] on div at bounding box center [1042, 294] width 243 height 540
click at [1083, 253] on div at bounding box center [1042, 294] width 243 height 540
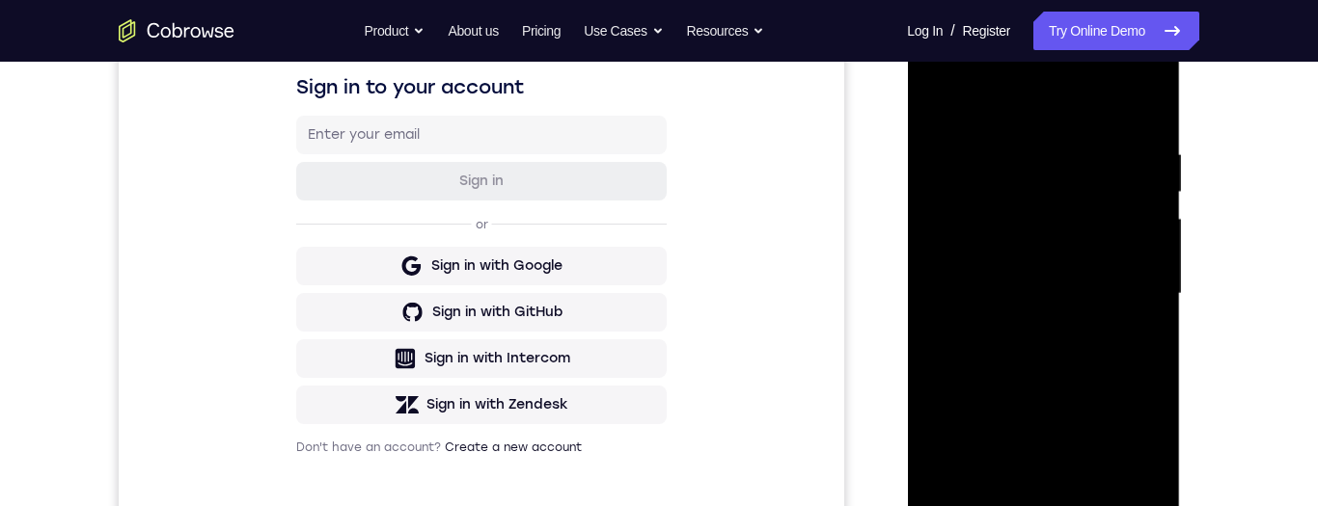
click at [1072, 255] on div at bounding box center [1042, 294] width 243 height 540
click at [1063, 256] on div at bounding box center [1042, 294] width 243 height 540
click at [1090, 295] on div at bounding box center [1042, 294] width 243 height 540
click at [1092, 295] on div at bounding box center [1042, 294] width 243 height 540
click at [1093, 291] on div at bounding box center [1042, 294] width 243 height 540
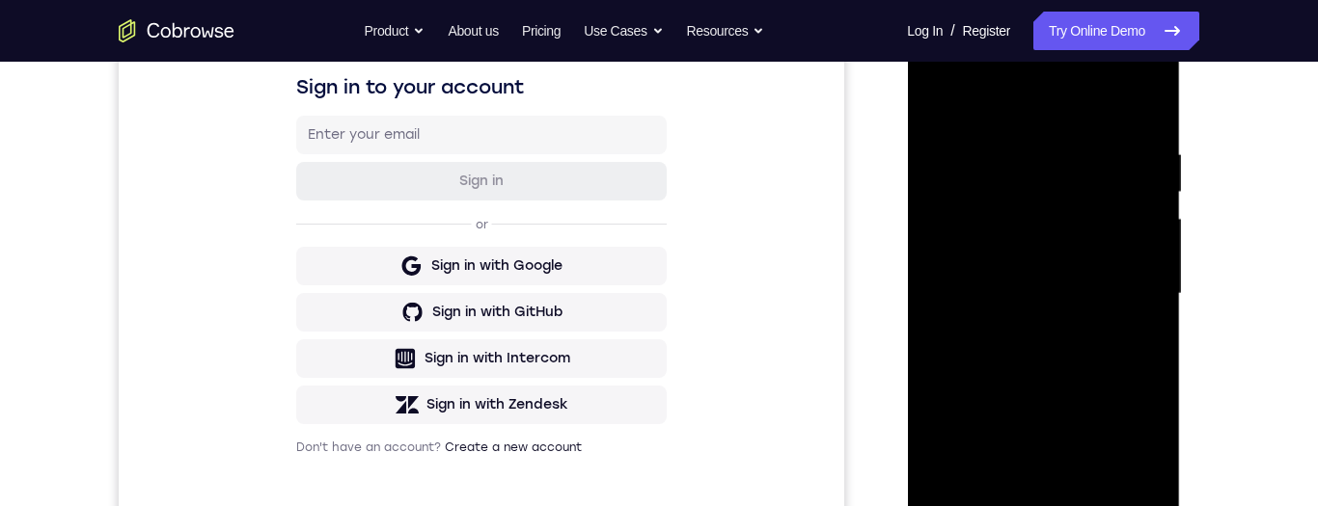
click at [1090, 293] on div at bounding box center [1042, 294] width 243 height 540
click at [1088, 293] on div at bounding box center [1042, 294] width 243 height 540
click at [1084, 296] on div at bounding box center [1042, 294] width 243 height 540
click at [1089, 292] on div at bounding box center [1042, 294] width 243 height 540
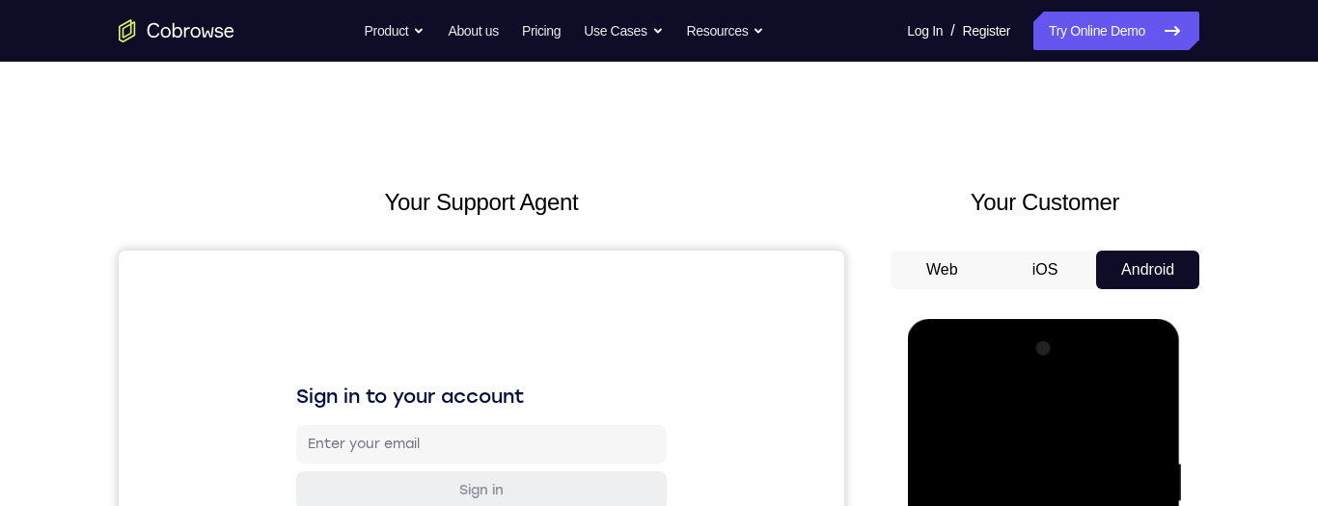
scroll to position [156, 0]
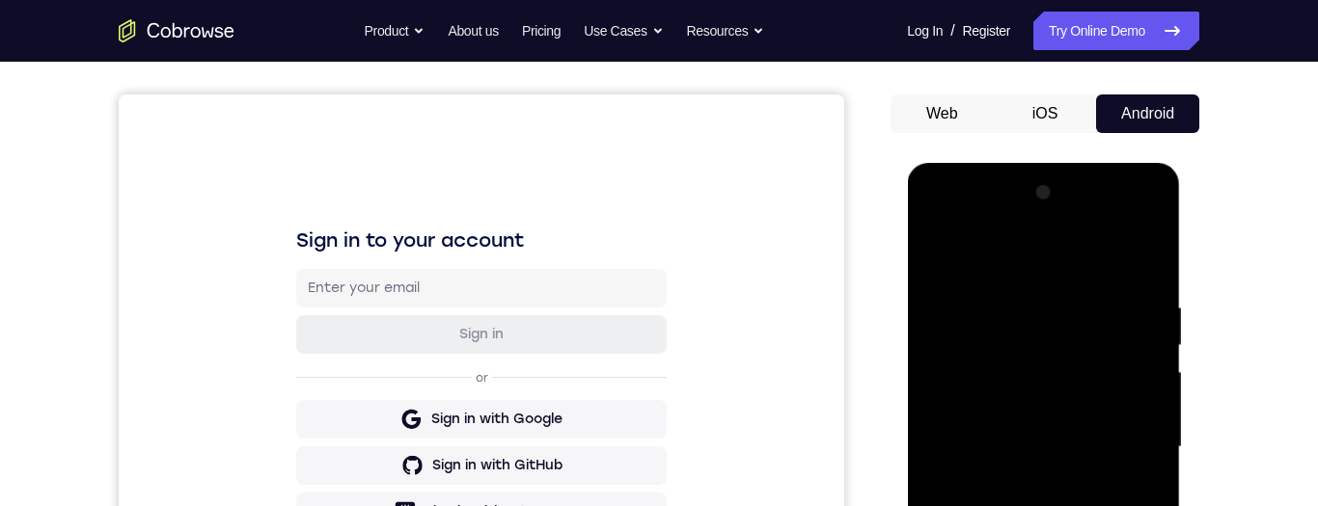
click at [1080, 445] on div at bounding box center [1042, 448] width 243 height 540
click at [1073, 444] on div at bounding box center [1042, 448] width 243 height 540
click at [1073, 447] on div at bounding box center [1042, 448] width 243 height 540
click at [1069, 440] on div at bounding box center [1042, 448] width 243 height 540
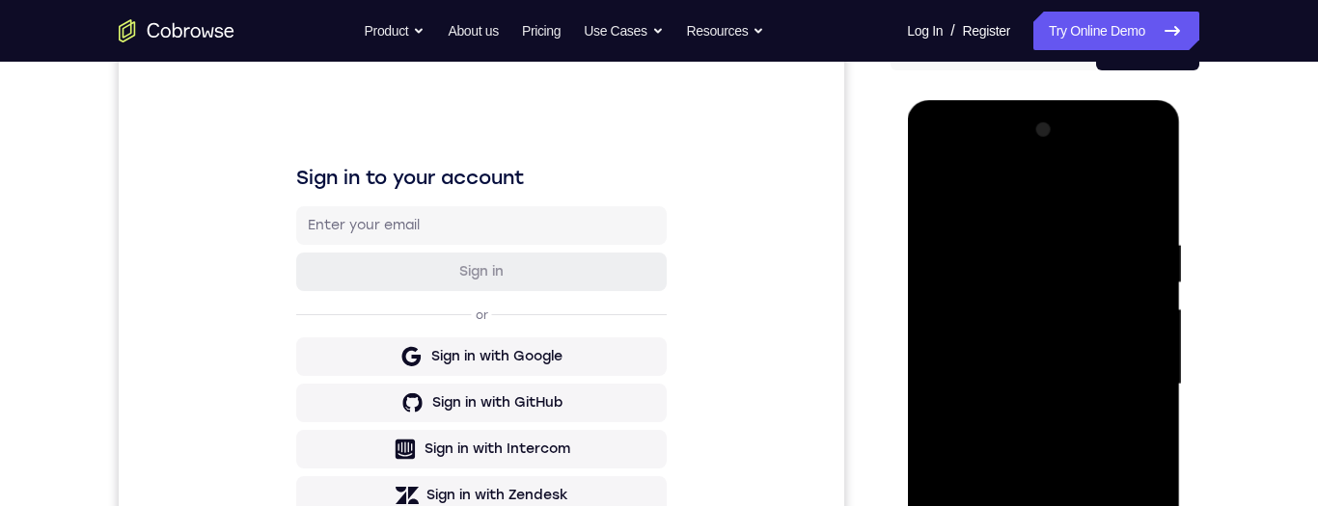
click at [1068, 378] on div at bounding box center [1042, 385] width 243 height 540
click at [1066, 378] on div at bounding box center [1042, 385] width 243 height 540
click at [1065, 379] on div at bounding box center [1042, 385] width 243 height 540
click at [1072, 379] on div at bounding box center [1042, 385] width 243 height 540
click at [1116, 460] on div at bounding box center [1042, 385] width 243 height 540
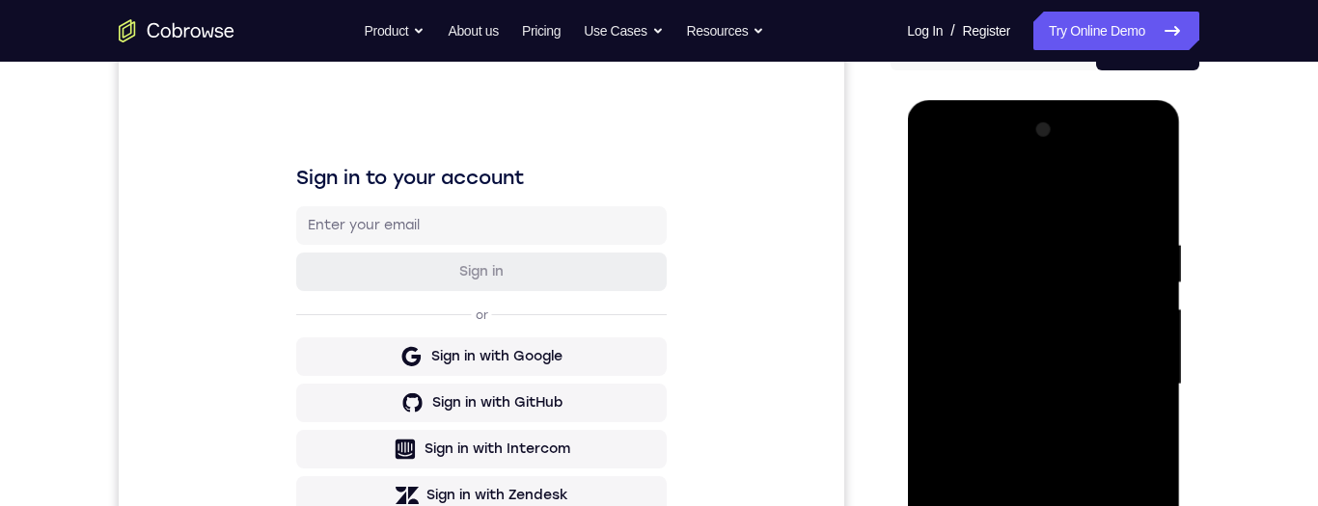
scroll to position [293, 0]
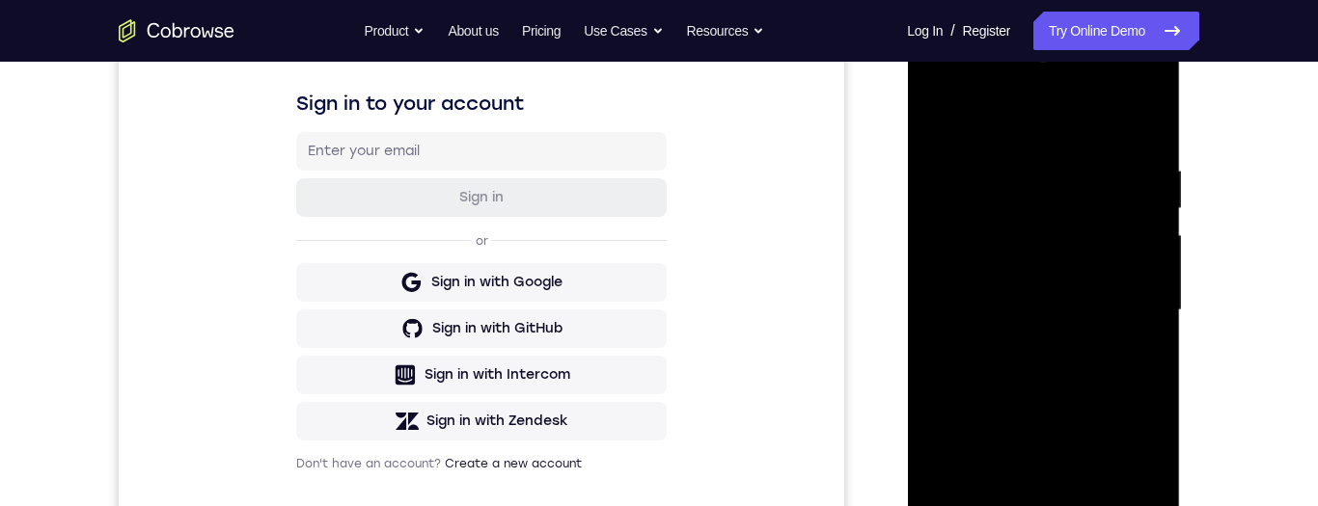
click at [1085, 317] on div at bounding box center [1042, 311] width 243 height 540
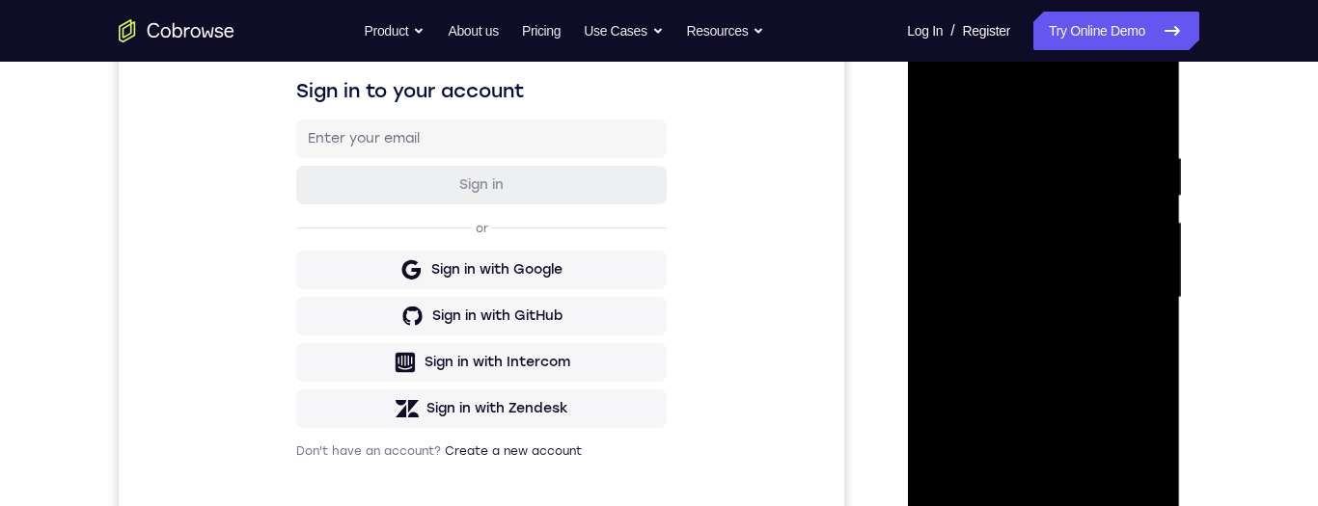
scroll to position [394, 0]
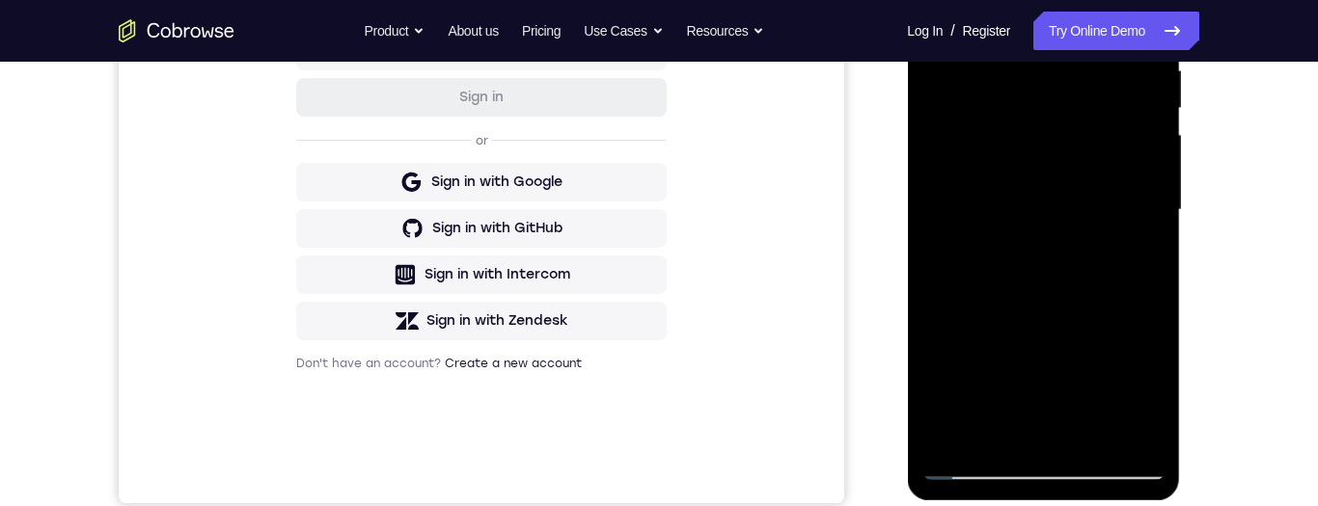
click at [1072, 211] on div at bounding box center [1042, 210] width 243 height 540
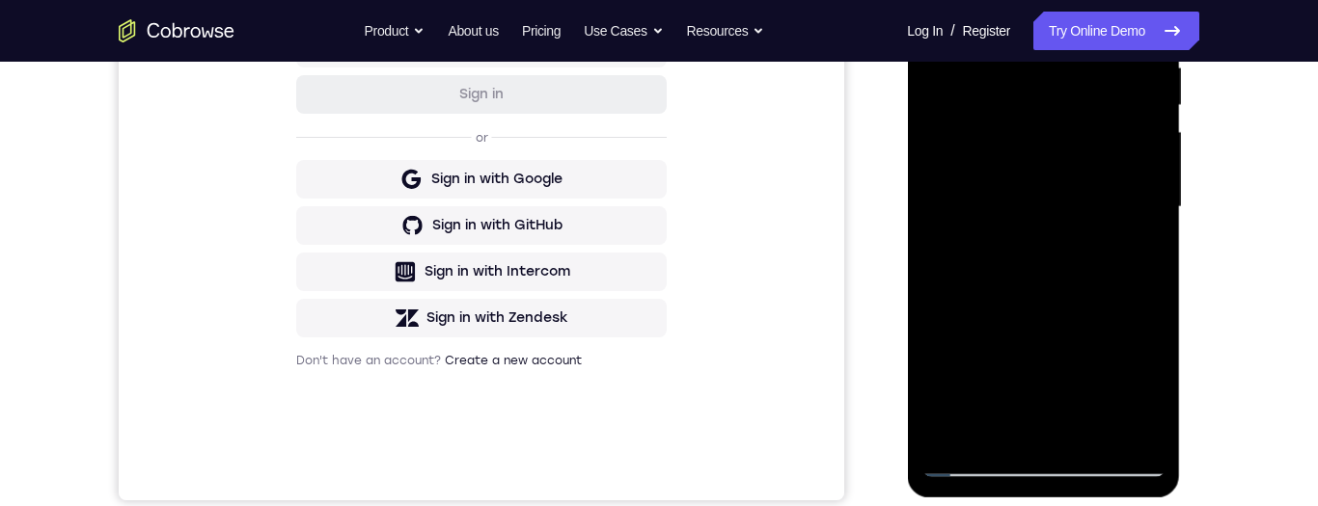
click at [1081, 274] on div at bounding box center [1042, 207] width 243 height 540
click at [1067, 272] on div at bounding box center [1042, 207] width 243 height 540
click at [1072, 273] on div at bounding box center [1042, 207] width 243 height 540
click at [1079, 274] on div at bounding box center [1042, 207] width 243 height 540
click at [1058, 174] on div at bounding box center [1042, 207] width 243 height 540
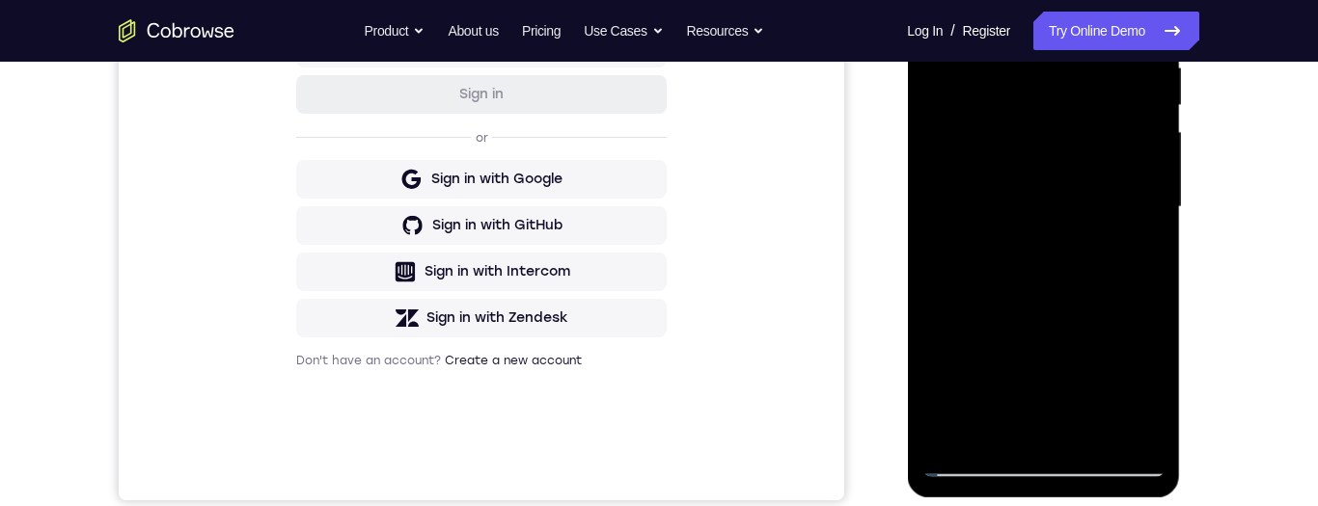
click at [1044, 255] on div at bounding box center [1042, 207] width 243 height 540
click at [1084, 266] on div at bounding box center [1042, 207] width 243 height 540
click at [1063, 260] on div at bounding box center [1042, 207] width 243 height 540
click at [1052, 260] on div at bounding box center [1042, 207] width 243 height 540
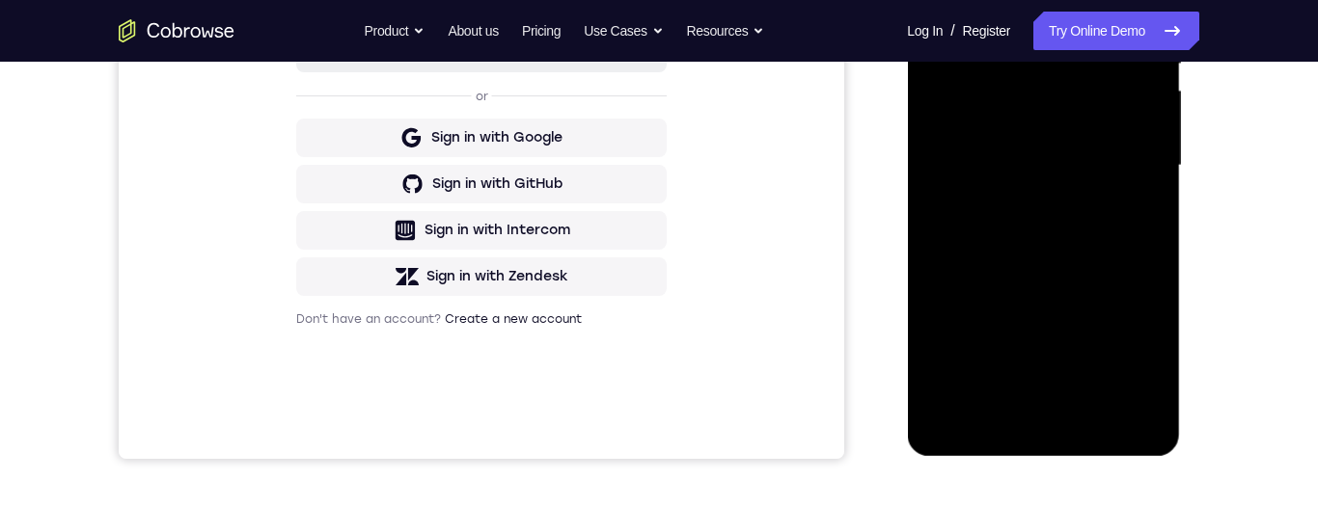
scroll to position [305, 0]
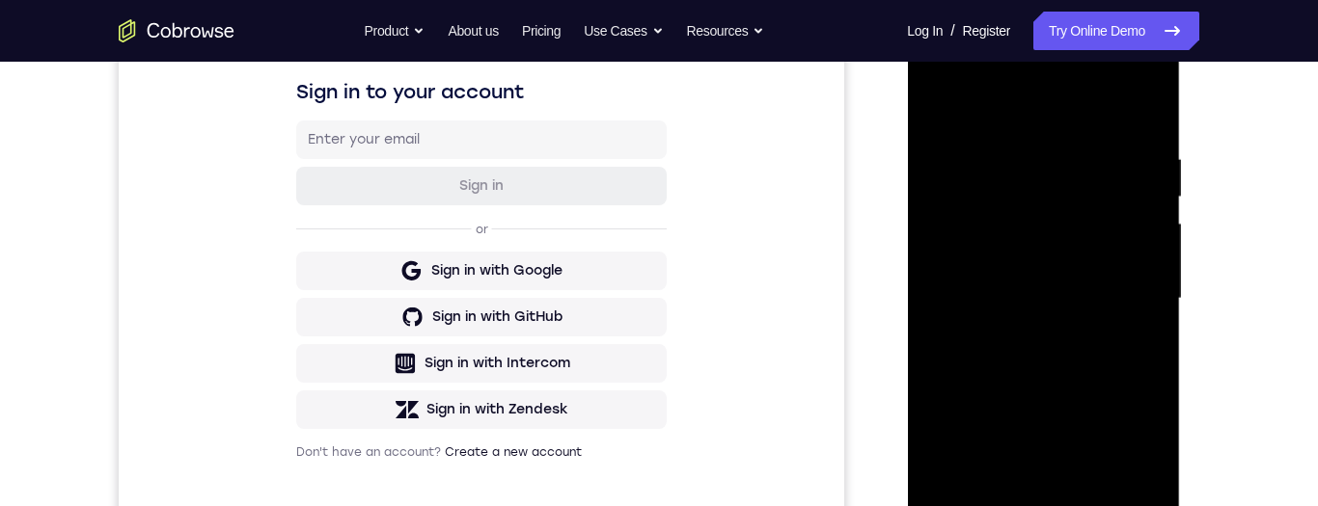
click at [1143, 133] on div at bounding box center [1042, 299] width 243 height 540
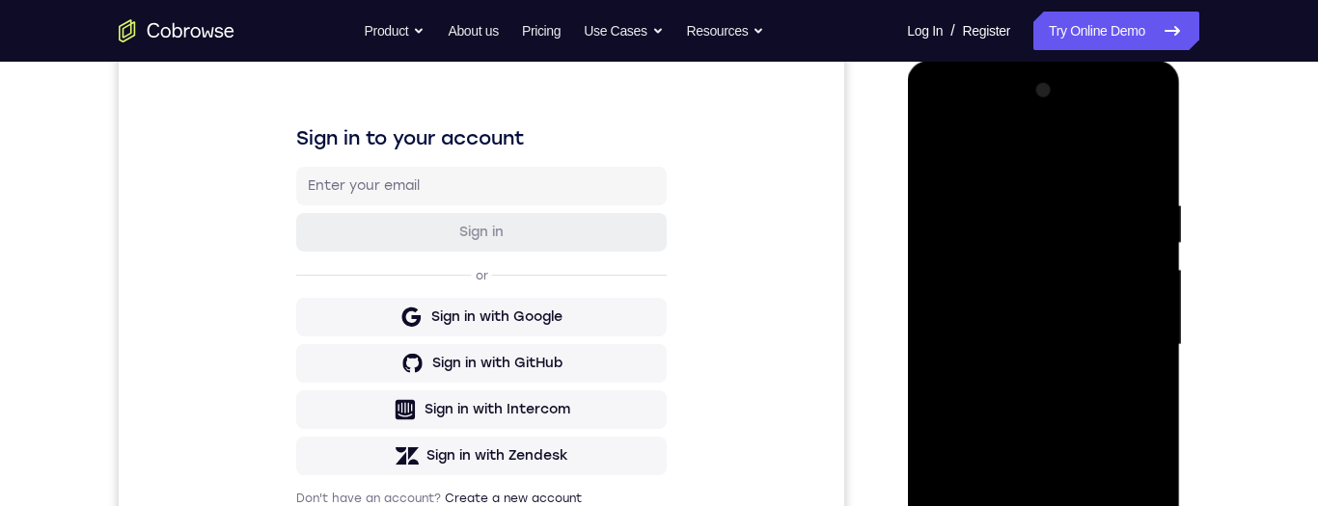
click at [1154, 184] on div at bounding box center [1042, 345] width 243 height 540
click at [1164, 173] on div at bounding box center [1043, 348] width 273 height 575
click at [1158, 175] on div at bounding box center [1042, 345] width 243 height 540
click at [1155, 178] on div at bounding box center [1042, 345] width 243 height 540
click at [1155, 174] on div at bounding box center [1042, 345] width 243 height 540
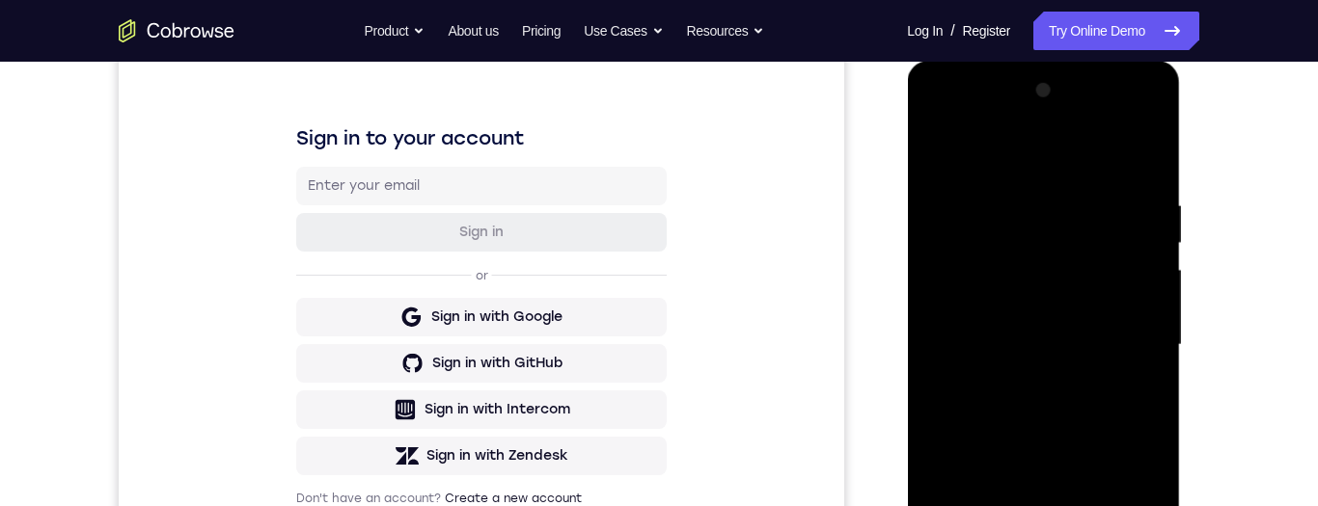
click at [1152, 188] on div at bounding box center [1042, 345] width 243 height 540
click at [1148, 177] on div at bounding box center [1042, 345] width 243 height 540
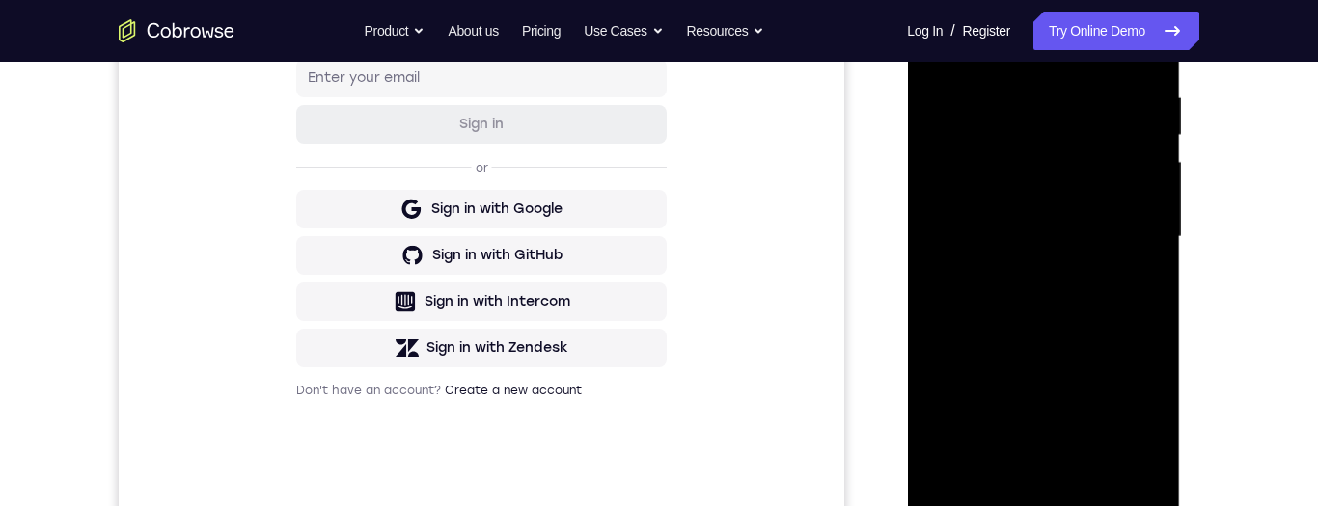
scroll to position [236, 0]
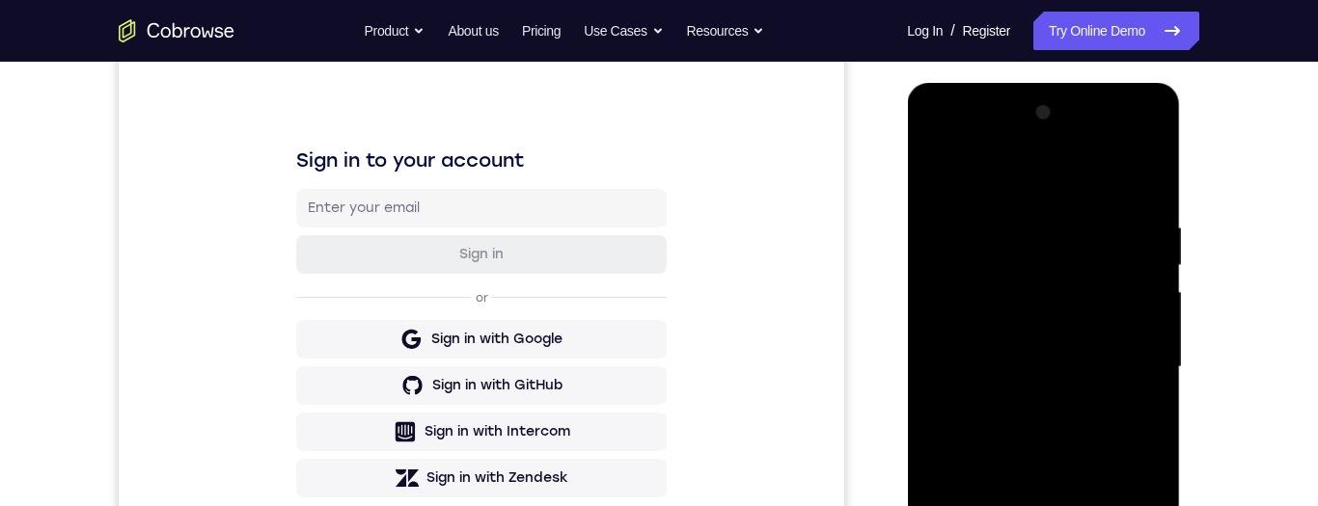
click at [1152, 201] on div at bounding box center [1042, 367] width 243 height 540
click at [1152, 207] on div at bounding box center [1042, 367] width 243 height 540
click at [1146, 206] on div at bounding box center [1042, 367] width 243 height 540
click at [1138, 211] on div at bounding box center [1042, 367] width 243 height 540
click at [1148, 197] on div at bounding box center [1042, 367] width 243 height 540
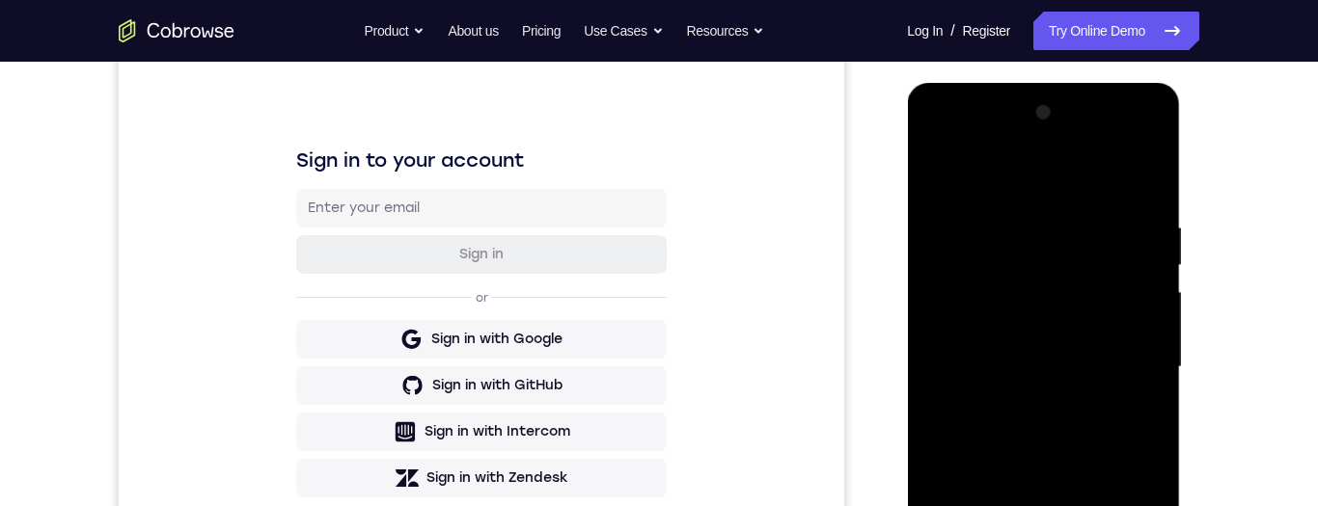
click at [1148, 191] on div at bounding box center [1042, 367] width 243 height 540
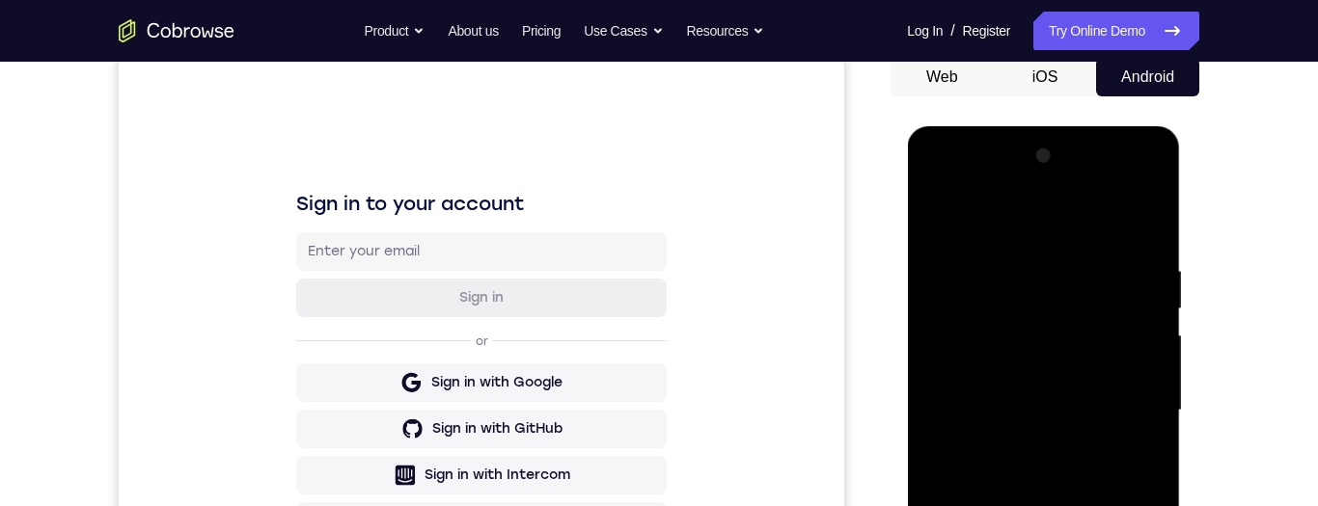
scroll to position [441, 0]
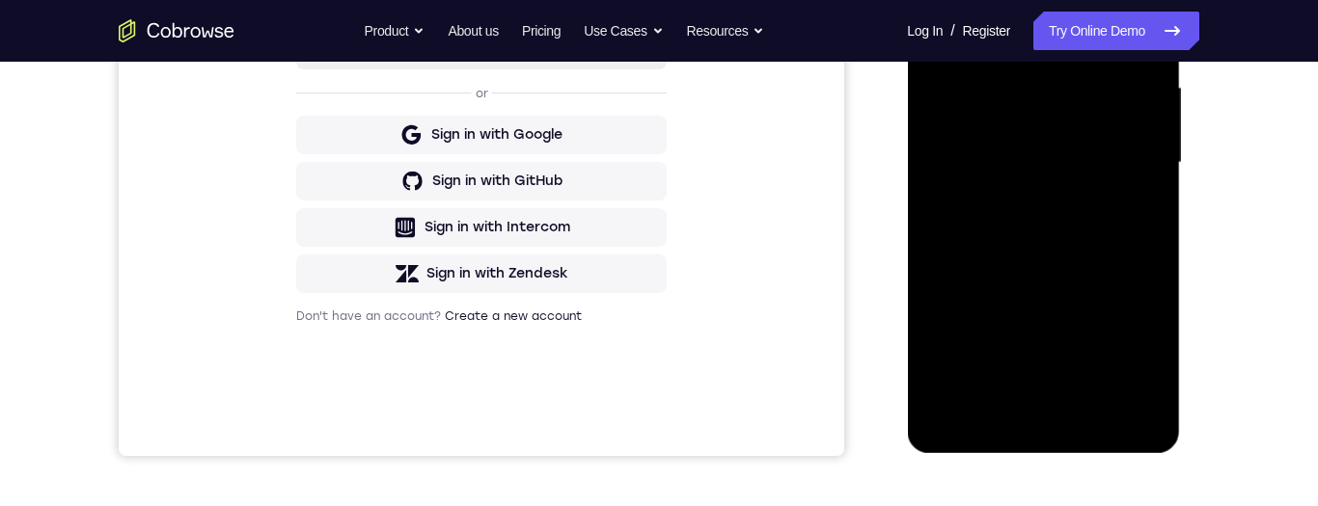
click at [1039, 431] on div at bounding box center [1042, 163] width 243 height 540
click at [1047, 423] on div at bounding box center [1042, 163] width 243 height 540
click at [1042, 427] on div at bounding box center [1042, 163] width 243 height 540
click at [1042, 432] on div at bounding box center [1042, 163] width 243 height 540
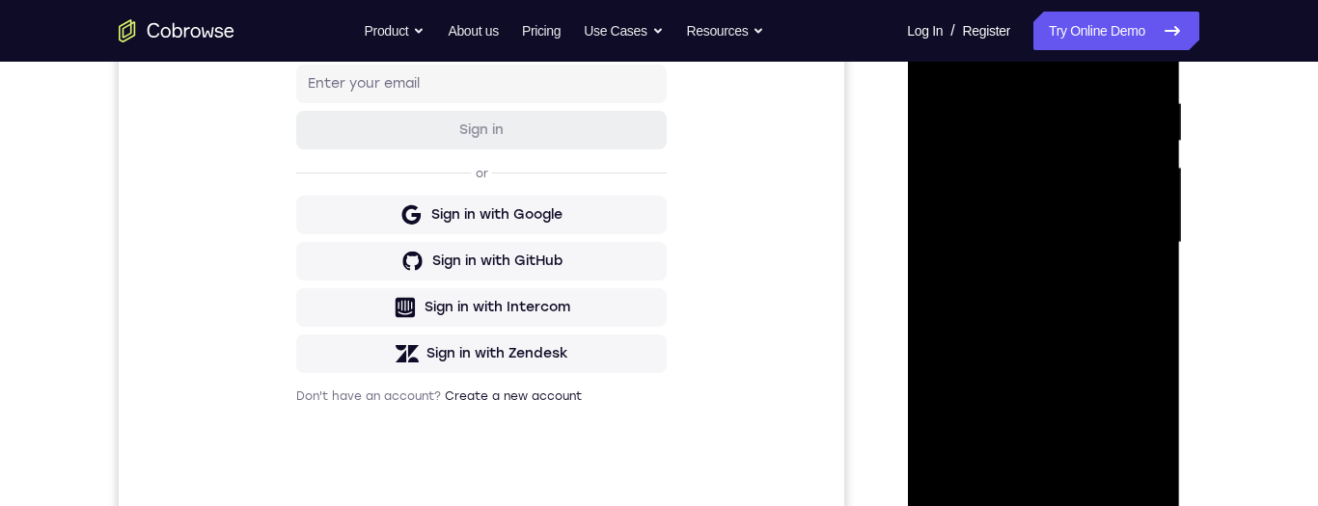
scroll to position [394, 0]
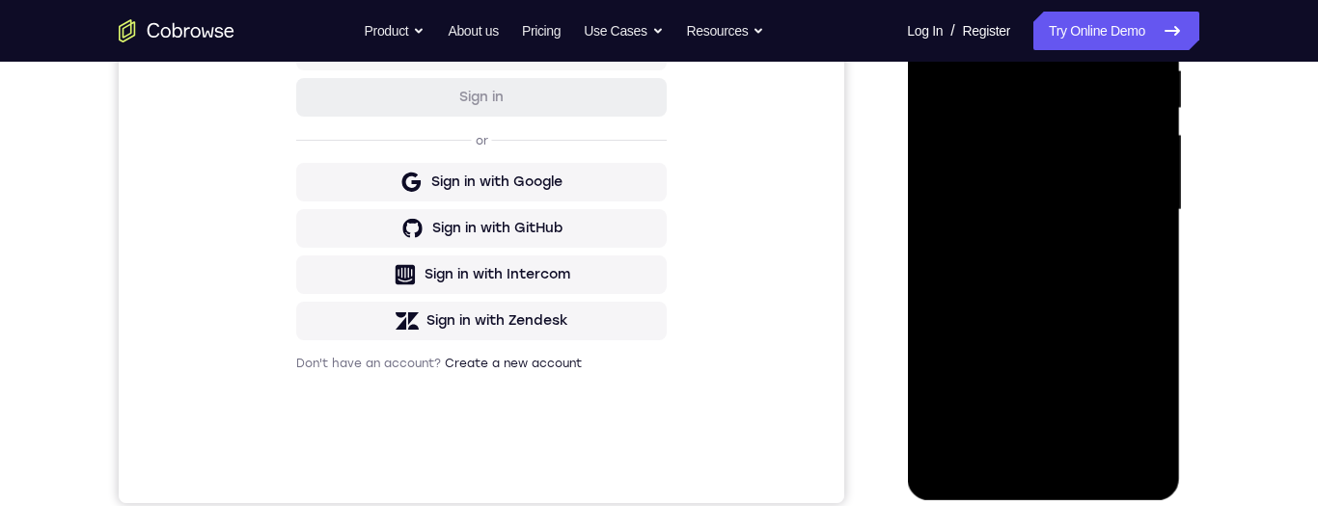
click at [1050, 468] on div at bounding box center [1042, 210] width 243 height 540
click at [1052, 467] on div at bounding box center [1042, 210] width 243 height 540
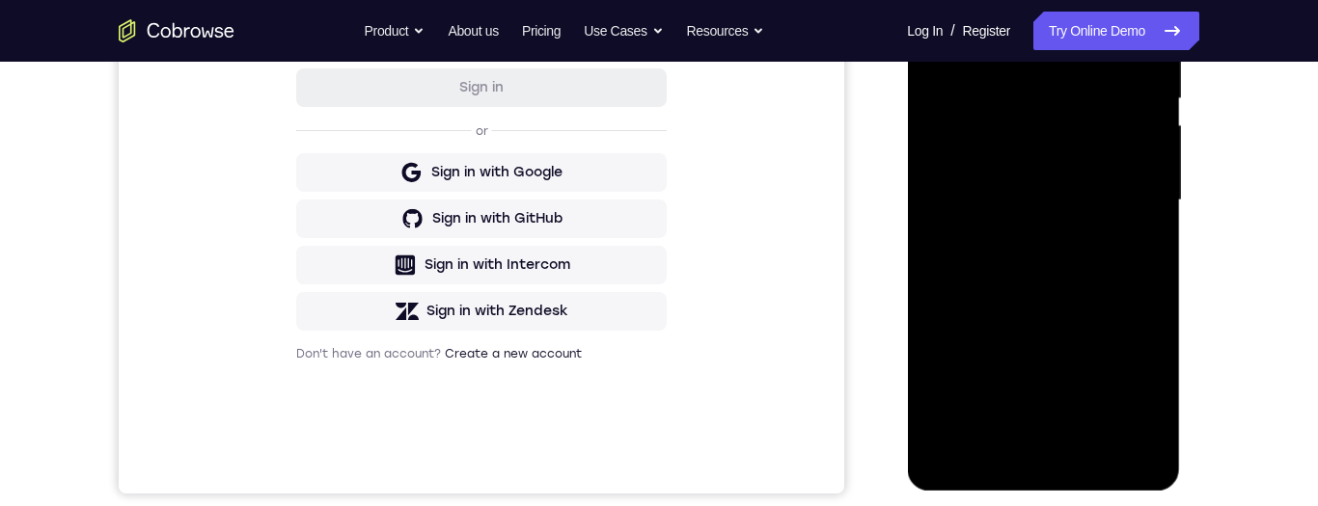
click at [1050, 457] on div at bounding box center [1042, 201] width 243 height 540
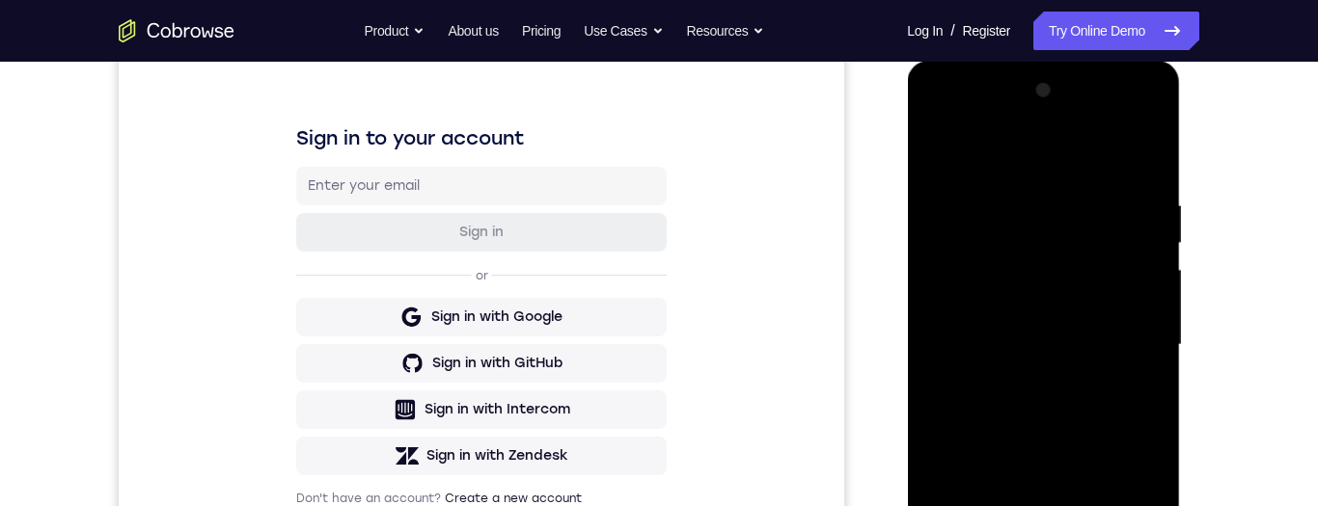
scroll to position [199, 0]
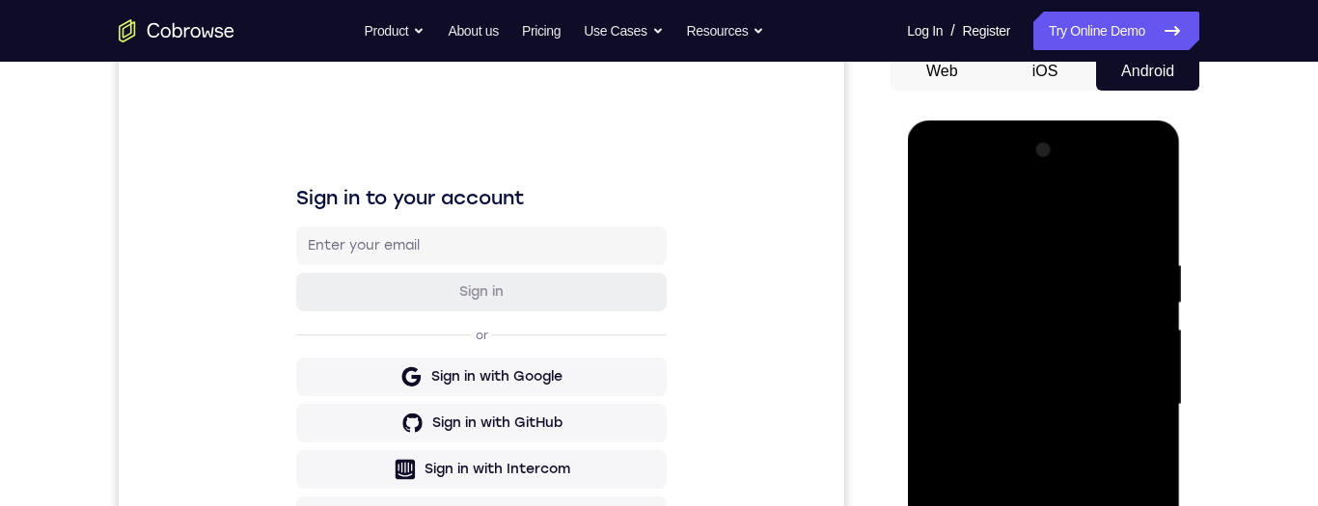
click at [1076, 245] on div at bounding box center [1042, 405] width 243 height 540
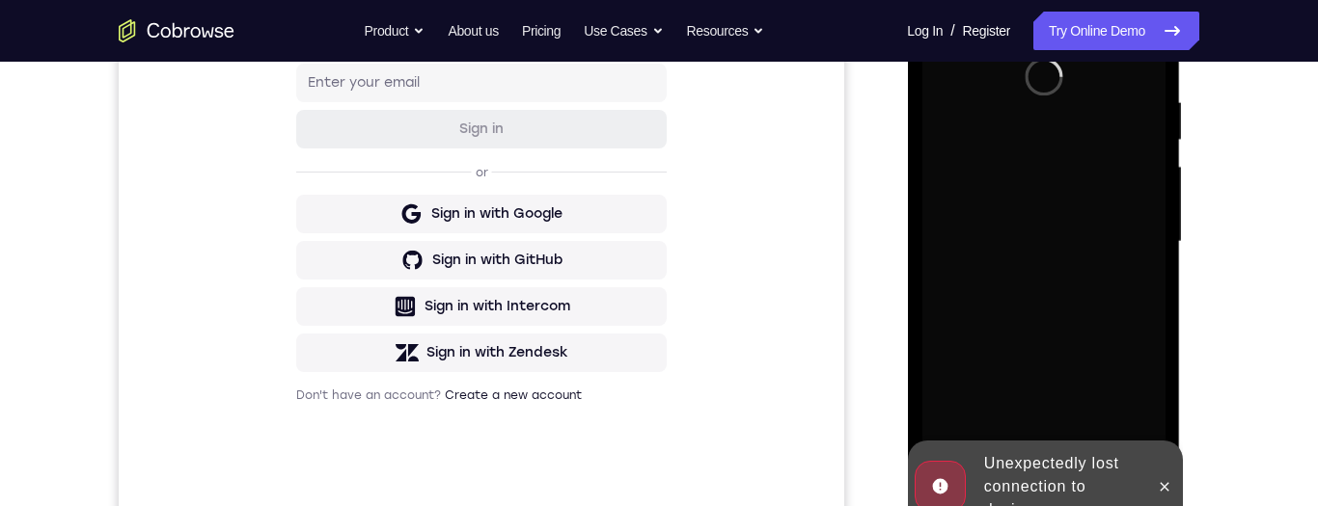
scroll to position [417, 0]
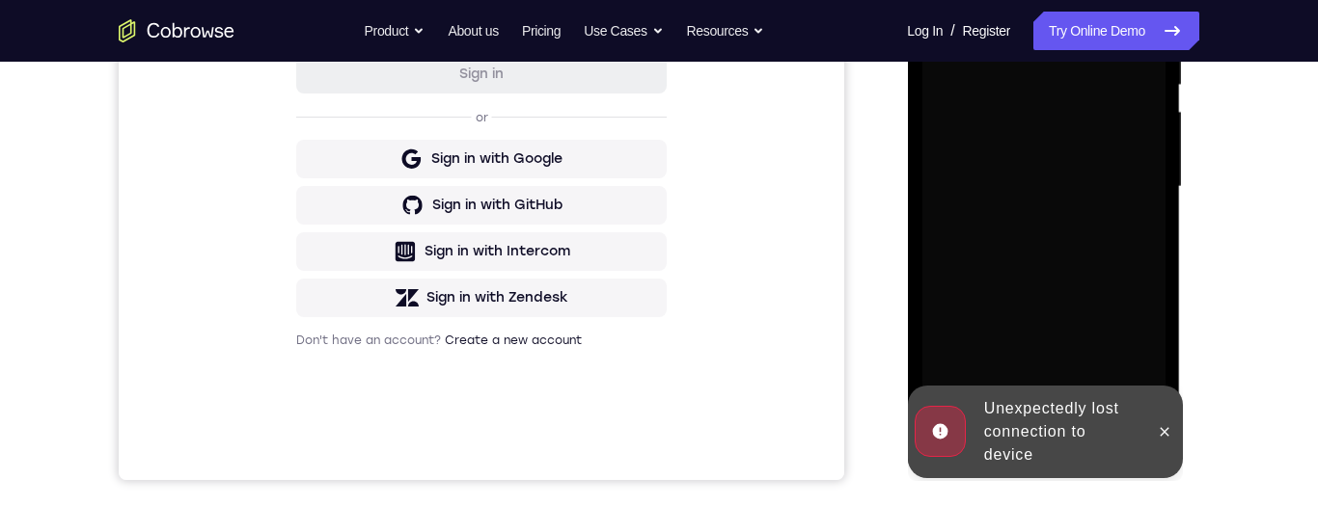
click at [1226, 300] on div "Your Support Agent Your Customer Web iOS Android Next Steps We’d be happy to gi…" at bounding box center [658, 281] width 1235 height 1272
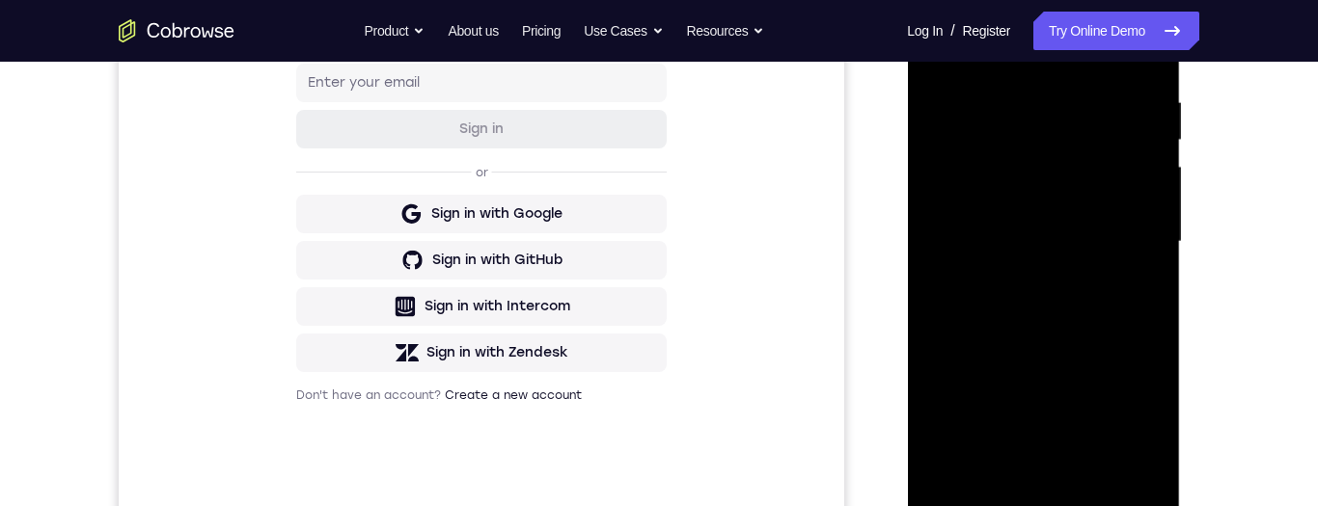
scroll to position [424, 0]
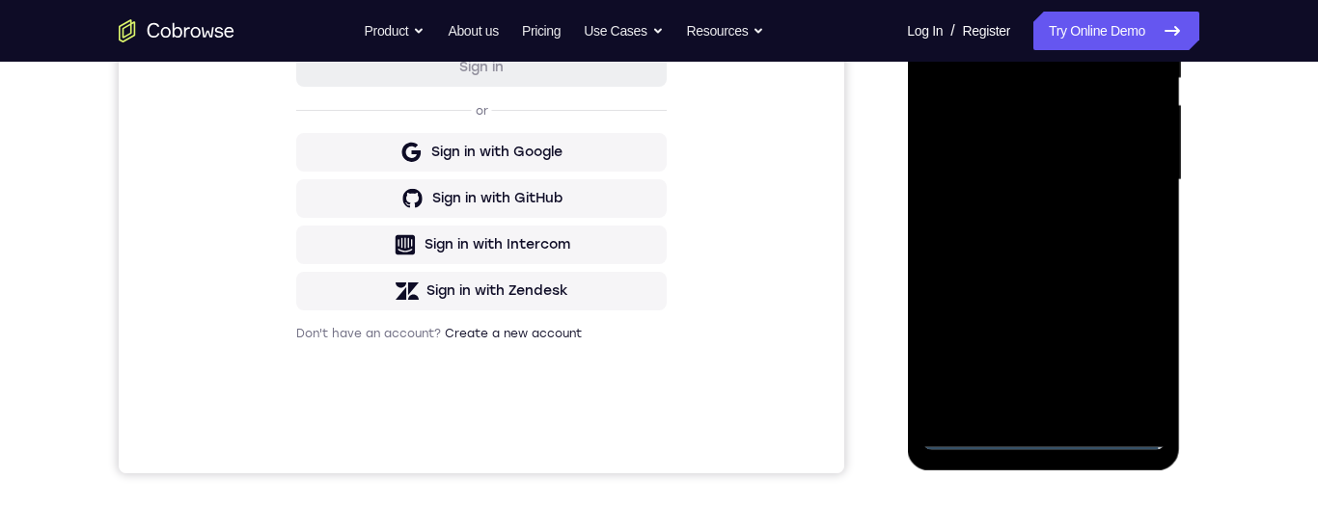
click at [1050, 434] on div at bounding box center [1042, 180] width 243 height 540
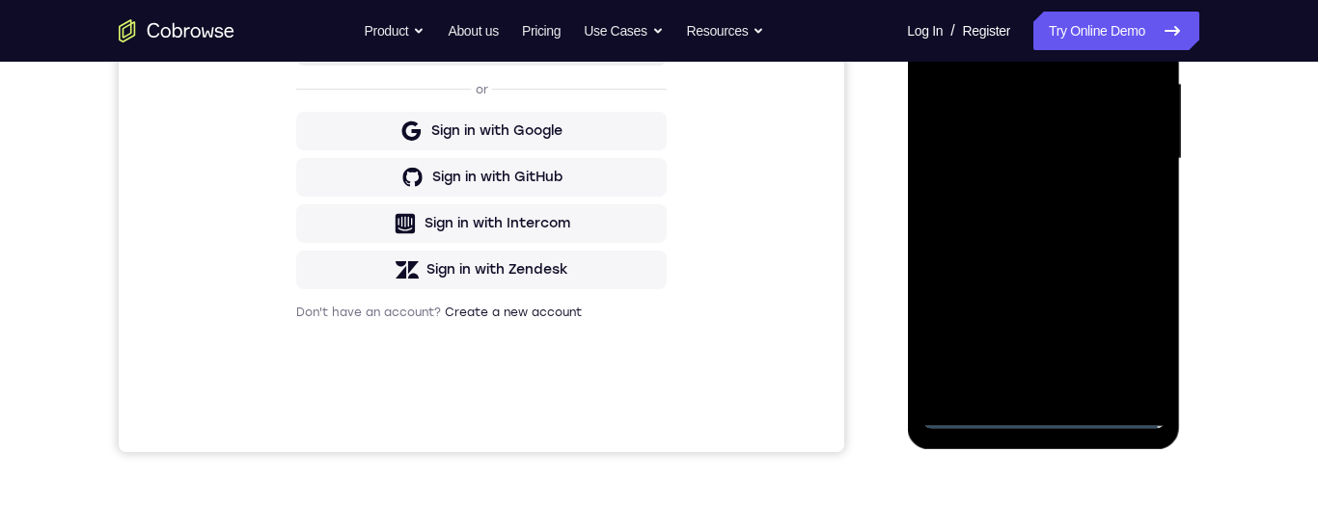
click at [1124, 327] on div at bounding box center [1042, 159] width 243 height 540
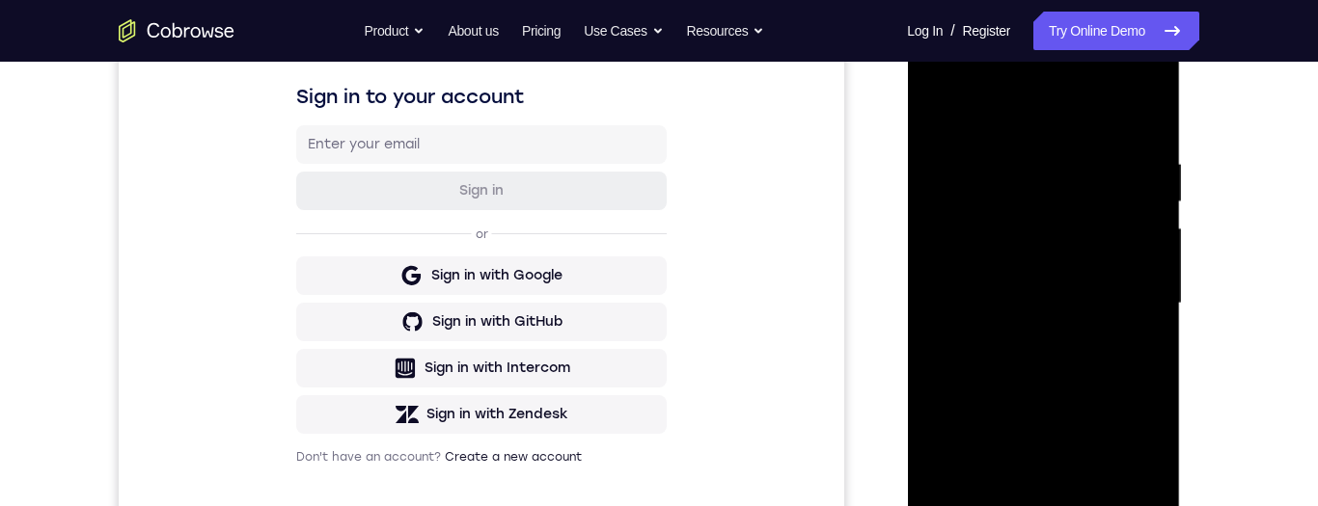
scroll to position [287, 0]
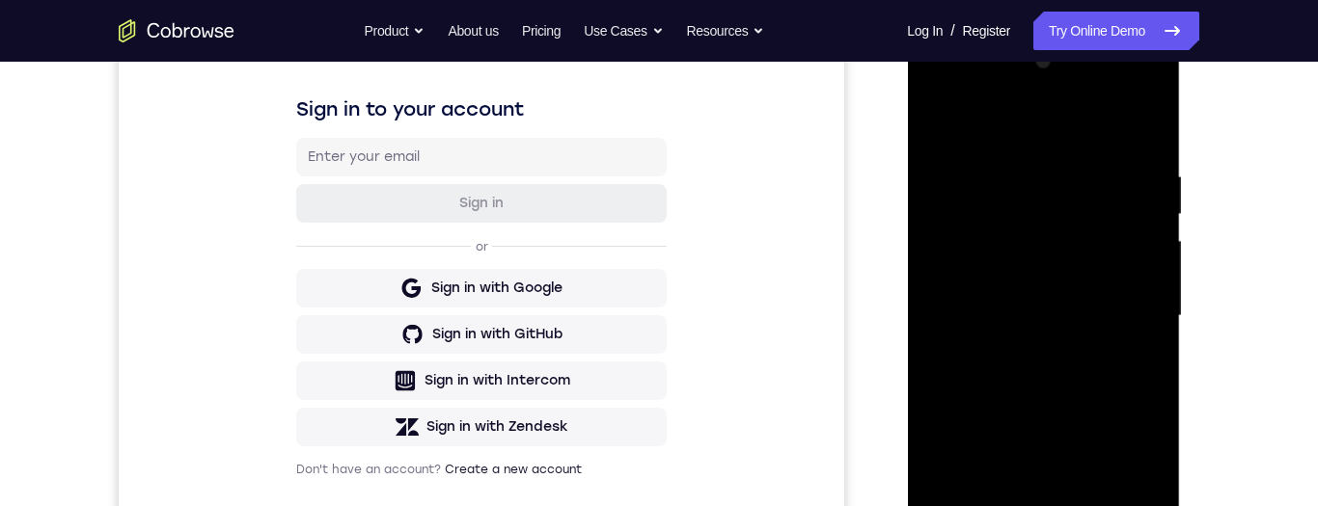
click at [1054, 123] on div at bounding box center [1042, 316] width 243 height 540
click at [1128, 314] on div at bounding box center [1042, 316] width 243 height 540
click at [1036, 356] on div at bounding box center [1042, 316] width 243 height 540
click at [1080, 301] on div at bounding box center [1042, 316] width 243 height 540
click at [1059, 269] on div at bounding box center [1042, 316] width 243 height 540
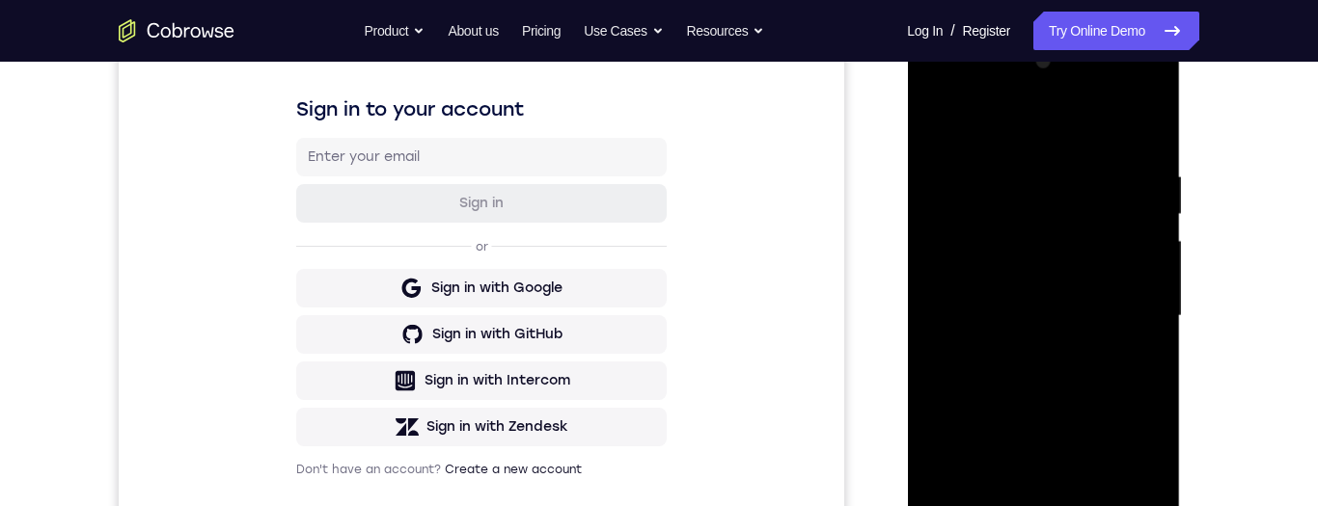
click at [1108, 320] on div at bounding box center [1042, 316] width 243 height 540
click at [1107, 389] on div at bounding box center [1042, 316] width 243 height 540
click at [1101, 369] on div at bounding box center [1042, 316] width 243 height 540
click at [1087, 387] on div at bounding box center [1042, 316] width 243 height 540
click at [1026, 359] on div at bounding box center [1042, 316] width 243 height 540
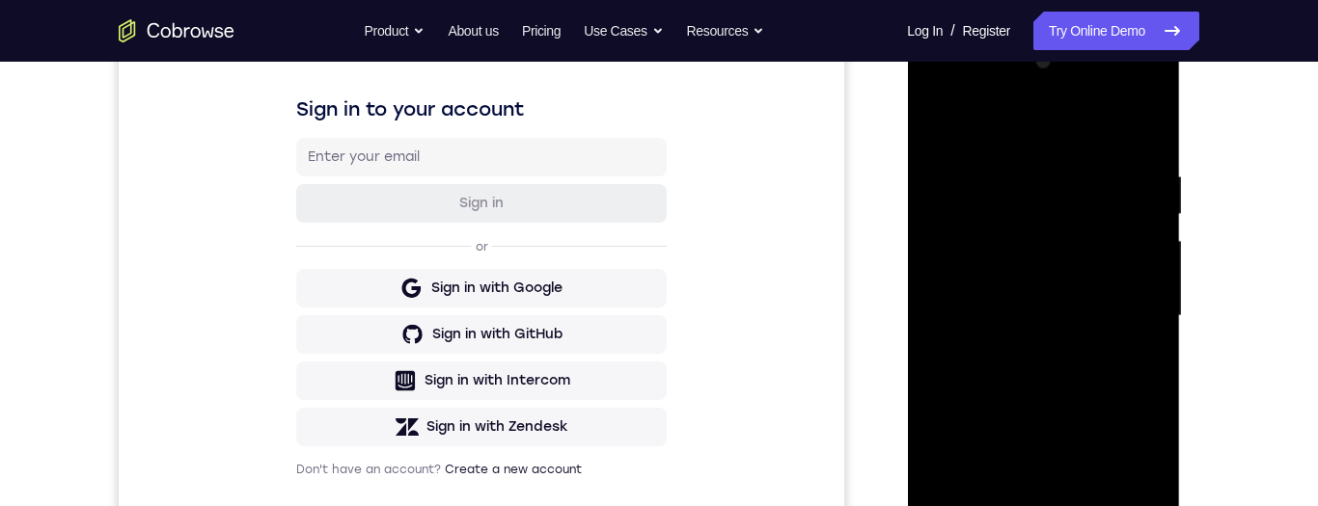
click at [1102, 369] on div at bounding box center [1042, 316] width 243 height 540
click at [1094, 263] on div at bounding box center [1042, 316] width 243 height 540
click at [1099, 306] on div at bounding box center [1042, 316] width 243 height 540
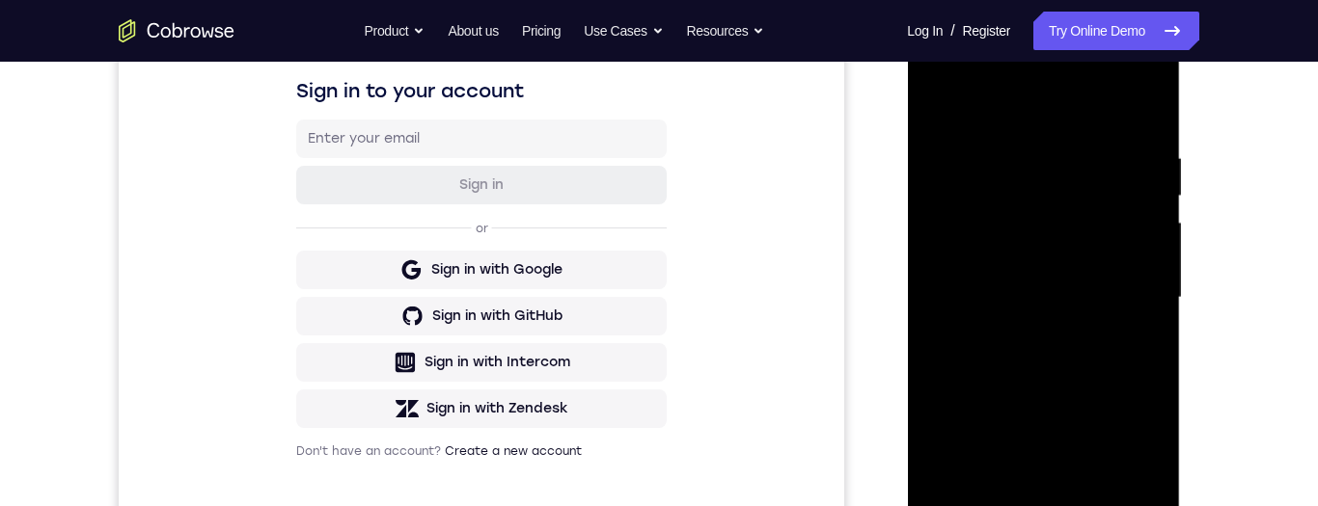
scroll to position [326, 0]
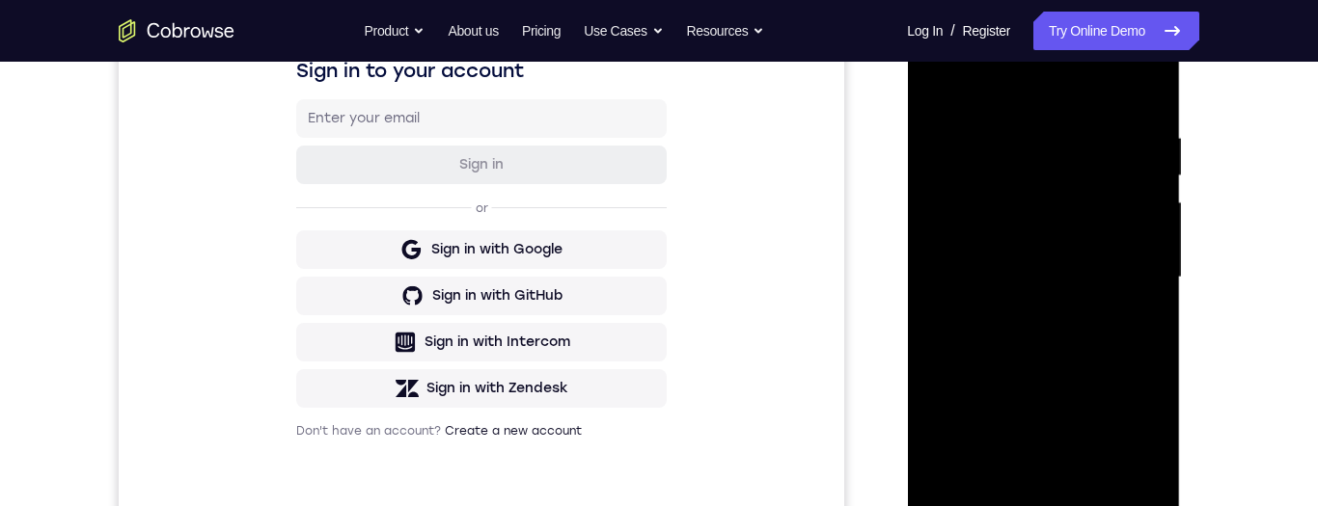
click at [1146, 108] on div at bounding box center [1042, 278] width 243 height 540
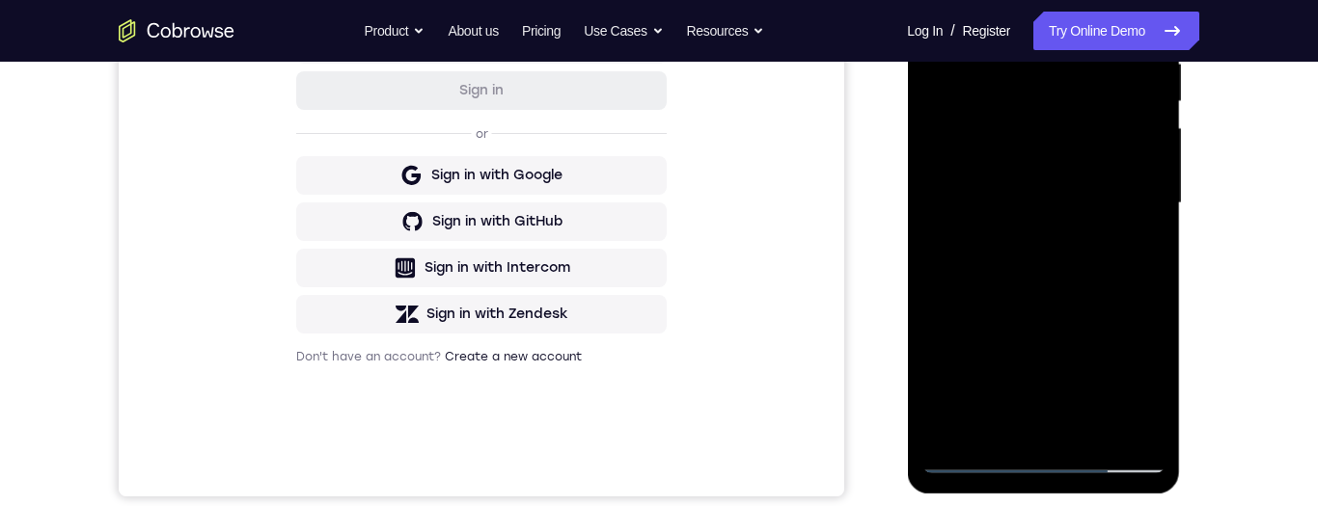
scroll to position [402, 0]
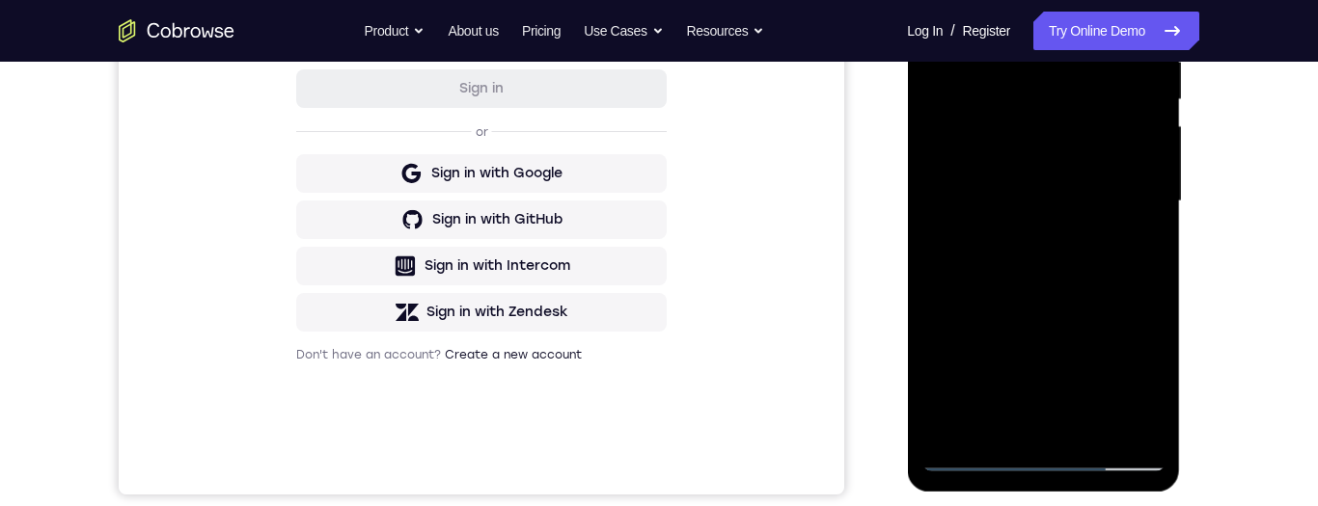
click at [1154, 205] on div at bounding box center [1042, 202] width 243 height 540
click at [1151, 205] on div at bounding box center [1042, 202] width 243 height 540
click at [1158, 206] on div at bounding box center [1042, 202] width 243 height 540
click at [1163, 205] on div at bounding box center [1043, 204] width 273 height 575
click at [1162, 209] on div at bounding box center [1042, 202] width 243 height 540
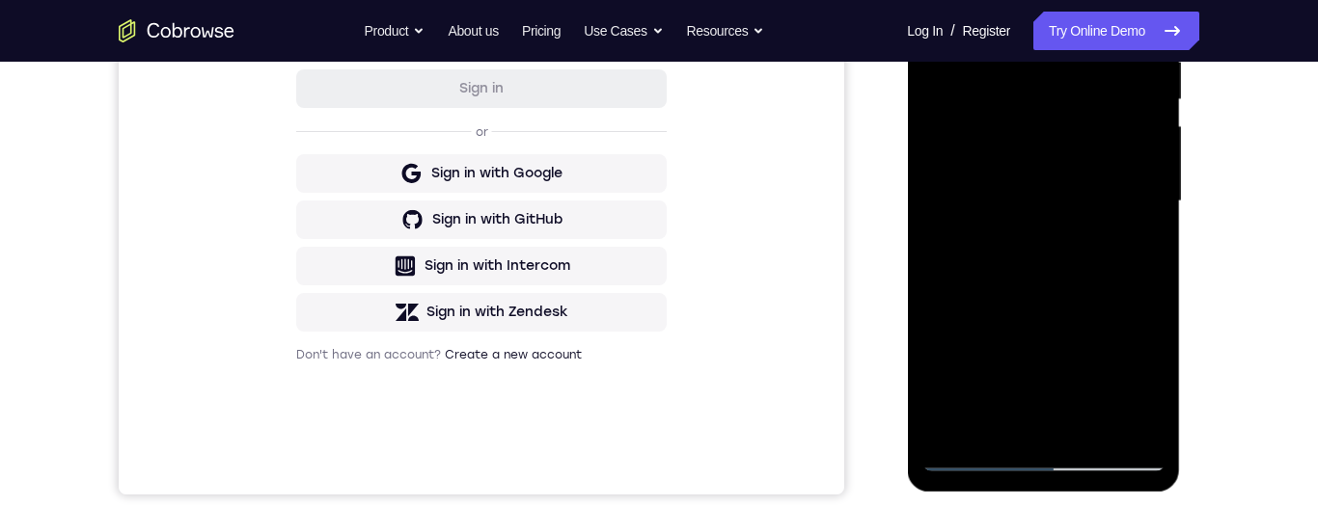
click at [1155, 210] on div at bounding box center [1042, 202] width 243 height 540
click at [1156, 205] on div at bounding box center [1042, 202] width 243 height 540
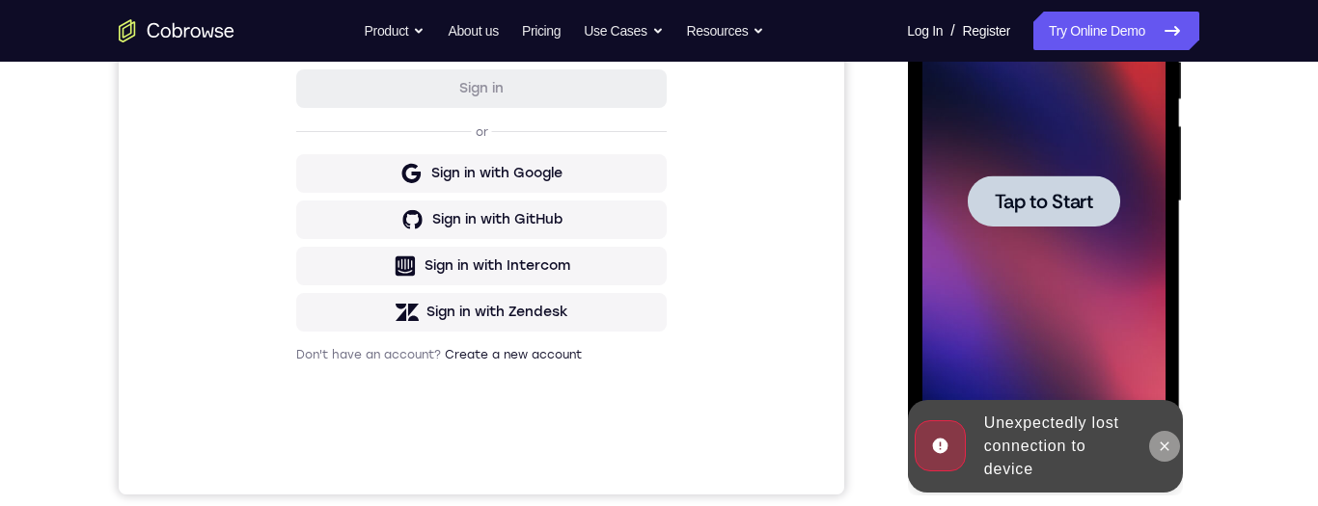
click at [1165, 443] on icon at bounding box center [1163, 446] width 15 height 15
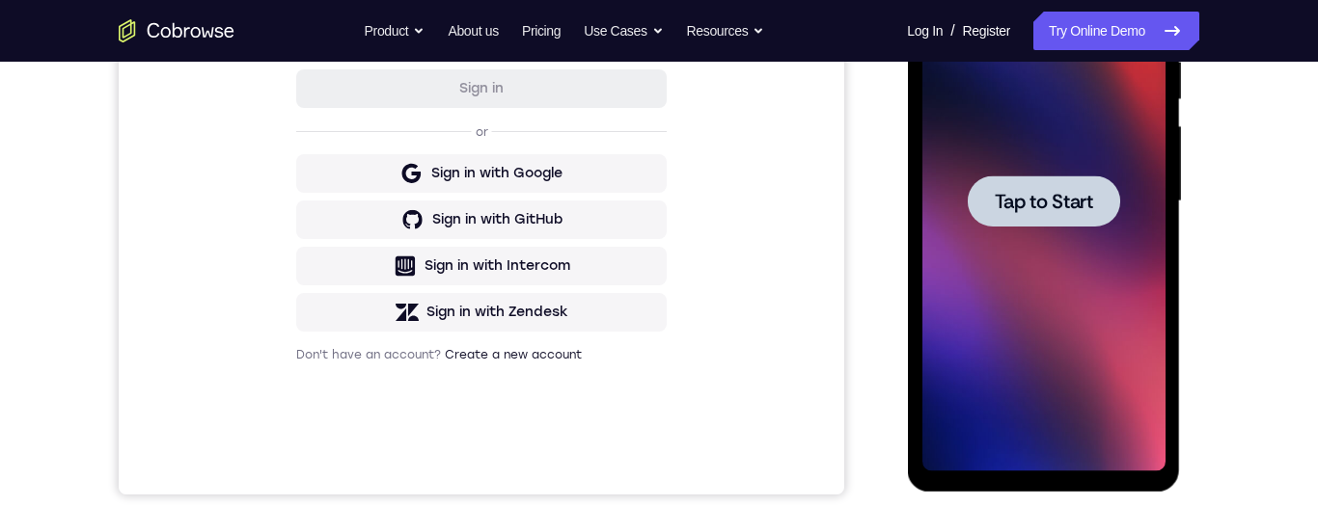
click at [1077, 203] on span "Tap to Start" at bounding box center [1043, 201] width 98 height 19
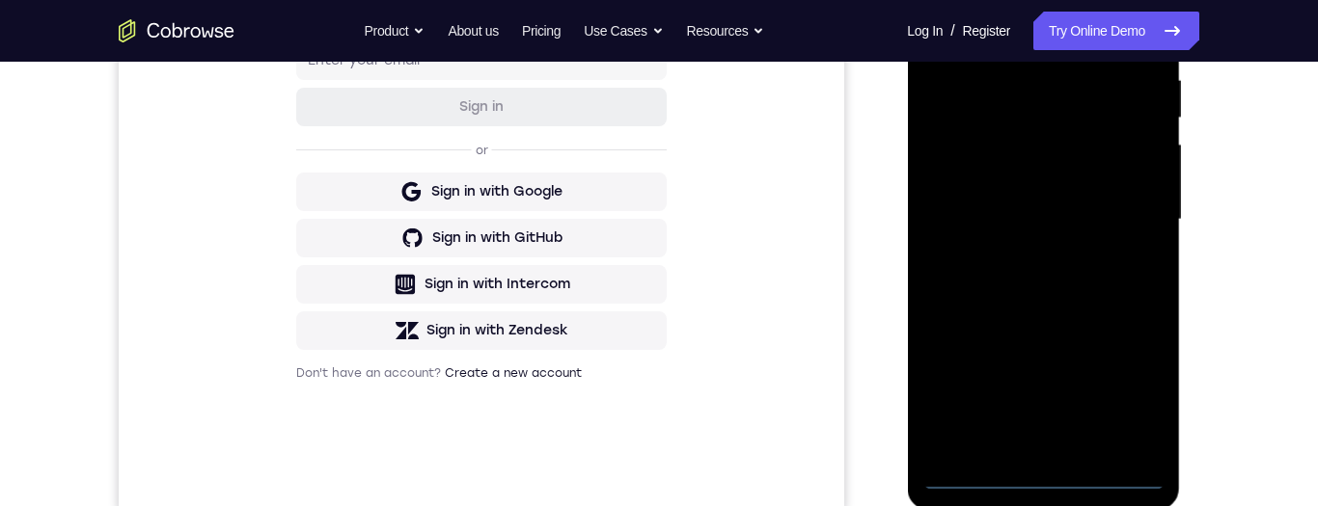
scroll to position [388, 0]
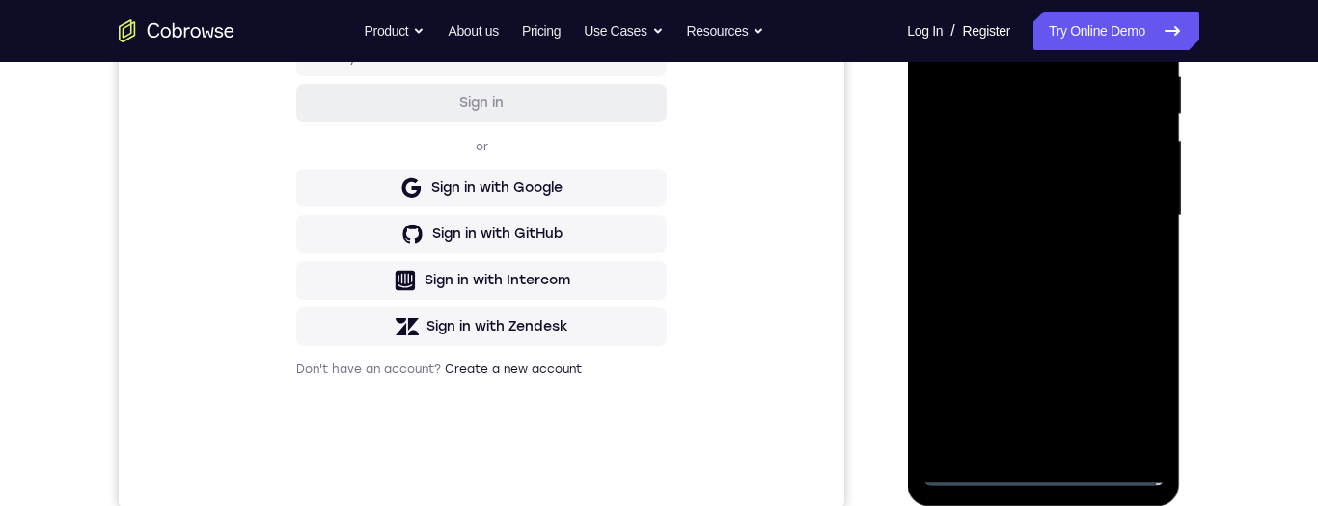
click at [1045, 472] on div at bounding box center [1042, 216] width 243 height 540
click at [1129, 396] on div at bounding box center [1042, 216] width 243 height 540
click at [1129, 385] on div at bounding box center [1042, 216] width 243 height 540
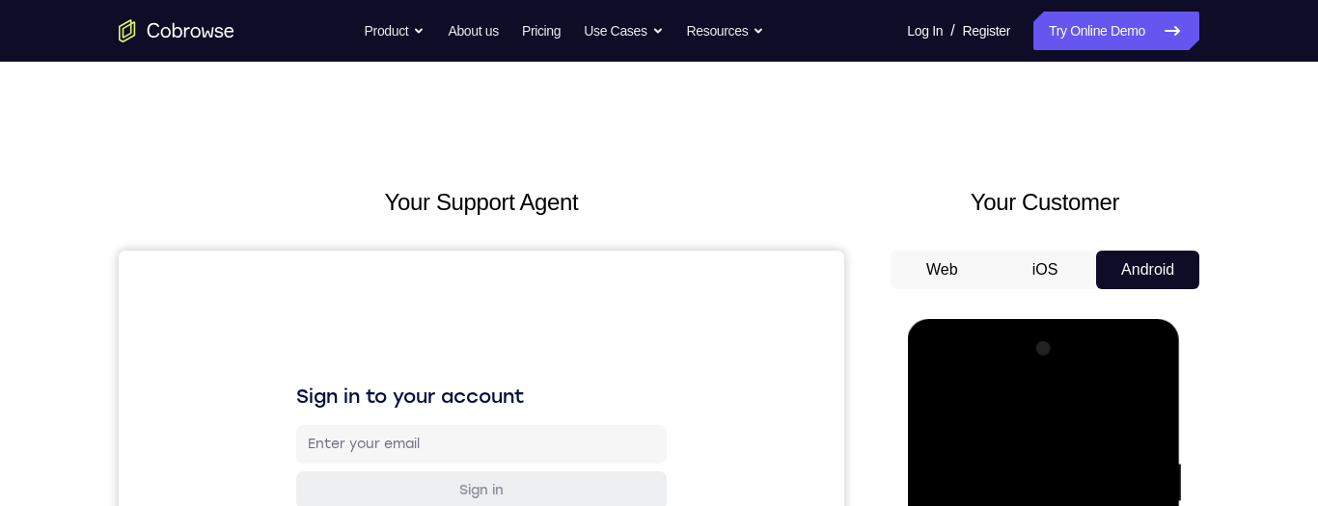
scroll to position [204, 0]
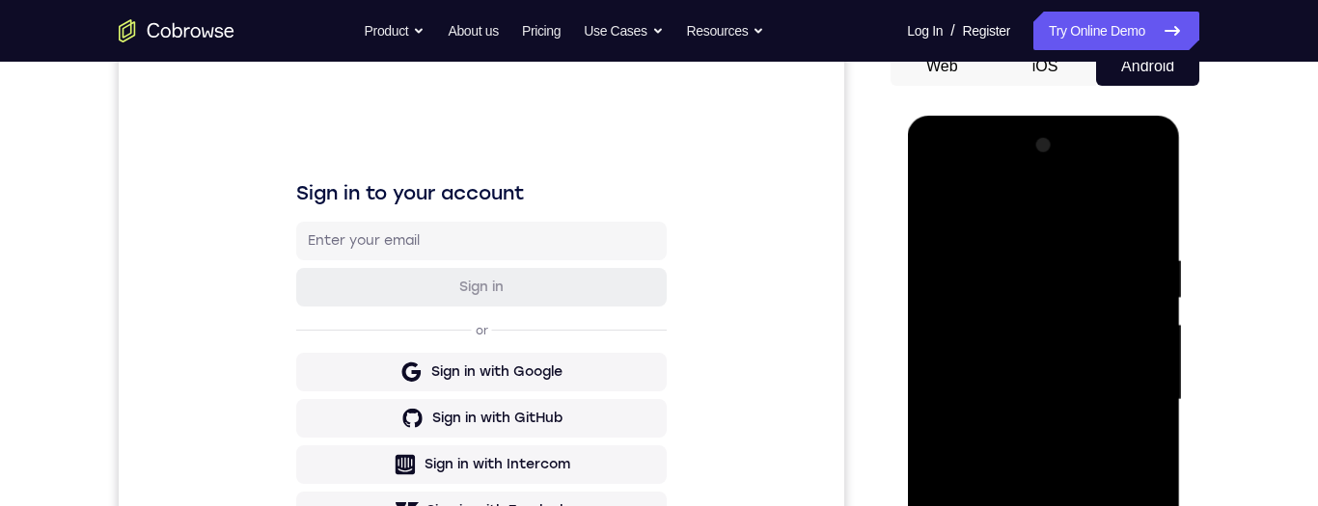
click at [1079, 202] on div at bounding box center [1042, 400] width 243 height 540
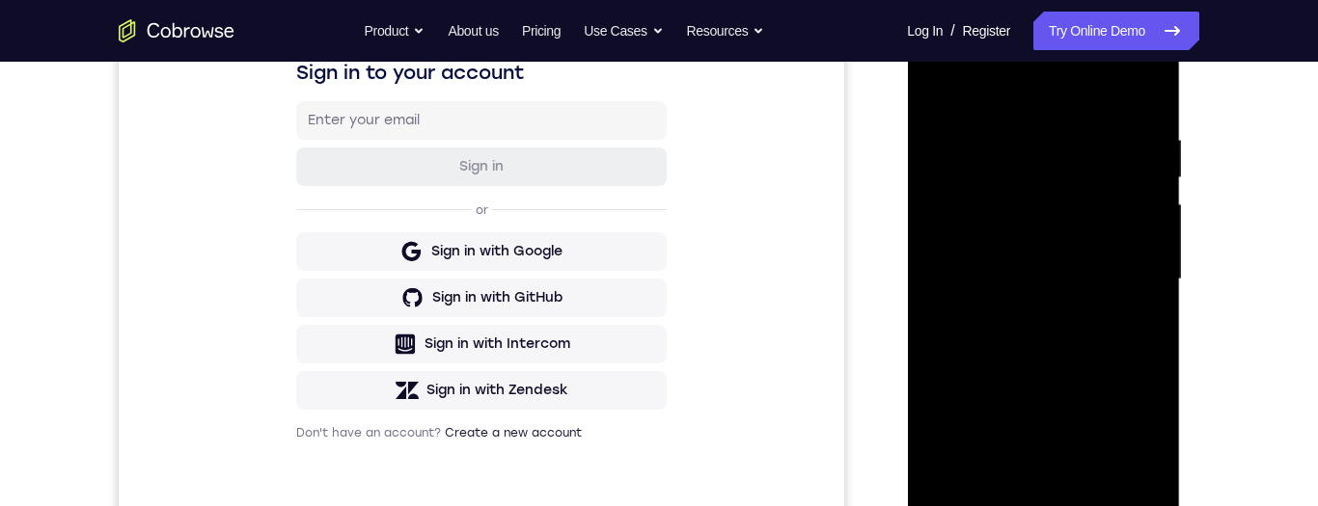
scroll to position [336, 0]
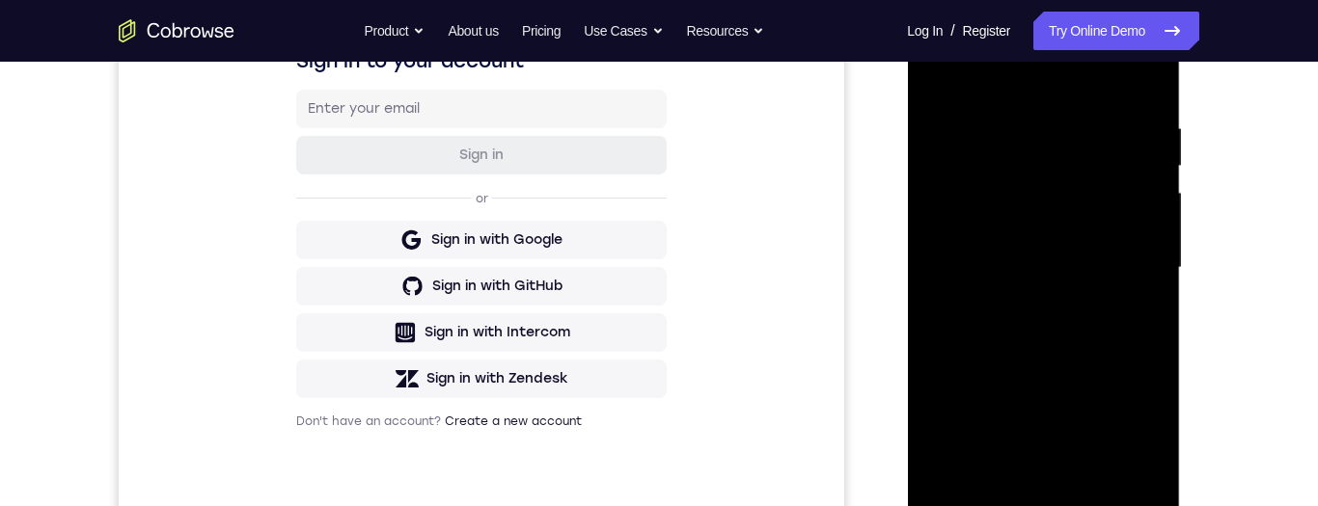
click at [1060, 85] on div at bounding box center [1042, 268] width 243 height 540
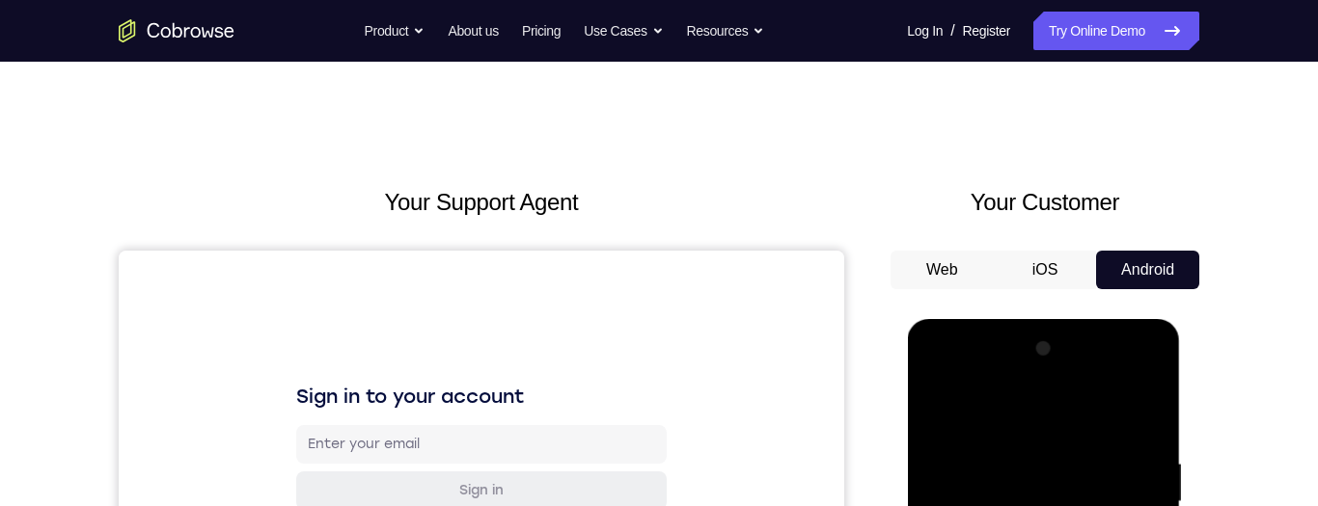
scroll to position [326, 0]
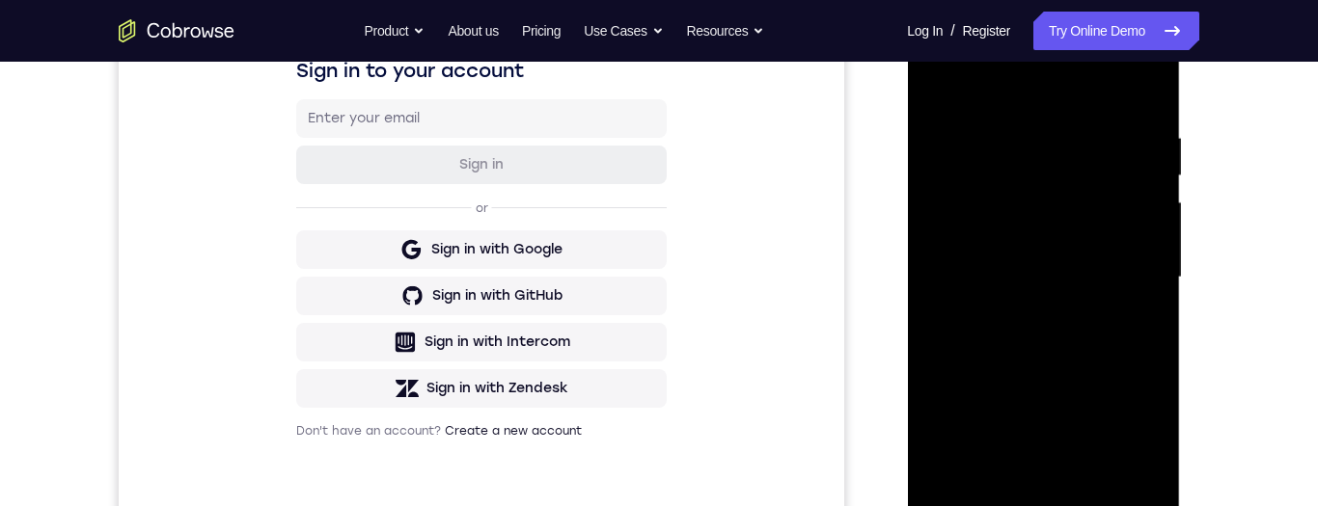
click at [1132, 275] on div at bounding box center [1042, 278] width 243 height 540
click at [1121, 270] on div at bounding box center [1042, 278] width 243 height 540
click at [1124, 282] on div at bounding box center [1042, 278] width 243 height 540
click at [1123, 281] on div at bounding box center [1042, 278] width 243 height 540
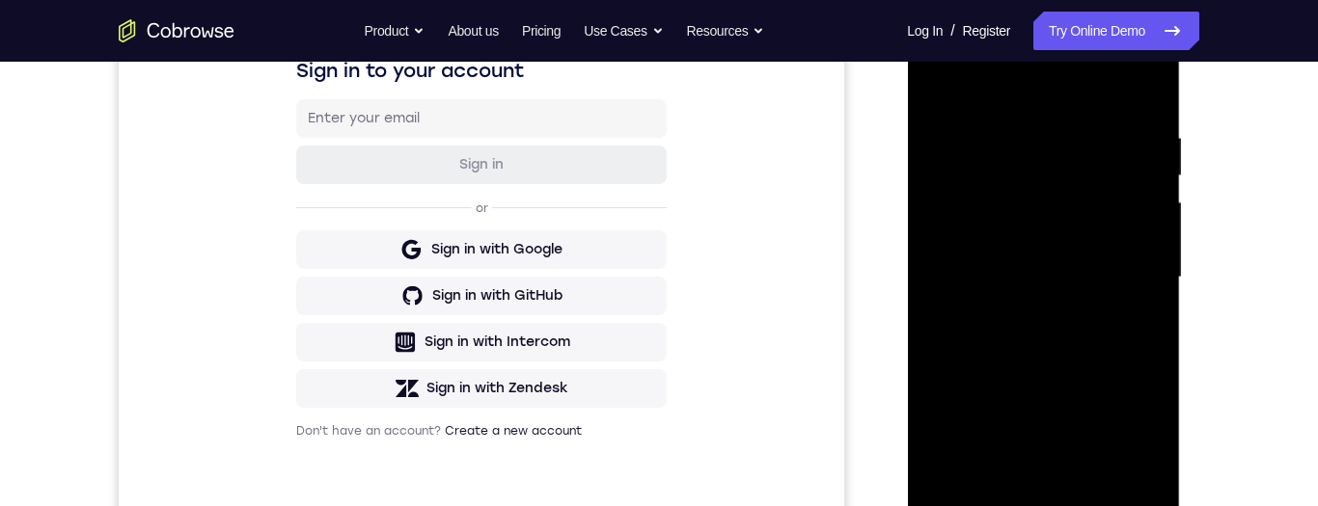
click at [1124, 284] on div at bounding box center [1042, 278] width 243 height 540
click at [1126, 287] on div at bounding box center [1042, 278] width 243 height 540
click at [1127, 290] on div at bounding box center [1042, 278] width 243 height 540
click at [1131, 289] on div at bounding box center [1042, 278] width 243 height 540
click at [1130, 288] on div at bounding box center [1042, 278] width 243 height 540
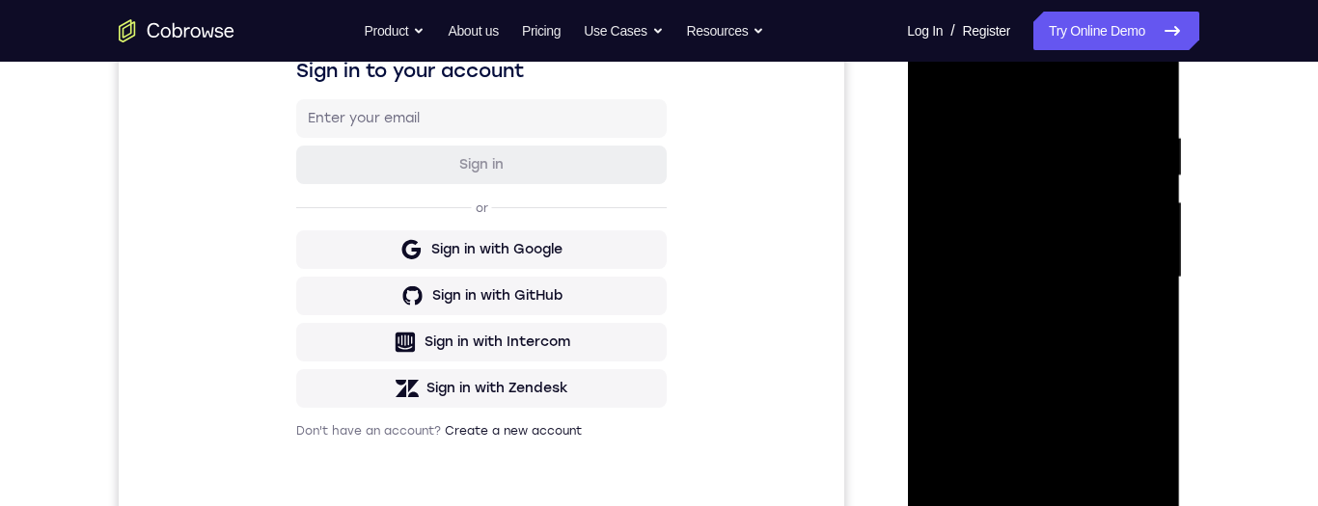
click at [1130, 290] on div at bounding box center [1042, 278] width 243 height 540
click at [1119, 285] on div at bounding box center [1042, 278] width 243 height 540
